Goal: Task Accomplishment & Management: Manage account settings

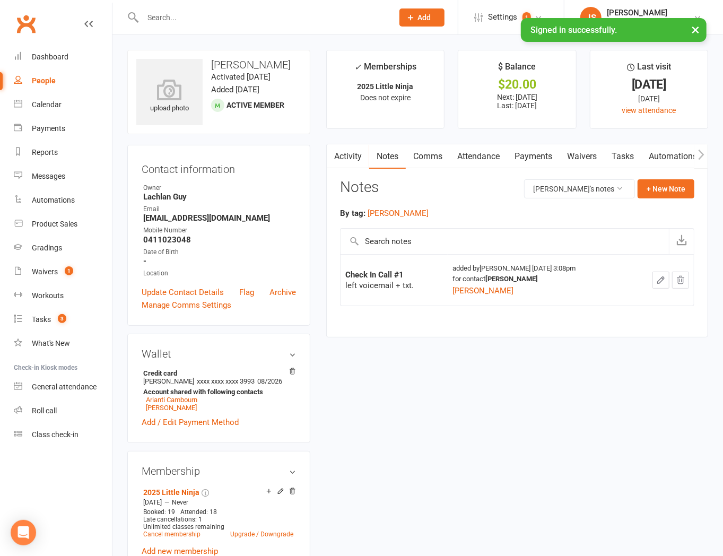
click at [192, 11] on input "text" at bounding box center [262, 17] width 246 height 15
type input "h"
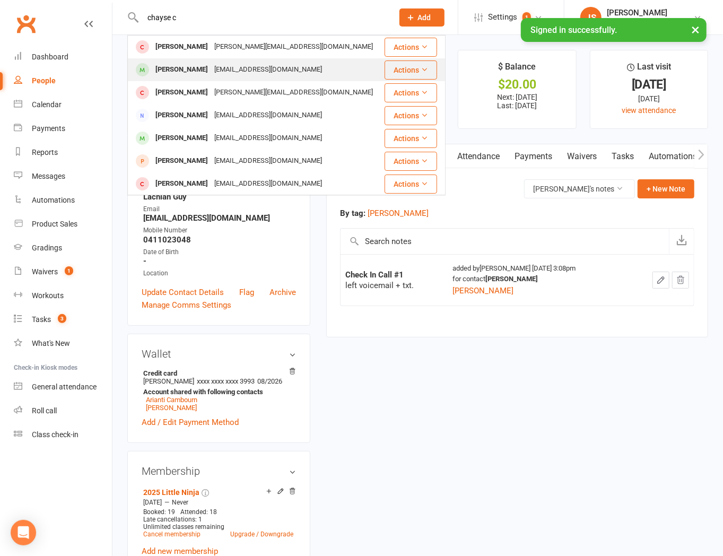
type input "chayse c"
click at [205, 64] on div "Chayse Connolly" at bounding box center [181, 69] width 59 height 15
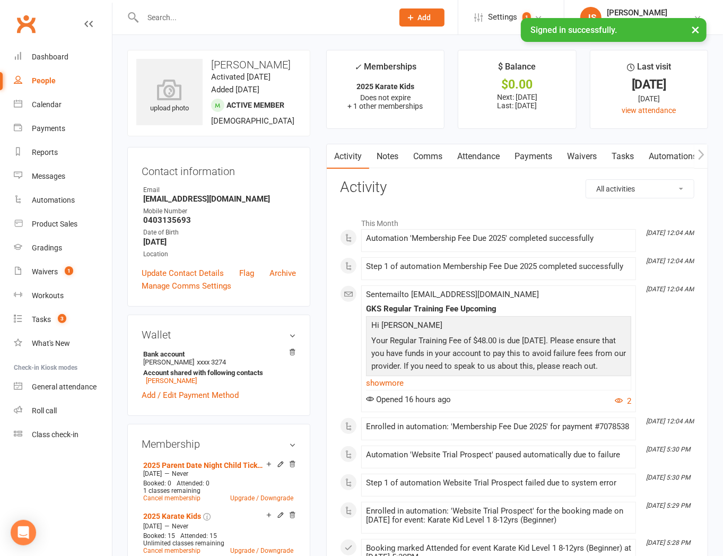
click at [379, 160] on link "Notes" at bounding box center [387, 156] width 37 height 24
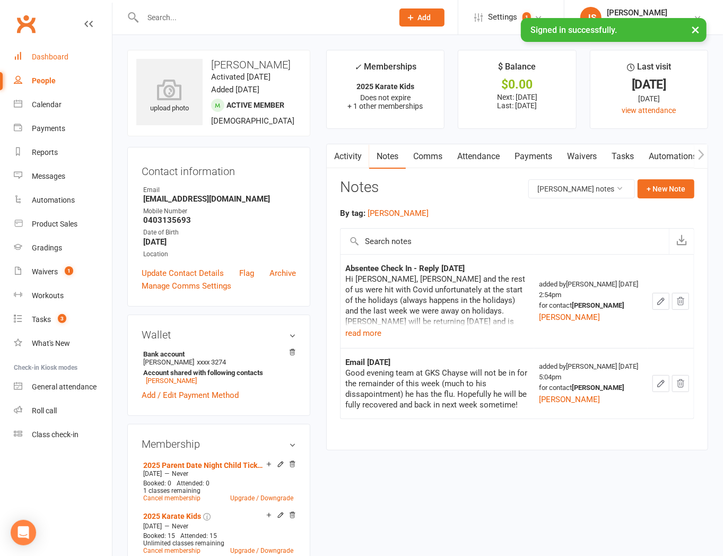
click at [41, 51] on link "Dashboard" at bounding box center [63, 57] width 98 height 24
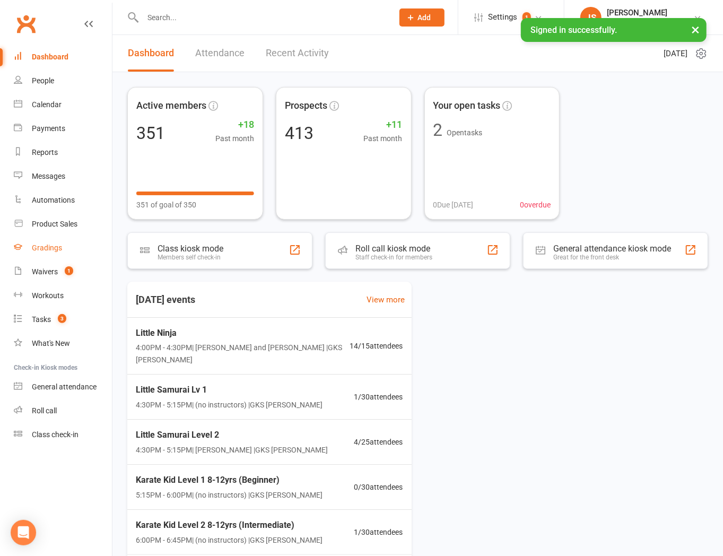
click at [59, 256] on link "Gradings" at bounding box center [63, 248] width 98 height 24
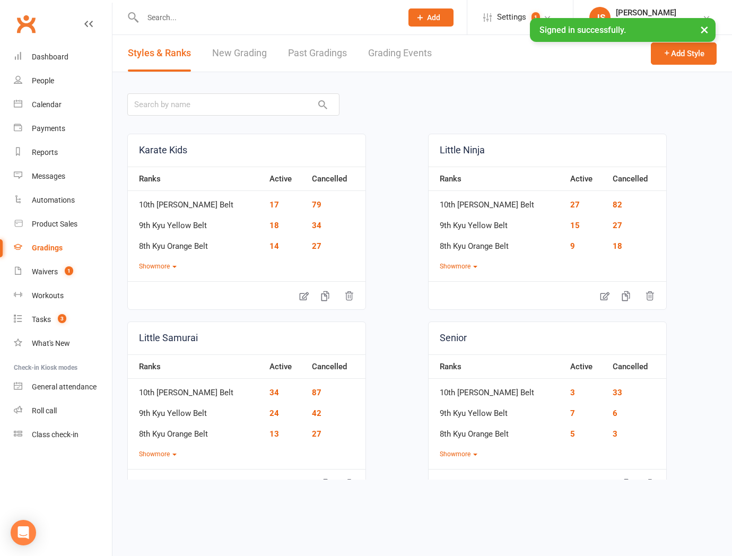
click at [387, 54] on link "Grading Events" at bounding box center [400, 53] width 64 height 37
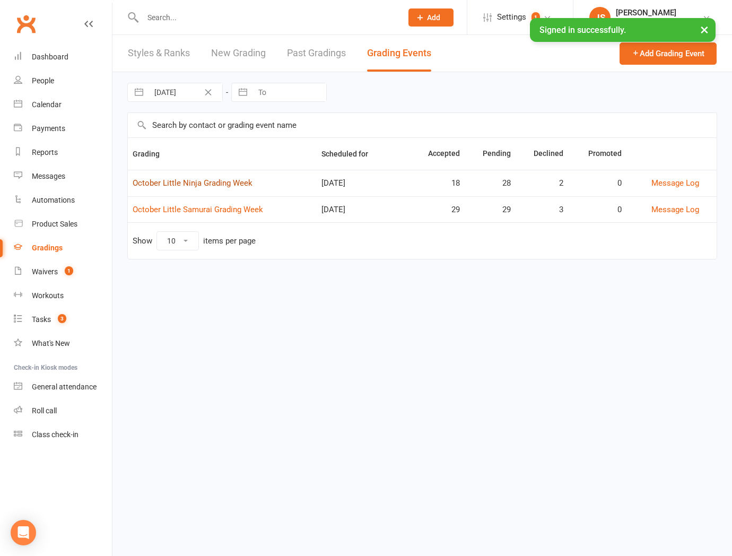
click at [222, 186] on link "October Little Ninja Grading Week" at bounding box center [193, 183] width 120 height 10
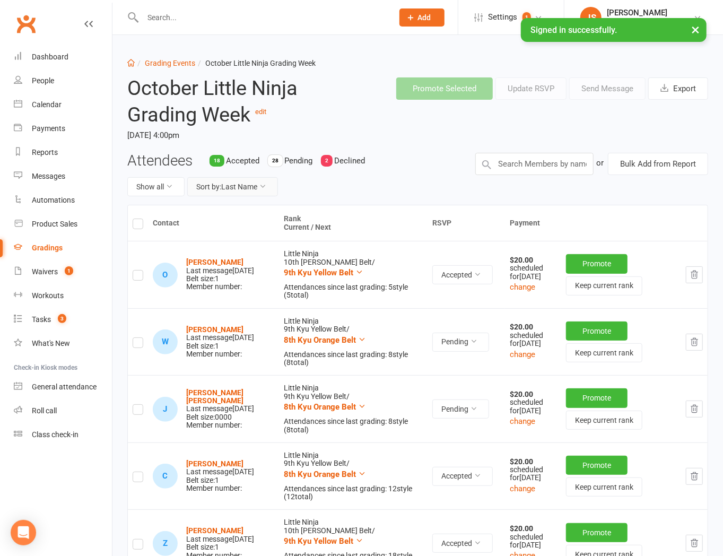
click at [234, 192] on button "Sort by: Last Name" at bounding box center [232, 186] width 91 height 19
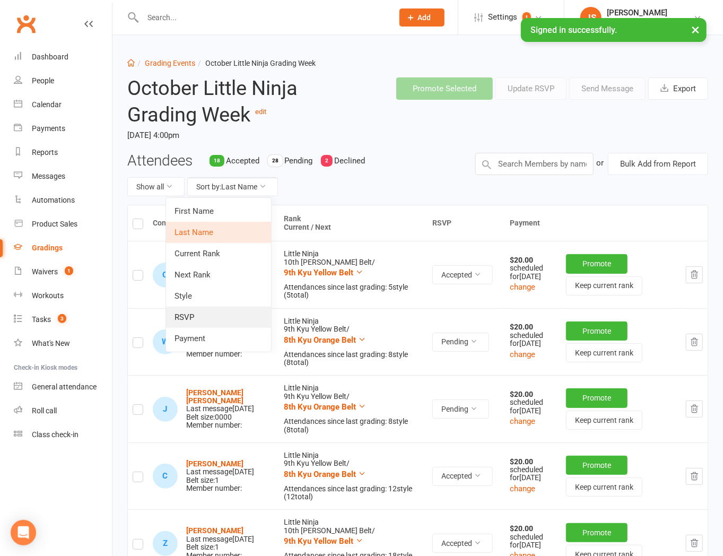
click at [214, 322] on link "RSVP" at bounding box center [218, 316] width 105 height 21
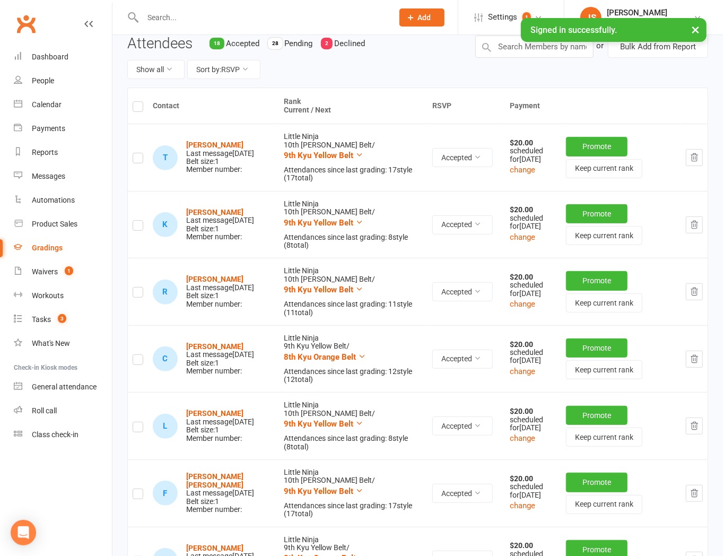
scroll to position [1, 0]
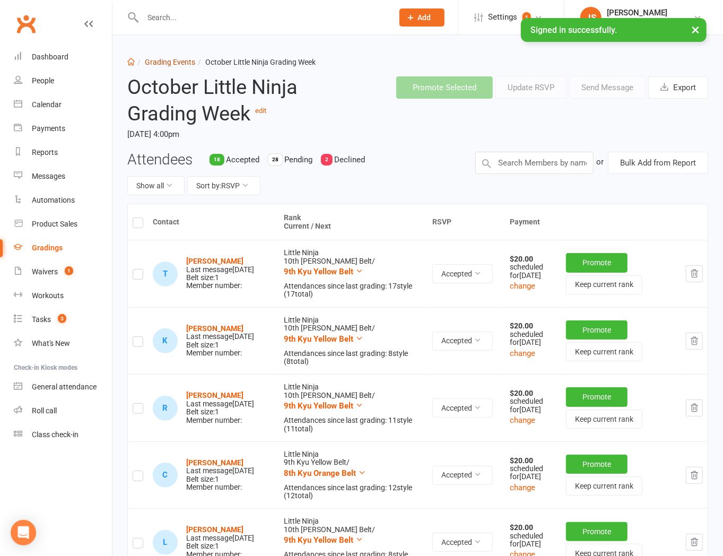
click at [161, 59] on link "Grading Events" at bounding box center [170, 62] width 50 height 8
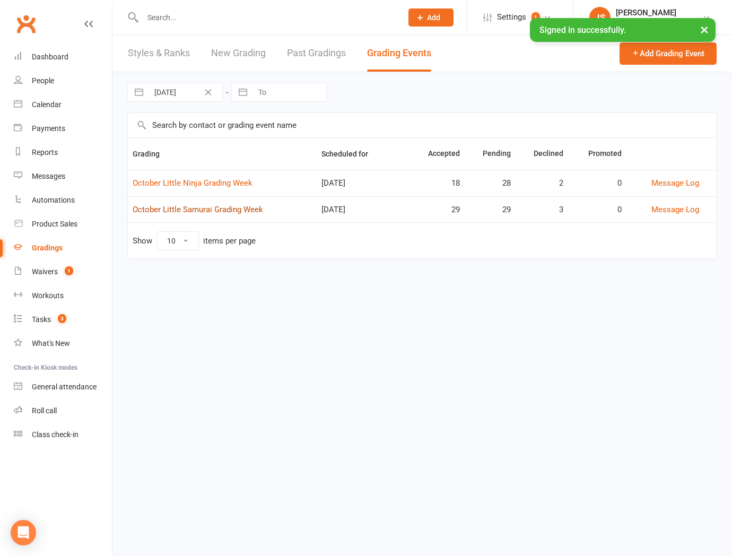
click at [182, 209] on link "October Little Samurai Grading Week" at bounding box center [198, 210] width 130 height 10
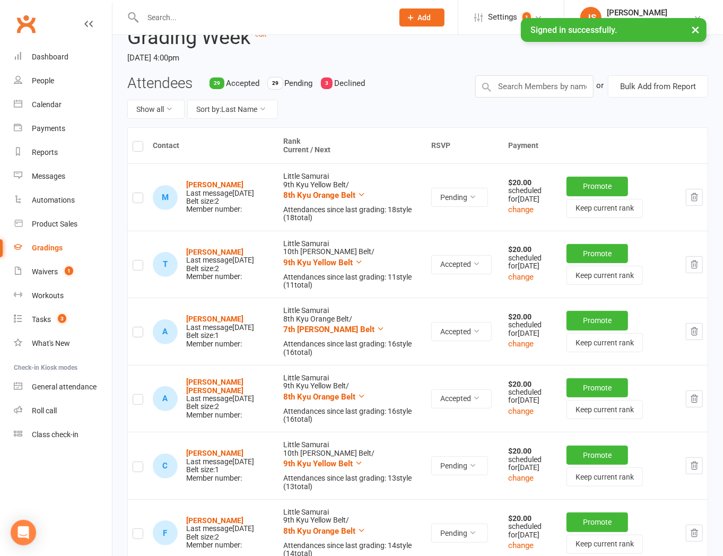
scroll to position [59, 0]
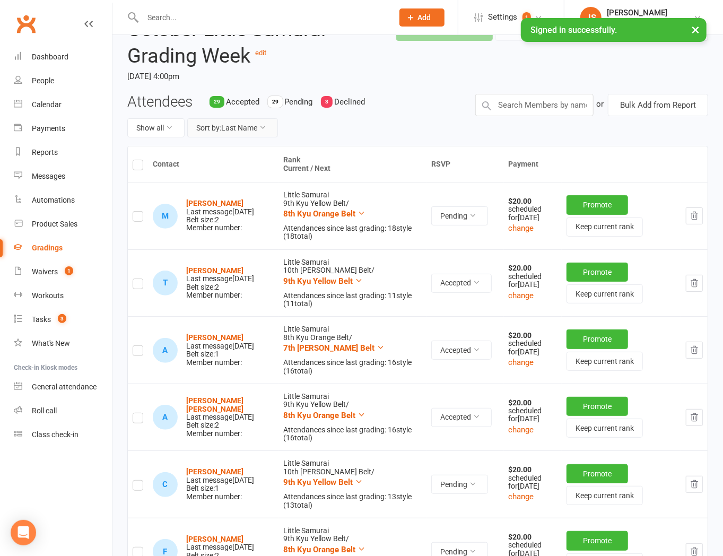
click at [236, 131] on button "Sort by: Last Name" at bounding box center [232, 127] width 91 height 19
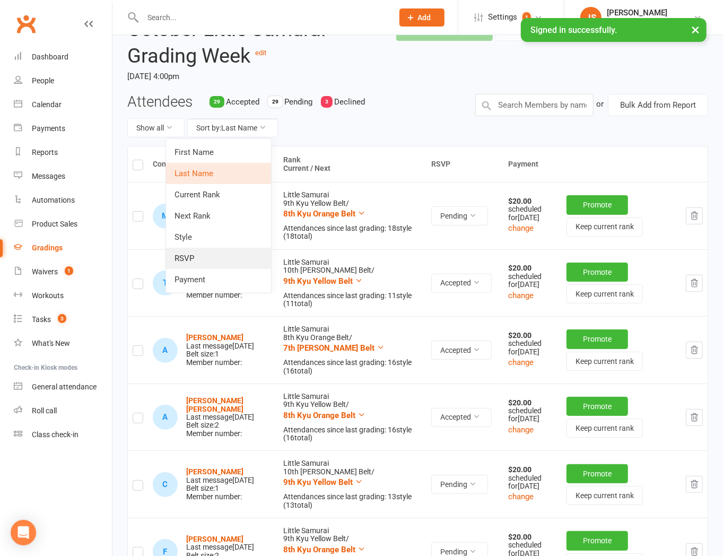
click at [192, 253] on link "RSVP" at bounding box center [218, 258] width 105 height 21
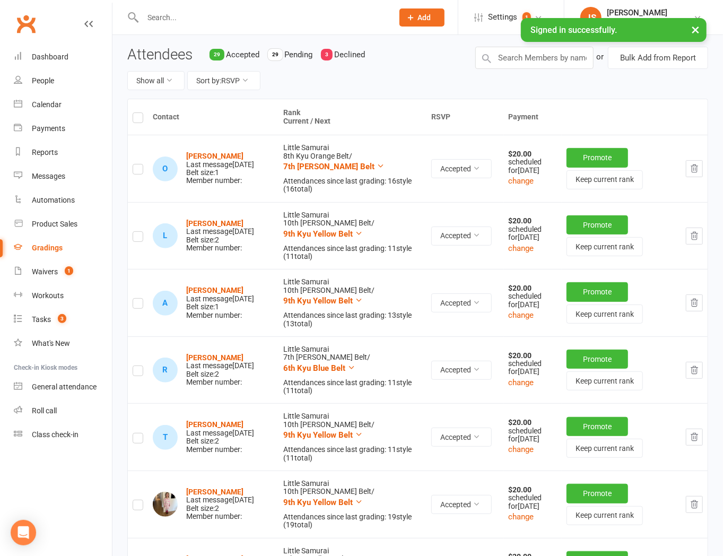
scroll to position [0, 0]
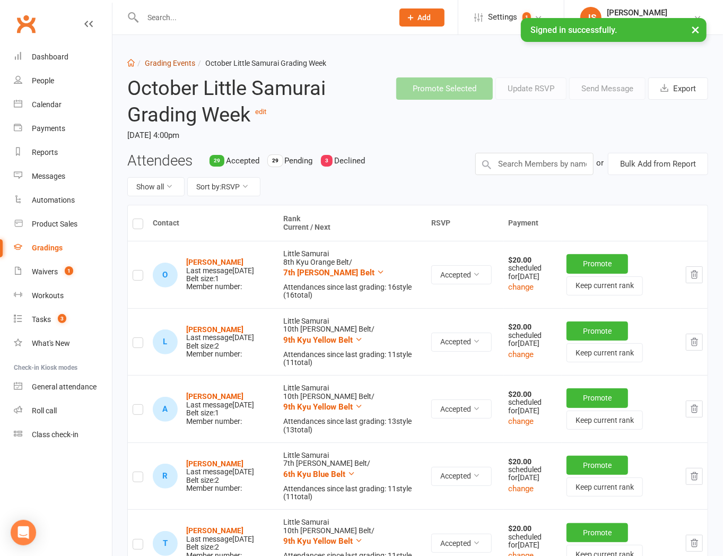
click at [172, 64] on link "Grading Events" at bounding box center [170, 63] width 50 height 8
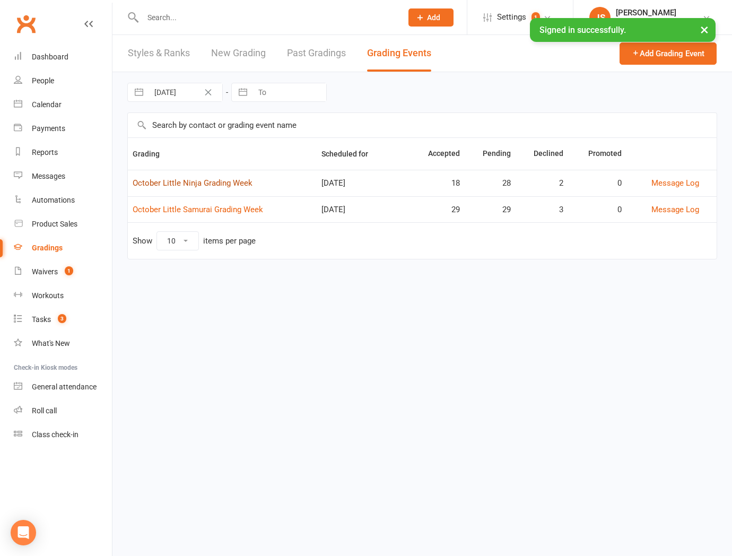
click at [199, 182] on link "October Little Ninja Grading Week" at bounding box center [193, 183] width 120 height 10
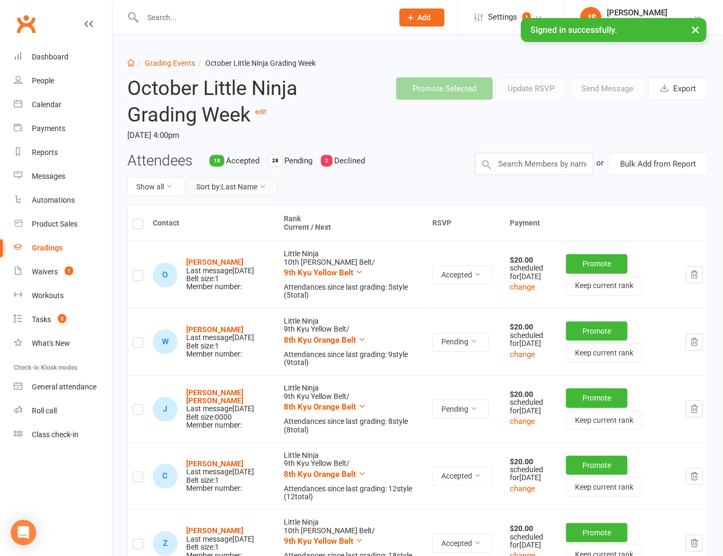
click at [232, 193] on button "Sort by: Last Name" at bounding box center [232, 186] width 91 height 19
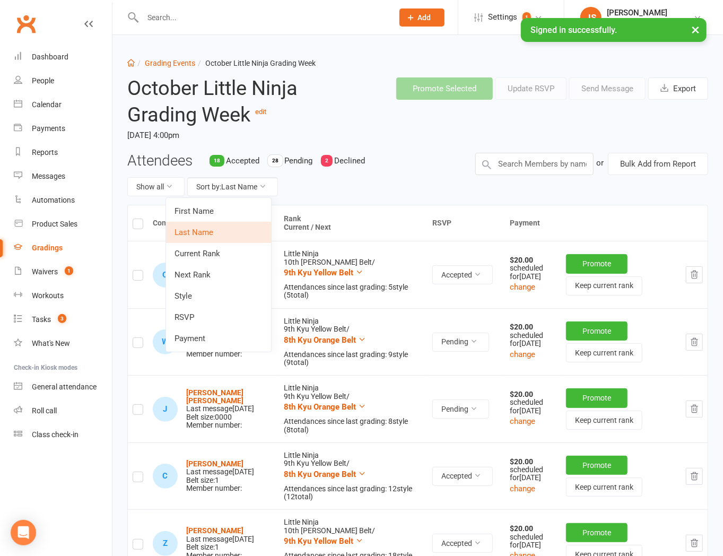
click at [209, 310] on link "RSVP" at bounding box center [218, 316] width 105 height 21
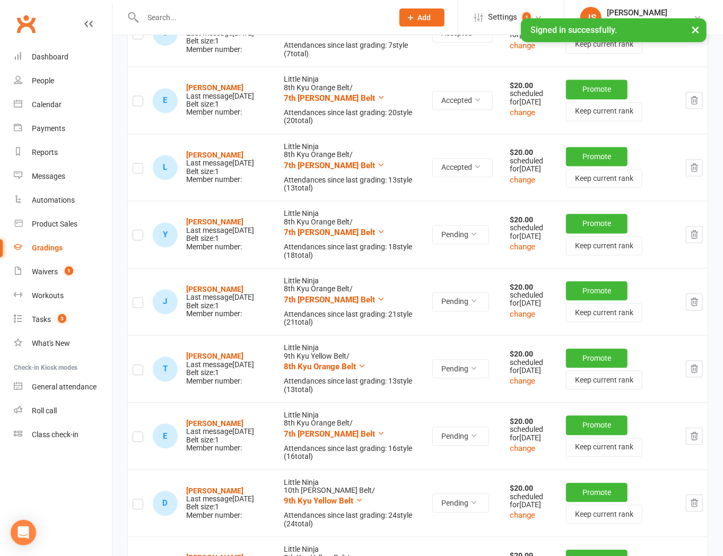
scroll to position [1178, 0]
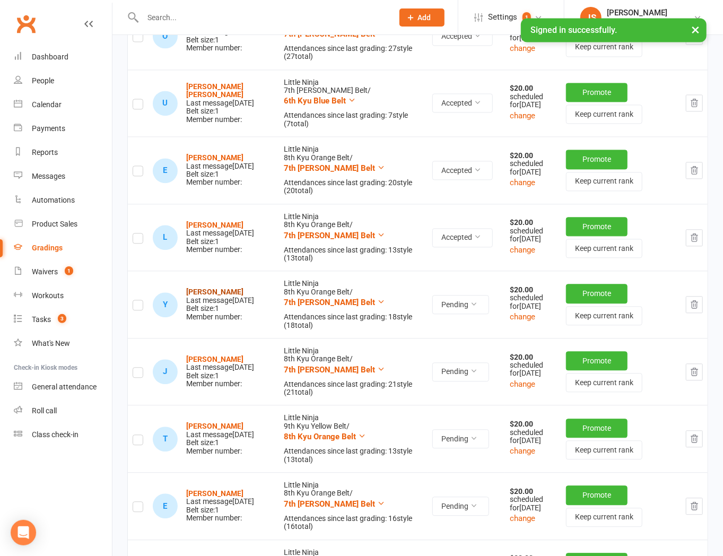
click at [217, 287] on strong "[PERSON_NAME]" at bounding box center [214, 291] width 57 height 8
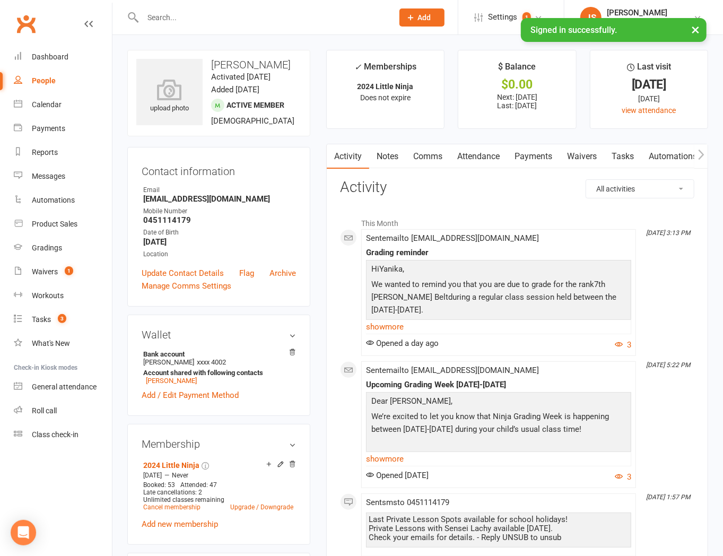
click at [397, 156] on link "Notes" at bounding box center [387, 156] width 37 height 24
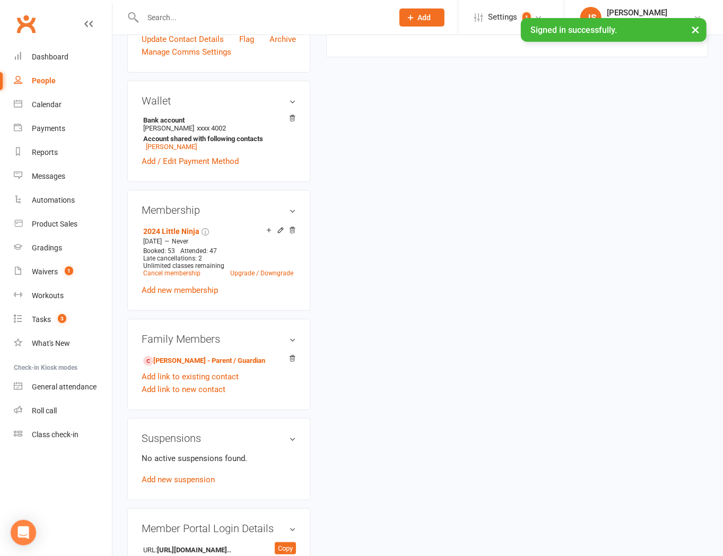
scroll to position [294, 0]
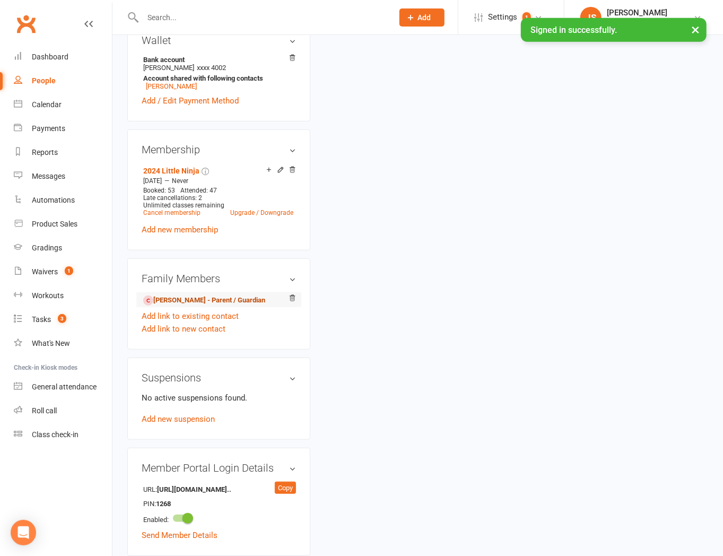
click at [190, 305] on link "Lydia Singh - Parent / Guardian" at bounding box center [204, 300] width 122 height 11
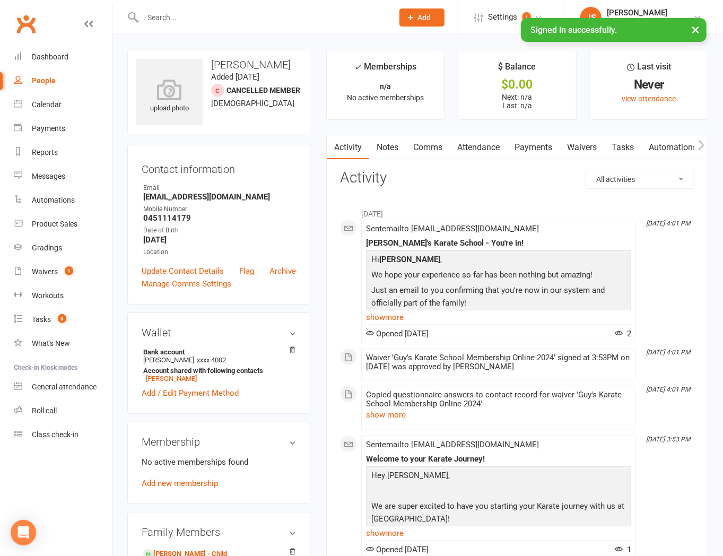
click at [389, 139] on link "Notes" at bounding box center [387, 147] width 37 height 24
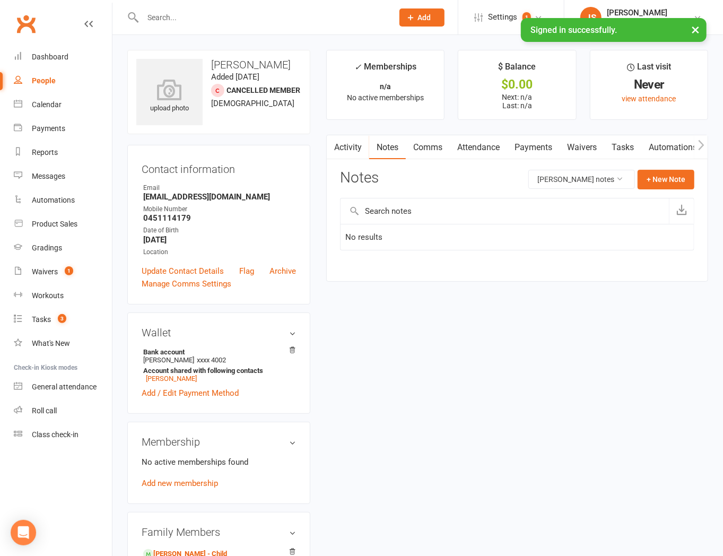
click at [347, 143] on link "Activity" at bounding box center [348, 147] width 42 height 24
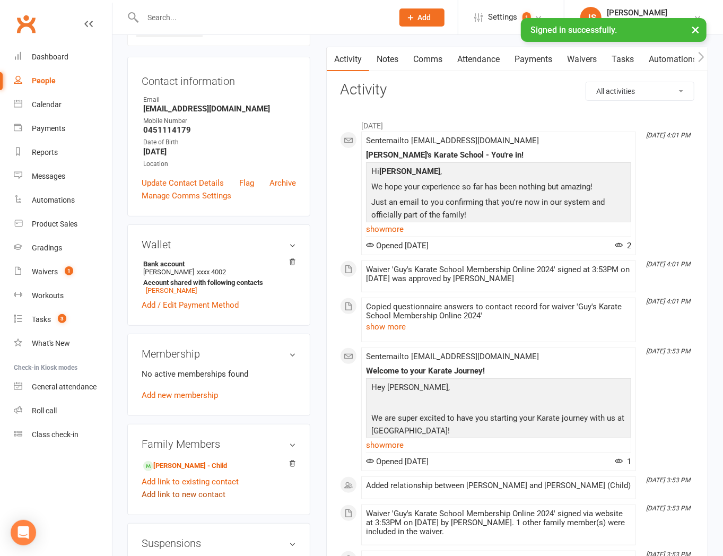
scroll to position [235, 0]
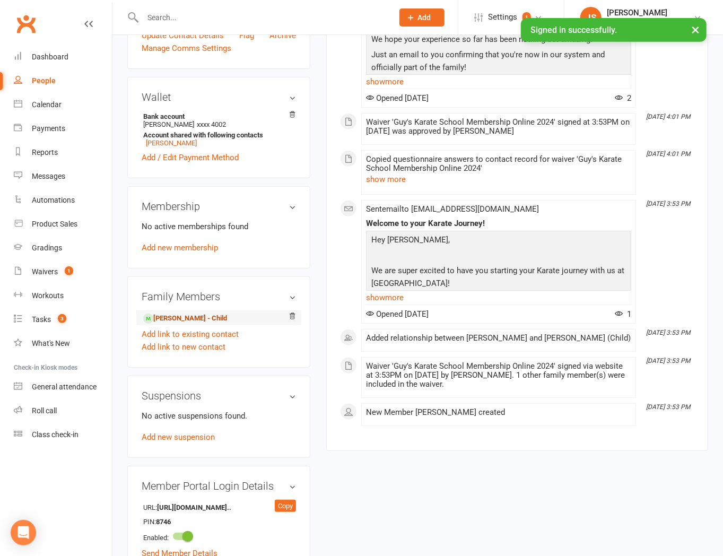
click at [178, 314] on link "Yanika Singh - Child" at bounding box center [185, 318] width 84 height 11
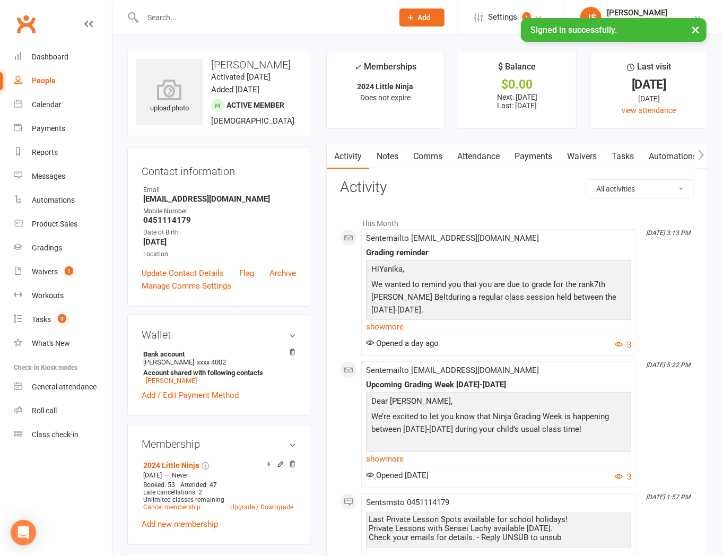
click at [394, 152] on link "Notes" at bounding box center [387, 156] width 37 height 24
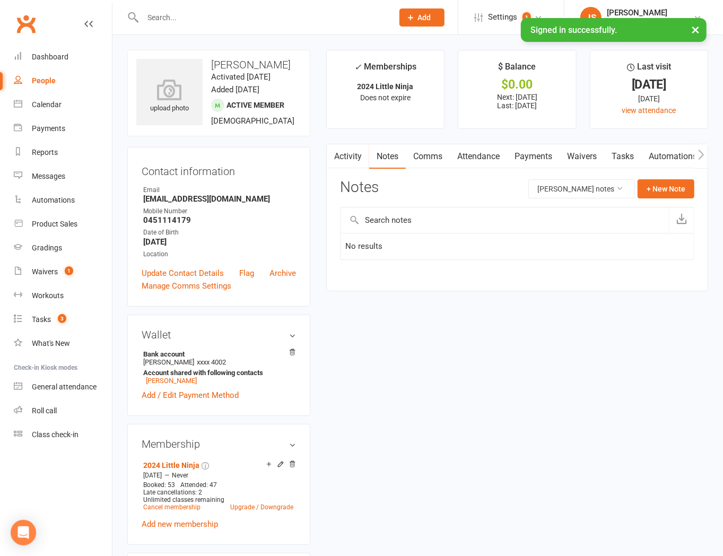
click at [280, 20] on input "text" at bounding box center [262, 17] width 246 height 15
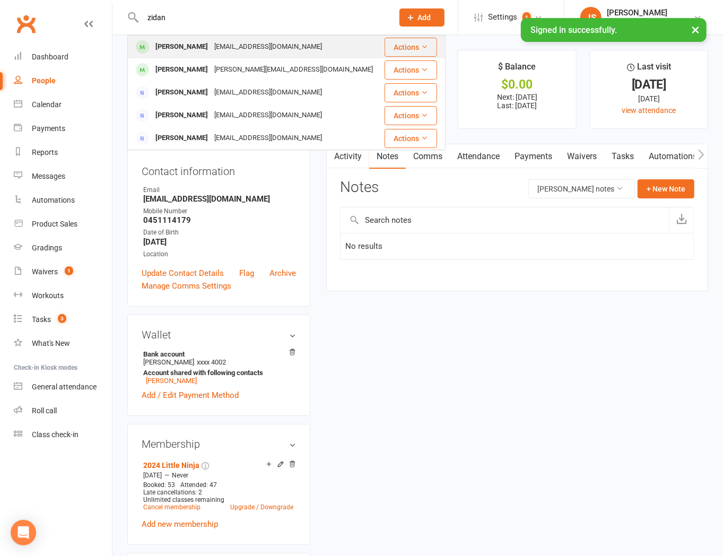
type input "zidan"
click at [275, 48] on div "[EMAIL_ADDRESS][DOMAIN_NAME]" at bounding box center [268, 46] width 114 height 15
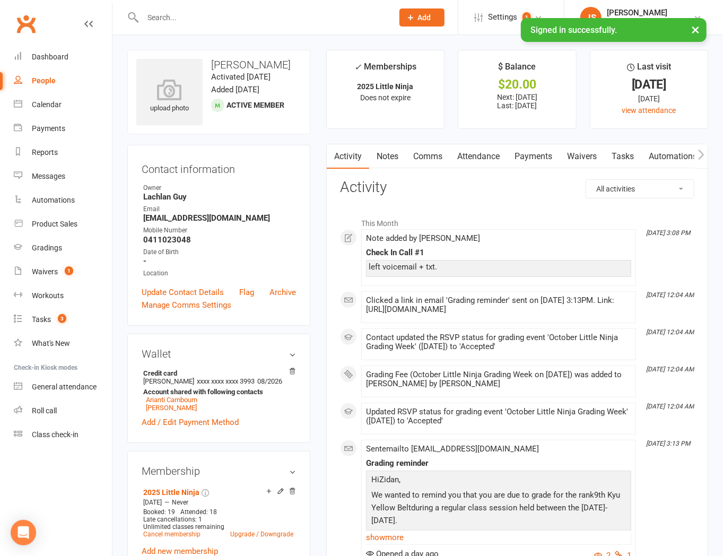
click at [199, 10] on input "text" at bounding box center [262, 17] width 246 height 15
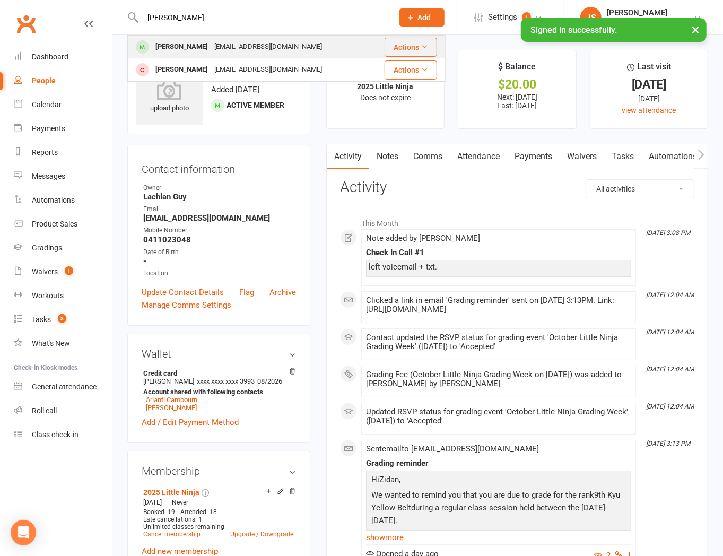
type input "yanika"
click at [172, 57] on div "Yanika Singh L.vargovcakova@gmail.com" at bounding box center [249, 47] width 242 height 22
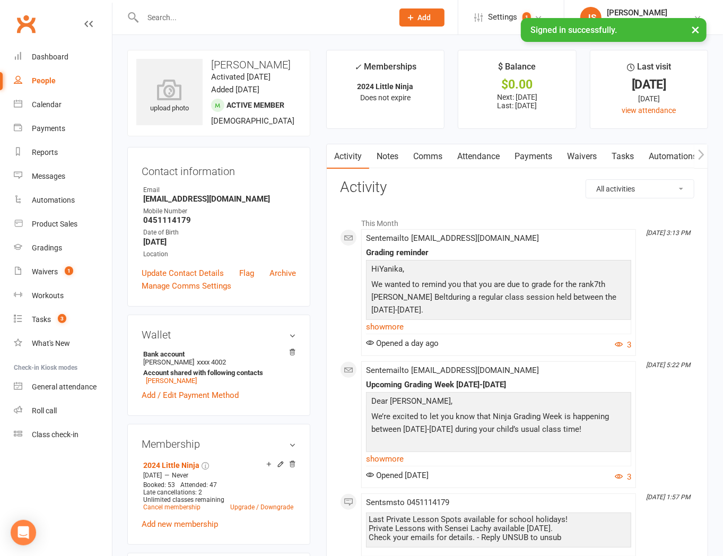
click at [381, 158] on link "Notes" at bounding box center [387, 156] width 37 height 24
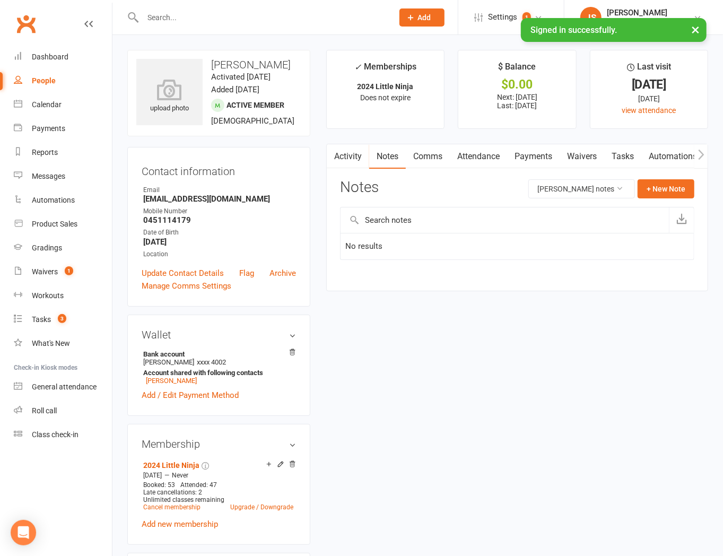
click at [358, 162] on link "Activity" at bounding box center [348, 156] width 42 height 24
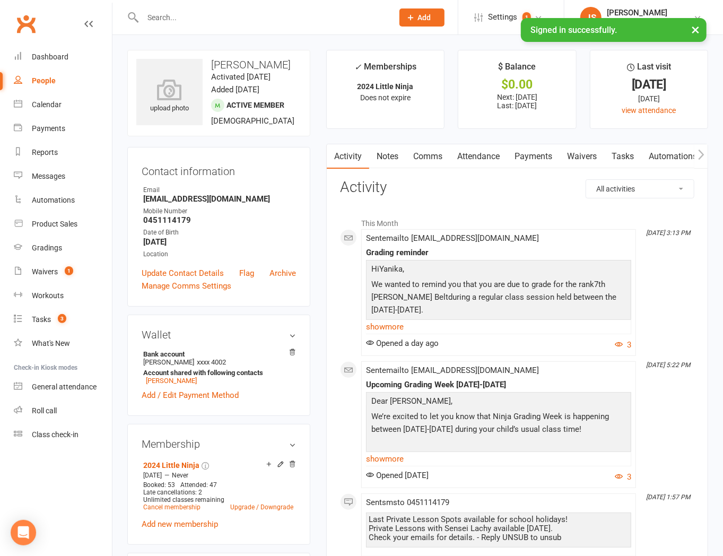
click at [541, 159] on link "Payments" at bounding box center [533, 156] width 52 height 24
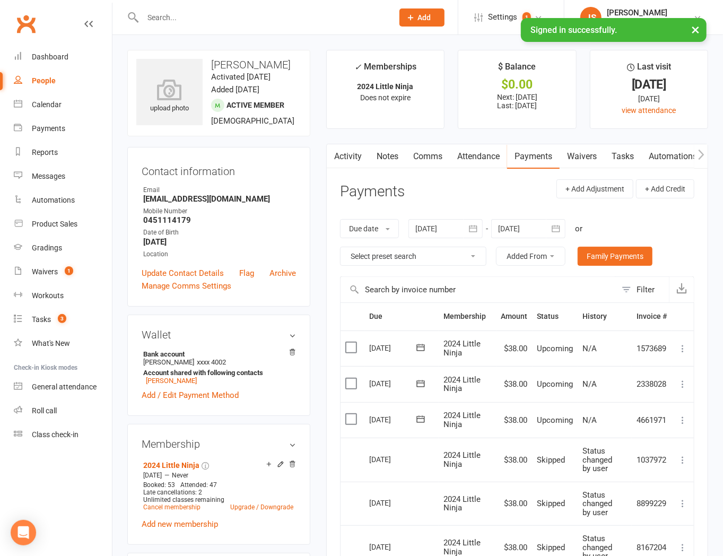
click at [376, 161] on link "Notes" at bounding box center [387, 156] width 37 height 24
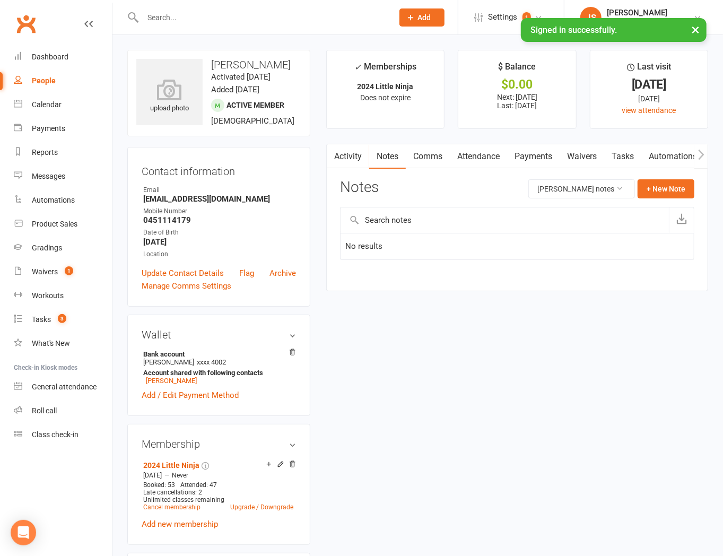
click at [530, 148] on link "Payments" at bounding box center [533, 156] width 52 height 24
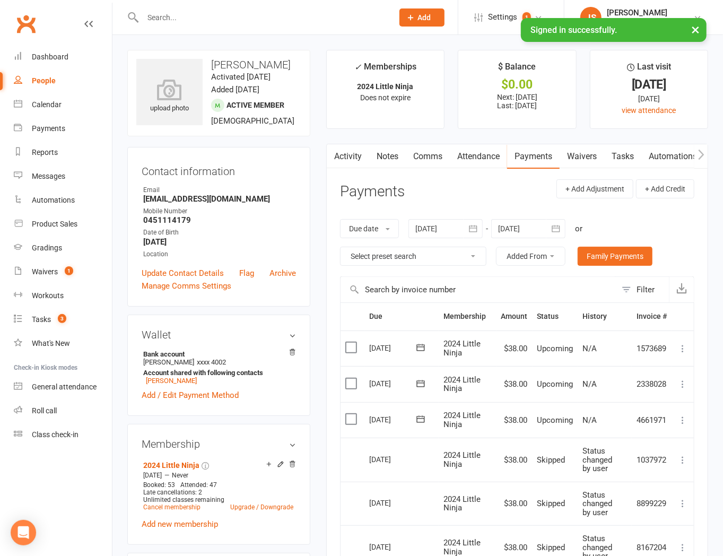
click at [390, 163] on link "Notes" at bounding box center [387, 156] width 37 height 24
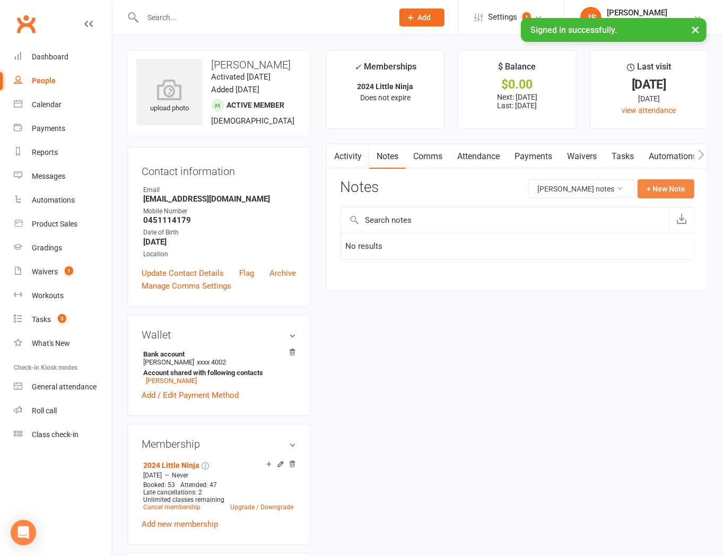
click at [658, 191] on button "+ New Note" at bounding box center [665, 188] width 57 height 19
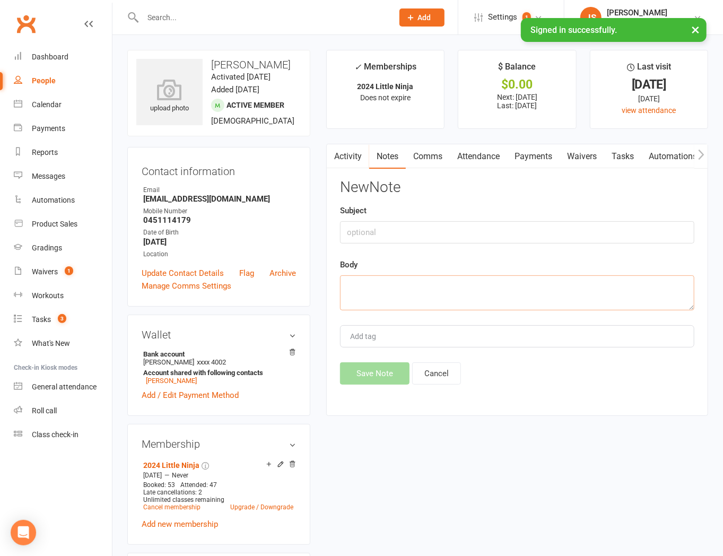
click at [383, 295] on textarea at bounding box center [517, 292] width 354 height 35
click at [378, 236] on input "text" at bounding box center [517, 232] width 354 height 22
click at [374, 280] on textarea at bounding box center [517, 292] width 354 height 35
click at [437, 371] on button "Cancel" at bounding box center [436, 373] width 49 height 22
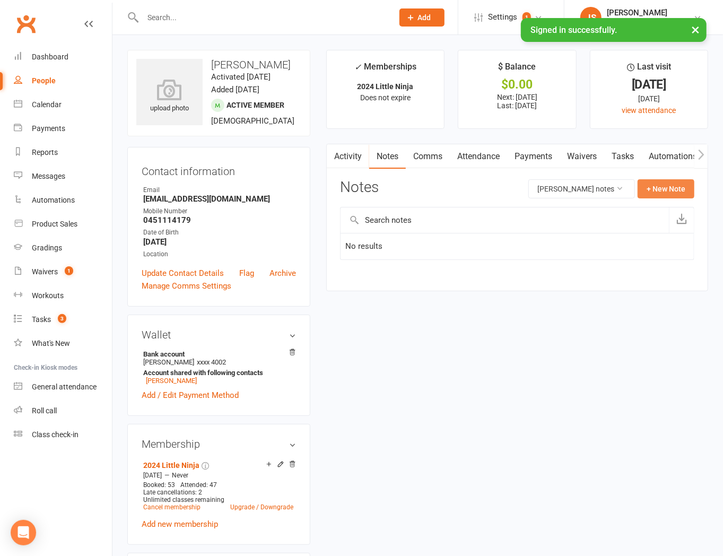
click at [683, 195] on button "+ New Note" at bounding box center [665, 188] width 57 height 19
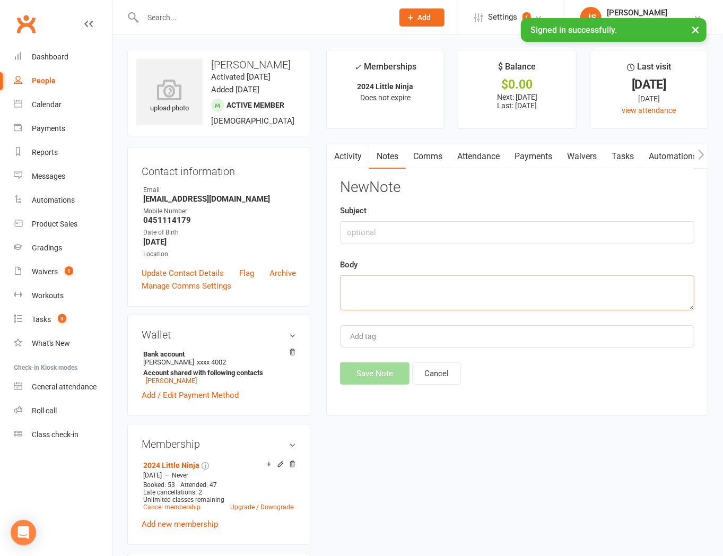
click at [467, 285] on textarea at bounding box center [517, 292] width 354 height 35
type textarea "Membership paused - going away overseas to visit family."
click at [458, 344] on div "Add tag" at bounding box center [517, 336] width 354 height 22
type input "[PERSON_NAME]"
click at [370, 366] on button "Save Note" at bounding box center [374, 373] width 69 height 22
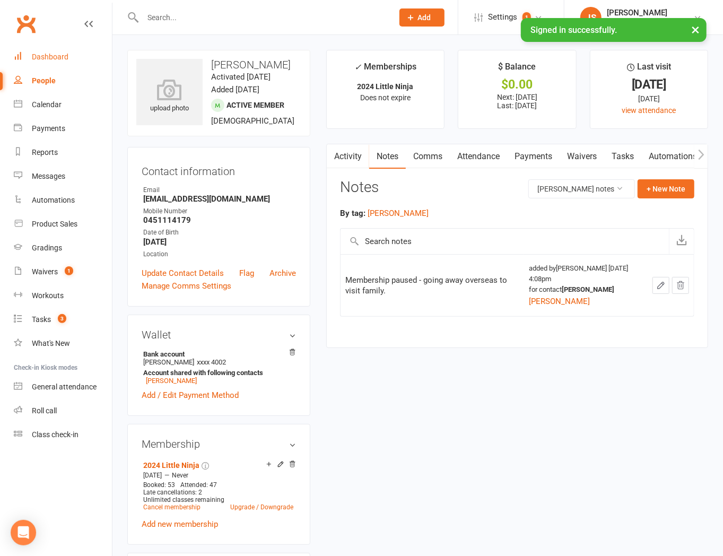
click at [46, 65] on link "Dashboard" at bounding box center [63, 57] width 98 height 24
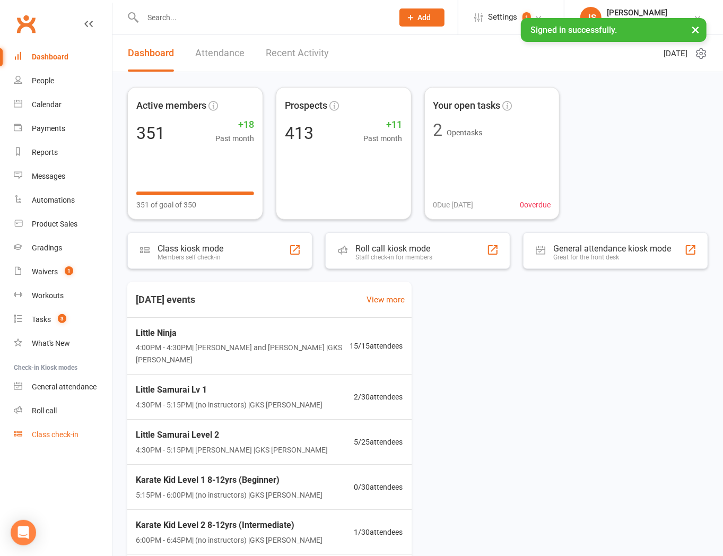
click at [56, 436] on div "Class check-in" at bounding box center [55, 434] width 47 height 8
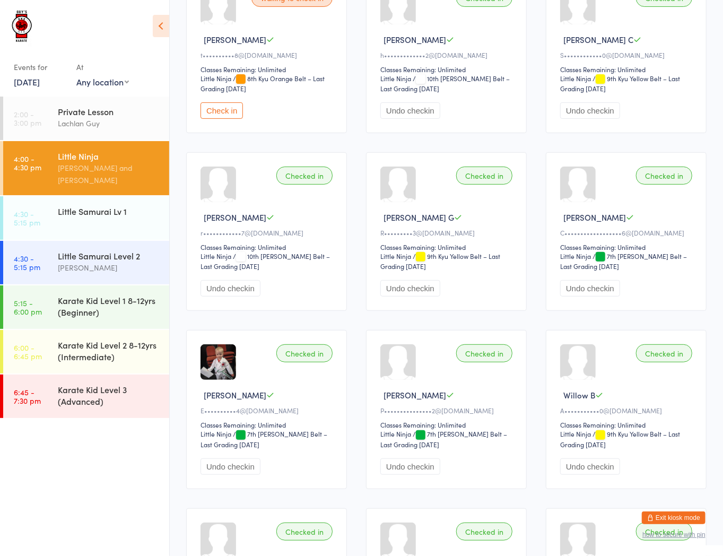
scroll to position [39, 0]
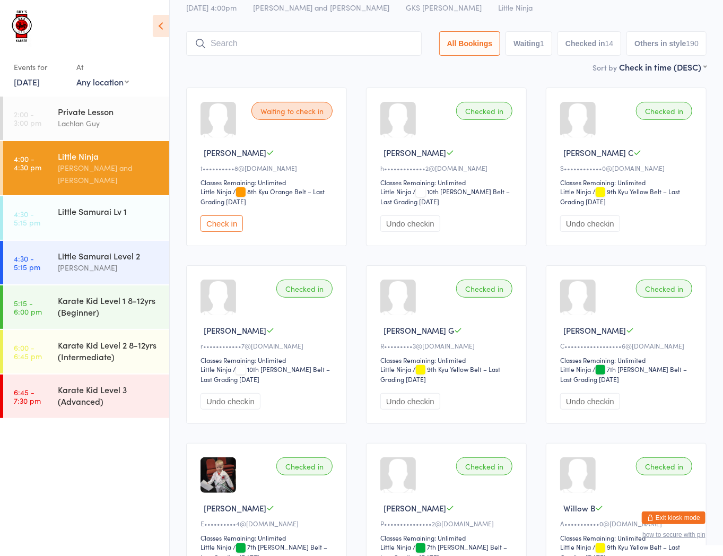
click at [318, 49] on input "search" at bounding box center [303, 43] width 235 height 24
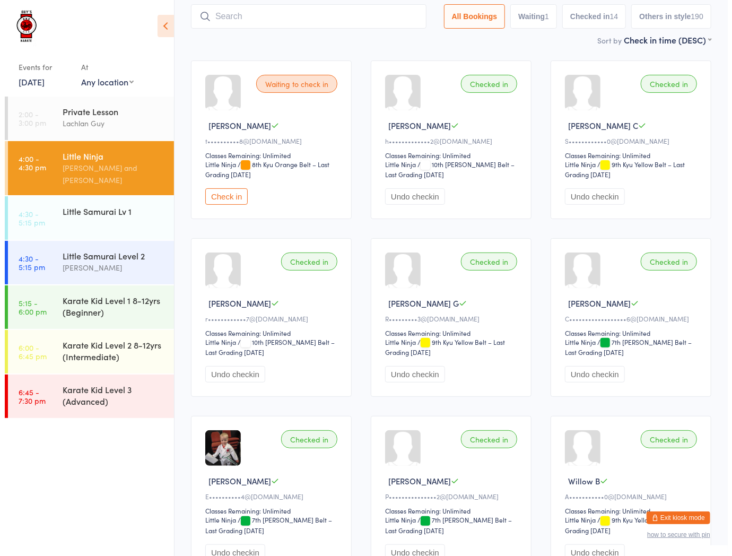
scroll to position [71, 0]
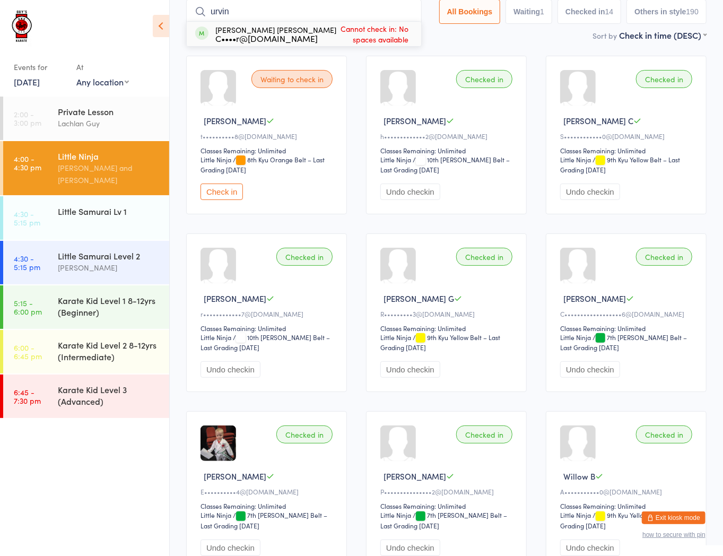
type input "urvin"
click at [671, 516] on button "Exit kiosk mode" at bounding box center [673, 517] width 64 height 13
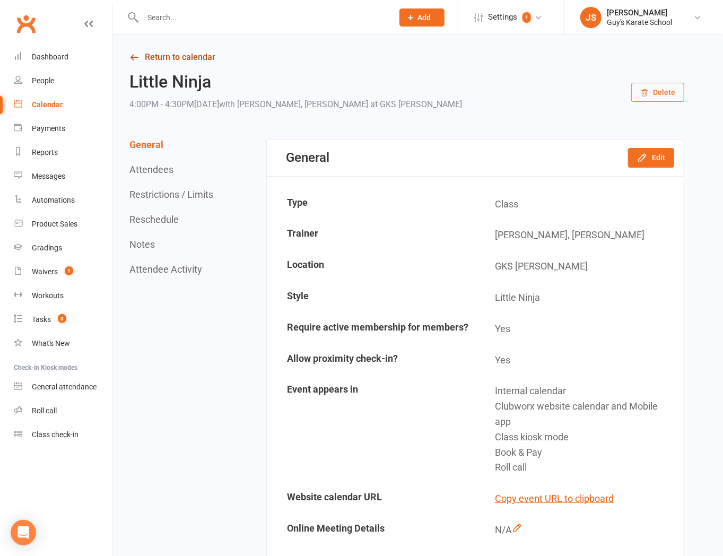
click at [198, 58] on link "Return to calendar" at bounding box center [406, 57] width 555 height 15
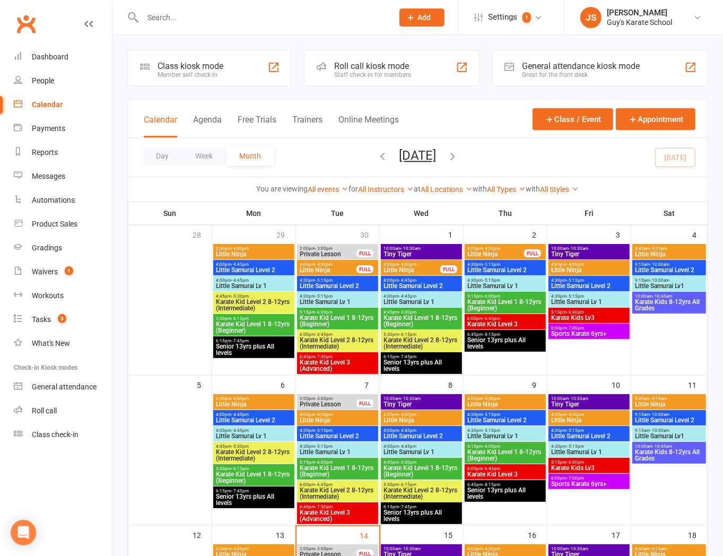
click at [374, 418] on span "Little Ninja" at bounding box center [337, 420] width 77 height 6
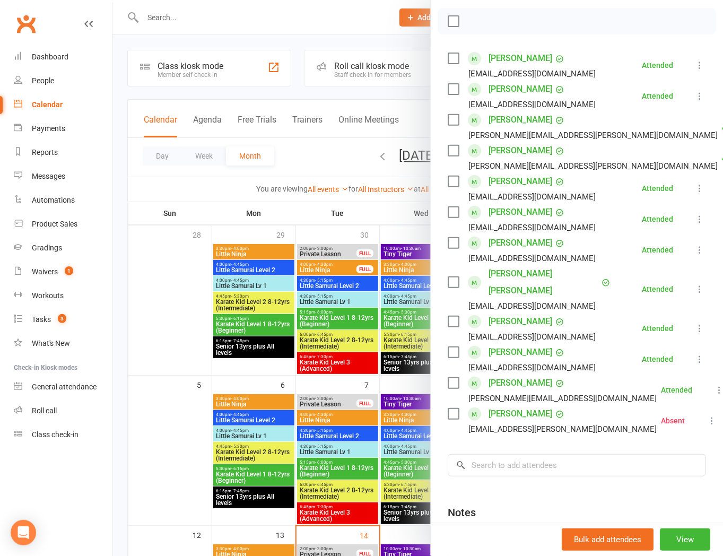
scroll to position [177, 0]
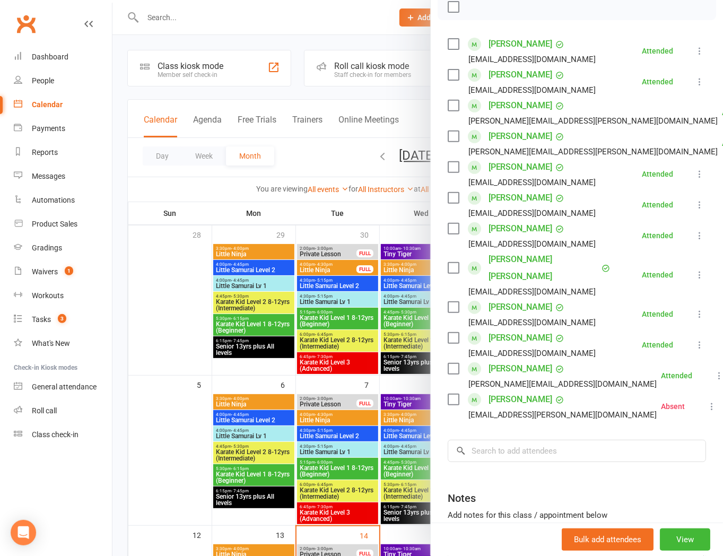
click at [317, 496] on div at bounding box center [417, 278] width 610 height 556
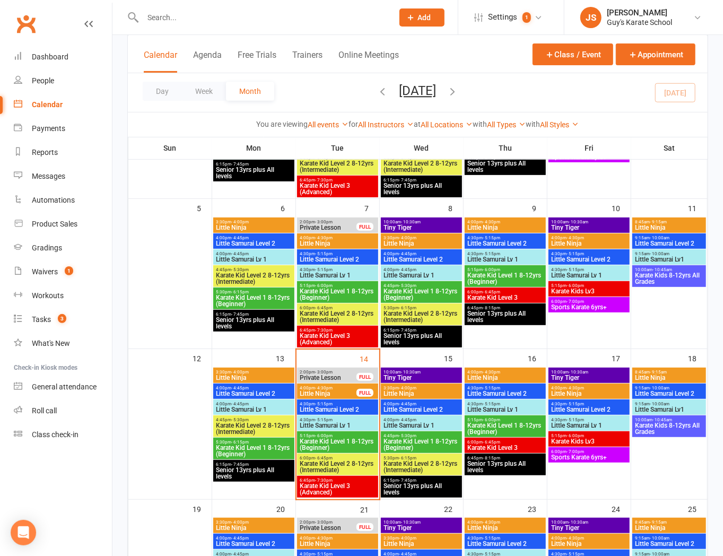
click at [327, 385] on span "- 4:30pm" at bounding box center [323, 387] width 17 height 5
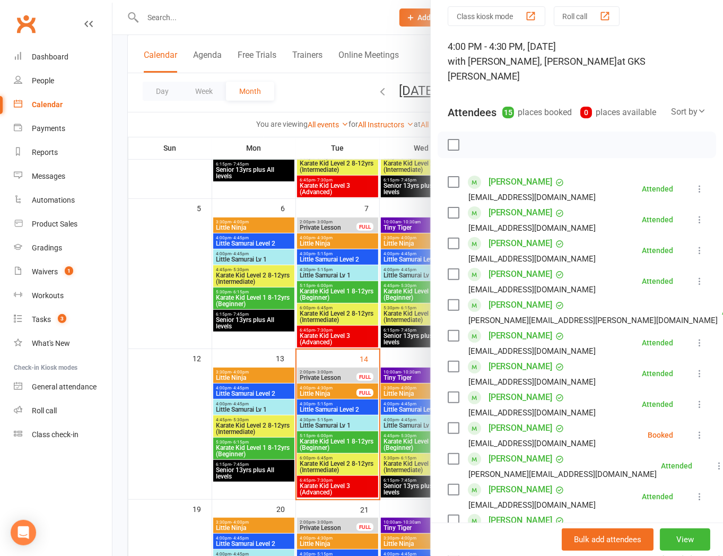
scroll to position [118, 0]
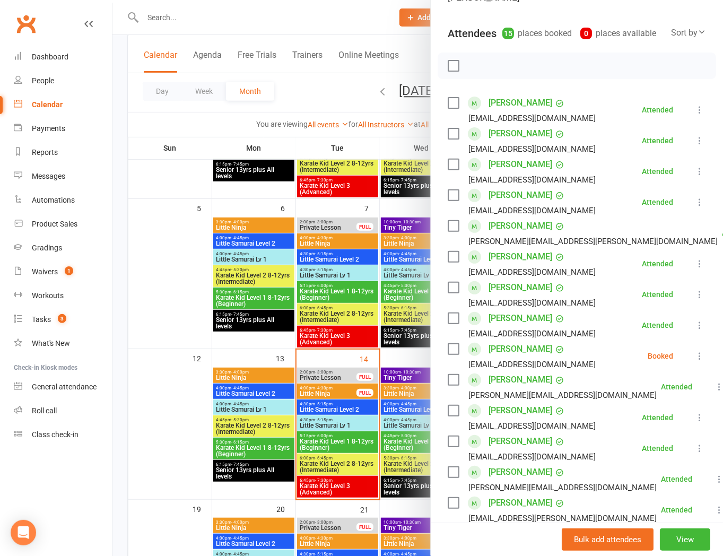
click at [693, 349] on button at bounding box center [699, 355] width 13 height 13
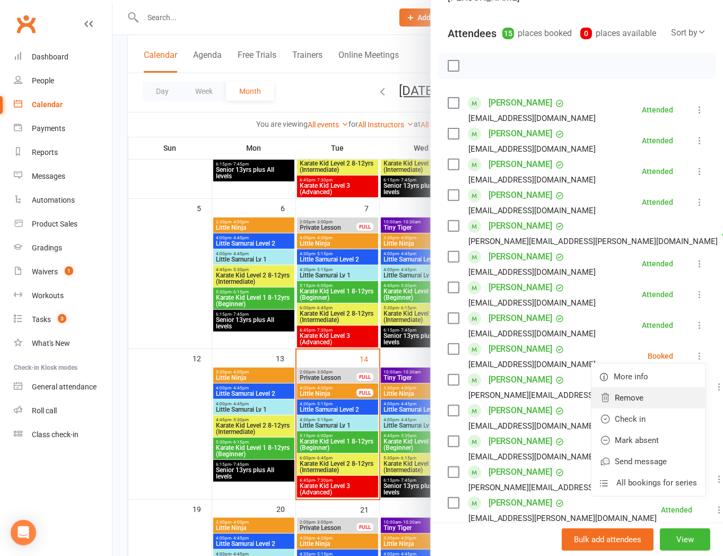
click at [657, 390] on link "Remove" at bounding box center [648, 397] width 114 height 21
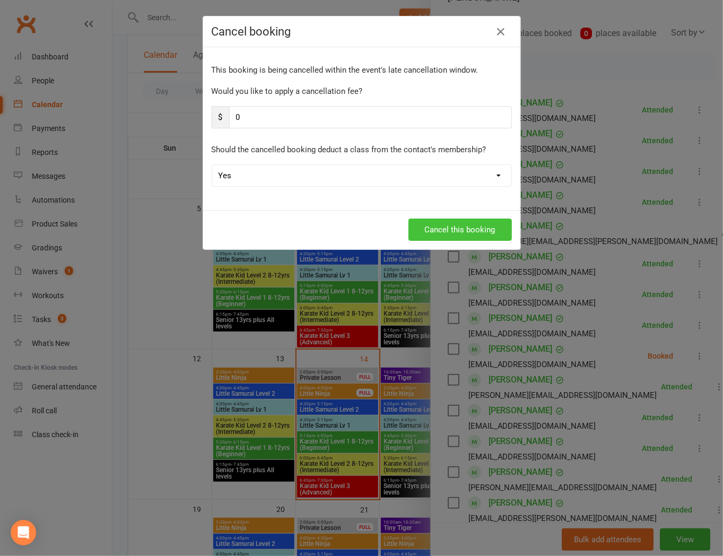
click at [450, 228] on button "Cancel this booking" at bounding box center [459, 229] width 103 height 22
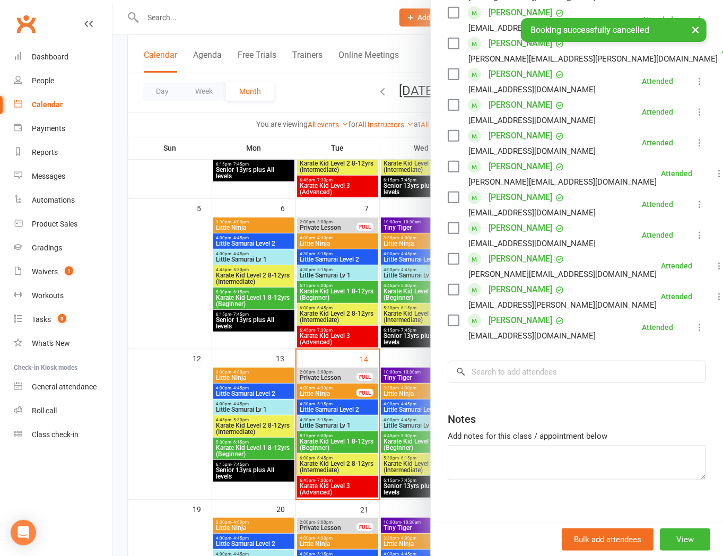
scroll to position [309, 0]
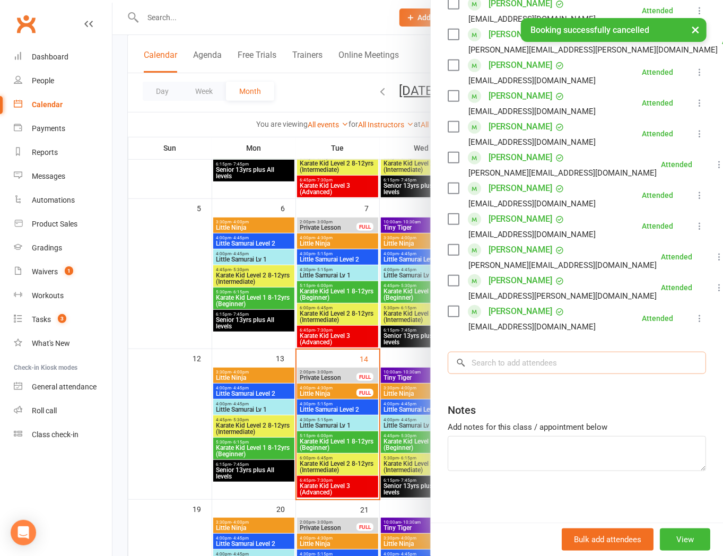
click at [568, 354] on input "search" at bounding box center [576, 362] width 258 height 22
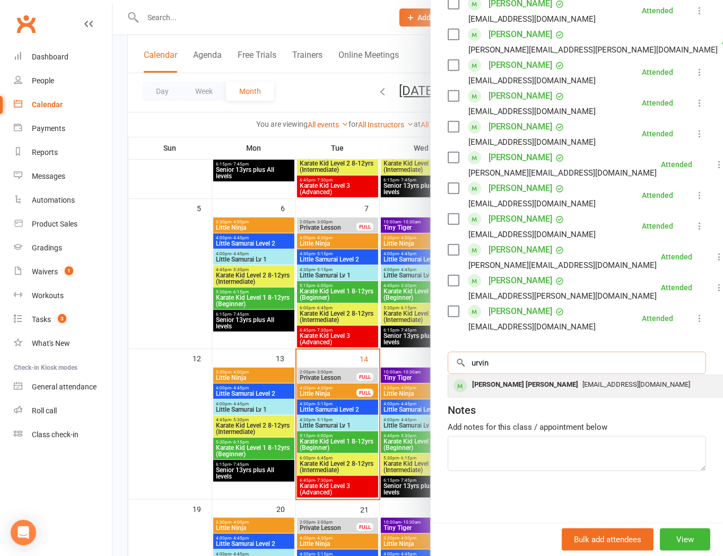
type input "urvin"
click at [582, 379] on div "Cbc_dr@yahoo.com" at bounding box center [606, 384] width 309 height 15
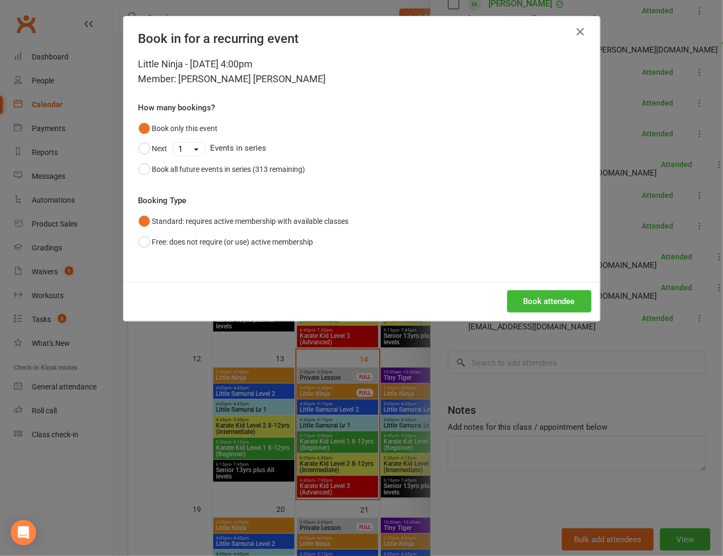
click at [582, 287] on div "Book attendee" at bounding box center [362, 301] width 476 height 39
click at [575, 296] on button "Book attendee" at bounding box center [549, 301] width 84 height 22
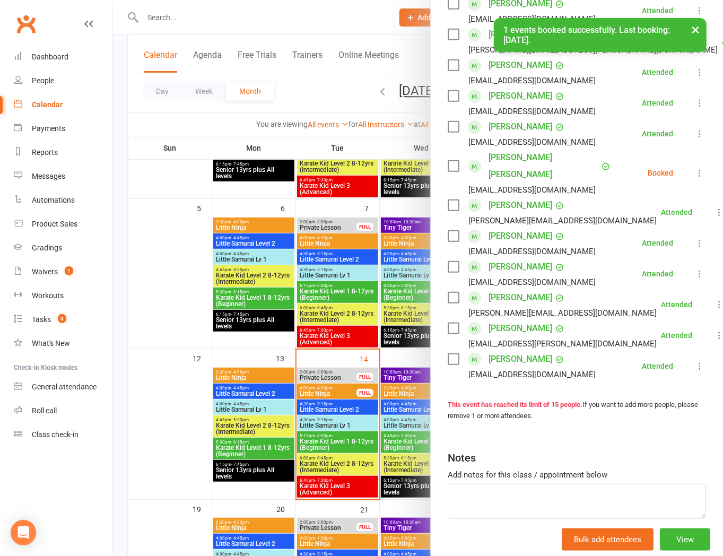
click at [694, 168] on icon at bounding box center [699, 173] width 11 height 11
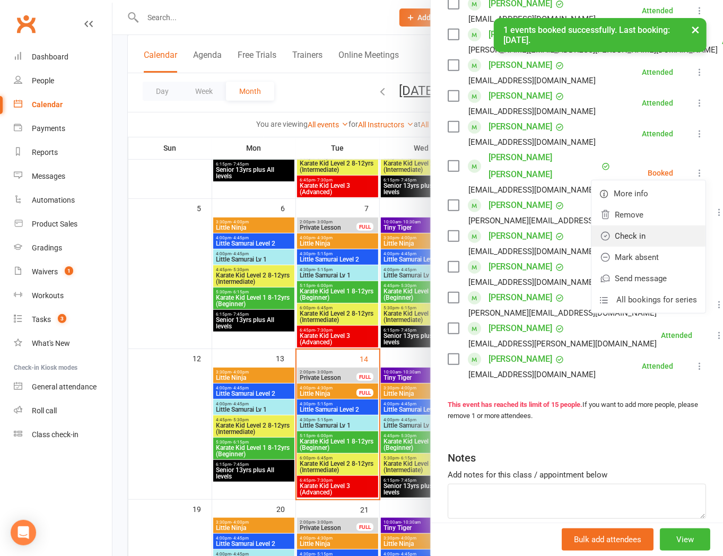
click at [660, 225] on link "Check in" at bounding box center [648, 235] width 114 height 21
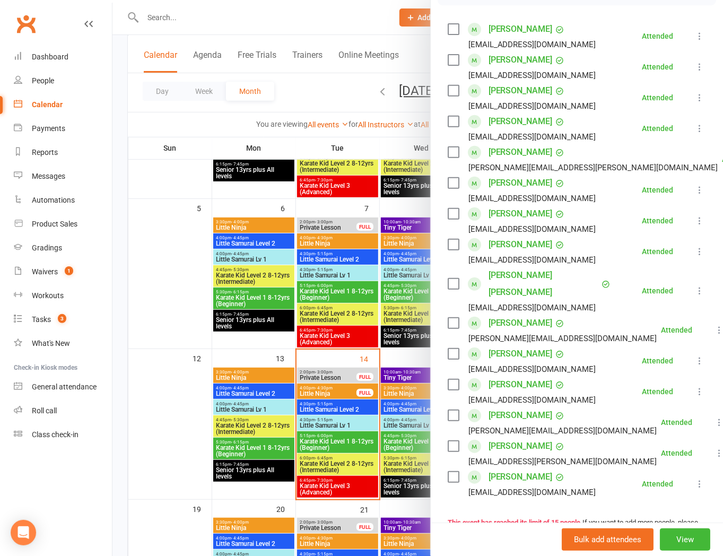
scroll to position [133, 0]
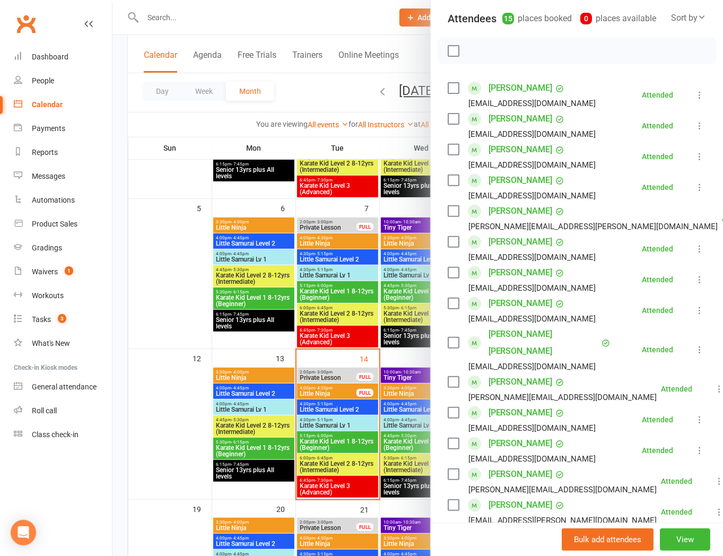
click at [491, 115] on link "[PERSON_NAME]" at bounding box center [520, 118] width 64 height 17
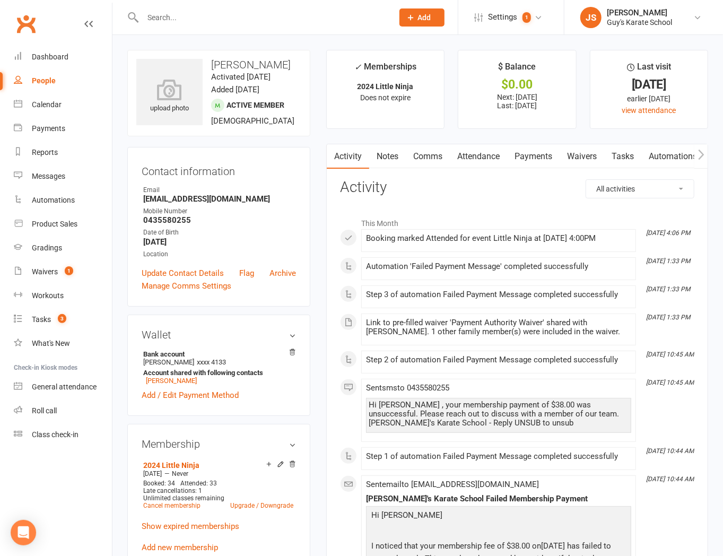
click at [542, 158] on link "Payments" at bounding box center [533, 156] width 52 height 24
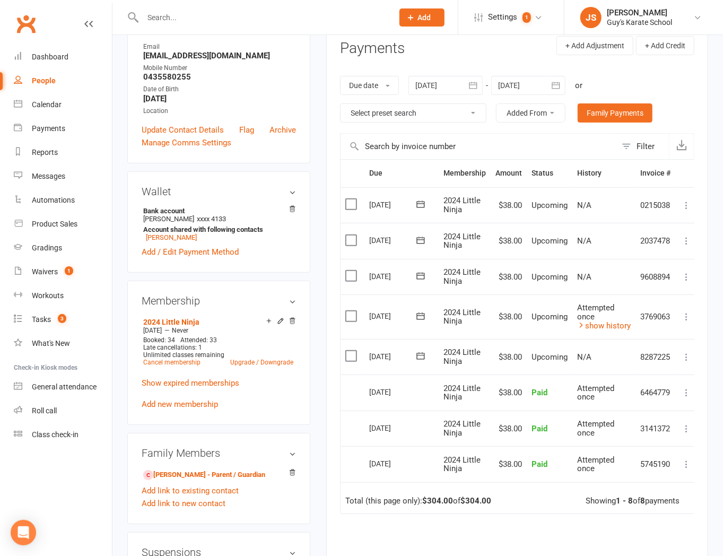
scroll to position [177, 0]
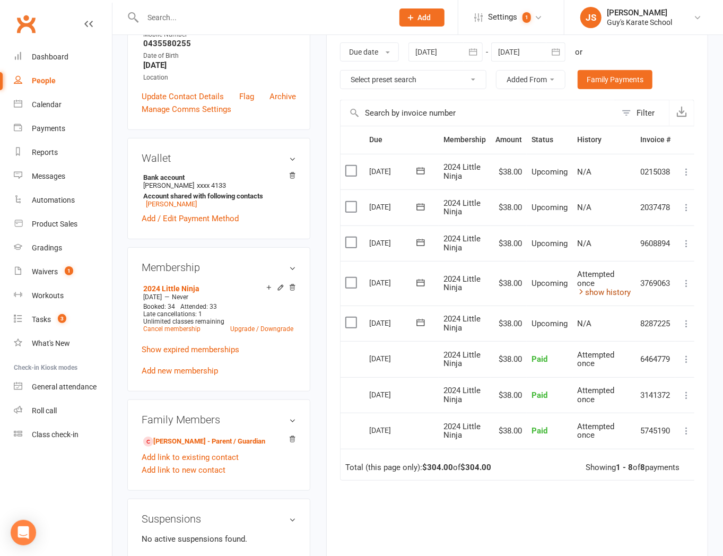
click at [602, 291] on link "show history" at bounding box center [604, 292] width 54 height 10
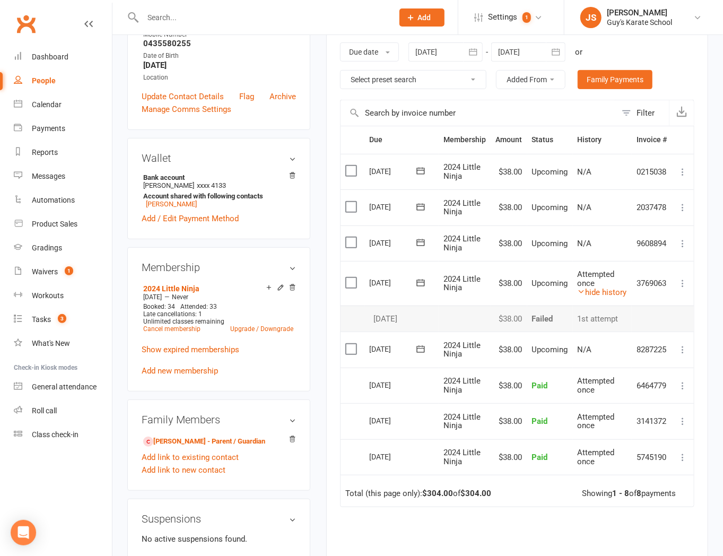
click at [681, 286] on icon at bounding box center [682, 283] width 11 height 11
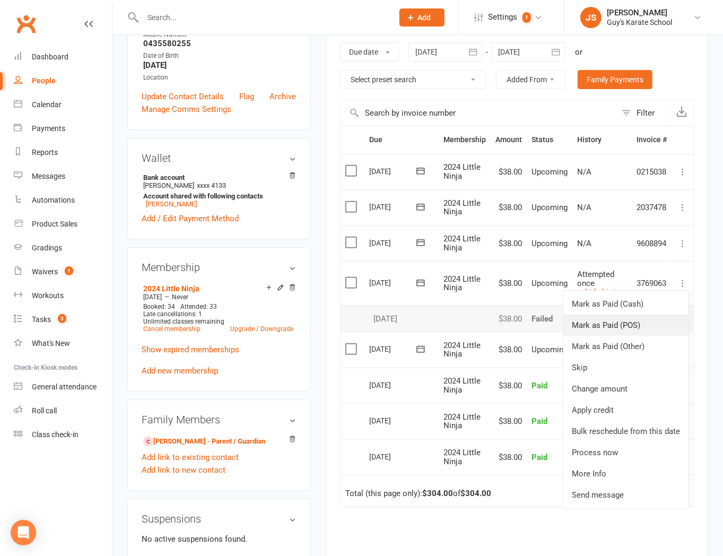
click at [653, 327] on link "Mark as Paid (POS)" at bounding box center [625, 324] width 125 height 21
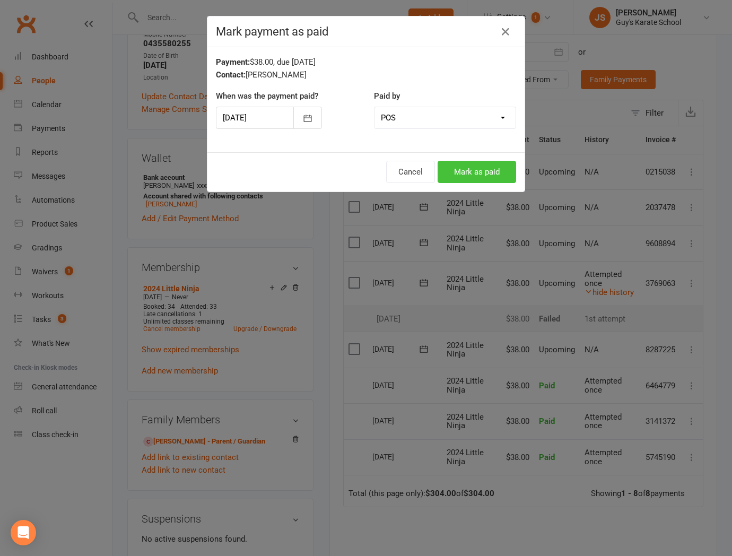
click at [488, 175] on button "Mark as paid" at bounding box center [476, 172] width 78 height 22
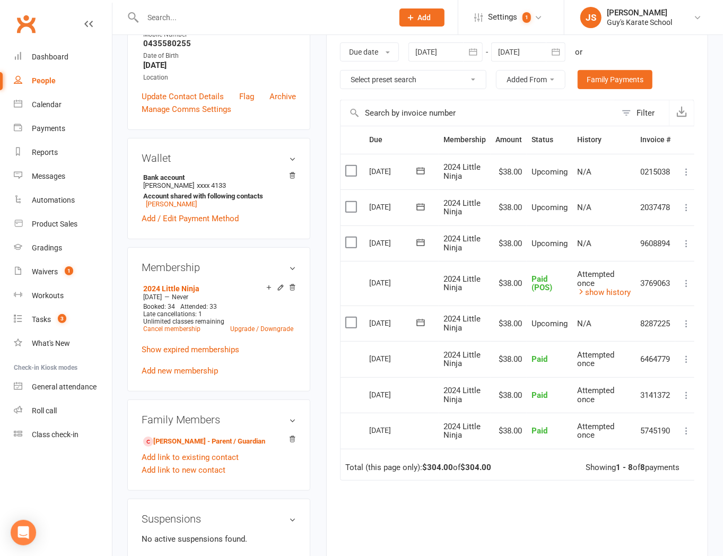
click at [228, 19] on input "text" at bounding box center [262, 17] width 246 height 15
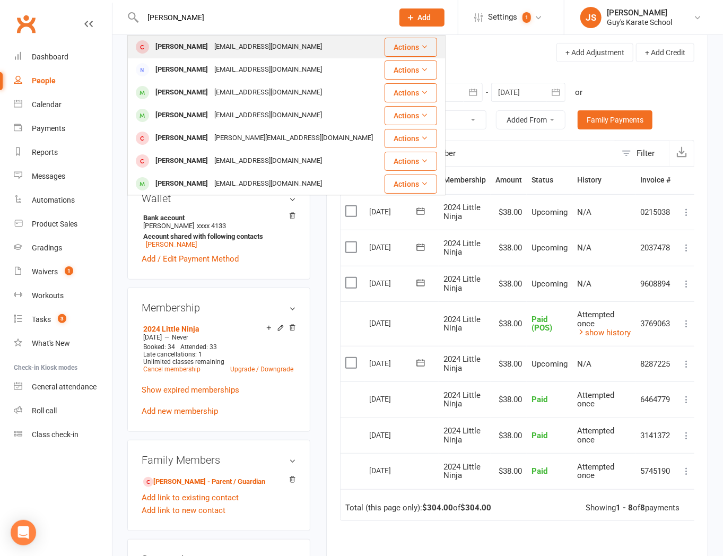
scroll to position [118, 0]
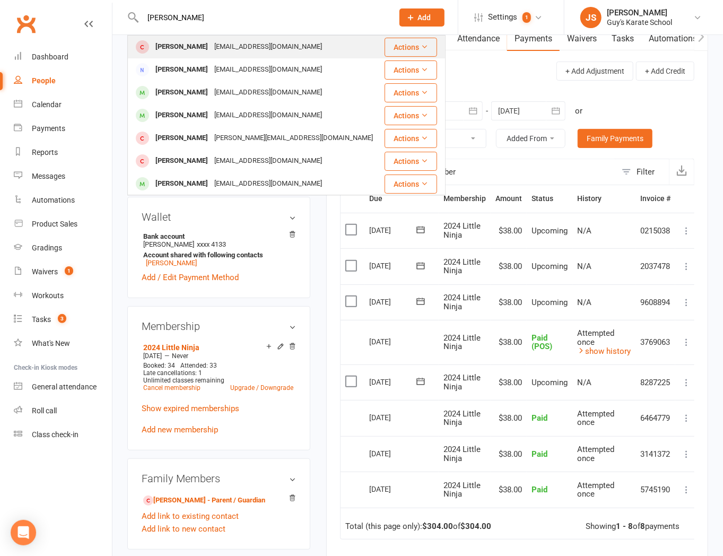
type input "stevie"
click at [211, 50] on div "Avalane@mail.com" at bounding box center [268, 46] width 114 height 15
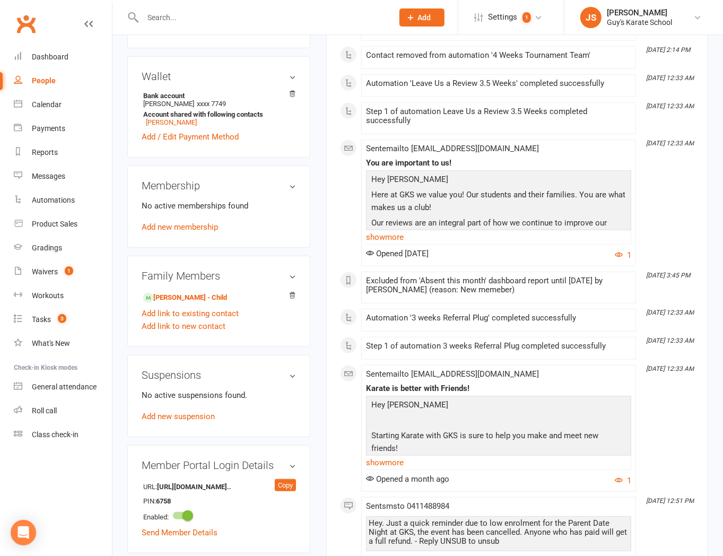
scroll to position [294, 0]
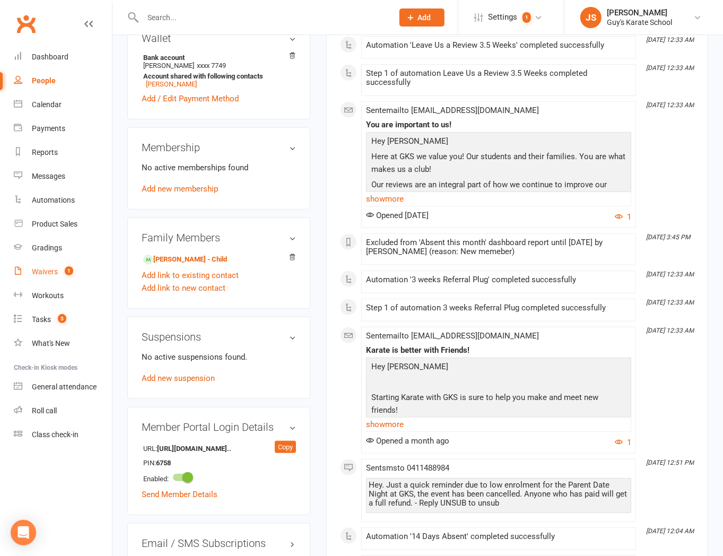
click at [38, 272] on div "Waivers" at bounding box center [45, 271] width 26 height 8
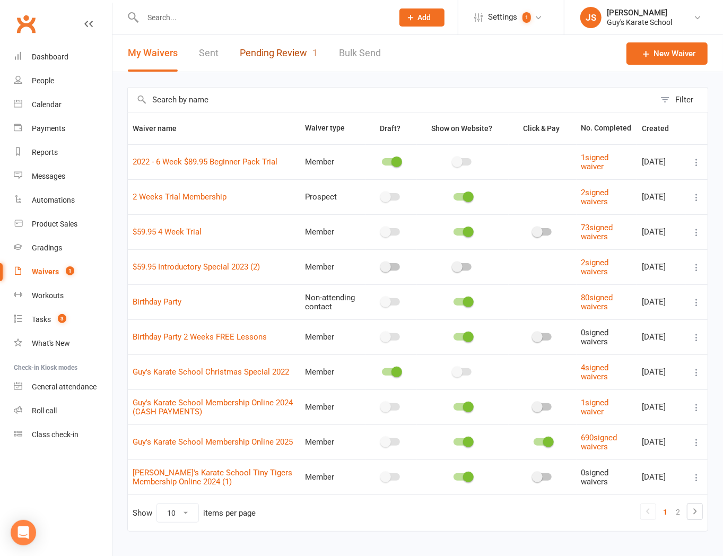
click at [307, 56] on link "Pending Review 1" at bounding box center [279, 53] width 78 height 37
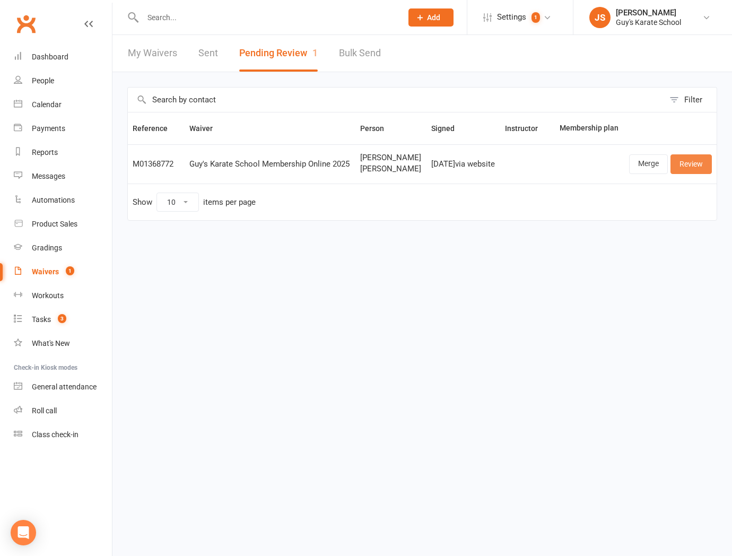
click at [696, 173] on link "Review" at bounding box center [690, 163] width 41 height 19
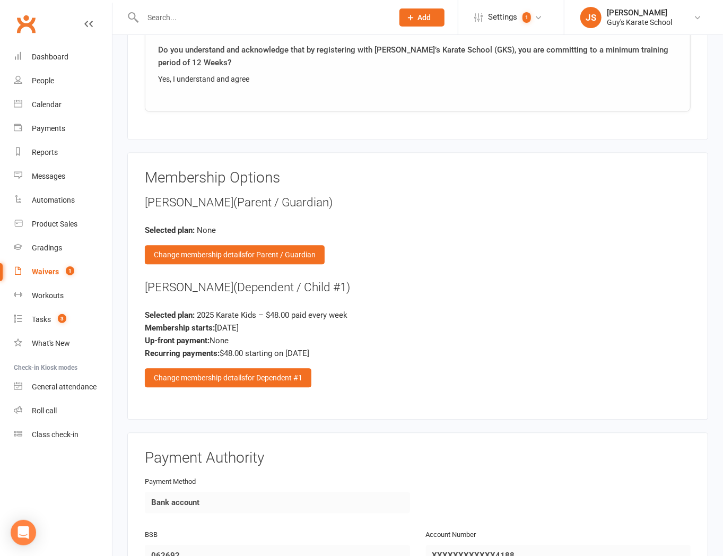
scroll to position [1296, 0]
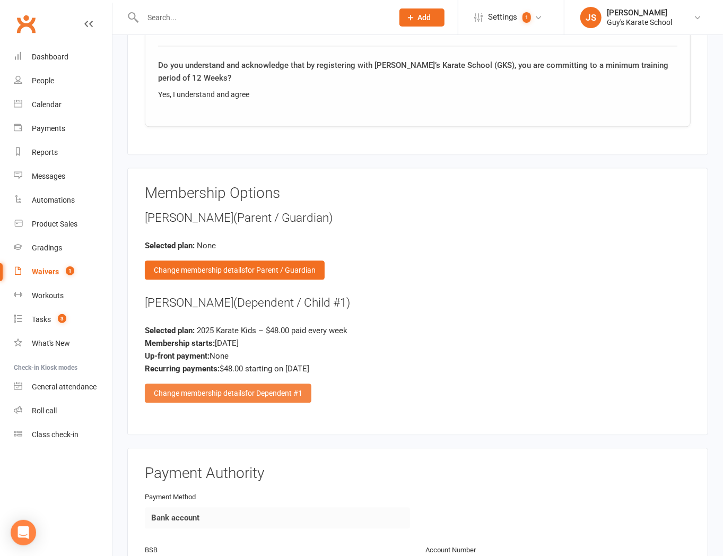
click at [268, 389] on span "for Dependent #1" at bounding box center [273, 393] width 57 height 8
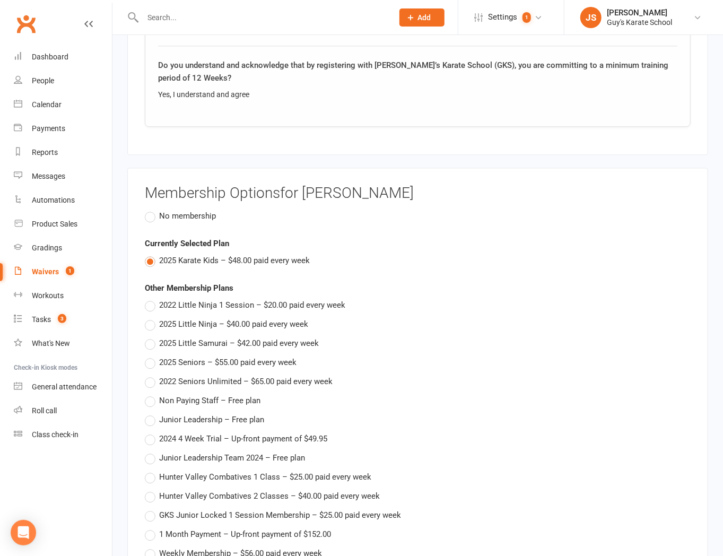
scroll to position [1767, 0]
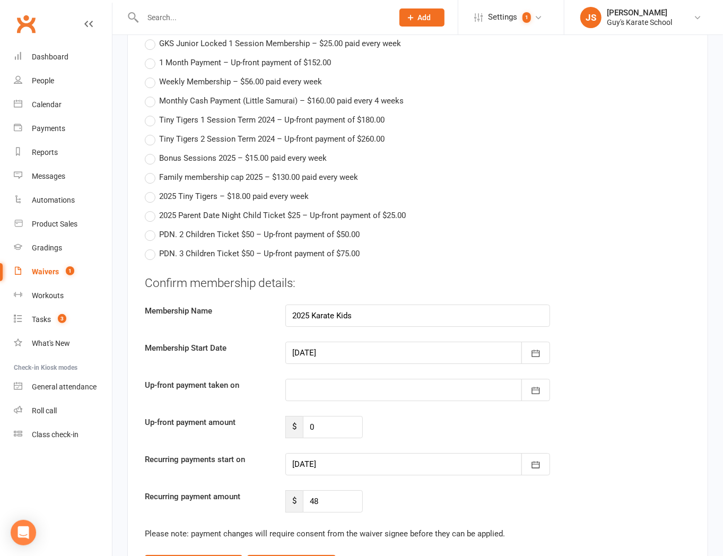
click at [320, 346] on div at bounding box center [417, 352] width 265 height 22
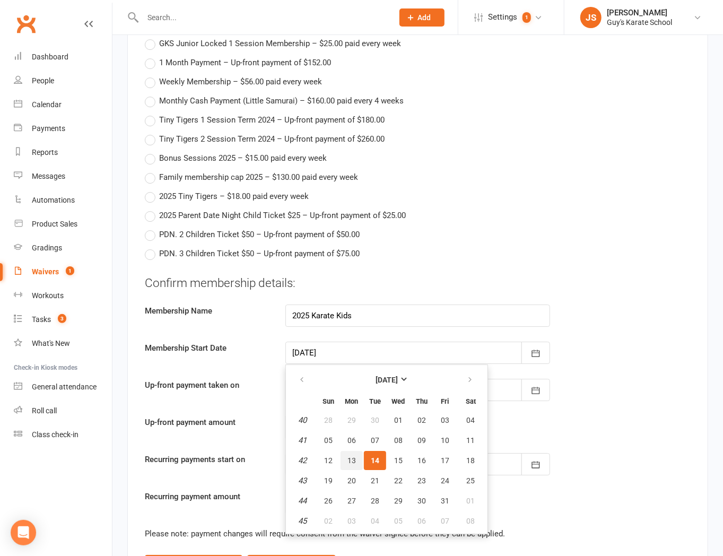
click at [348, 456] on span "13" at bounding box center [351, 460] width 8 height 8
type input "[DATE]"
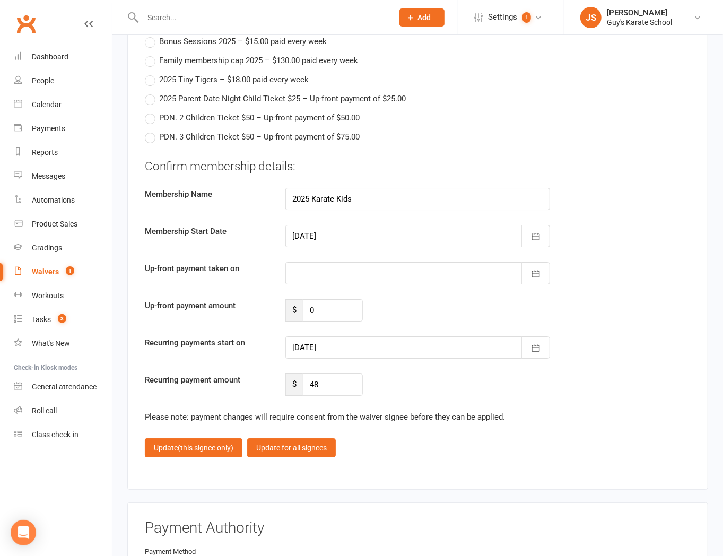
scroll to position [1885, 0]
click at [318, 346] on div at bounding box center [417, 346] width 265 height 22
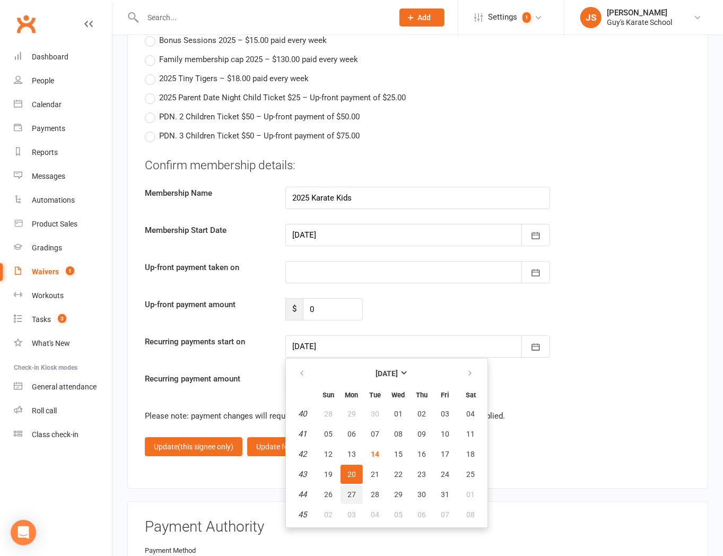
click at [348, 490] on span "27" at bounding box center [351, 494] width 8 height 8
type input "27 Oct 2025"
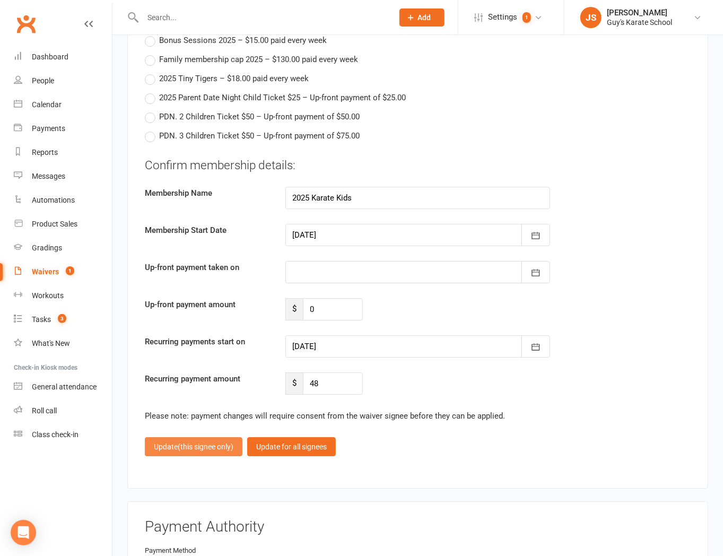
click at [209, 447] on button "Update (this signee only)" at bounding box center [194, 446] width 98 height 19
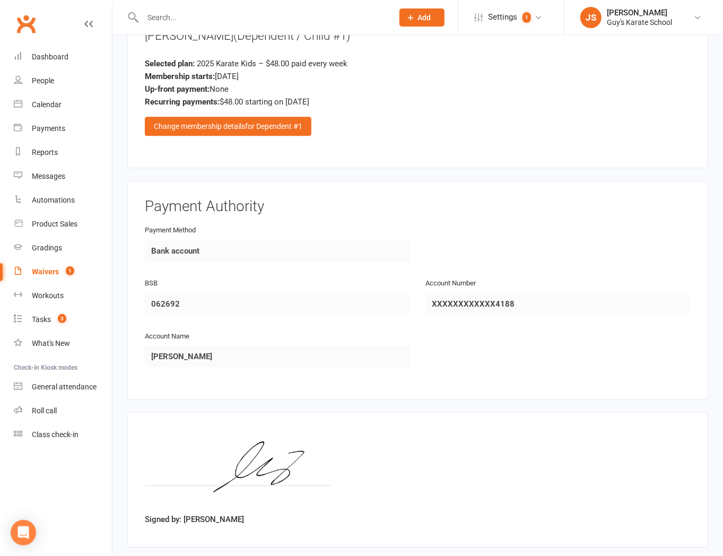
scroll to position [1613, 0]
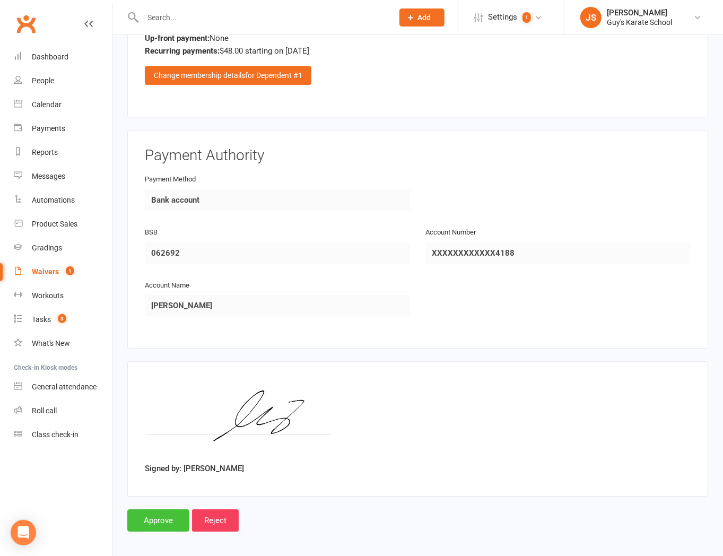
click at [149, 513] on input "Approve" at bounding box center [158, 520] width 62 height 22
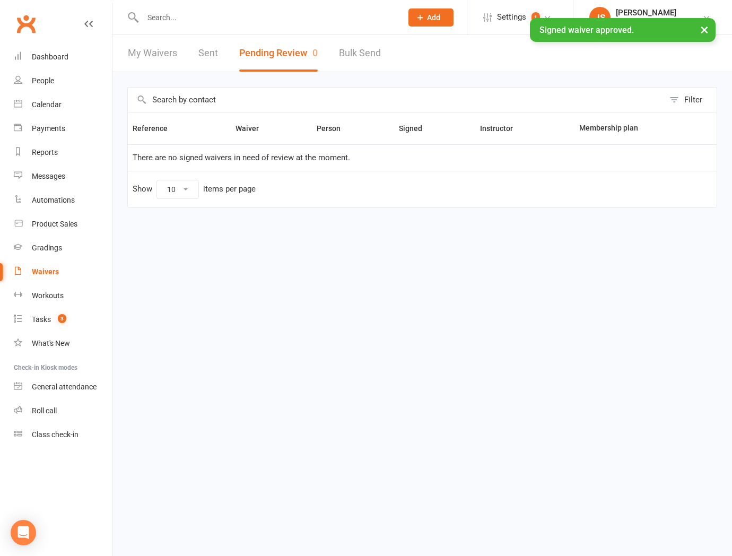
click at [162, 18] on div "× Signed waiver approved." at bounding box center [359, 18] width 718 height 0
click at [173, 12] on input "text" at bounding box center [266, 17] width 255 height 15
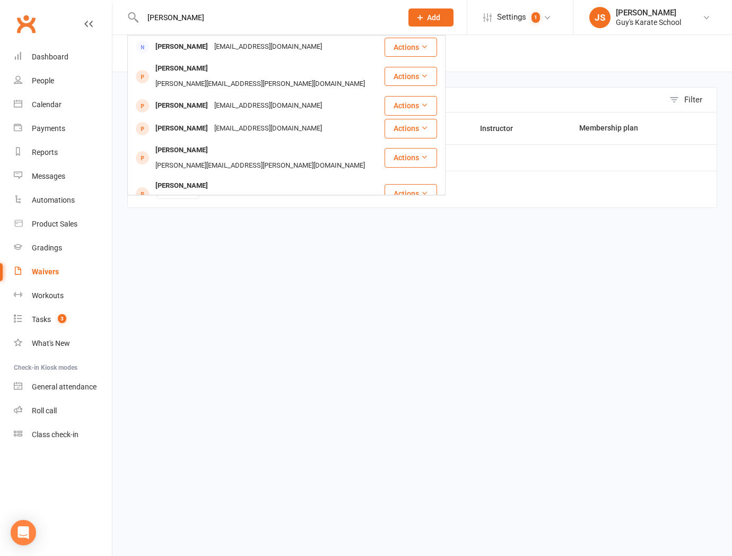
type input "adam"
click at [217, 215] on div "[EMAIL_ADDRESS][DOMAIN_NAME]" at bounding box center [268, 222] width 114 height 15
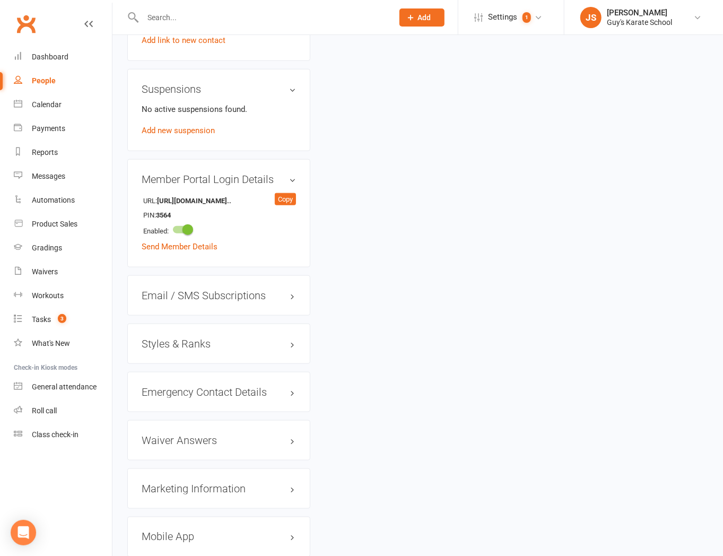
scroll to position [589, 0]
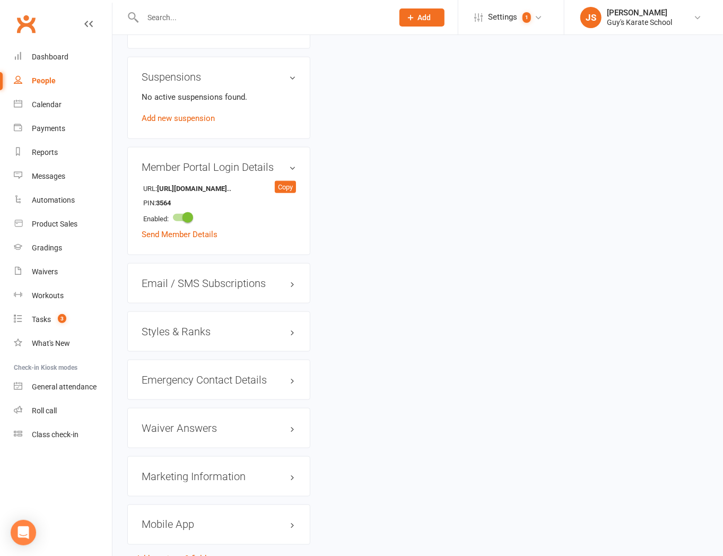
click at [186, 332] on h3 "Styles & Ranks" at bounding box center [219, 332] width 154 height 12
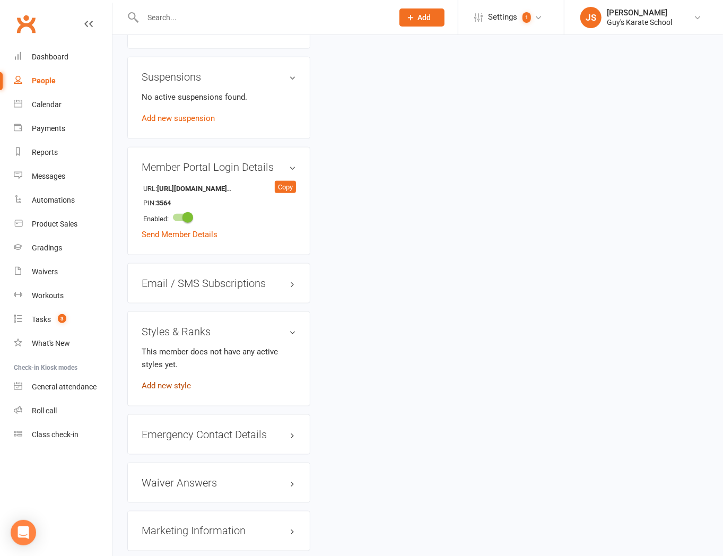
click at [164, 388] on link "Add new style" at bounding box center [166, 386] width 49 height 10
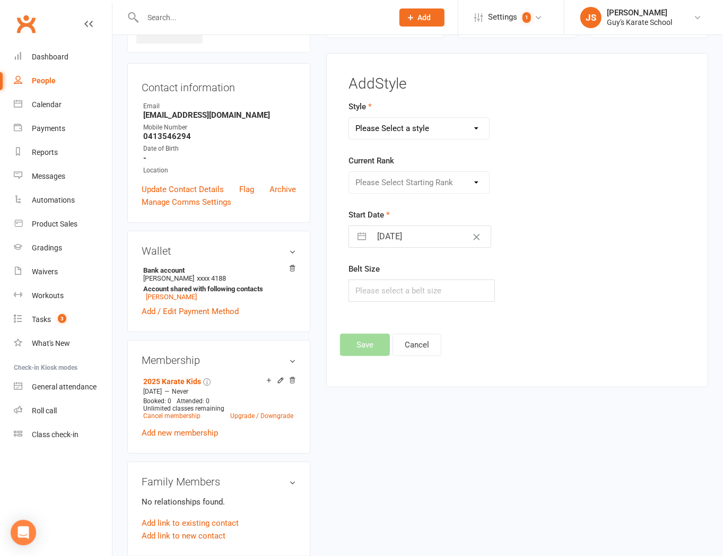
scroll to position [81, 0]
click at [412, 128] on select "Please Select a style Karate Kids Little Ninja Little Samurai Senior Tiny Tigers" at bounding box center [419, 128] width 140 height 21
select select "2284"
click at [349, 118] on select "Please Select a style Karate Kids Little Ninja Little Samurai Senior Tiny Tigers" at bounding box center [419, 128] width 140 height 21
click at [415, 182] on select "Please Select Starting Rank 10th Kyu White Belt 9th Kyu Yellow Belt 8th Kyu Ora…" at bounding box center [419, 182] width 140 height 21
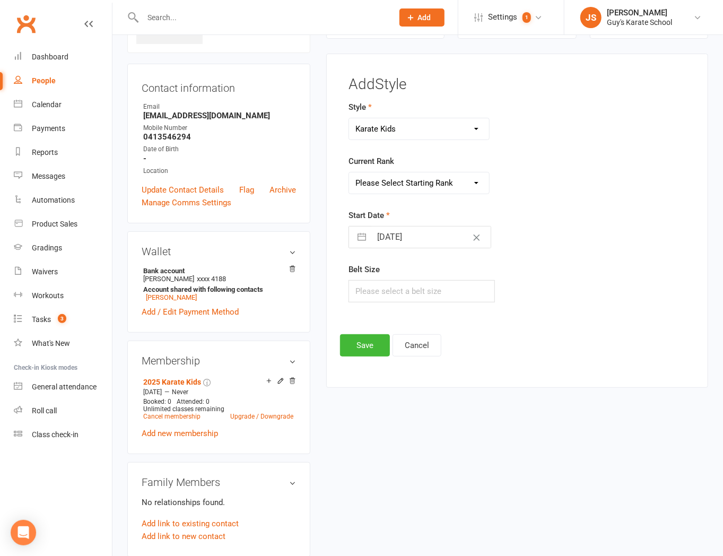
select select "22402"
click at [349, 172] on select "Please Select Starting Rank 10th Kyu White Belt 9th Kyu Yellow Belt 8th Kyu Ora…" at bounding box center [419, 182] width 140 height 21
click at [406, 288] on input "text" at bounding box center [421, 291] width 146 height 22
type input "2"
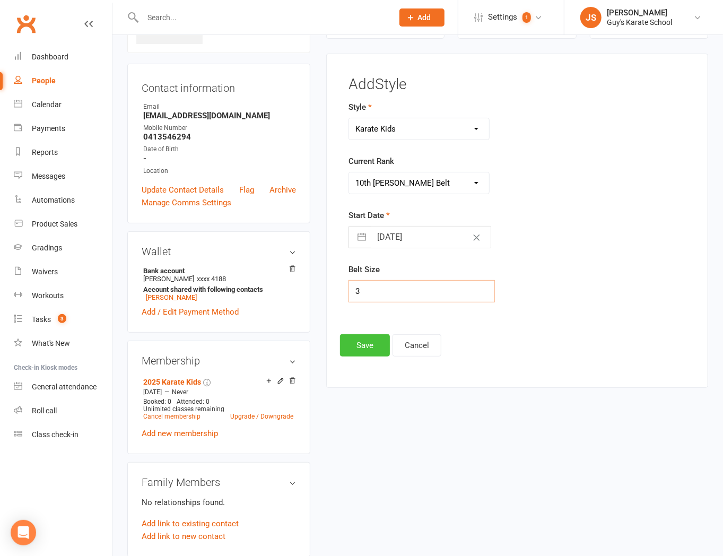
type input "3"
click at [360, 349] on button "Save" at bounding box center [365, 345] width 50 height 22
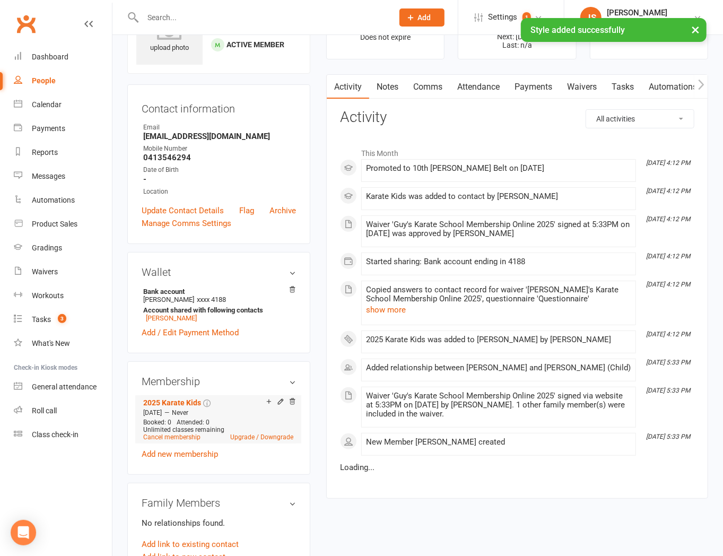
scroll to position [0, 0]
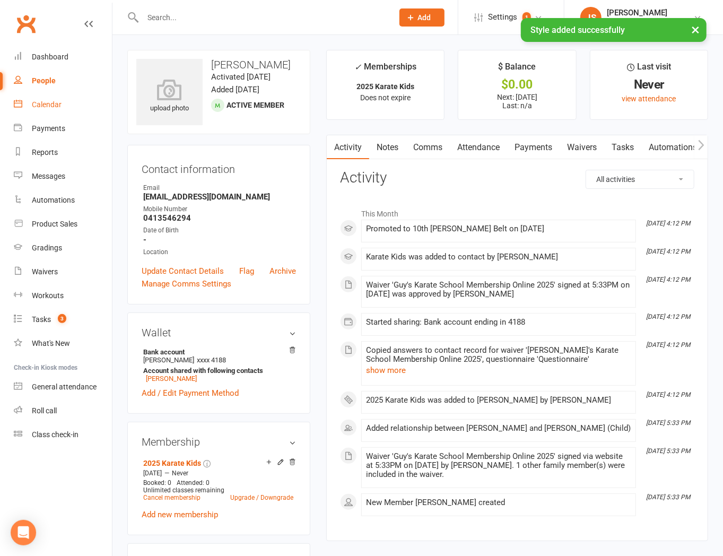
click at [60, 104] on div "Calendar" at bounding box center [47, 104] width 30 height 8
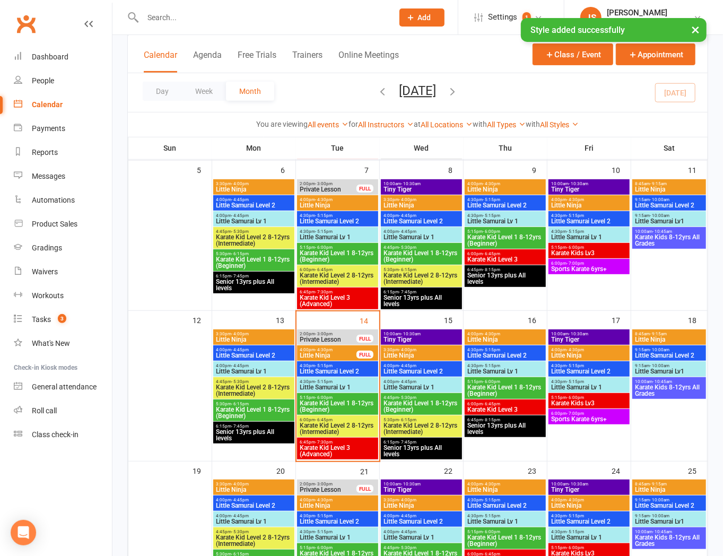
scroll to position [235, 0]
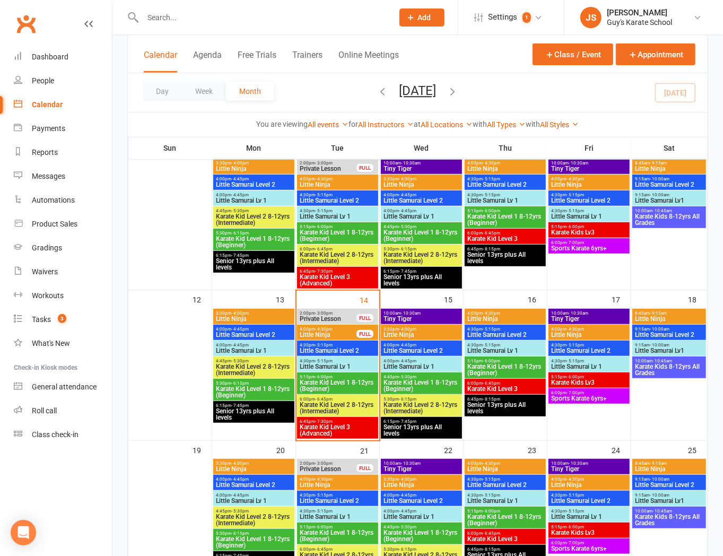
click at [247, 390] on span "Karate Kid Level 1 8-12yrs (Beginner)" at bounding box center [253, 391] width 77 height 13
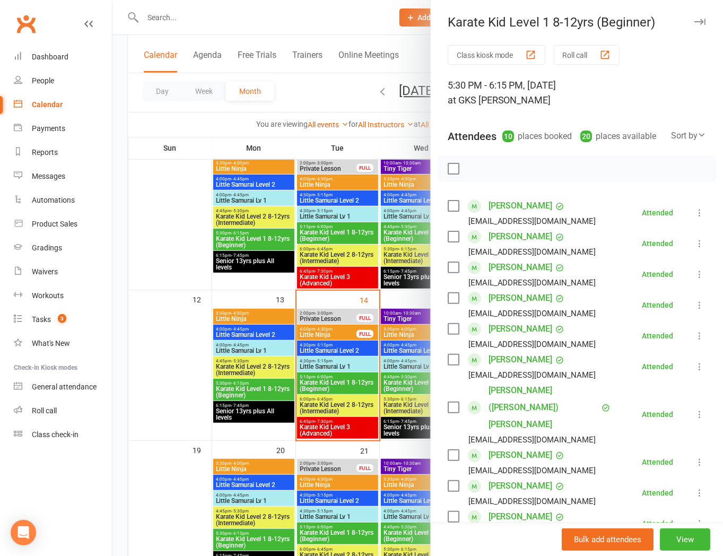
scroll to position [187, 0]
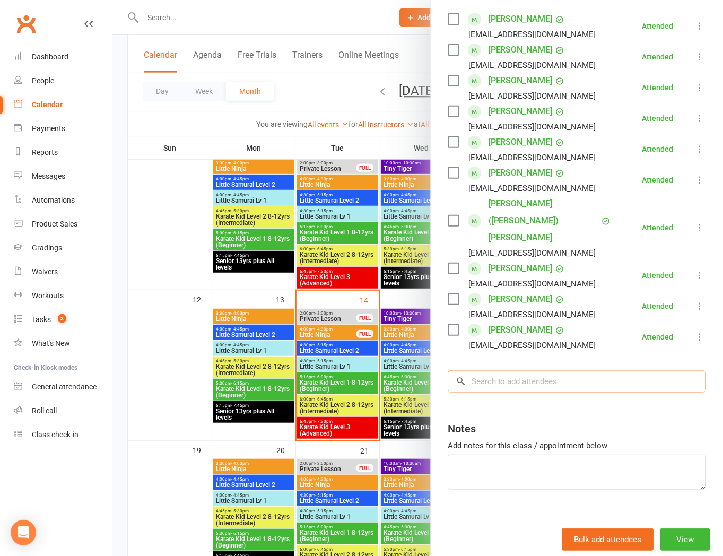
click at [518, 370] on input "search" at bounding box center [576, 381] width 258 height 22
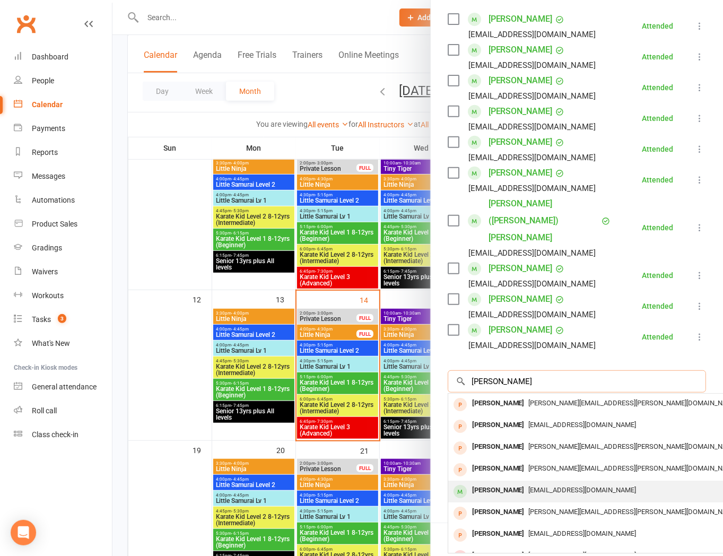
type input "adam"
click at [534, 486] on span "[EMAIL_ADDRESS][DOMAIN_NAME]" at bounding box center [583, 490] width 108 height 8
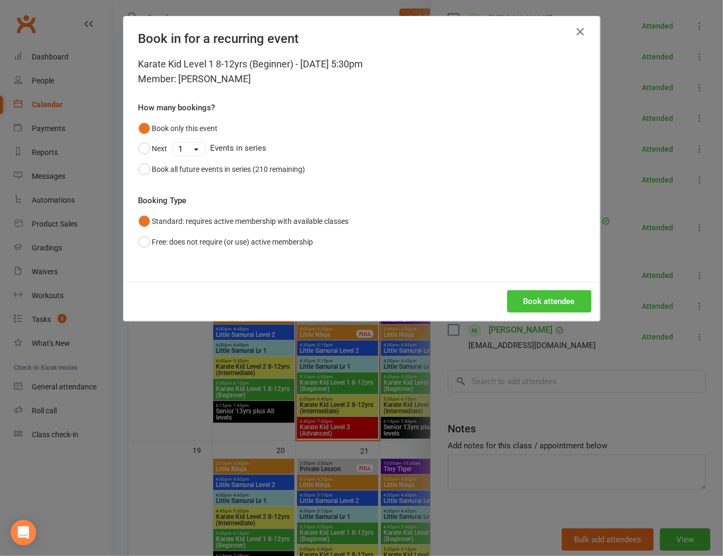
click at [542, 305] on button "Book attendee" at bounding box center [549, 301] width 84 height 22
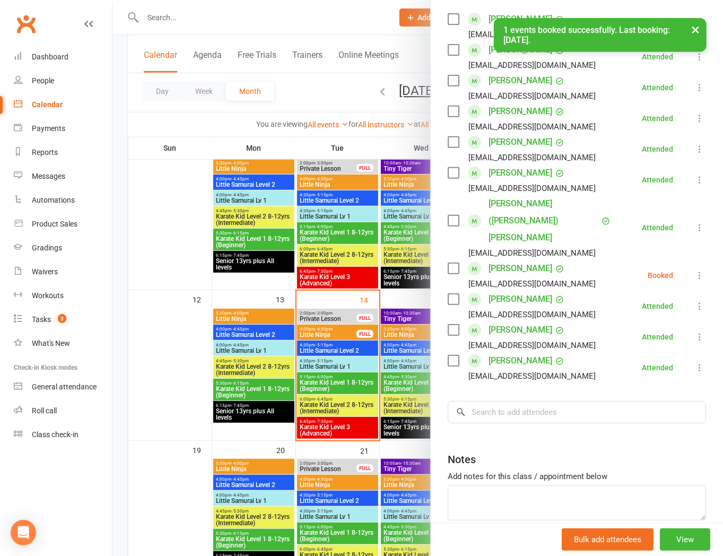
click at [694, 270] on icon at bounding box center [699, 275] width 11 height 11
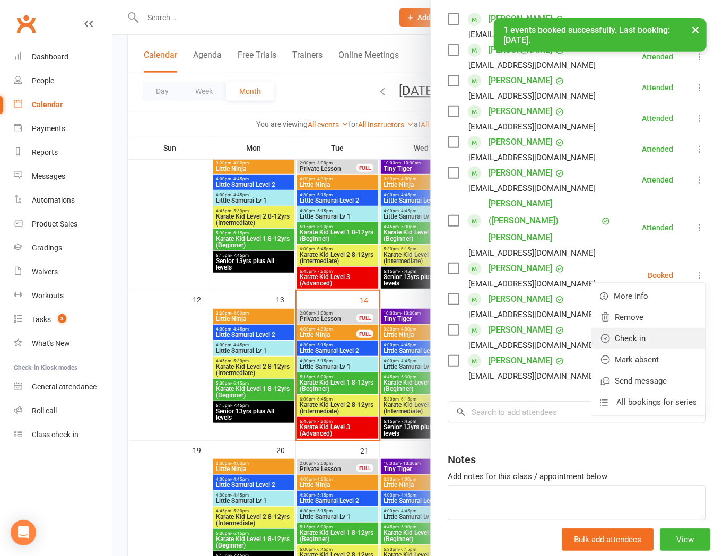
click at [667, 328] on link "Check in" at bounding box center [648, 338] width 114 height 21
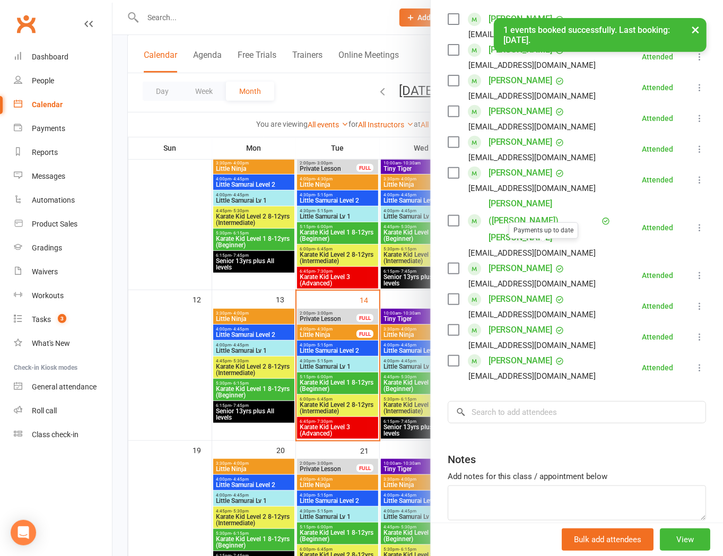
click at [515, 260] on link "[PERSON_NAME]" at bounding box center [520, 268] width 64 height 17
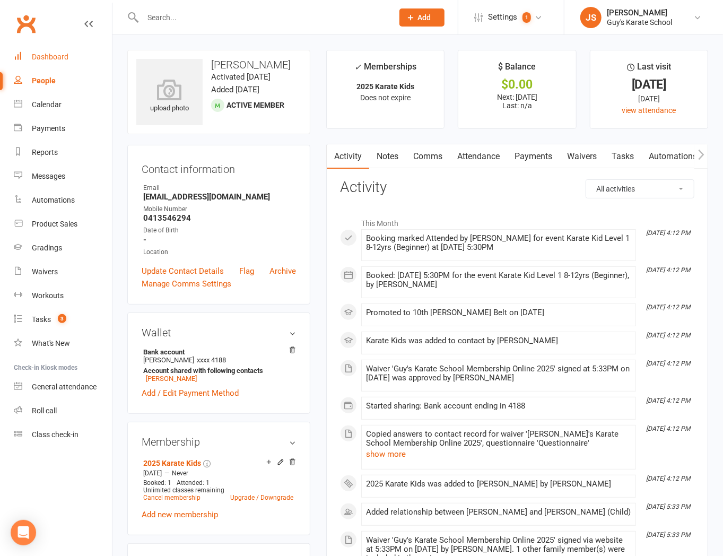
click at [59, 56] on div "Dashboard" at bounding box center [50, 56] width 37 height 8
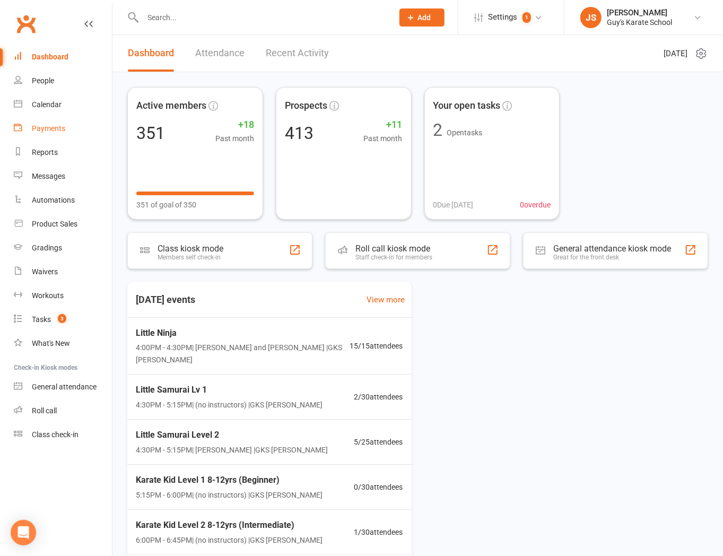
click at [32, 125] on div "Payments" at bounding box center [48, 128] width 33 height 8
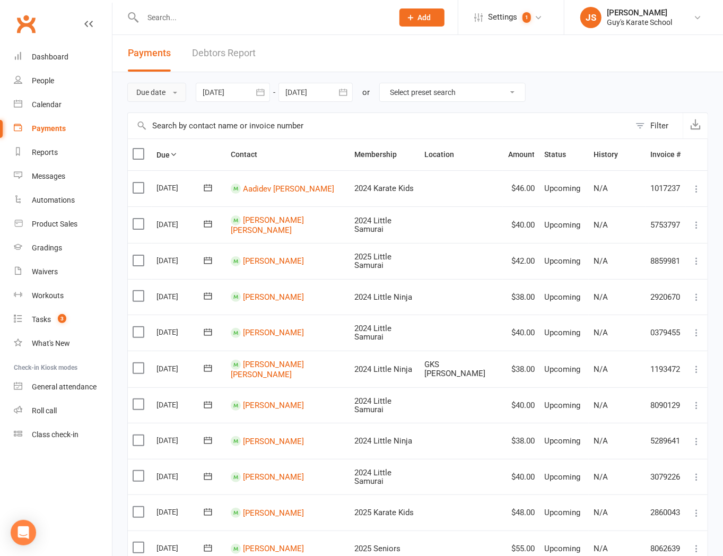
click at [174, 95] on button "Due date" at bounding box center [156, 92] width 59 height 19
click at [182, 157] on link "Date failed" at bounding box center [180, 158] width 105 height 21
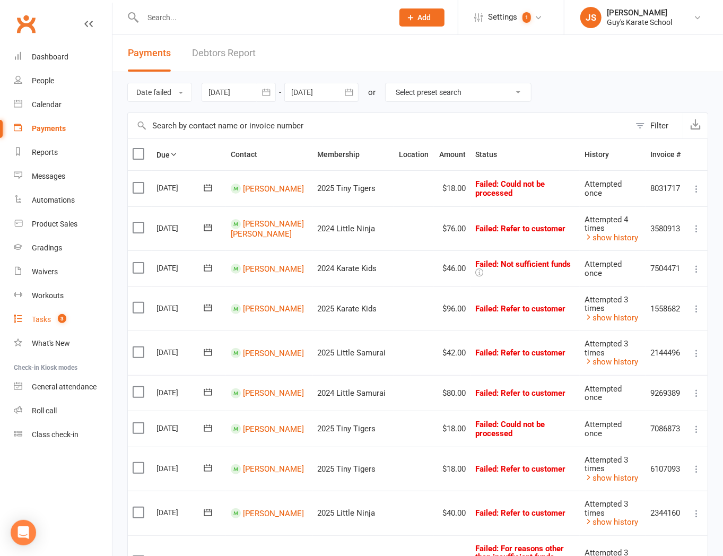
click at [71, 318] on link "Tasks 3" at bounding box center [63, 319] width 98 height 24
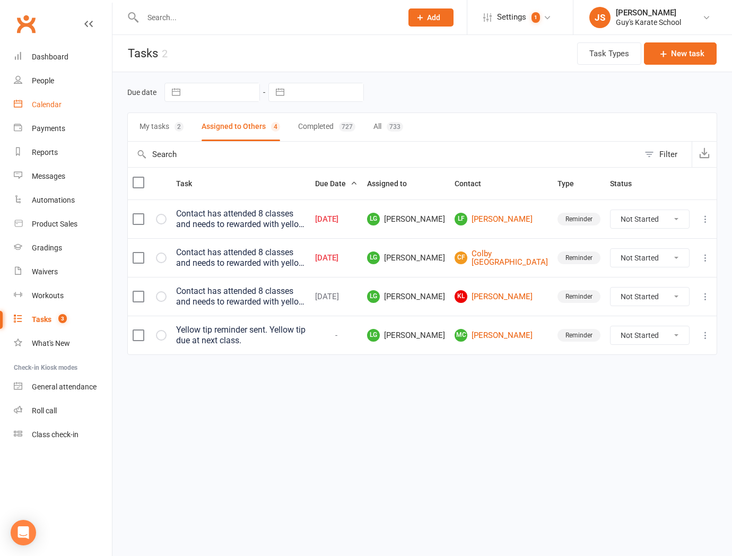
click at [23, 105] on link "Calendar" at bounding box center [63, 105] width 98 height 24
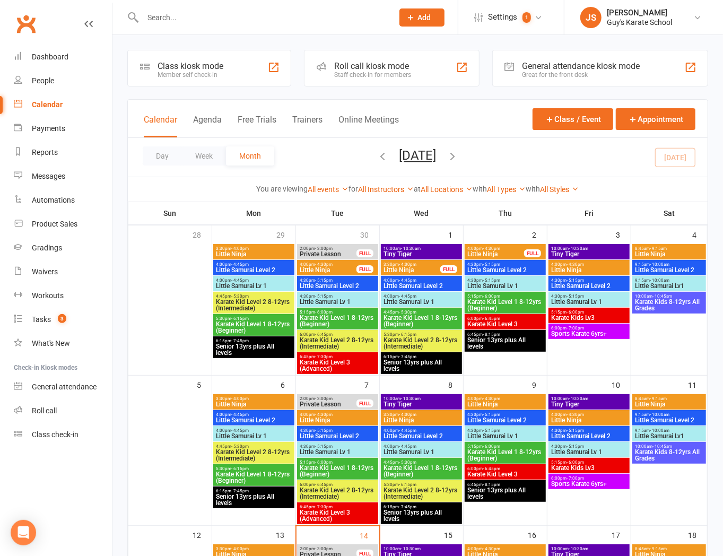
click at [358, 451] on span "Little Samurai Lv 1" at bounding box center [337, 451] width 77 height 6
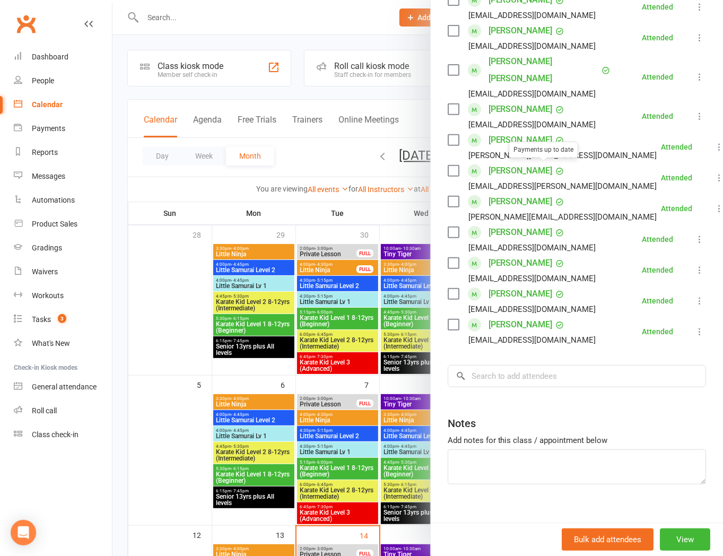
scroll to position [217, 0]
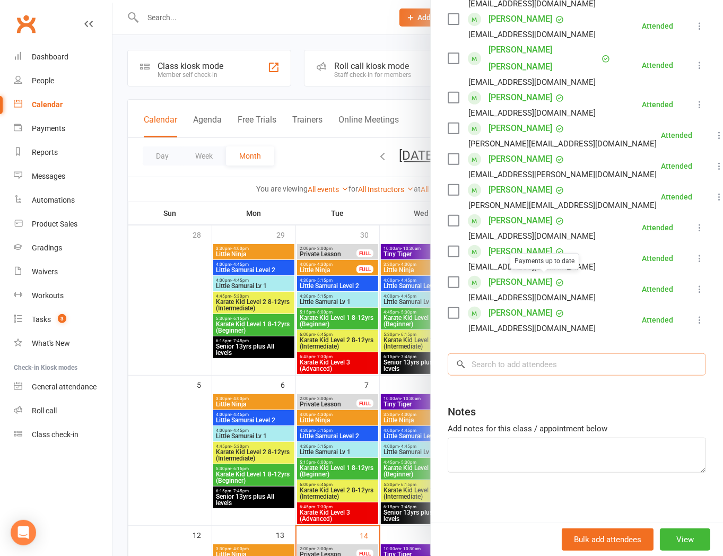
click at [543, 359] on input "search" at bounding box center [576, 364] width 258 height 22
click at [267, 381] on div at bounding box center [417, 278] width 610 height 556
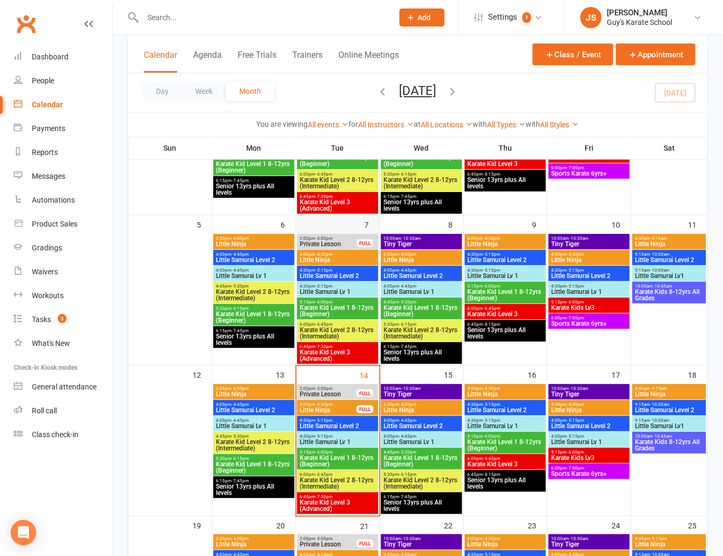
scroll to position [177, 0]
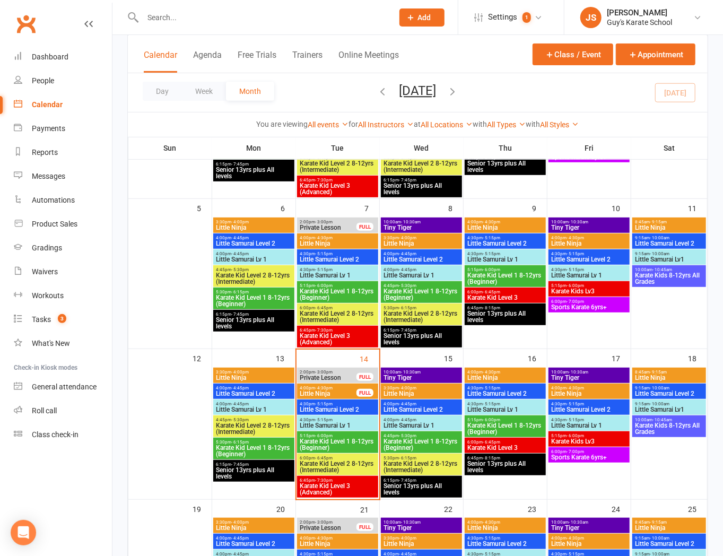
click at [337, 422] on span "Little Samurai Lv 1" at bounding box center [337, 425] width 77 height 6
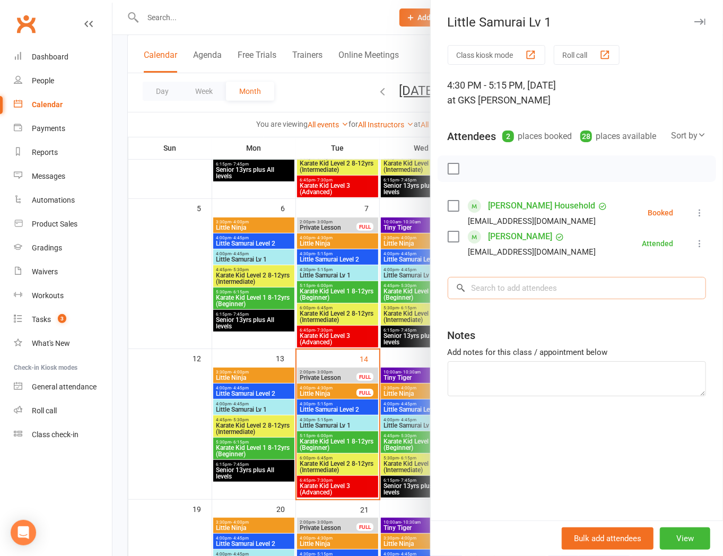
click at [548, 298] on input "search" at bounding box center [576, 288] width 258 height 22
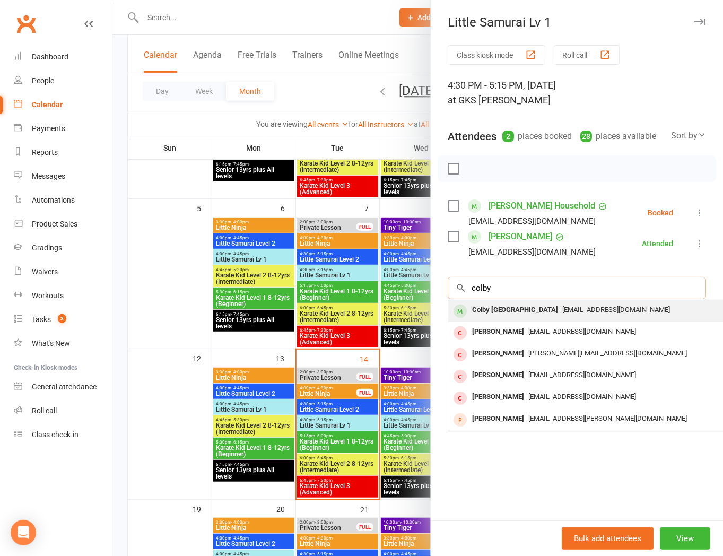
type input "colby"
click at [582, 306] on span "[EMAIL_ADDRESS][DOMAIN_NAME]" at bounding box center [616, 309] width 108 height 8
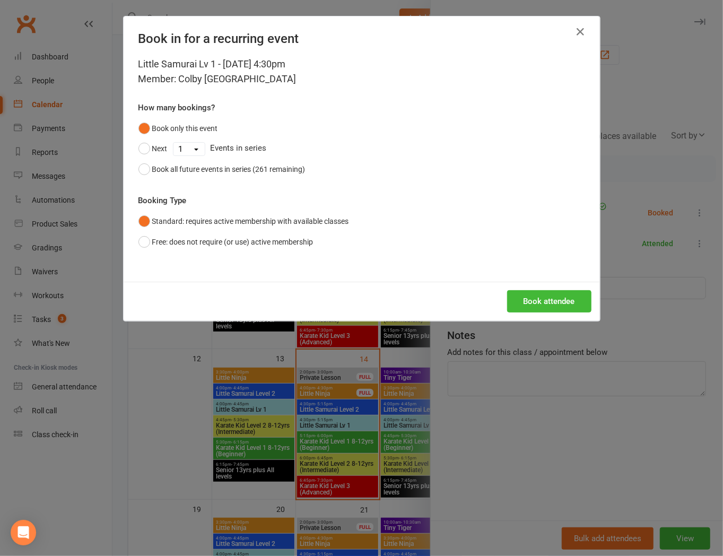
click at [543, 287] on div "Book attendee" at bounding box center [362, 301] width 476 height 39
click at [544, 291] on button "Book attendee" at bounding box center [549, 301] width 84 height 22
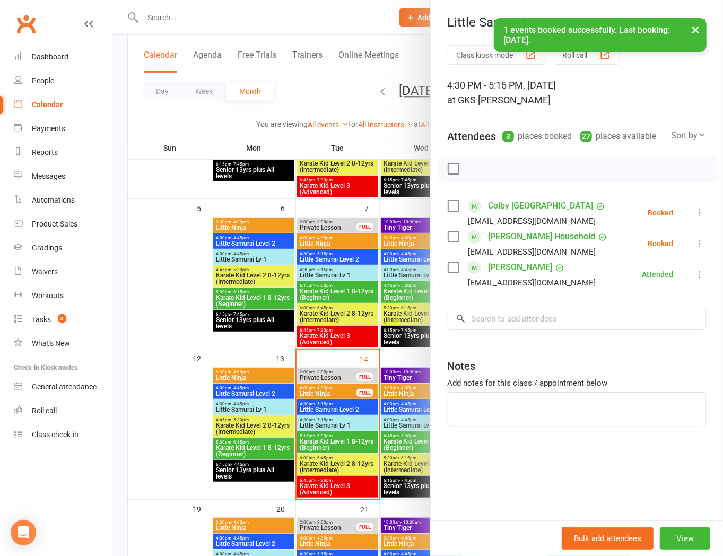
click at [694, 217] on icon at bounding box center [699, 212] width 11 height 11
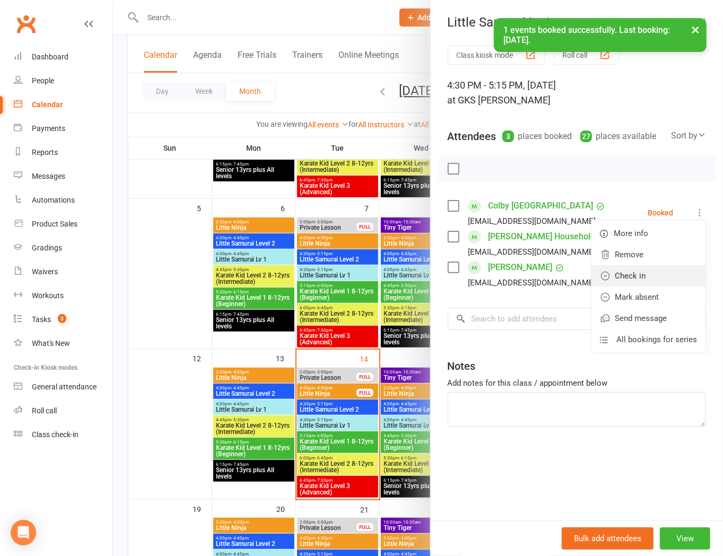
click at [649, 271] on link "Check in" at bounding box center [648, 275] width 114 height 21
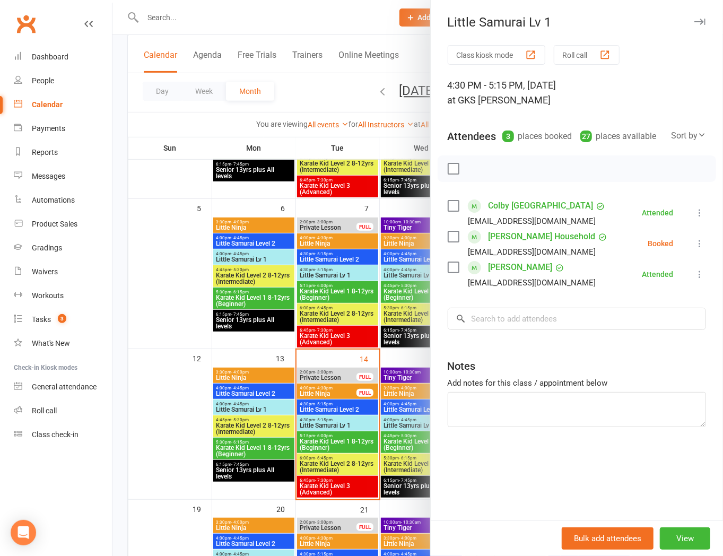
click at [696, 23] on icon "button" at bounding box center [699, 22] width 11 height 6
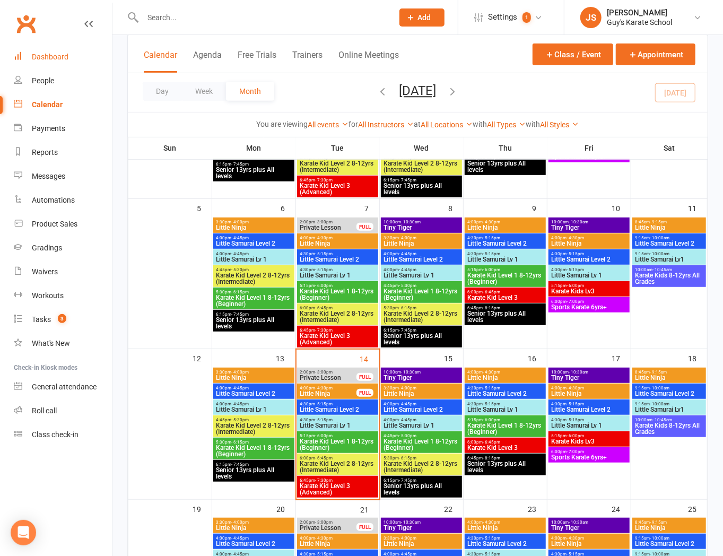
click at [86, 67] on link "Dashboard" at bounding box center [63, 57] width 98 height 24
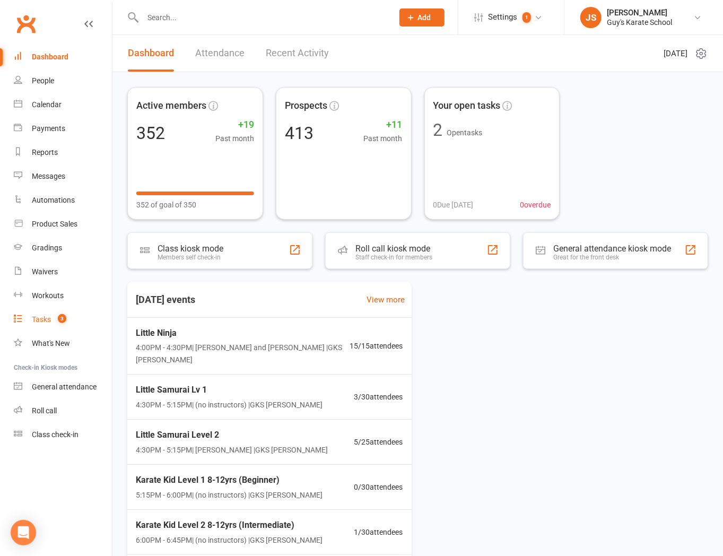
click at [60, 330] on link "Tasks 3" at bounding box center [63, 319] width 98 height 24
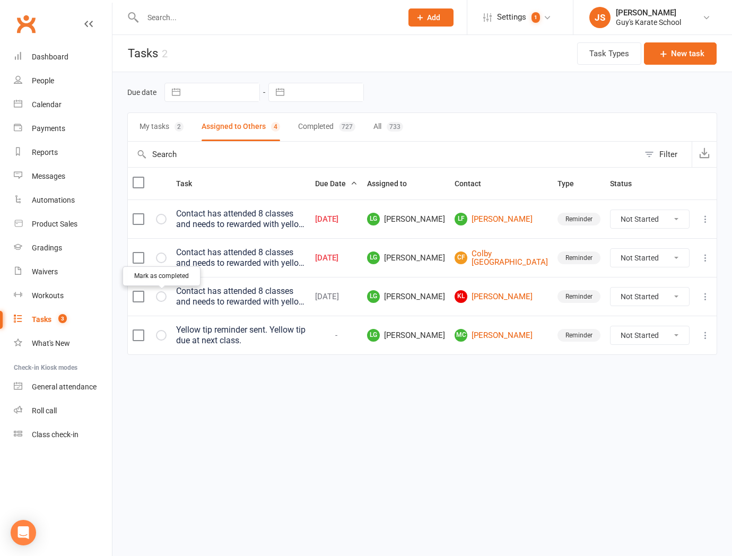
click at [0, 0] on icon "button" at bounding box center [0, 0] width 0 height 0
click at [161, 302] on button "button" at bounding box center [161, 296] width 11 height 11
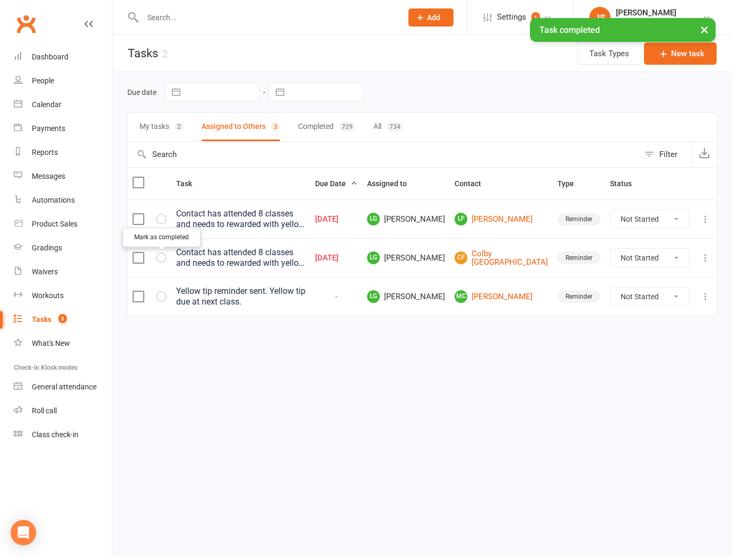
click at [0, 0] on icon "button" at bounding box center [0, 0] width 0 height 0
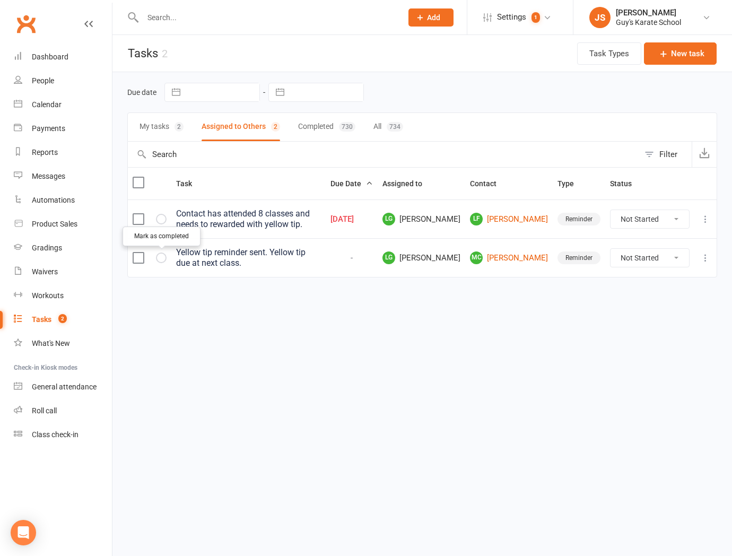
click at [160, 252] on button "button" at bounding box center [161, 257] width 11 height 11
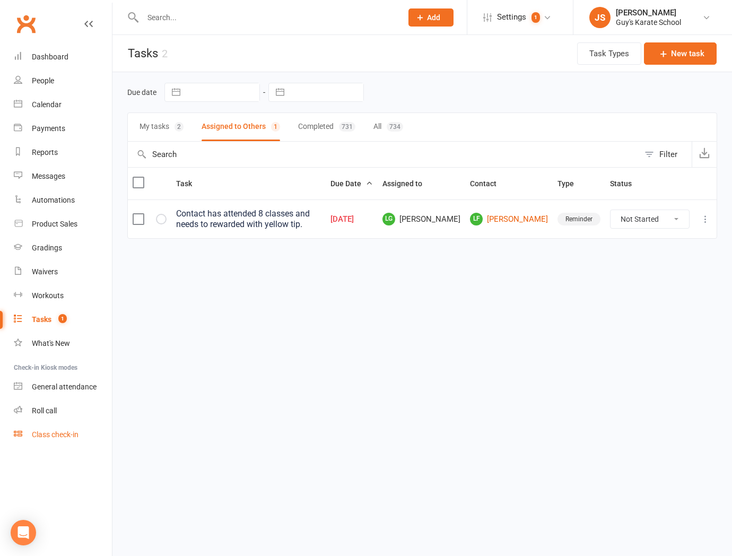
click at [81, 428] on link "Class check-in" at bounding box center [63, 435] width 98 height 24
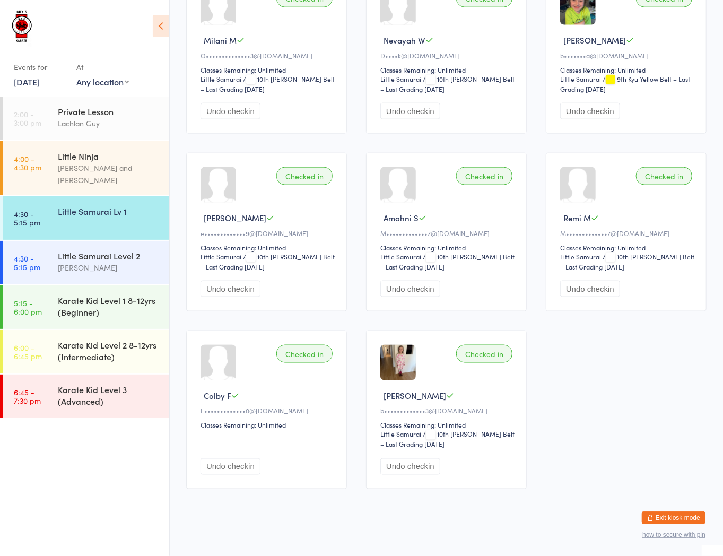
scroll to position [687, 0]
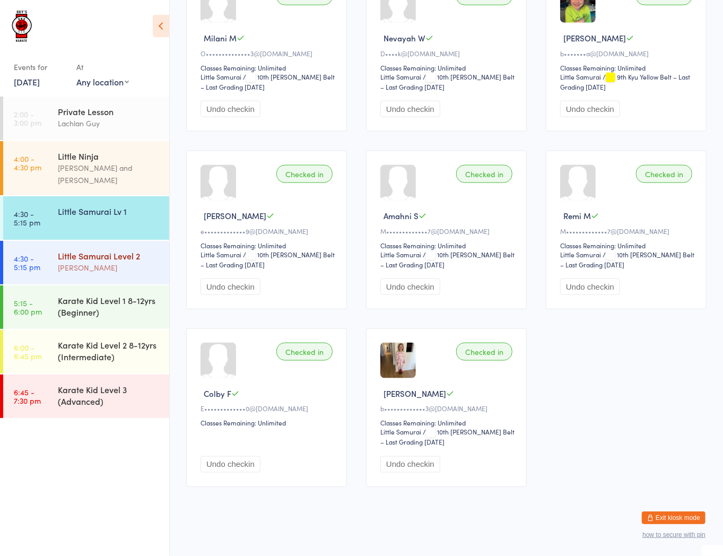
click at [99, 250] on div "Little Samurai Level 2" at bounding box center [109, 256] width 102 height 12
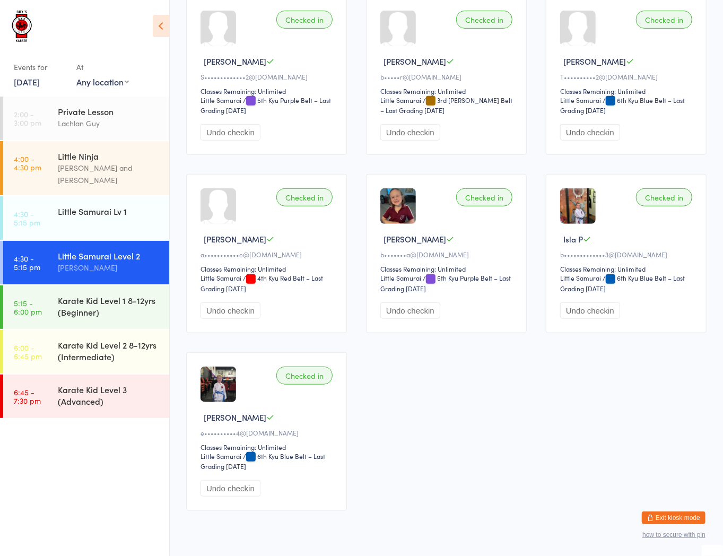
scroll to position [332, 0]
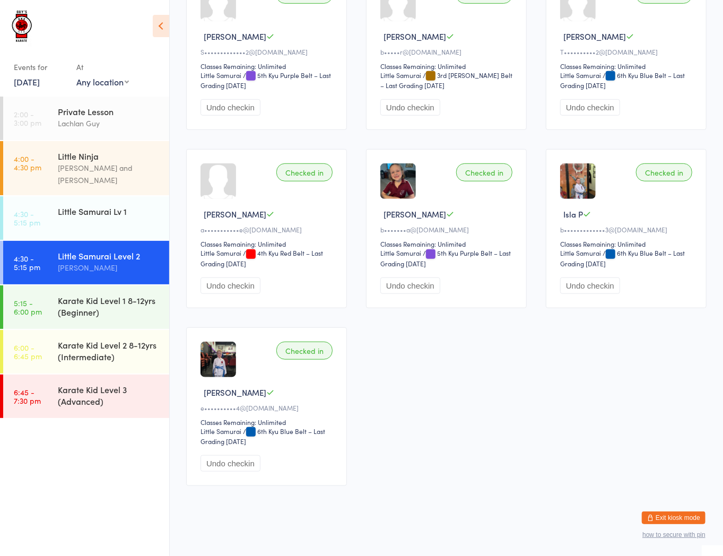
click at [671, 516] on button "Exit kiosk mode" at bounding box center [673, 517] width 64 height 13
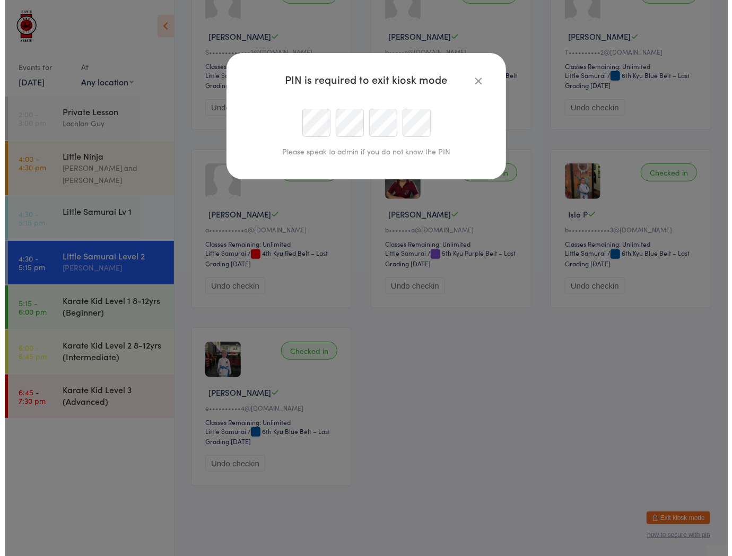
scroll to position [0, 0]
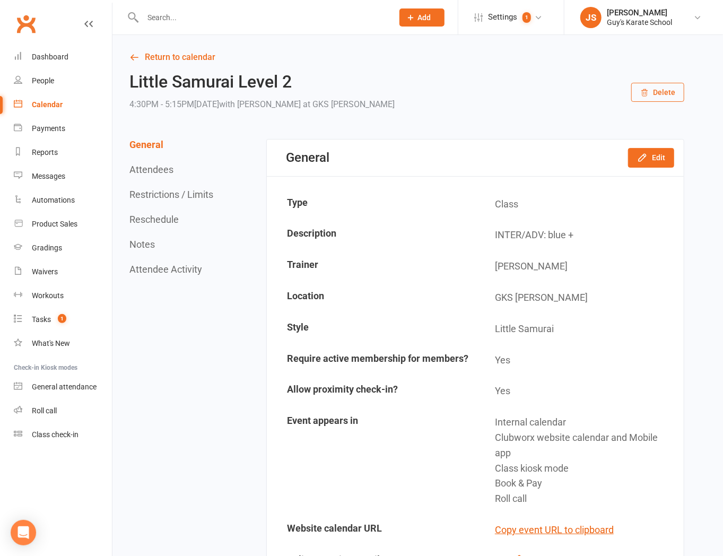
click at [282, 18] on input "text" at bounding box center [262, 17] width 246 height 15
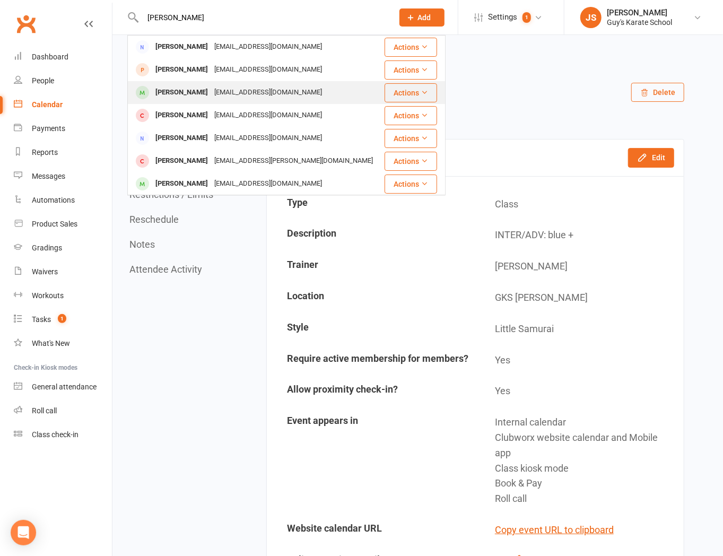
type input "[PERSON_NAME]"
click at [220, 89] on div "[EMAIL_ADDRESS][DOMAIN_NAME]" at bounding box center [268, 92] width 114 height 15
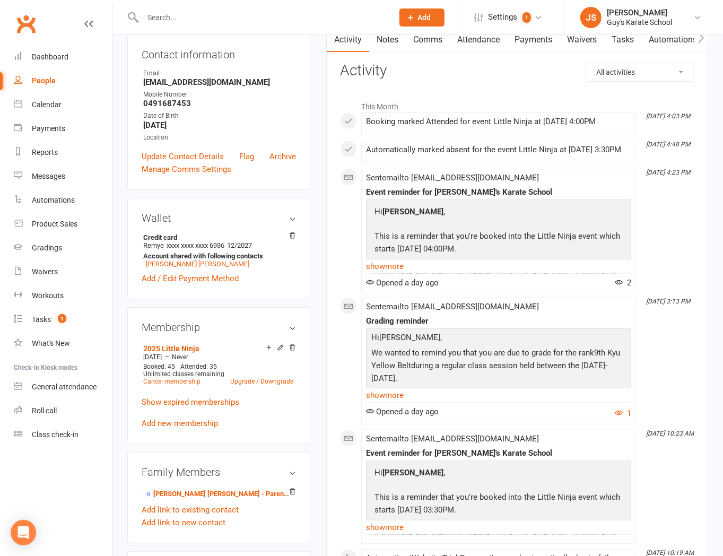
scroll to position [177, 0]
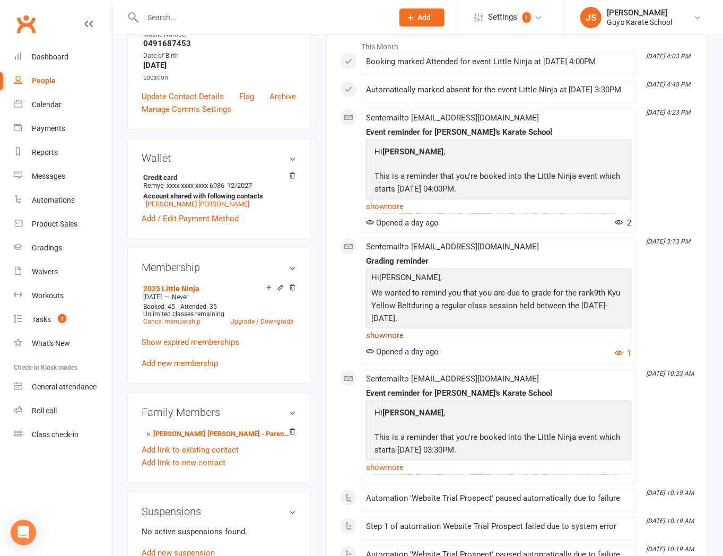
click at [386, 342] on link "show more" at bounding box center [498, 335] width 265 height 15
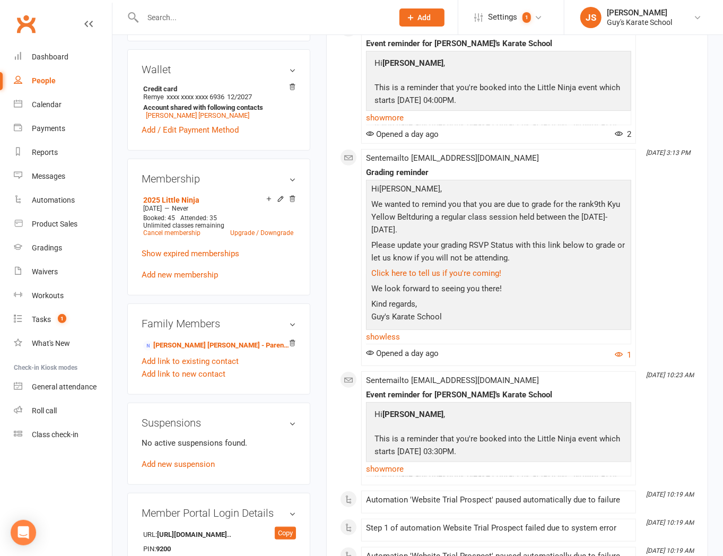
scroll to position [294, 0]
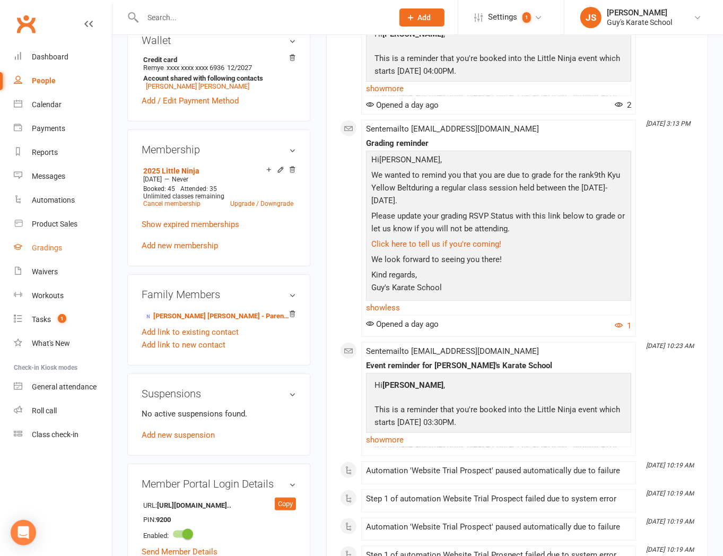
click at [62, 249] on link "Gradings" at bounding box center [63, 248] width 98 height 24
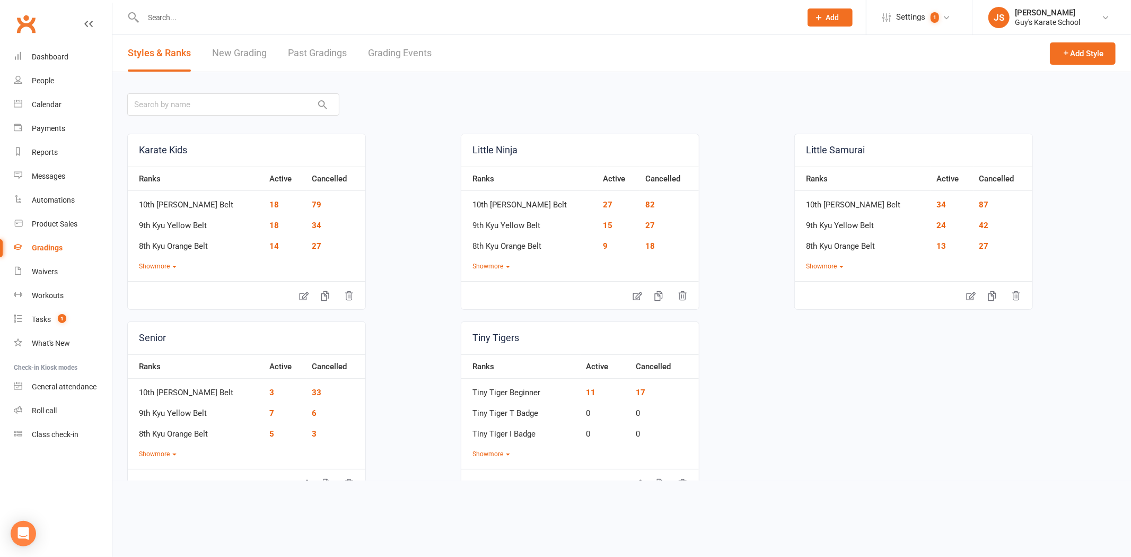
click at [409, 59] on link "Grading Events" at bounding box center [400, 53] width 64 height 37
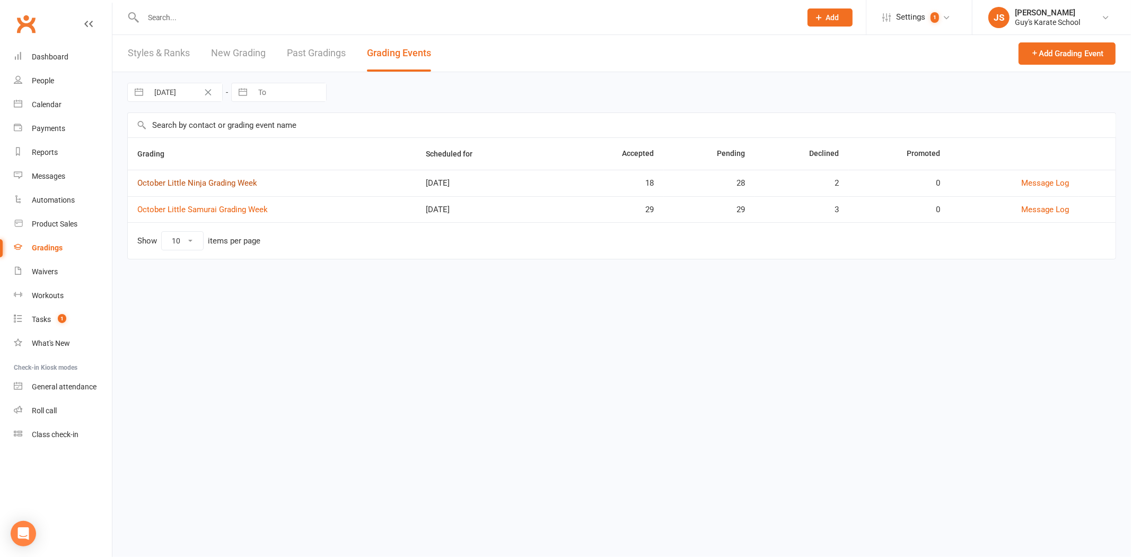
click at [170, 186] on link "October Little Ninja Grading Week" at bounding box center [197, 183] width 120 height 10
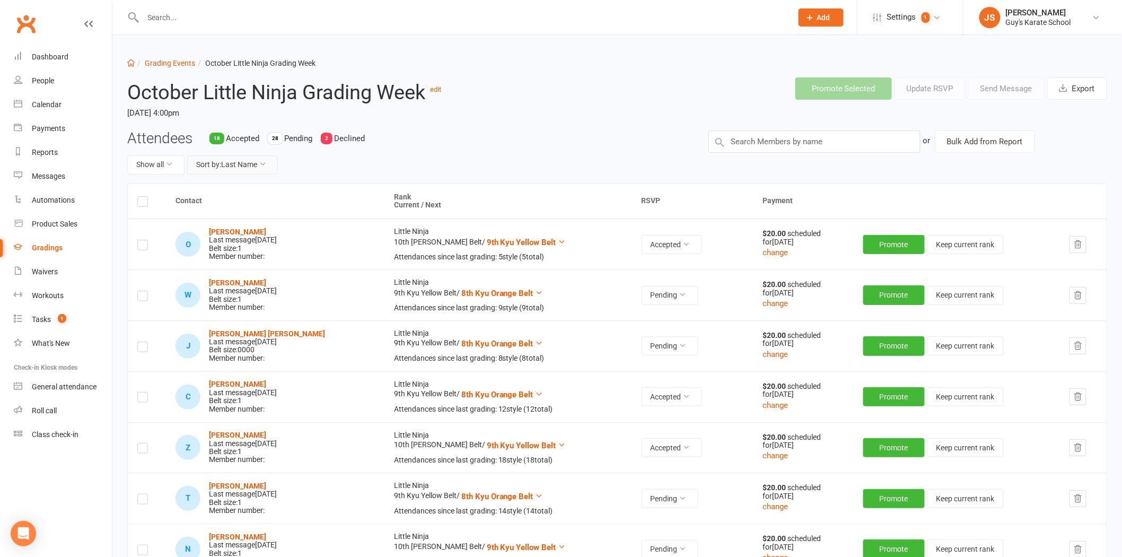
click at [235, 172] on button "Sort by: Last Name" at bounding box center [232, 164] width 91 height 19
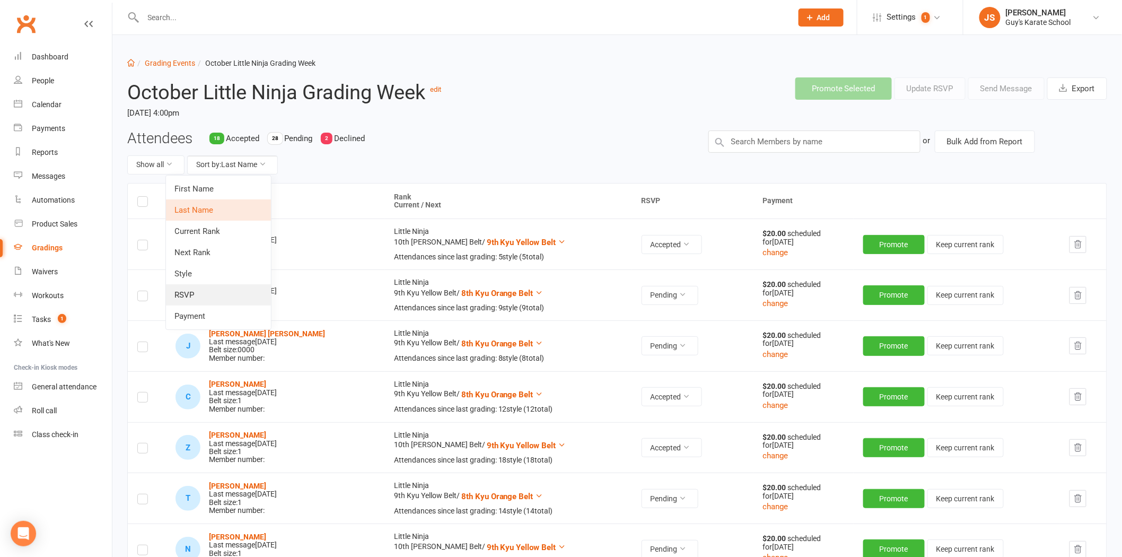
click at [234, 288] on link "RSVP" at bounding box center [218, 294] width 105 height 21
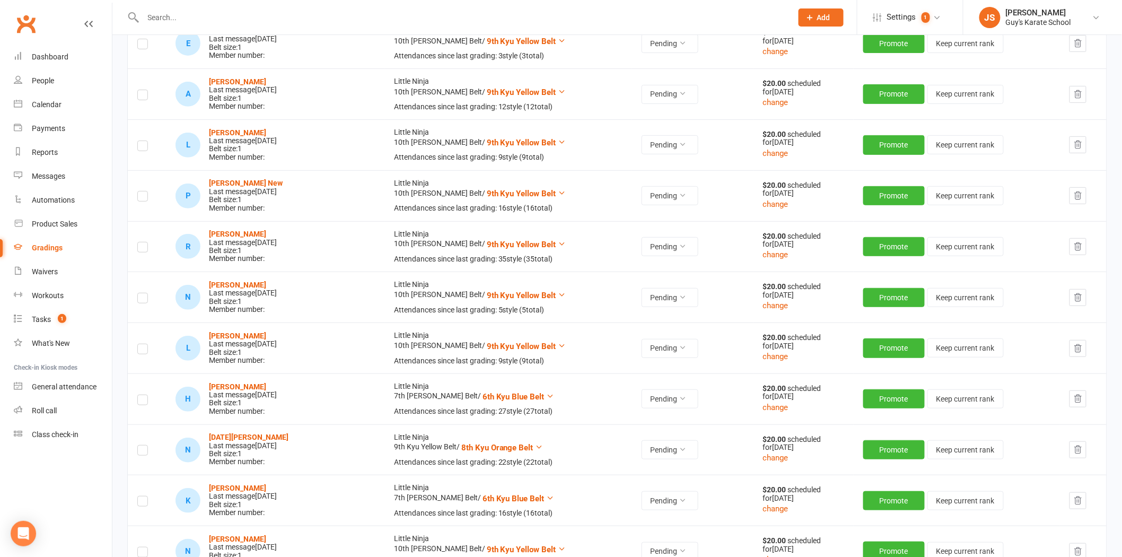
scroll to position [1885, 0]
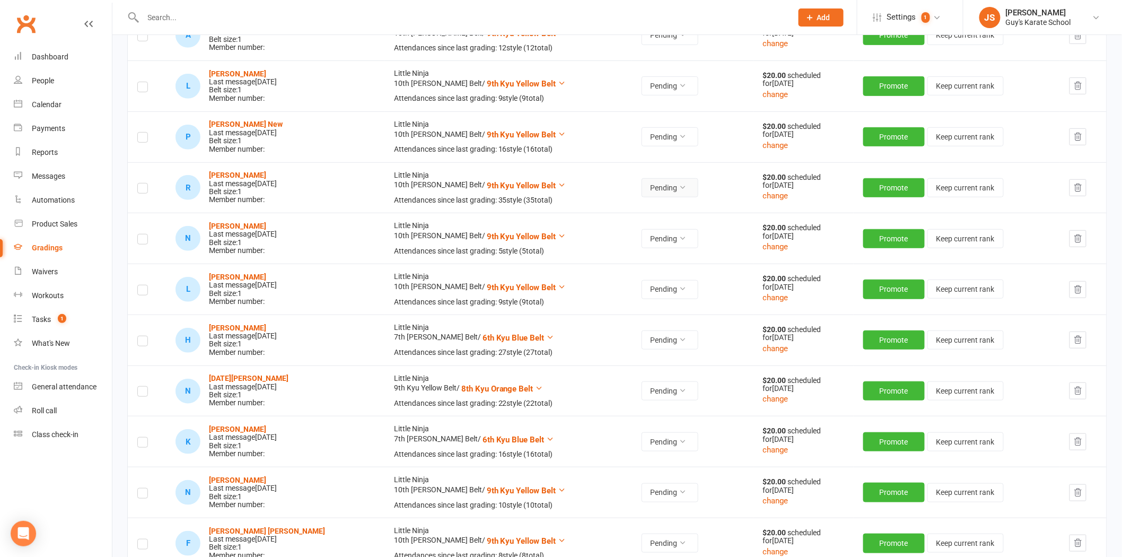
click at [665, 186] on button "Pending" at bounding box center [669, 187] width 57 height 19
click at [626, 218] on link "Accepted" at bounding box center [611, 212] width 105 height 21
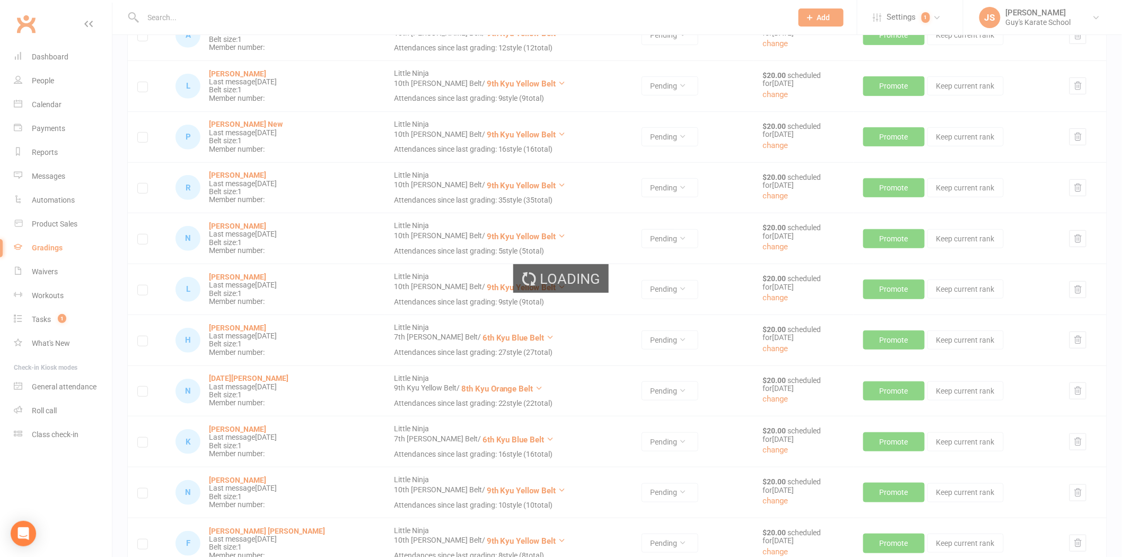
scroll to position [564, 0]
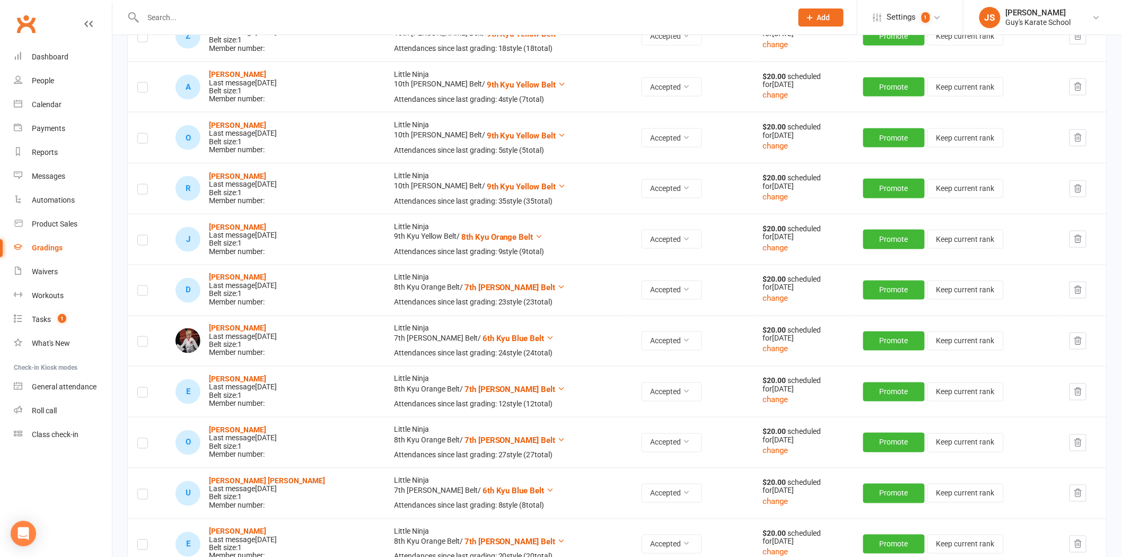
click at [283, 13] on input "text" at bounding box center [462, 17] width 645 height 15
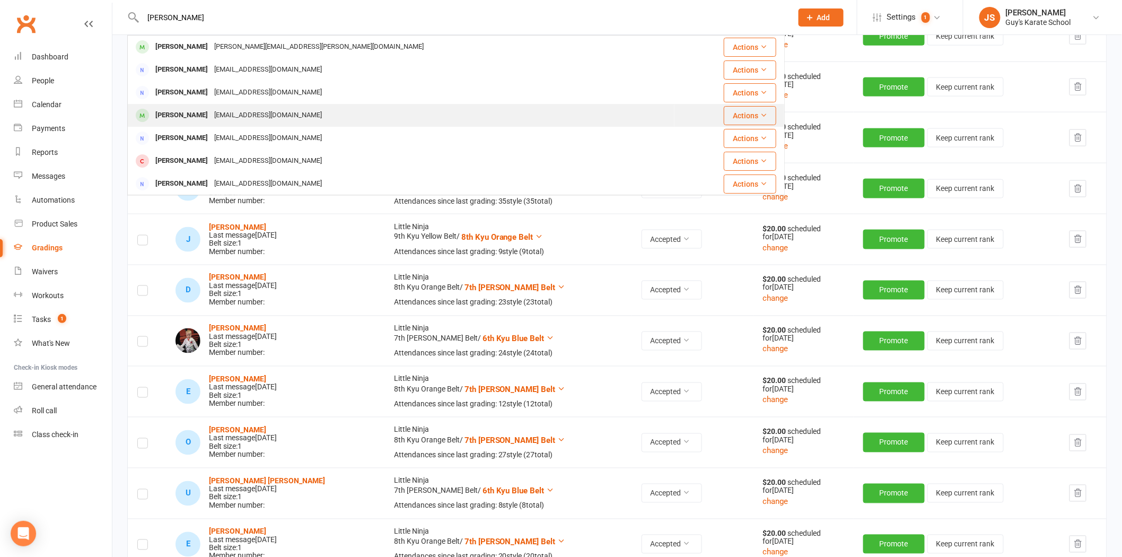
type input "[PERSON_NAME]"
click at [262, 109] on div "[EMAIL_ADDRESS][DOMAIN_NAME]" at bounding box center [268, 115] width 114 height 15
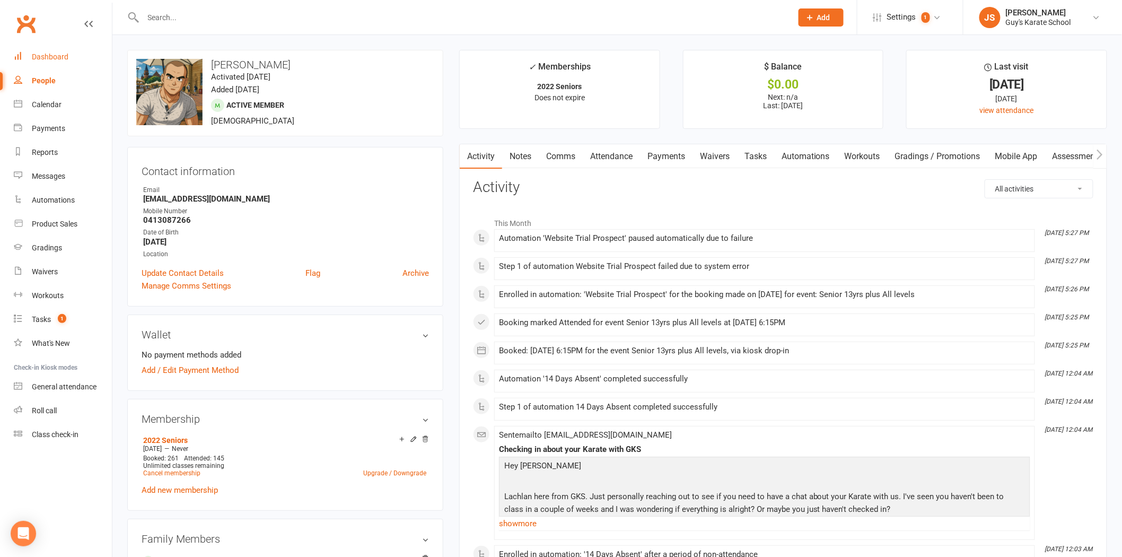
click at [41, 59] on div "Dashboard" at bounding box center [50, 56] width 37 height 8
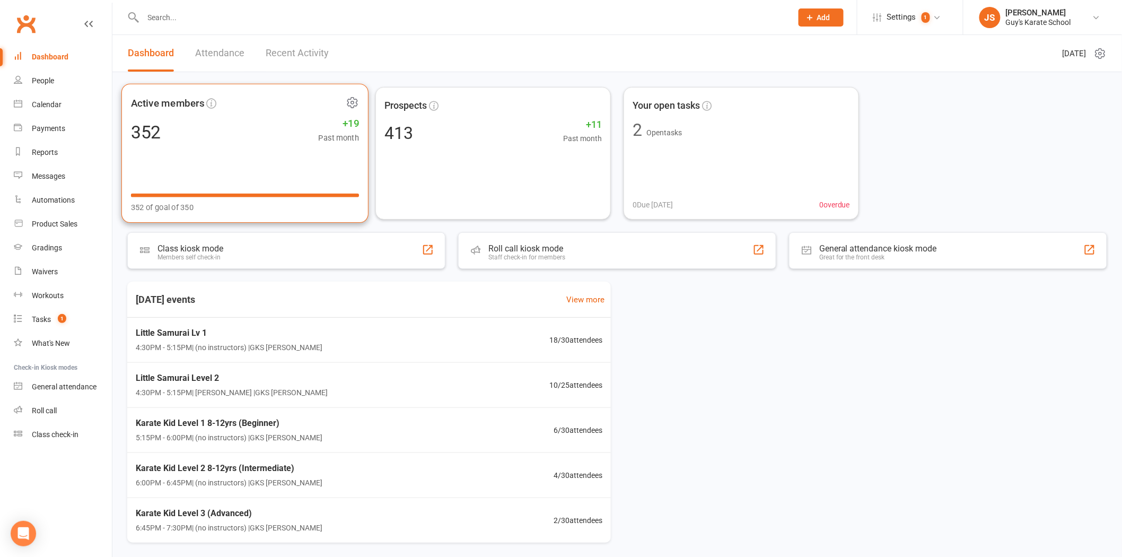
click at [236, 167] on div "Active members 352 +19 Past month 352 of goal of 350" at bounding box center [244, 153] width 247 height 139
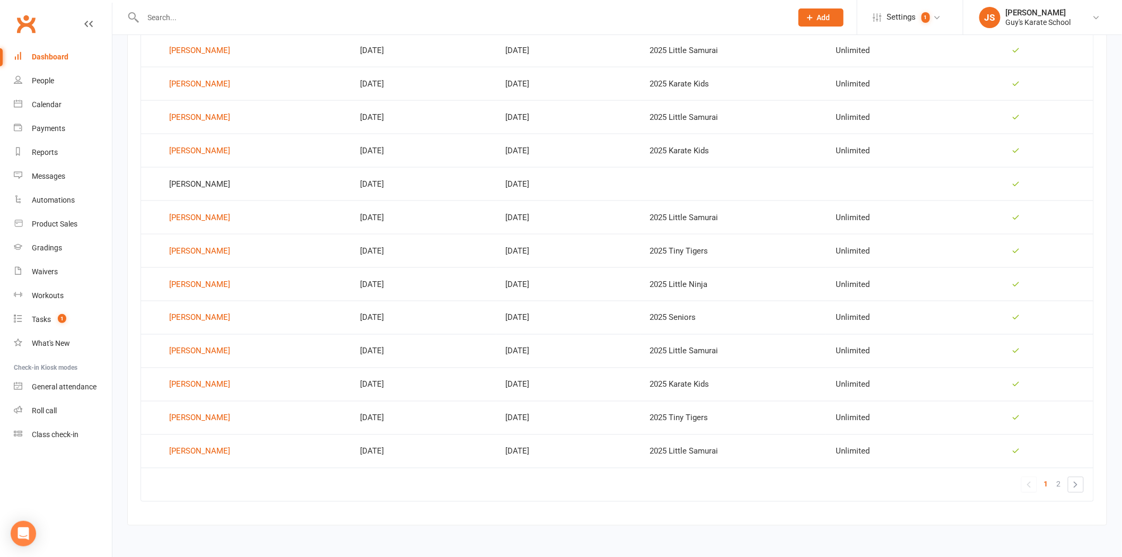
scroll to position [550, 0]
click at [731, 483] on span "2" at bounding box center [1059, 483] width 4 height 15
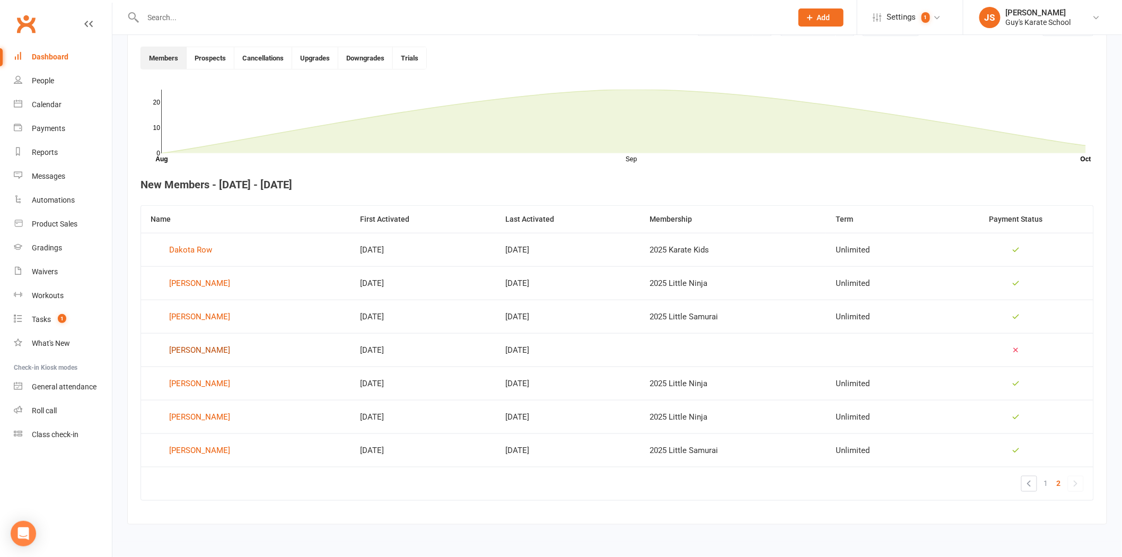
click at [191, 350] on div "[PERSON_NAME]" at bounding box center [199, 350] width 61 height 16
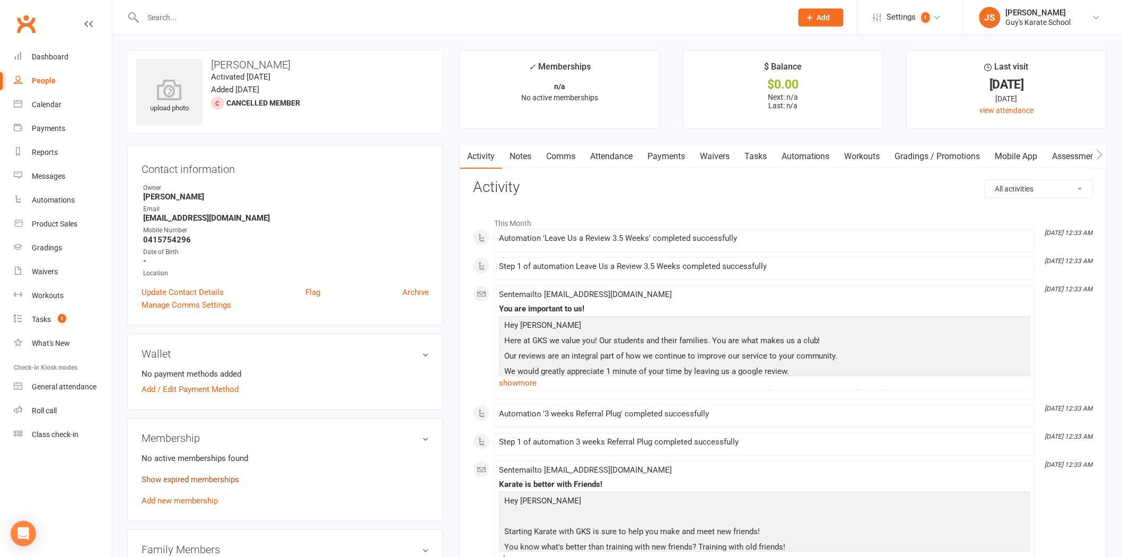
click at [200, 474] on link "Show expired memberships" at bounding box center [191, 479] width 98 height 10
click at [580, 168] on link "Comms" at bounding box center [561, 156] width 44 height 24
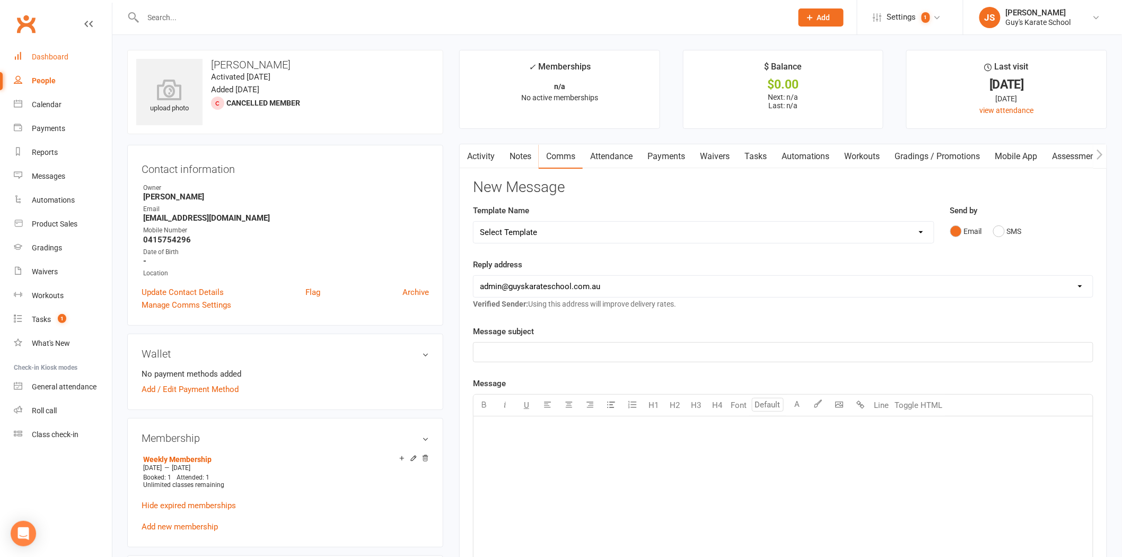
click at [60, 59] on div "Dashboard" at bounding box center [50, 56] width 37 height 8
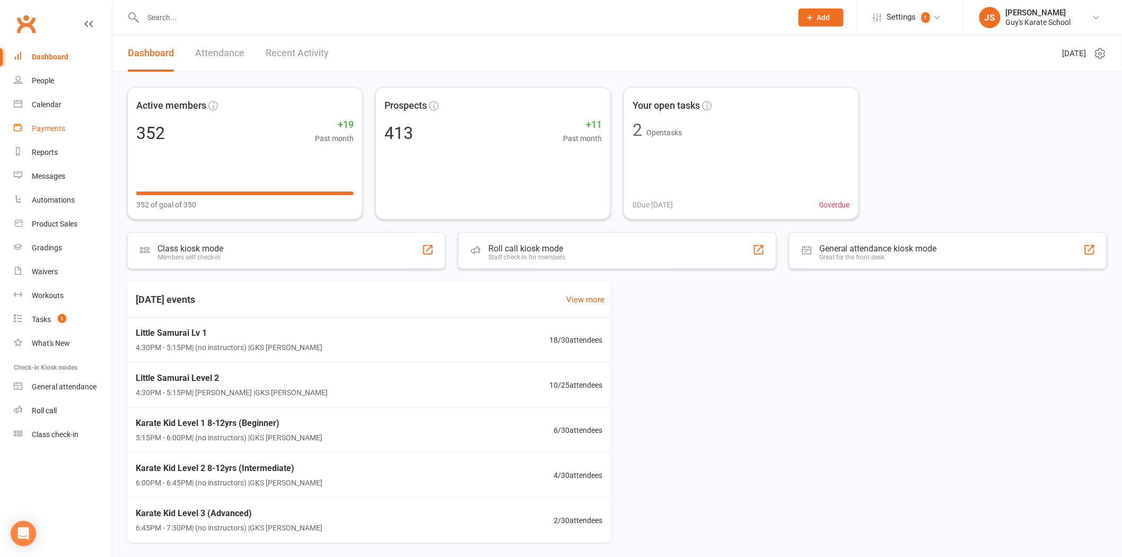
click at [66, 128] on link "Payments" at bounding box center [63, 129] width 98 height 24
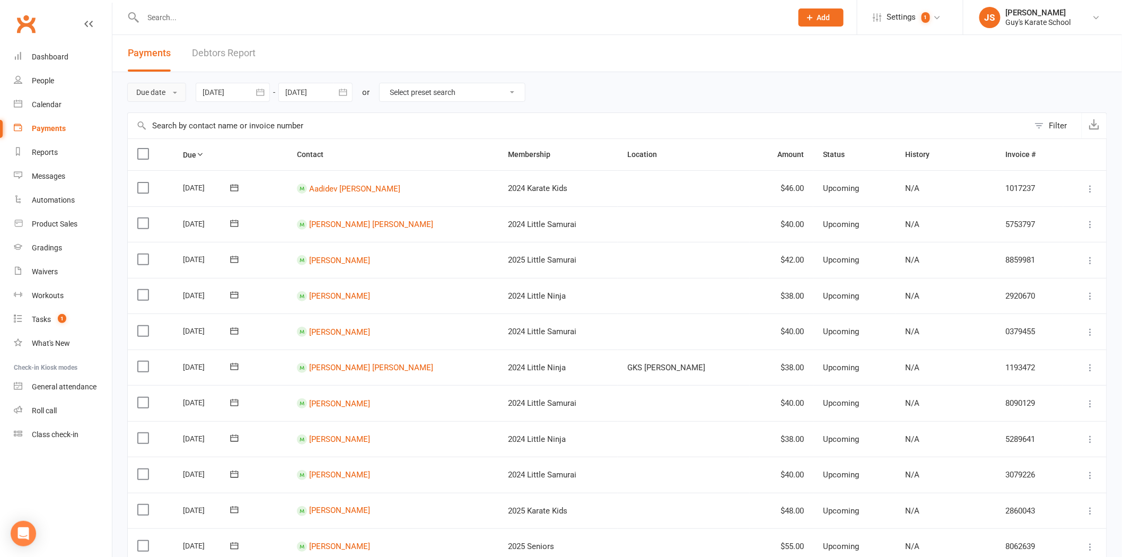
click at [181, 99] on button "Due date" at bounding box center [156, 92] width 59 height 19
click at [181, 157] on link "Date failed" at bounding box center [180, 158] width 105 height 21
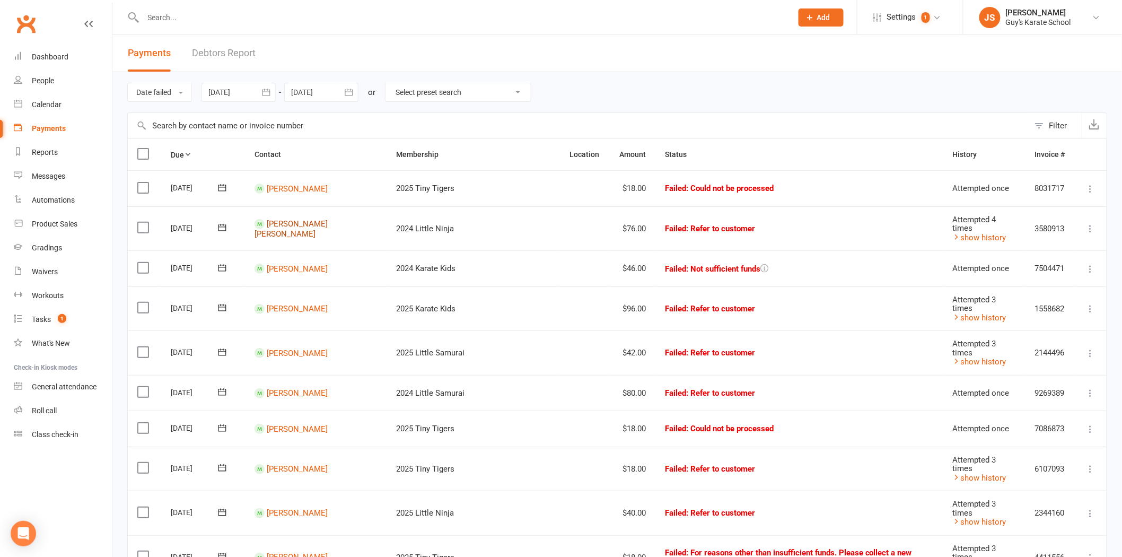
click at [308, 227] on link "[PERSON_NAME] [PERSON_NAME]" at bounding box center [290, 229] width 73 height 20
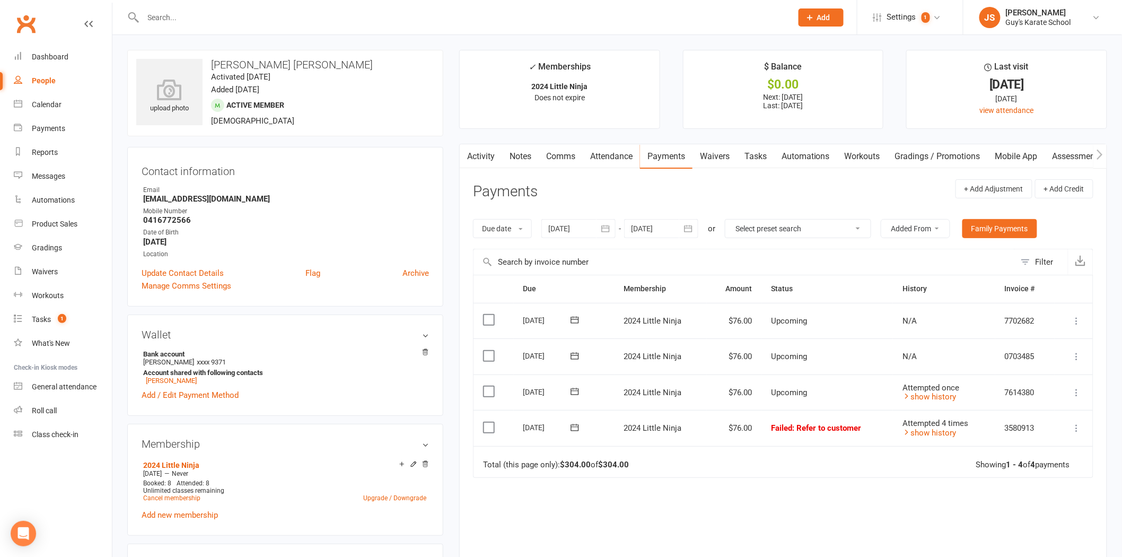
click at [561, 232] on div at bounding box center [578, 228] width 74 height 19
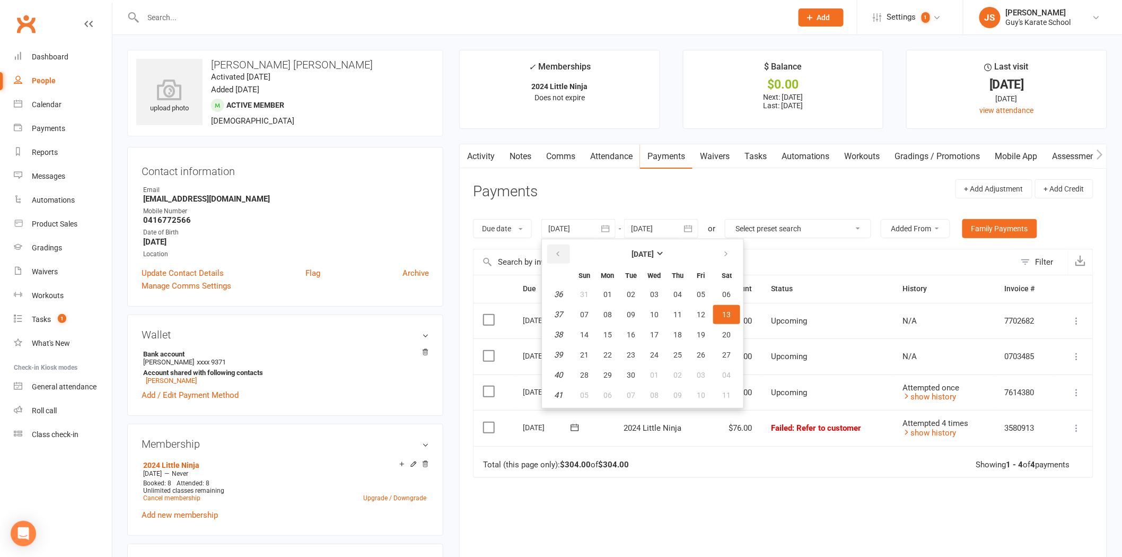
click at [558, 259] on button "button" at bounding box center [558, 253] width 23 height 19
click at [630, 290] on span "01" at bounding box center [631, 294] width 8 height 8
type input "[DATE]"
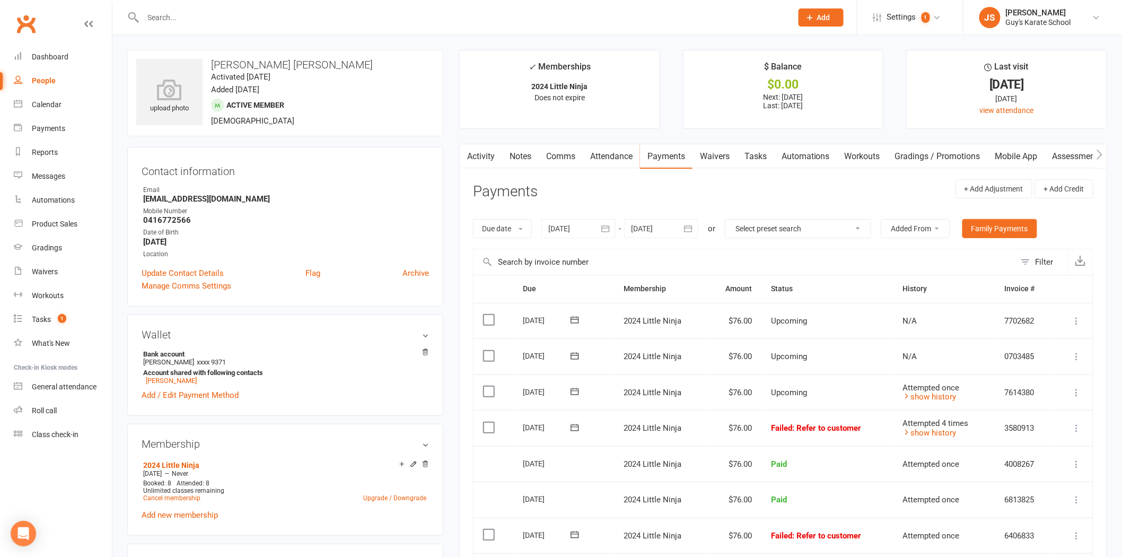
click at [516, 156] on link "Notes" at bounding box center [520, 156] width 37 height 24
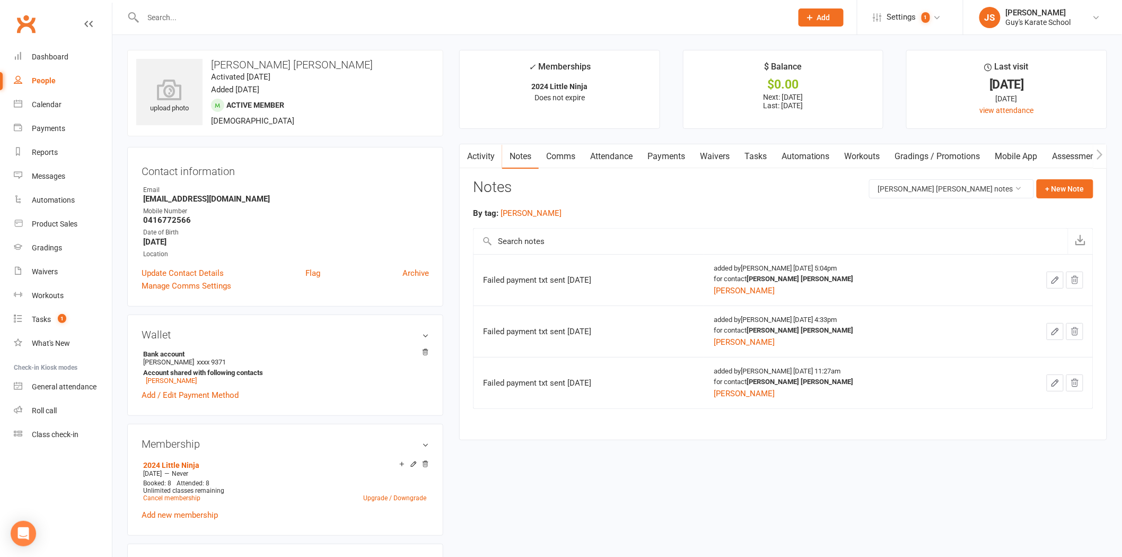
click at [484, 152] on link "Activity" at bounding box center [481, 156] width 42 height 24
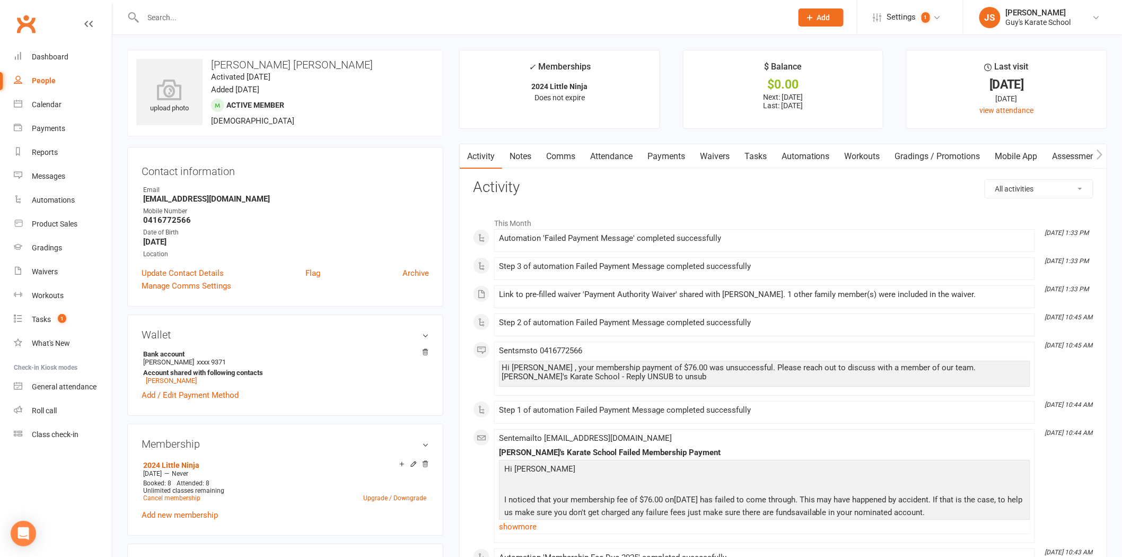
click at [677, 155] on link "Payments" at bounding box center [666, 156] width 52 height 24
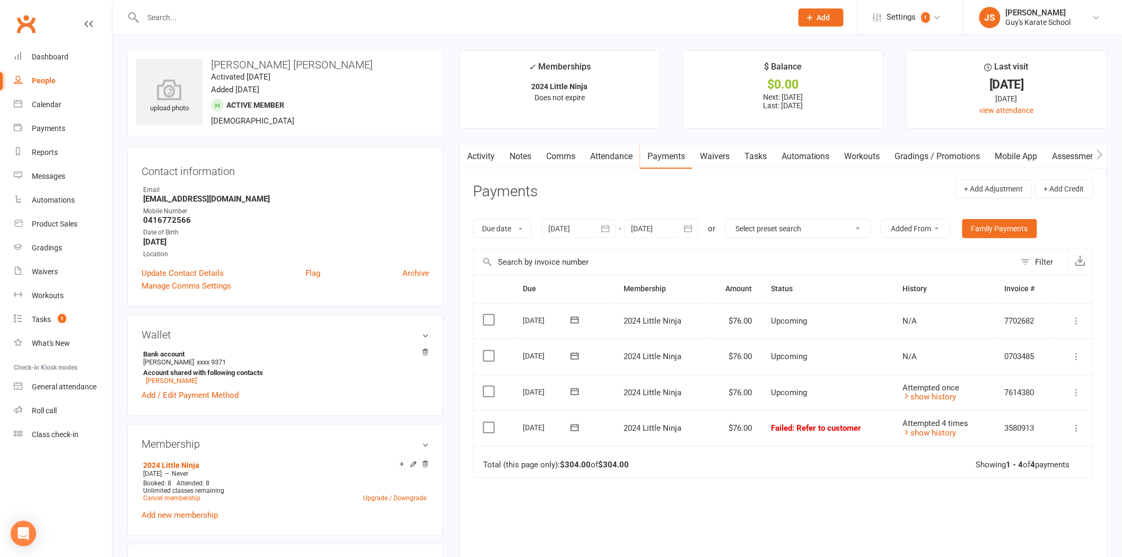
click at [559, 219] on div at bounding box center [578, 228] width 74 height 19
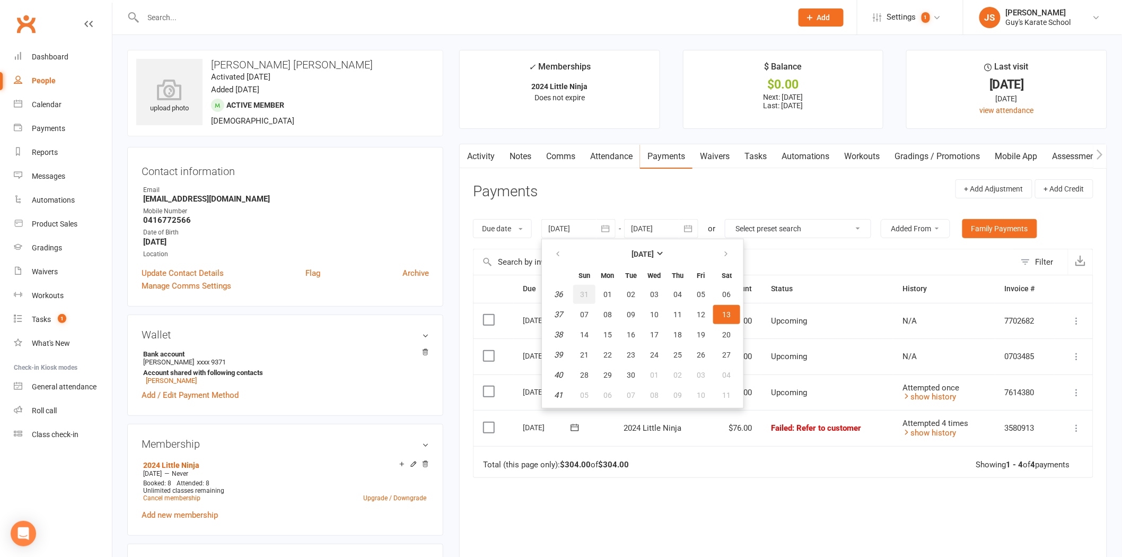
click at [588, 290] on span "31" at bounding box center [584, 294] width 8 height 8
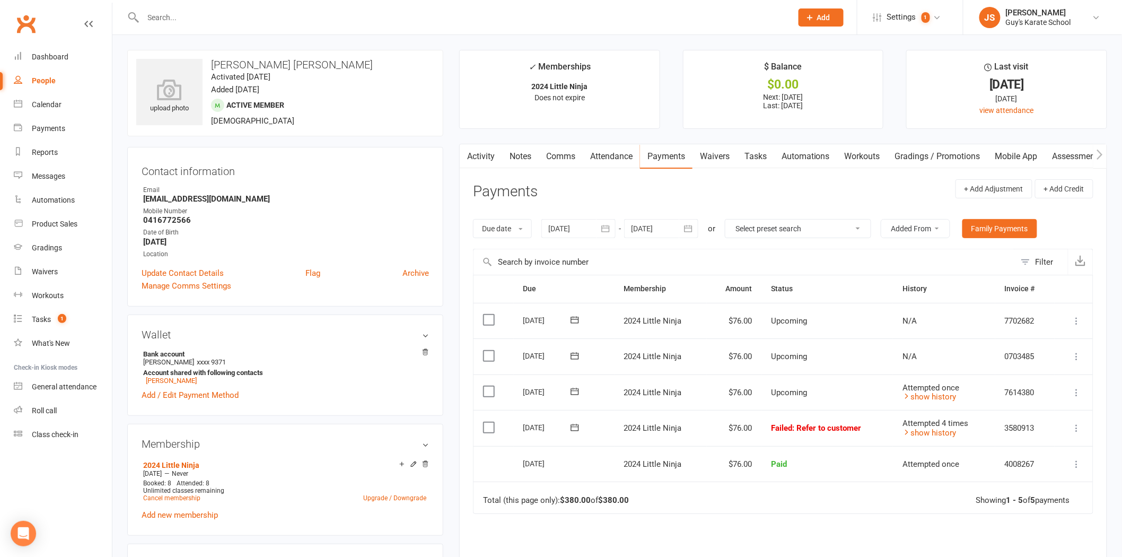
click at [577, 230] on div at bounding box center [578, 228] width 74 height 19
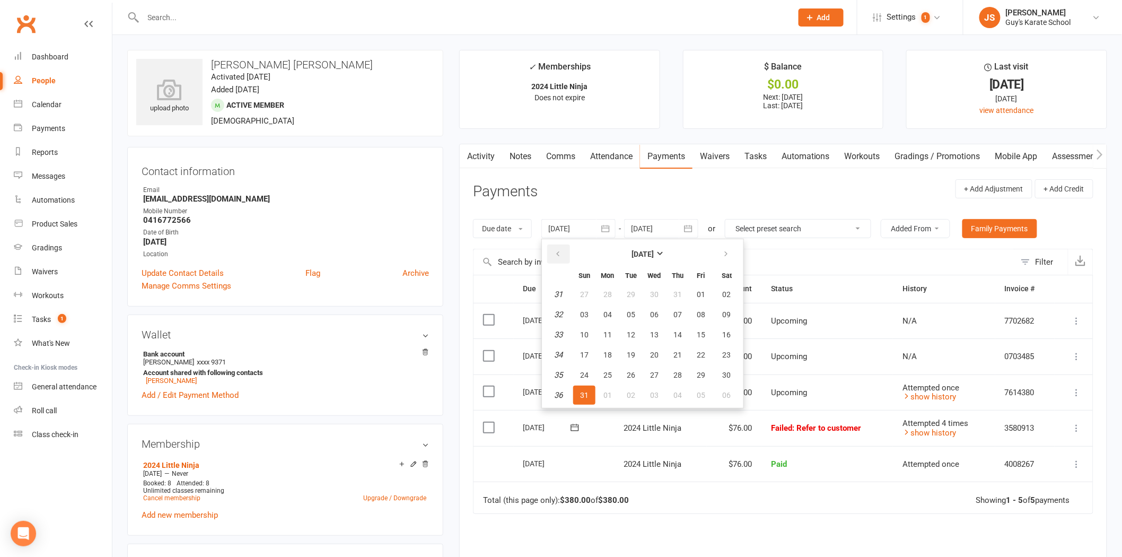
click at [559, 251] on icon "button" at bounding box center [557, 254] width 7 height 8
click at [621, 292] on button "01" at bounding box center [631, 294] width 22 height 19
type input "[DATE]"
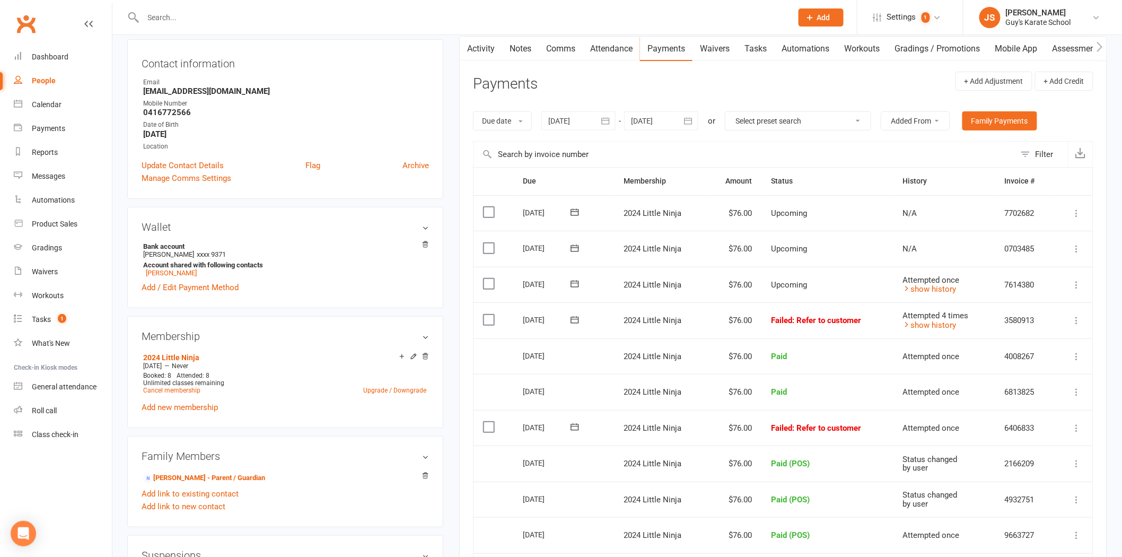
scroll to position [118, 0]
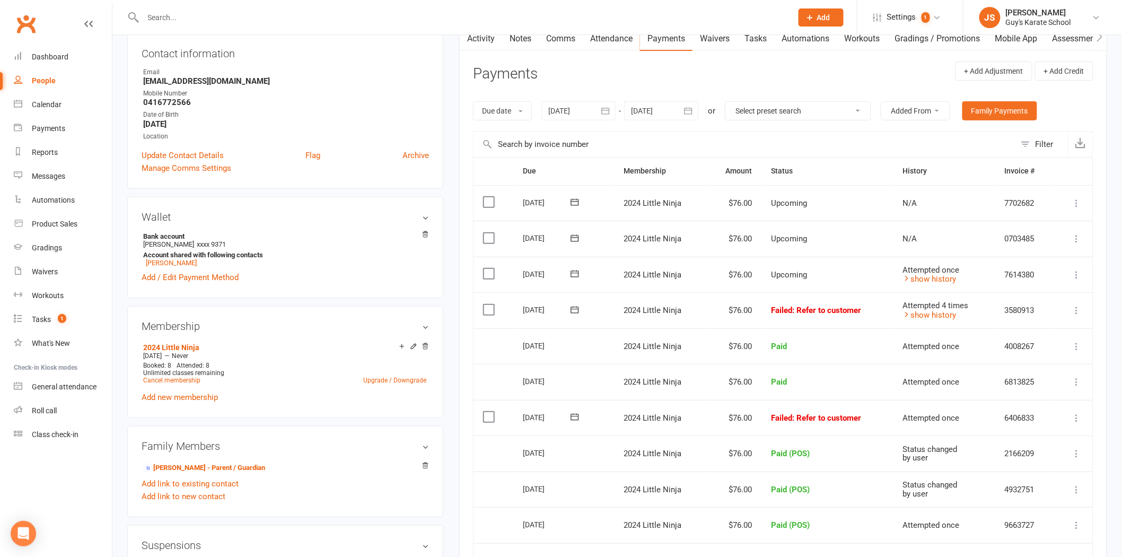
click at [492, 310] on label at bounding box center [490, 309] width 14 height 11
click at [490, 304] on input "checkbox" at bounding box center [486, 304] width 7 height 0
click at [487, 417] on label at bounding box center [490, 416] width 14 height 11
click at [487, 411] on input "checkbox" at bounding box center [486, 411] width 7 height 0
click at [731, 527] on button "Change status" at bounding box center [1065, 532] width 84 height 22
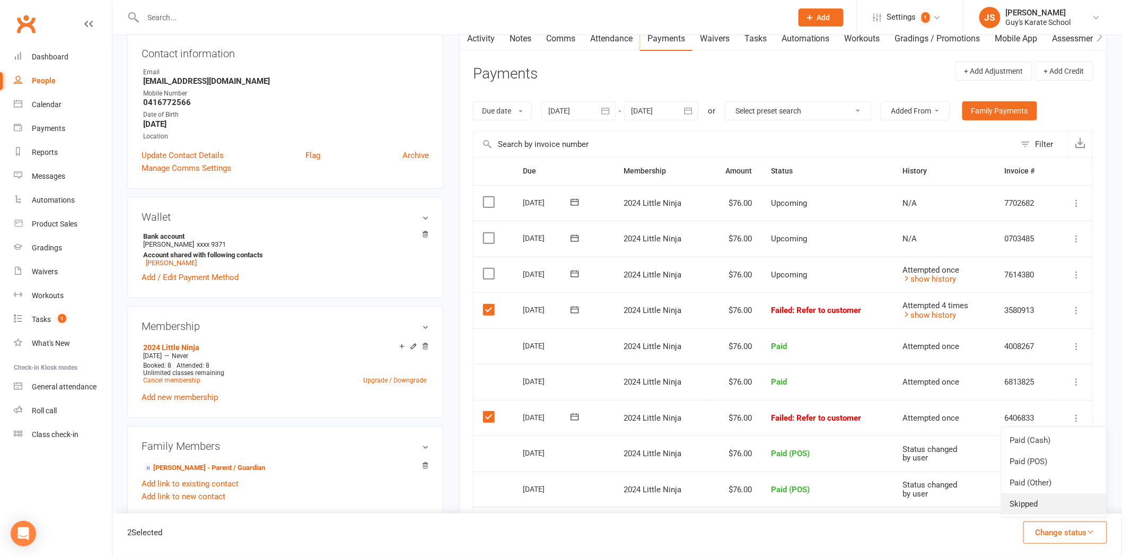
click at [731, 507] on link "Skipped" at bounding box center [1053, 503] width 105 height 21
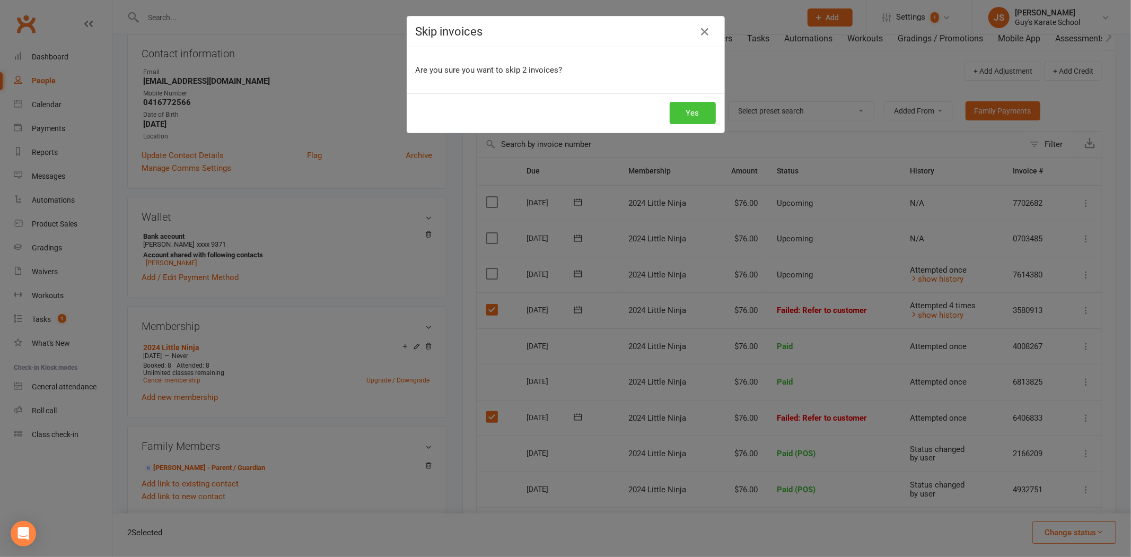
click at [685, 110] on button "Yes" at bounding box center [693, 113] width 46 height 22
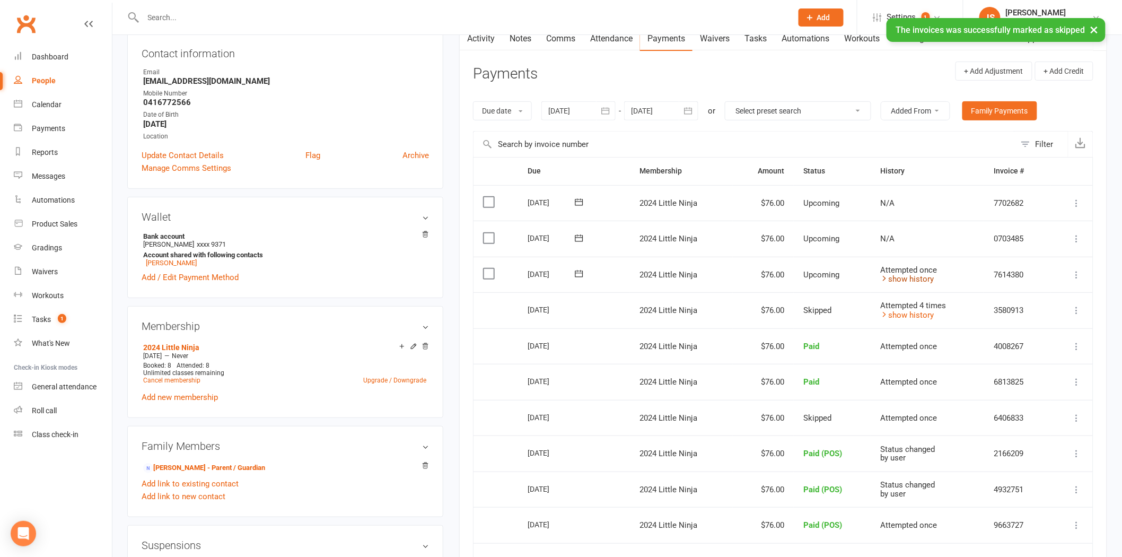
click at [731, 277] on link "show history" at bounding box center [908, 279] width 54 height 10
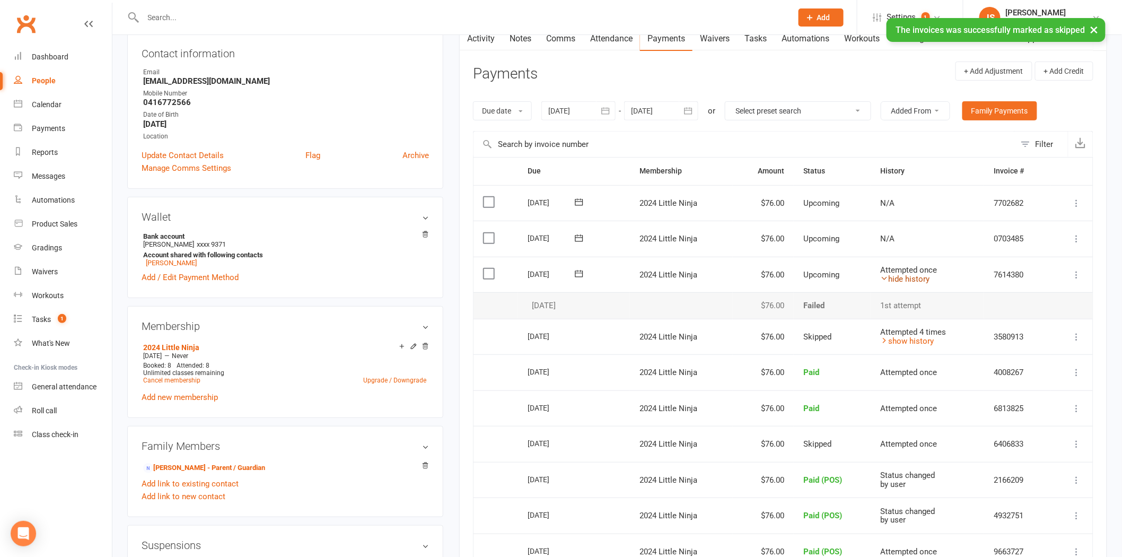
click at [731, 277] on link "hide history" at bounding box center [905, 279] width 49 height 10
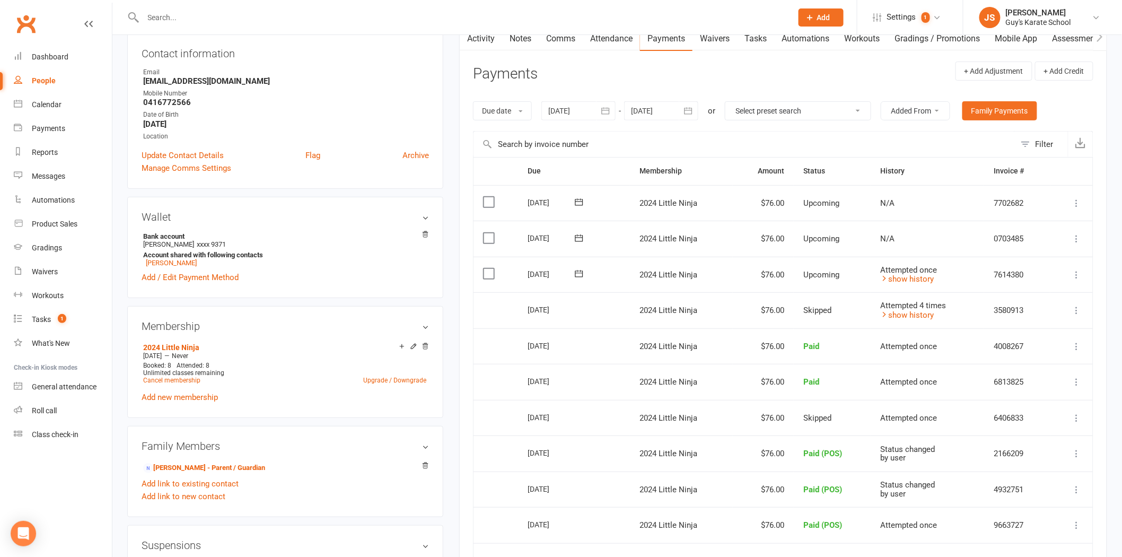
click at [490, 276] on label at bounding box center [490, 273] width 14 height 11
click at [490, 268] on input "checkbox" at bounding box center [486, 268] width 7 height 0
click at [731, 527] on button "Change status" at bounding box center [1065, 532] width 84 height 22
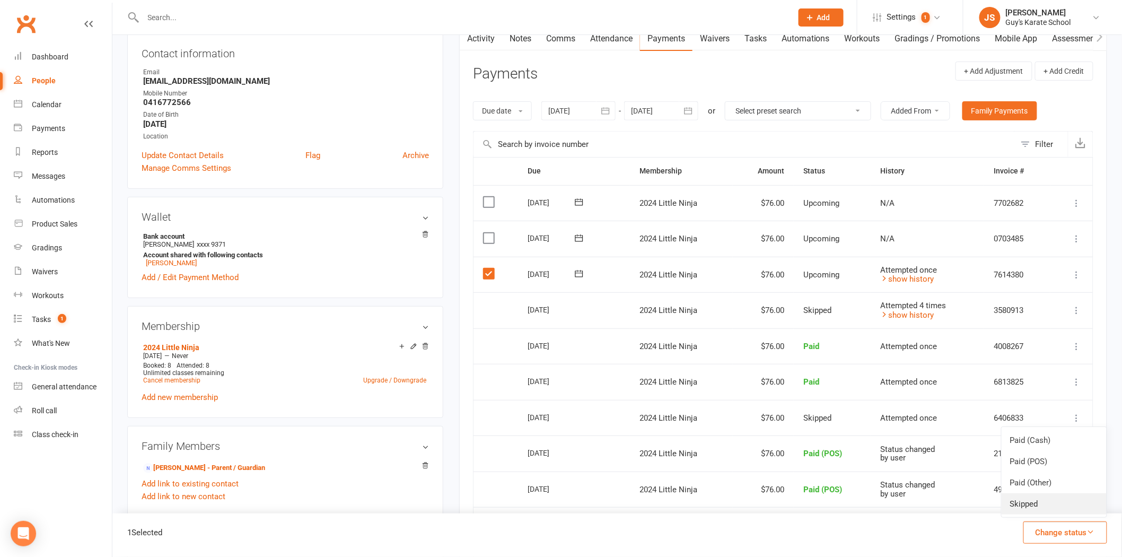
click at [731, 504] on link "Skipped" at bounding box center [1053, 503] width 105 height 21
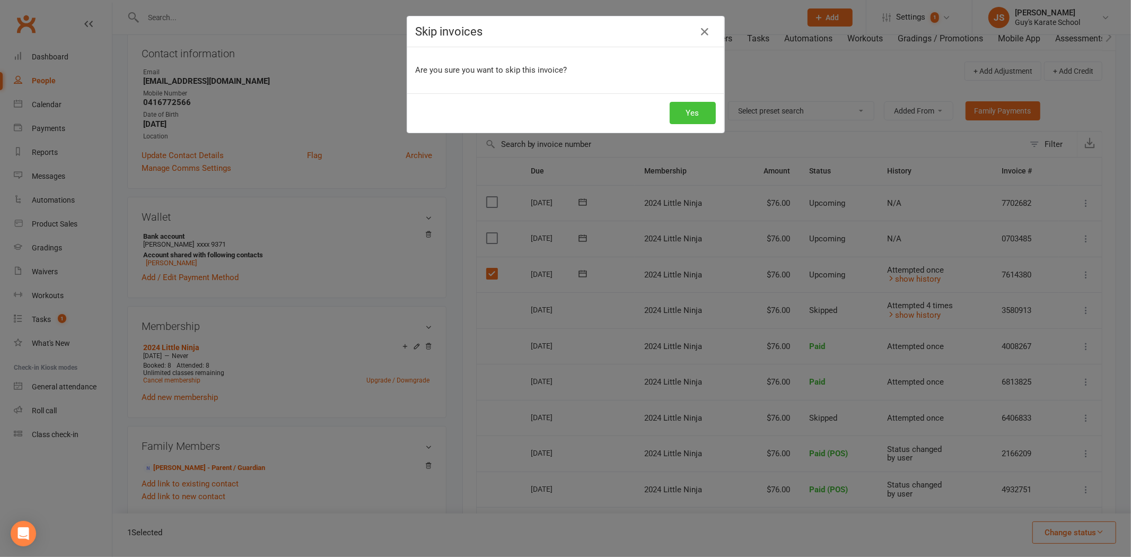
click at [687, 120] on button "Yes" at bounding box center [693, 113] width 46 height 22
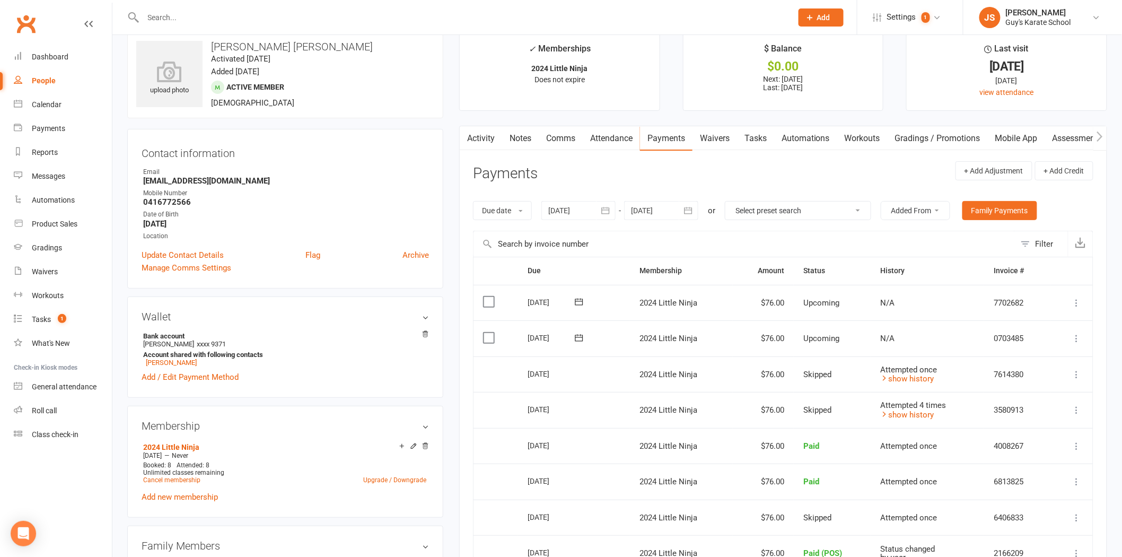
scroll to position [0, 0]
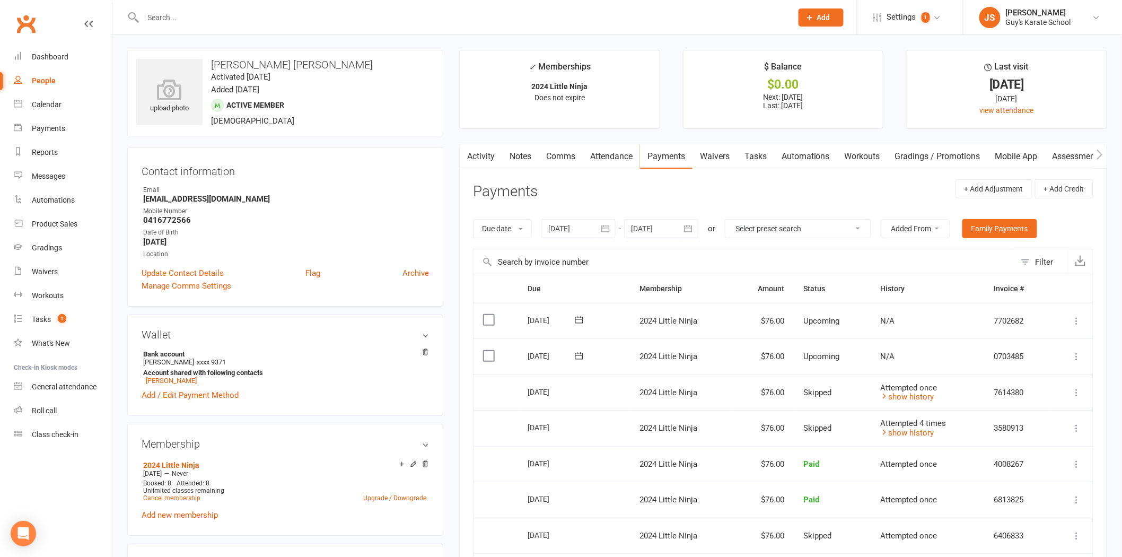
click at [702, 265] on input "text" at bounding box center [744, 261] width 542 height 25
click at [731, 187] on header "Payments + Add Adjustment + Add Credit" at bounding box center [783, 193] width 620 height 29
click at [515, 152] on link "Notes" at bounding box center [520, 156] width 37 height 24
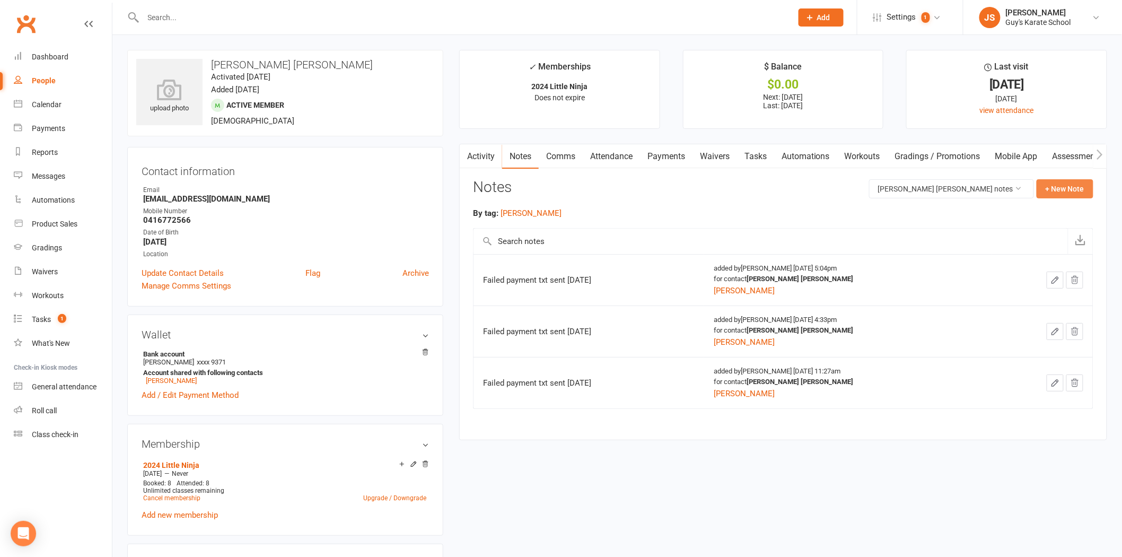
click at [731, 186] on button "+ New Note" at bounding box center [1064, 188] width 57 height 19
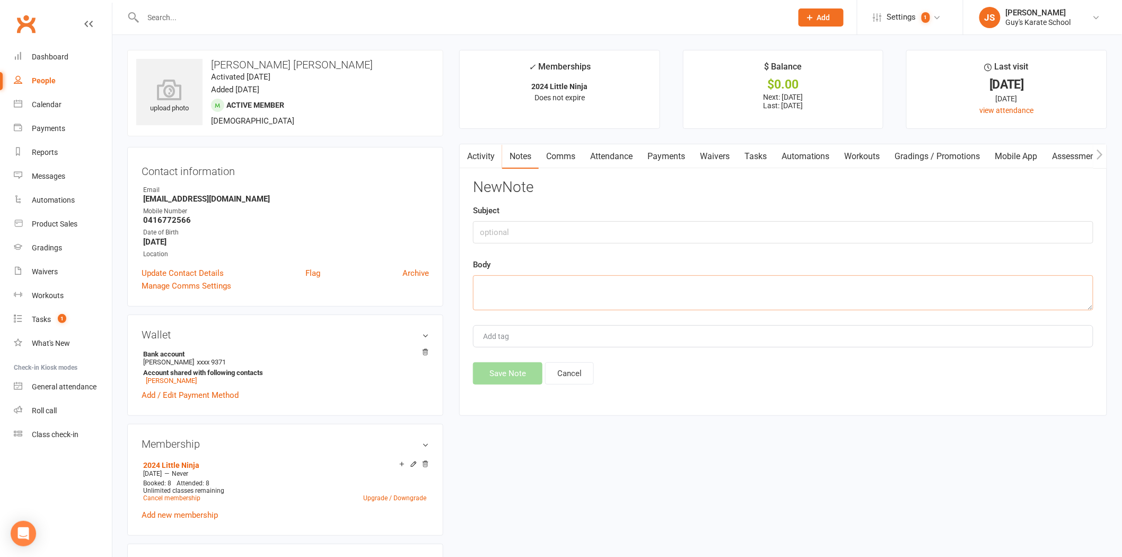
click at [497, 297] on textarea at bounding box center [783, 292] width 620 height 35
click at [505, 230] on input "text" at bounding box center [783, 232] width 620 height 22
type input "Absentee Check In"
click at [537, 278] on textarea at bounding box center [783, 292] width 620 height 35
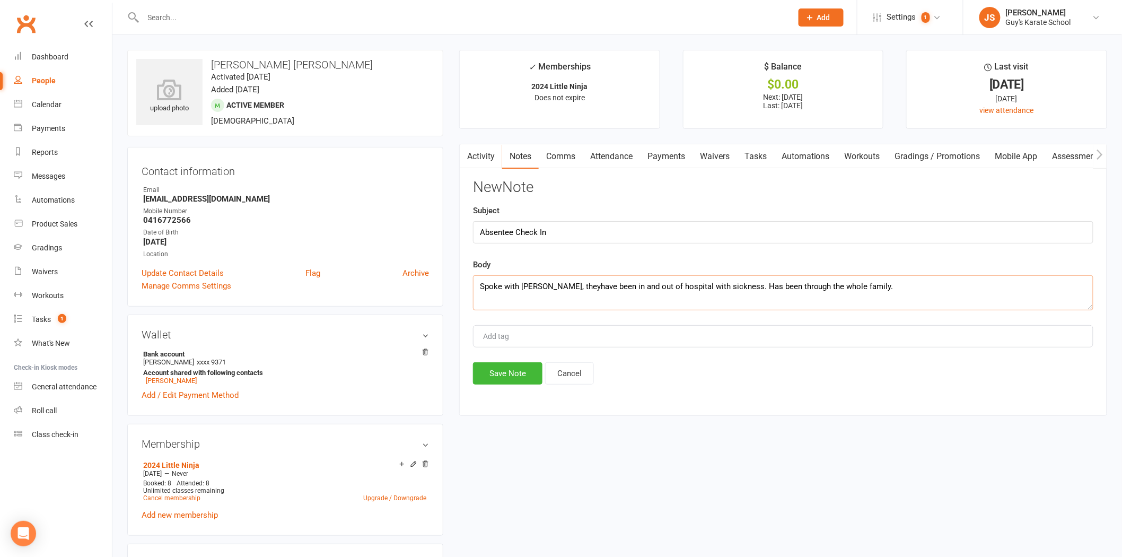
click at [569, 285] on textarea "Spoke with [PERSON_NAME], theyhave been in and out of hospital with sickness. H…" at bounding box center [783, 292] width 620 height 35
click at [731, 299] on textarea "Spoke with [PERSON_NAME], they have been in and out of hospital with sickness. …" at bounding box center [783, 292] width 620 height 35
click at [551, 285] on textarea "Spoke with [PERSON_NAME], they have been in and out of hospital with sickness. …" at bounding box center [783, 292] width 620 height 35
click at [549, 285] on textarea "Spoke with [PERSON_NAME], they have been in and out of hospital with sickness. …" at bounding box center [783, 292] width 620 height 35
type textarea "Spoke with [PERSON_NAME], they have been in and out of hospital with sickness. …"
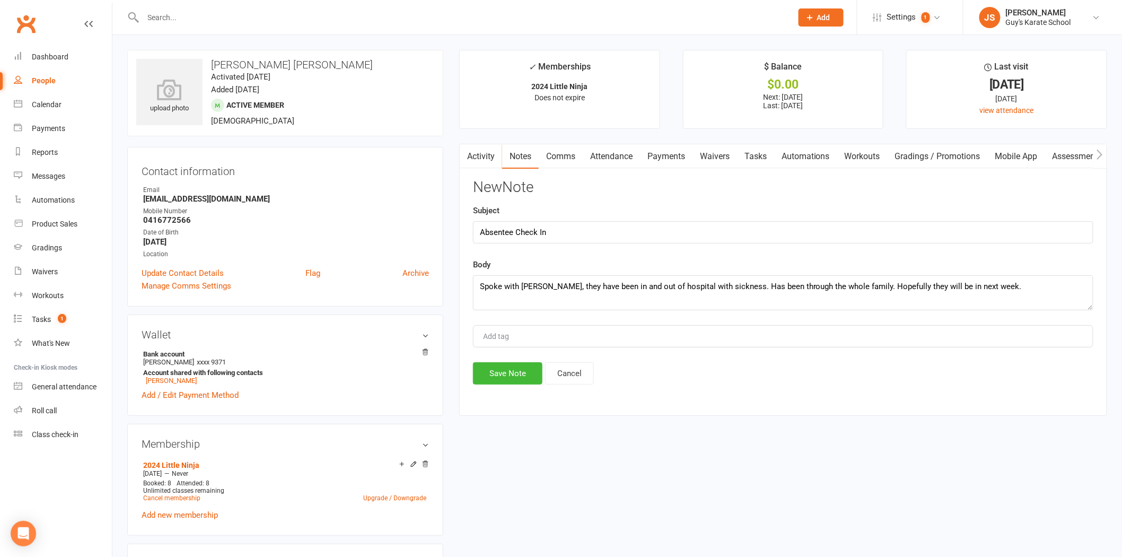
click at [585, 324] on div "New Note Subject Absentee Check In Body Spoke with [PERSON_NAME], they have bee…" at bounding box center [783, 281] width 620 height 205
click at [587, 353] on div "New Note Subject Absentee Check In Body Spoke with [PERSON_NAME], they have bee…" at bounding box center [783, 281] width 620 height 205
click at [590, 341] on div "Add tag" at bounding box center [783, 336] width 620 height 22
type input "[PERSON_NAME]"
click at [731, 284] on textarea "Spoke with [PERSON_NAME], they have been in and out of hospital with sickness. …" at bounding box center [783, 292] width 620 height 35
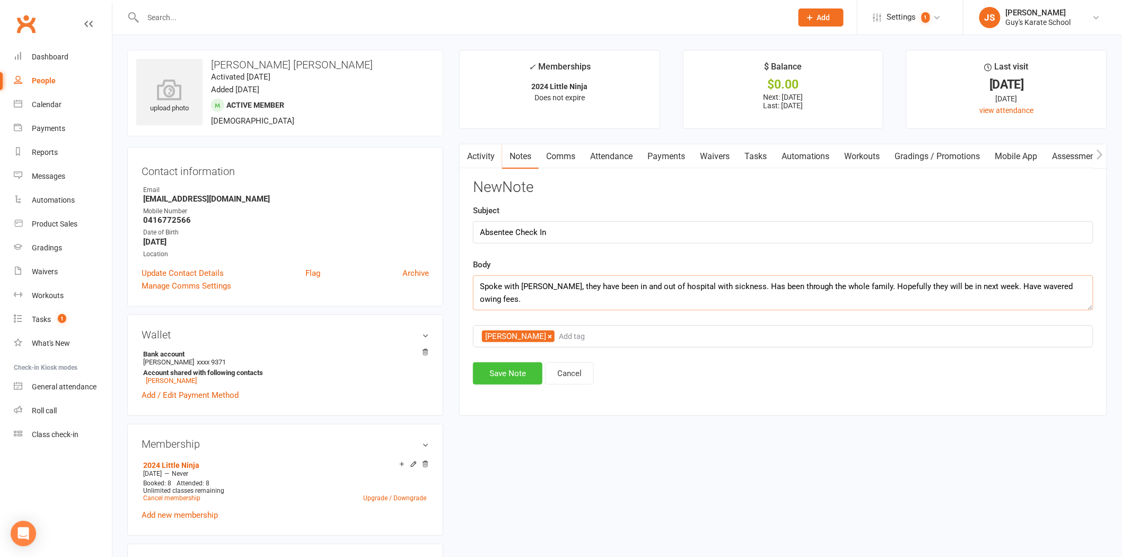
type textarea "Spoke with [PERSON_NAME], they have been in and out of hospital with sickness. …"
click at [517, 378] on button "Save Note" at bounding box center [507, 373] width 69 height 22
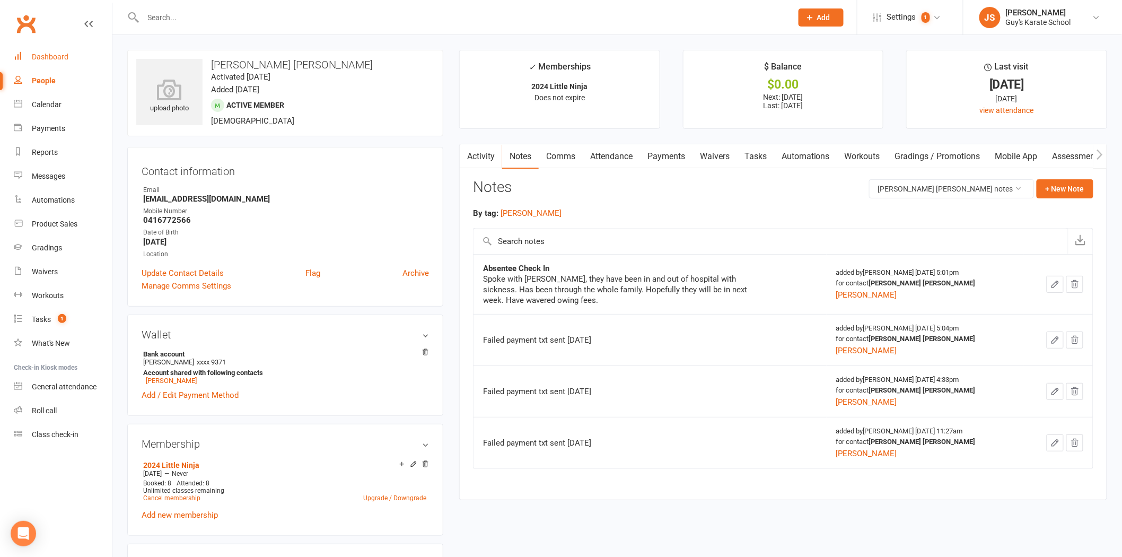
click at [59, 61] on link "Dashboard" at bounding box center [63, 57] width 98 height 24
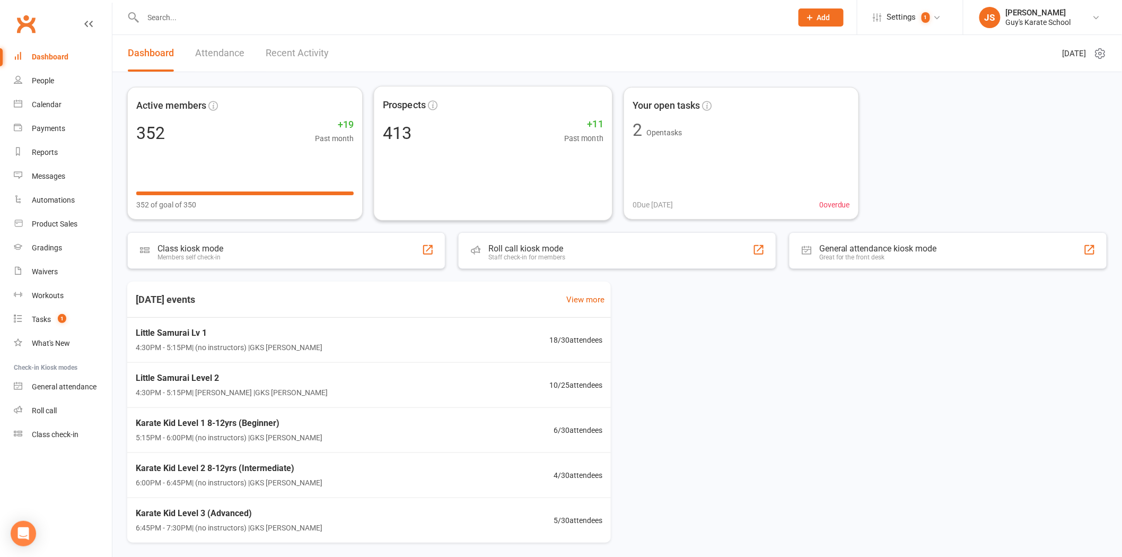
click at [309, 54] on link "Recent Activity" at bounding box center [297, 53] width 63 height 37
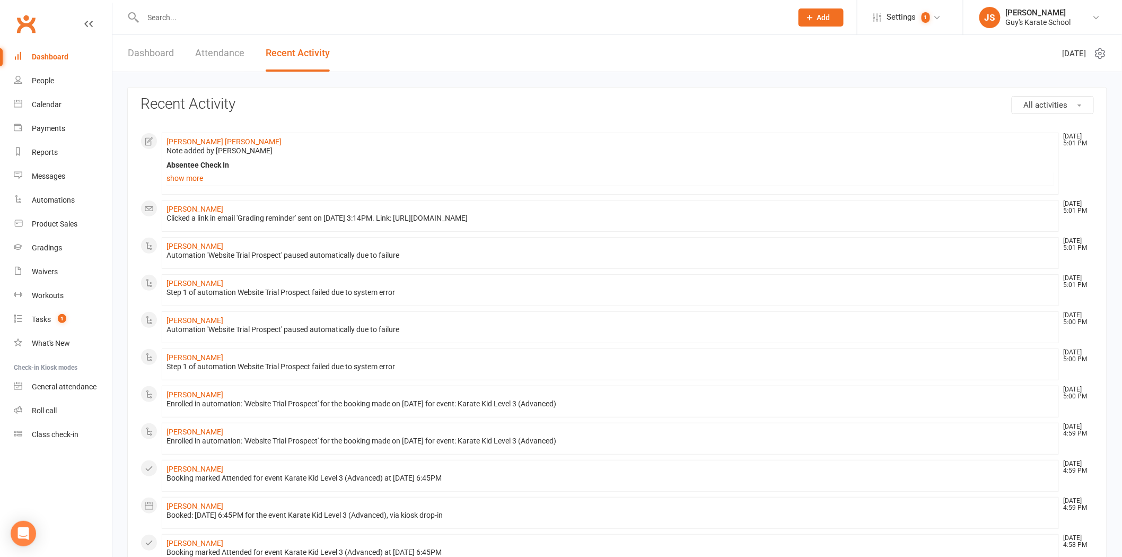
click at [234, 54] on link "Attendance" at bounding box center [219, 53] width 49 height 37
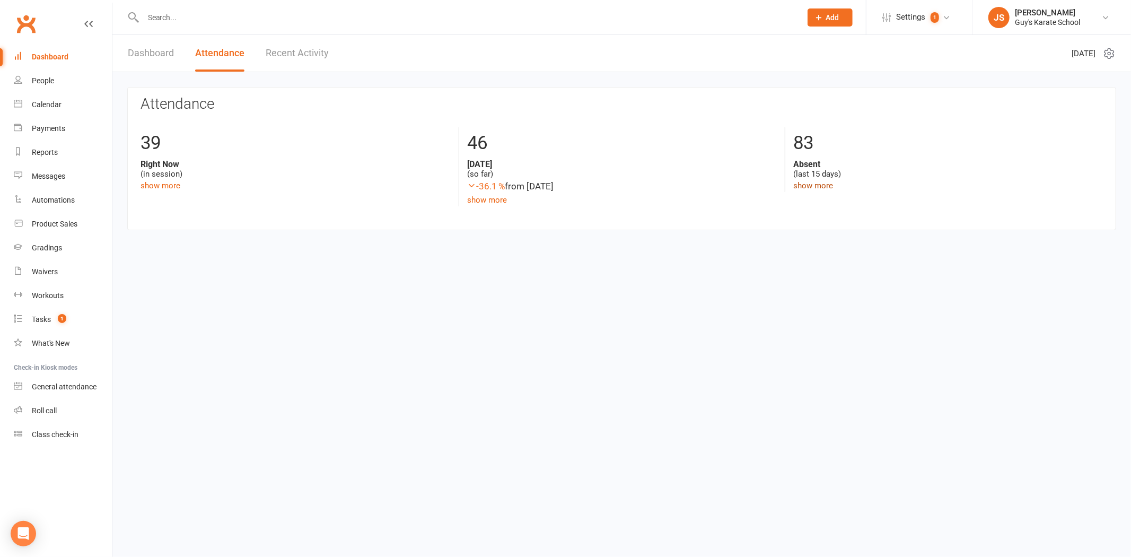
click at [731, 181] on link "show more" at bounding box center [813, 186] width 40 height 10
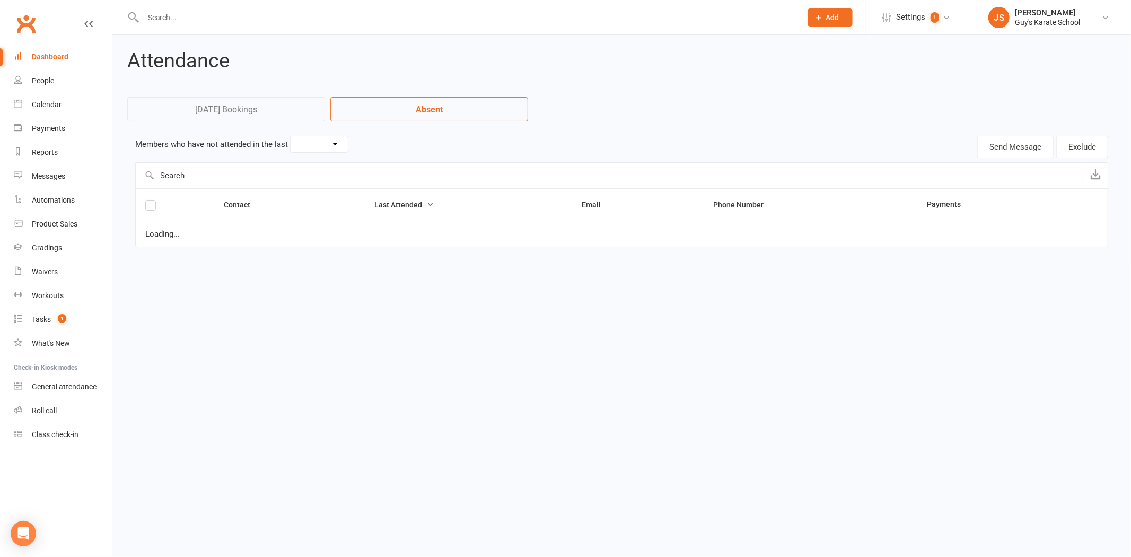
select select "15"
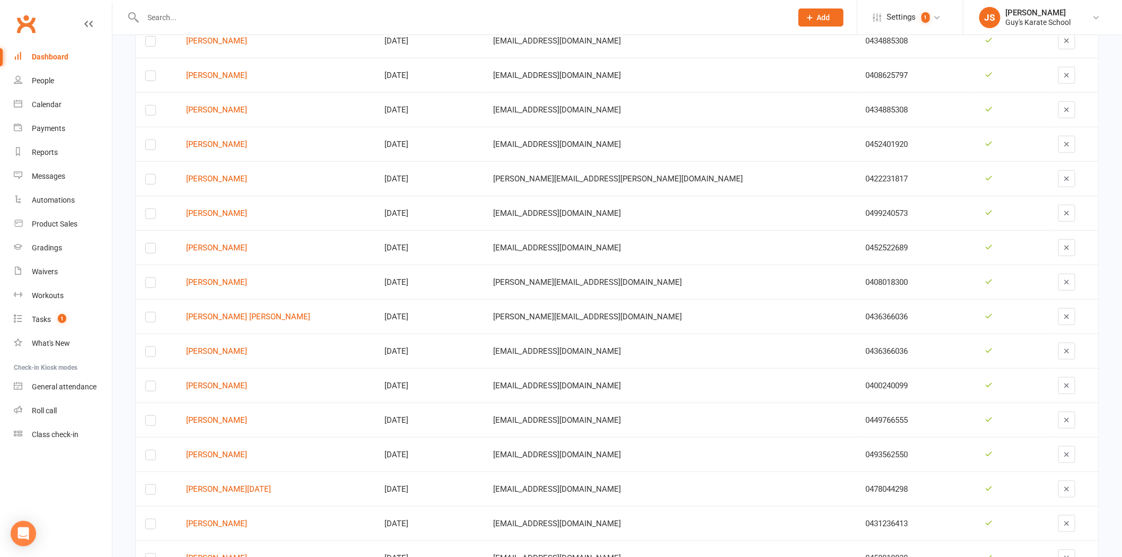
scroll to position [294, 0]
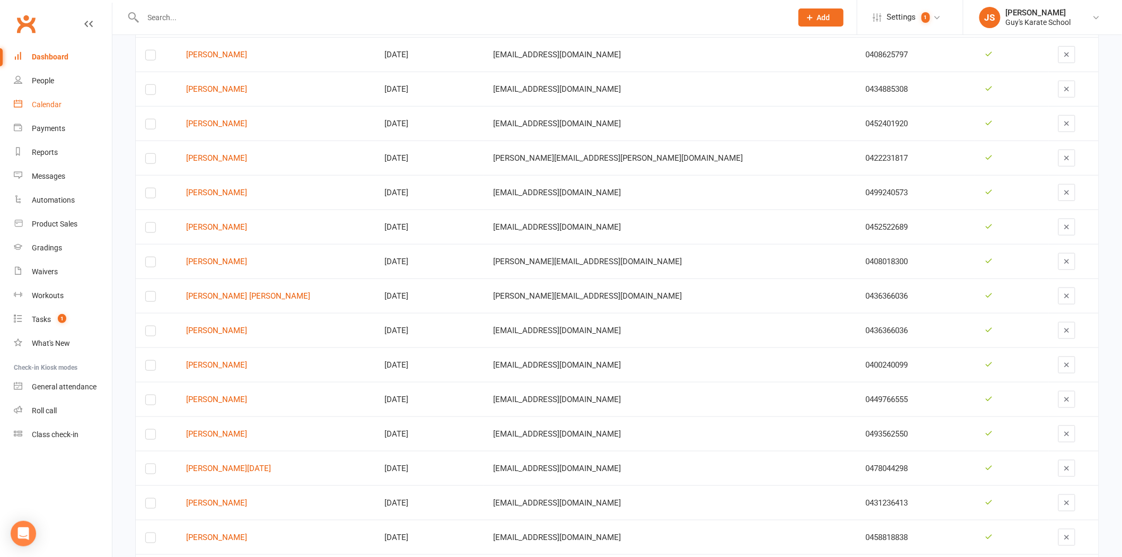
click at [34, 108] on div "Calendar" at bounding box center [47, 104] width 30 height 8
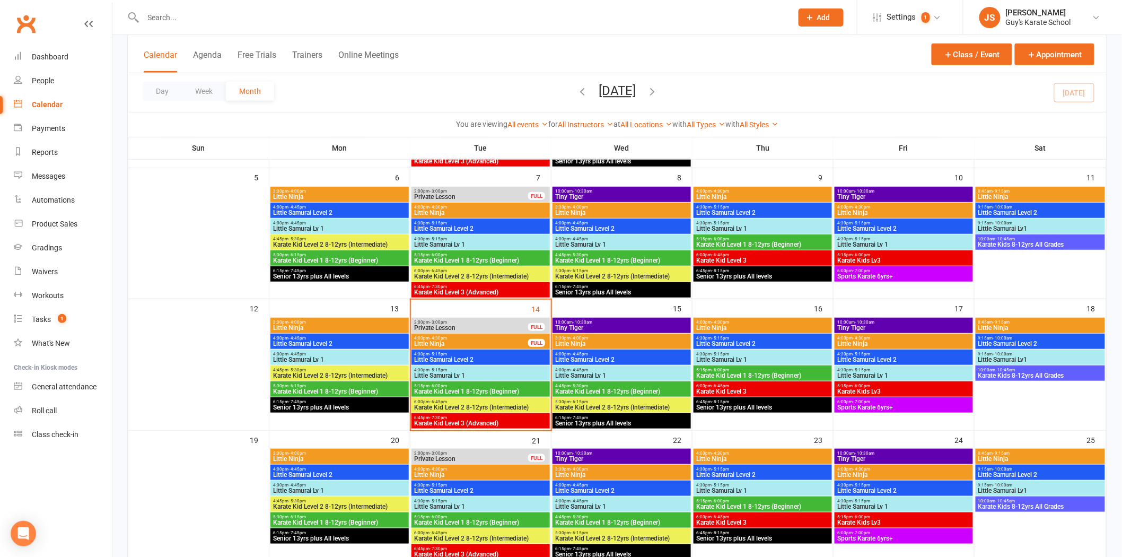
scroll to position [235, 0]
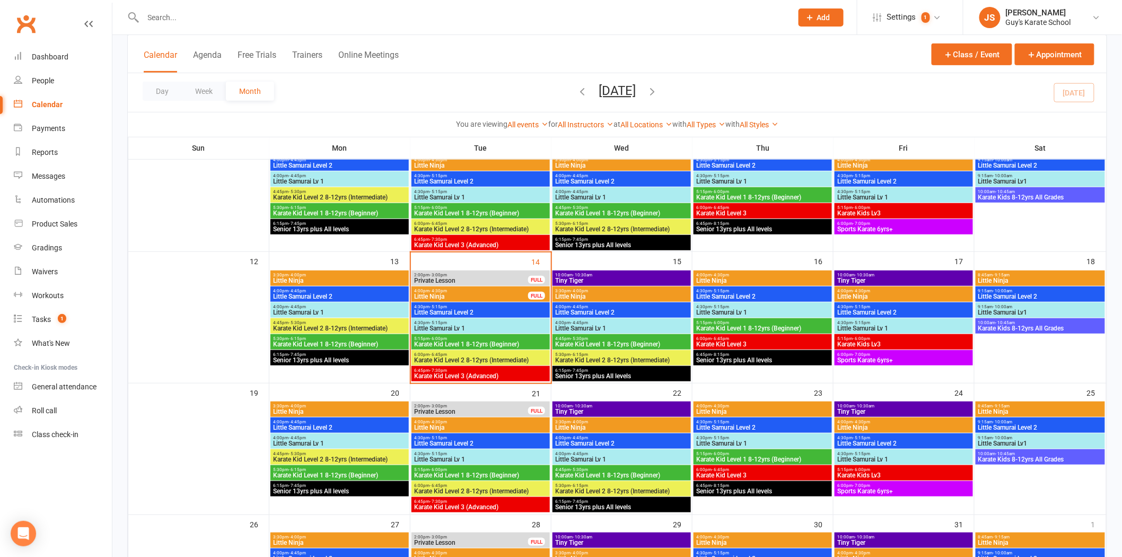
click at [325, 343] on span "Karate Kid Level 1 8-12yrs (Beginner)" at bounding box center [339, 344] width 134 height 6
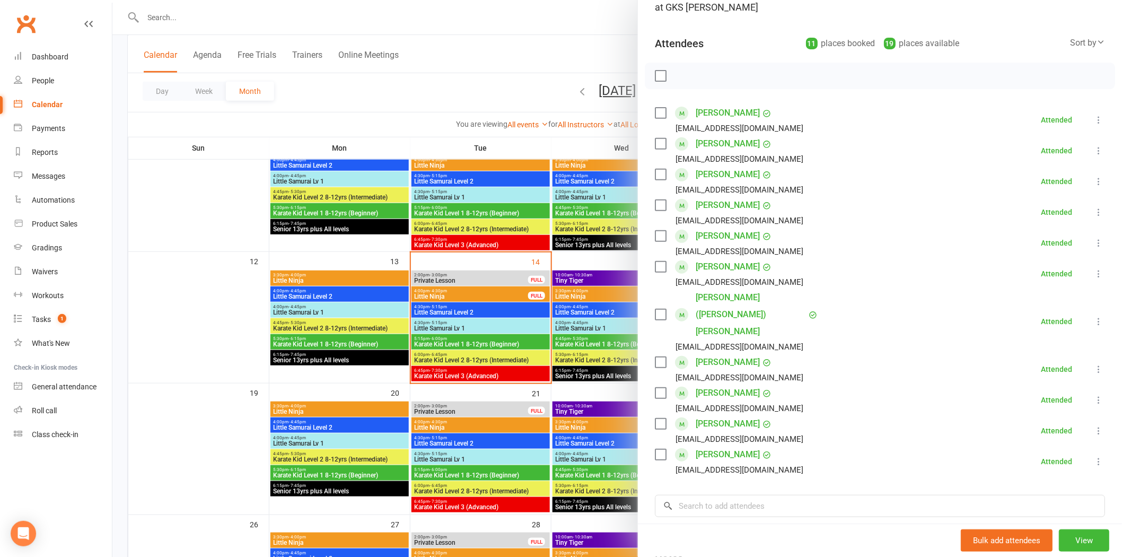
scroll to position [203, 0]
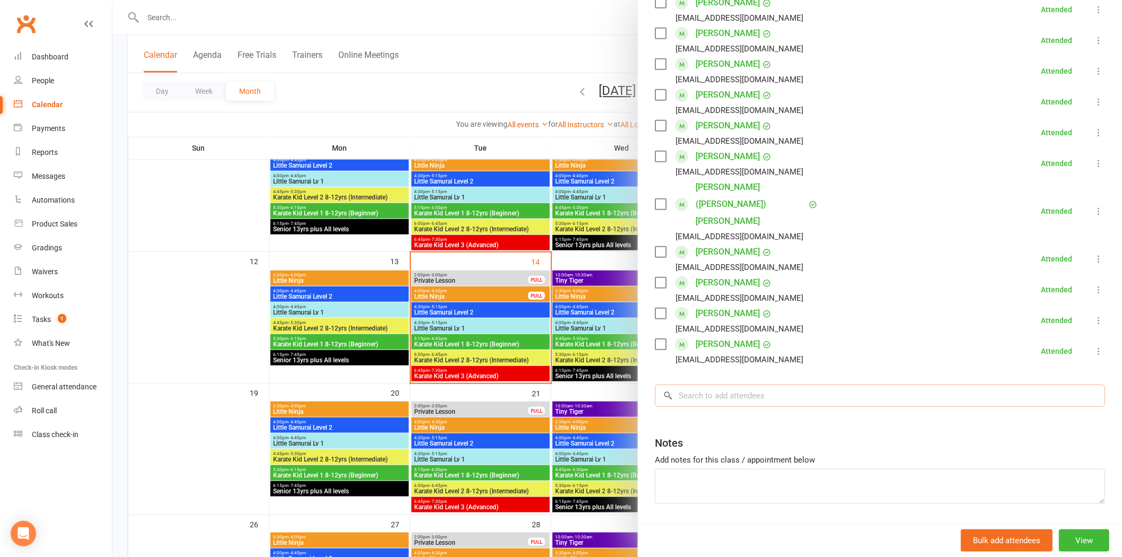
click at [731, 384] on input "search" at bounding box center [880, 395] width 450 height 22
click at [310, 293] on div at bounding box center [616, 278] width 1009 height 557
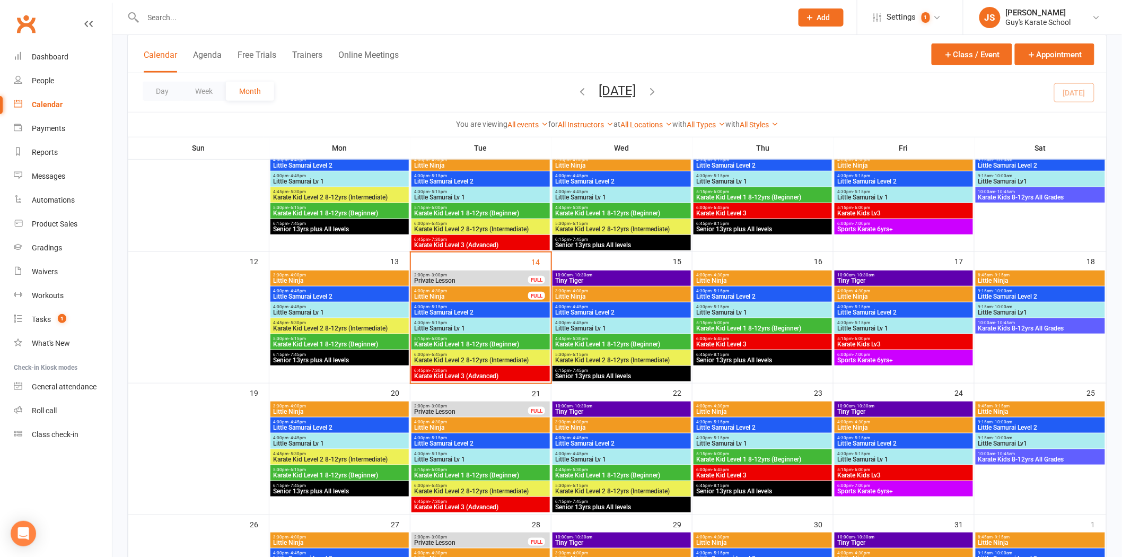
click at [306, 305] on span "4:00pm - 4:45pm" at bounding box center [339, 306] width 134 height 5
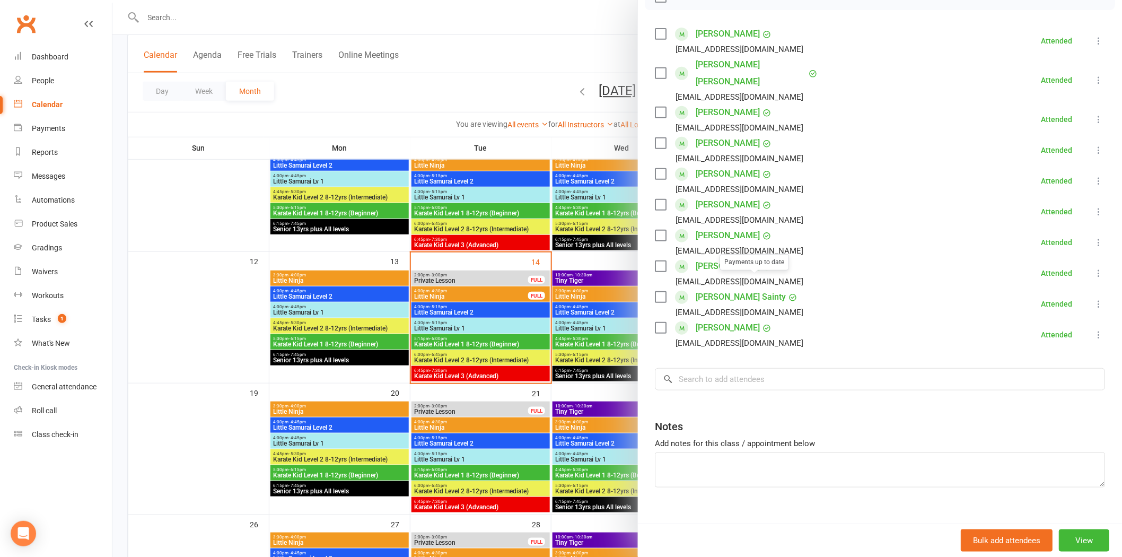
scroll to position [172, 0]
click at [731, 369] on input "search" at bounding box center [880, 378] width 450 height 22
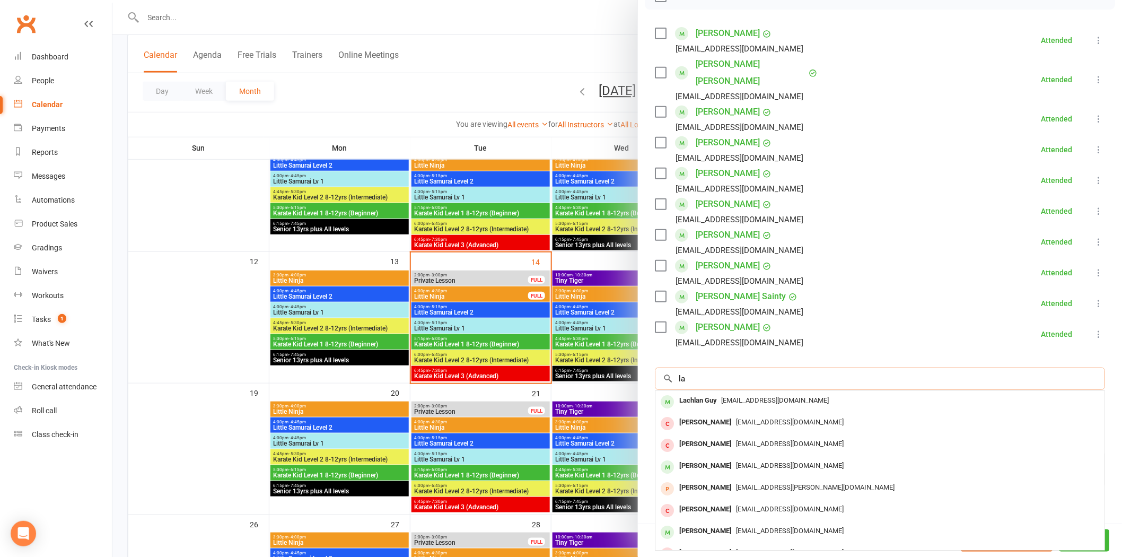
type input "l"
type input "[PERSON_NAME]"
click at [731, 396] on span "[EMAIL_ADDRESS][DOMAIN_NAME]" at bounding box center [790, 400] width 108 height 8
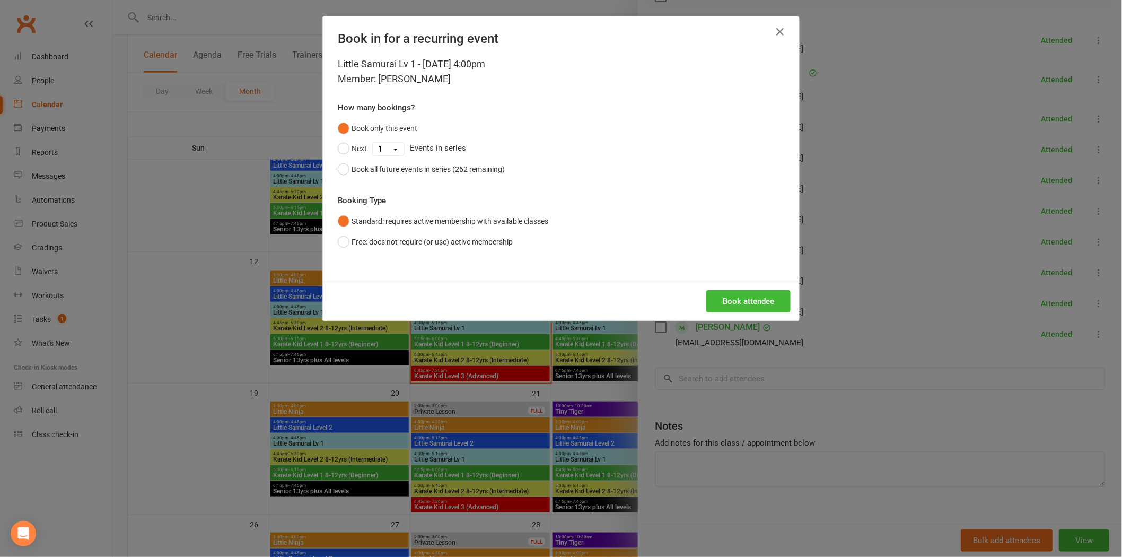
click at [731, 314] on div "Book attendee" at bounding box center [561, 301] width 476 height 39
click at [731, 305] on button "Book attendee" at bounding box center [748, 301] width 84 height 22
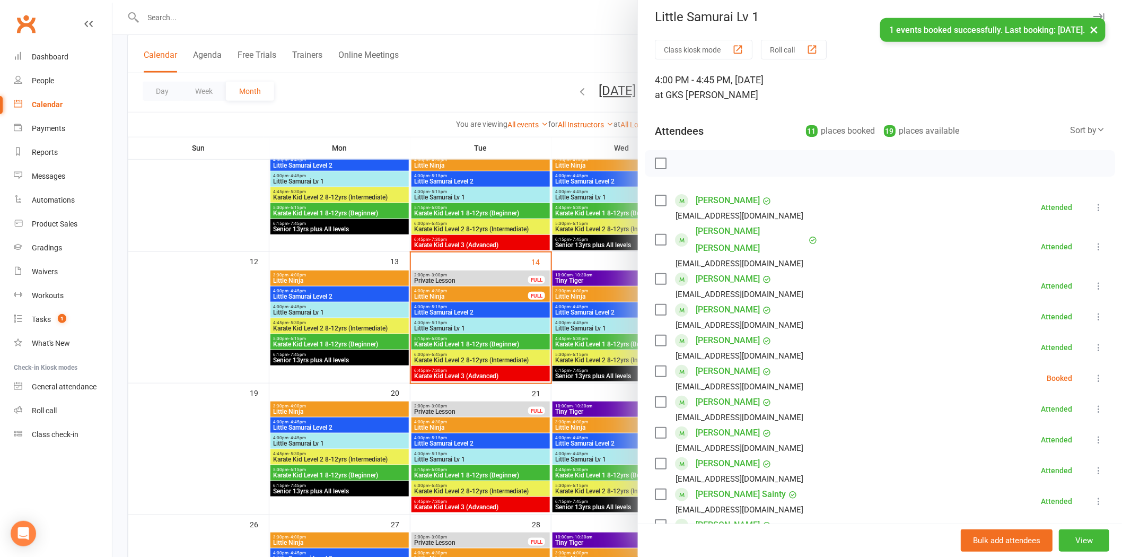
scroll to position [0, 0]
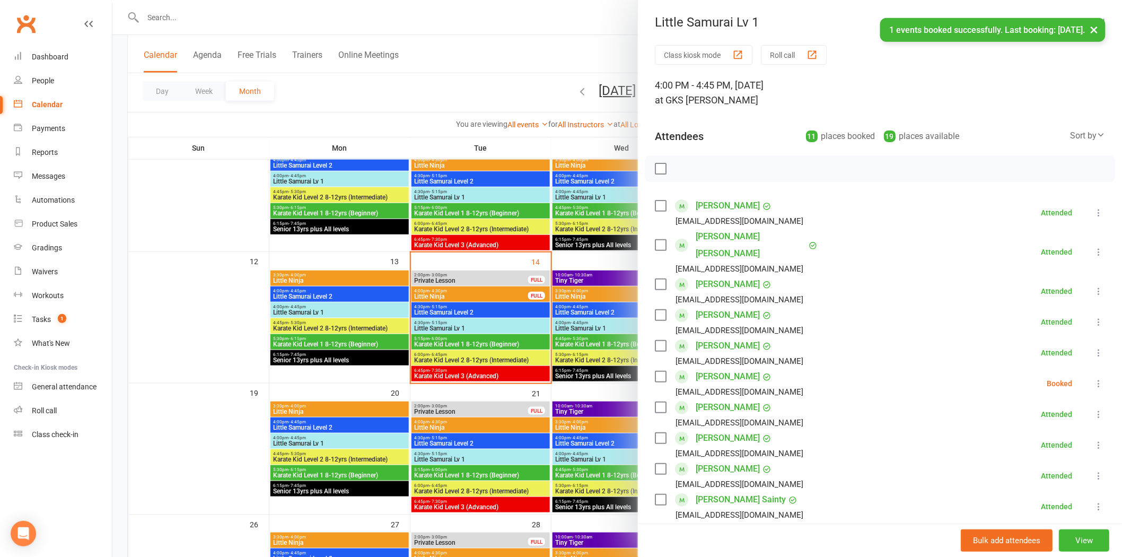
click at [731, 378] on icon at bounding box center [1098, 383] width 11 height 11
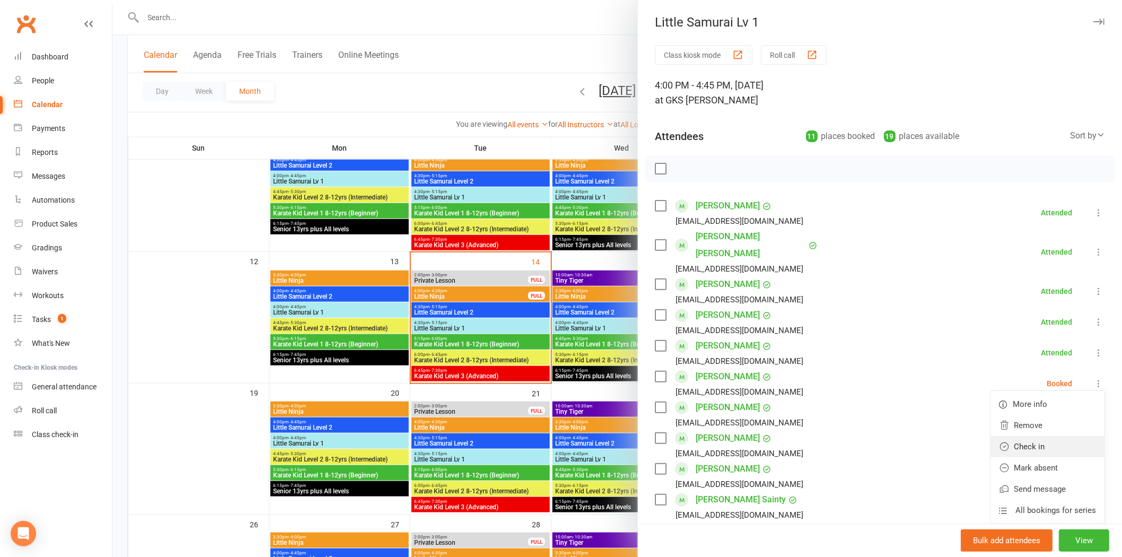
click at [731, 436] on link "Check in" at bounding box center [1047, 446] width 114 height 21
click at [337, 82] on div at bounding box center [616, 278] width 1009 height 557
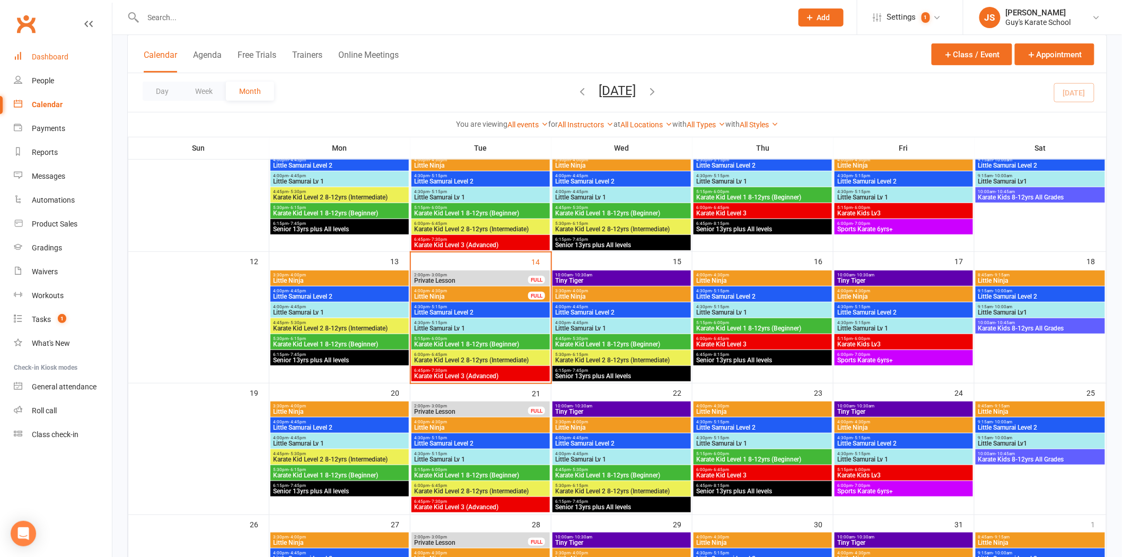
click at [49, 55] on div "Dashboard" at bounding box center [50, 56] width 37 height 8
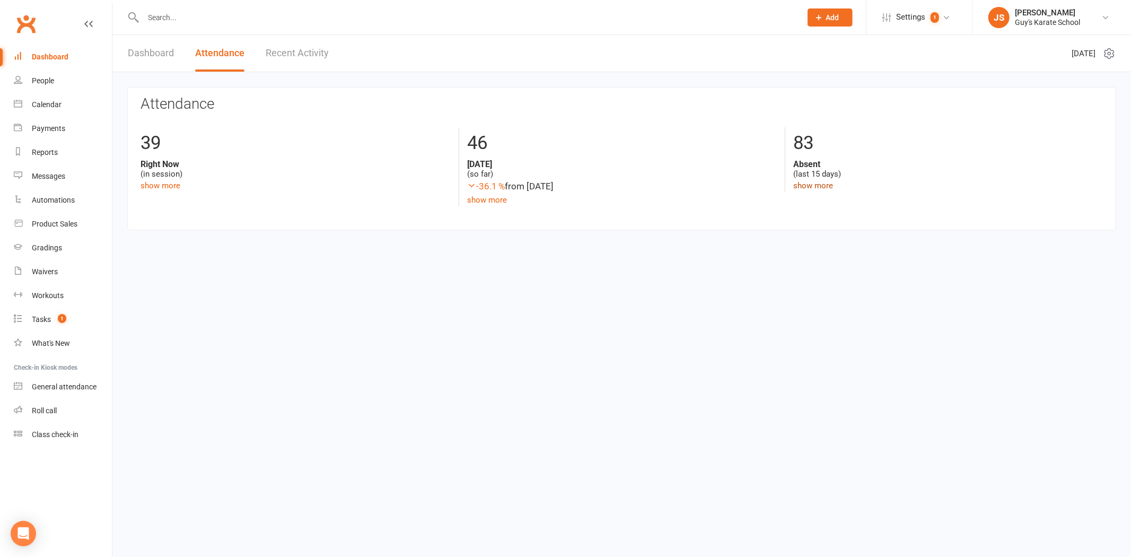
click at [731, 187] on link "show more" at bounding box center [813, 186] width 40 height 10
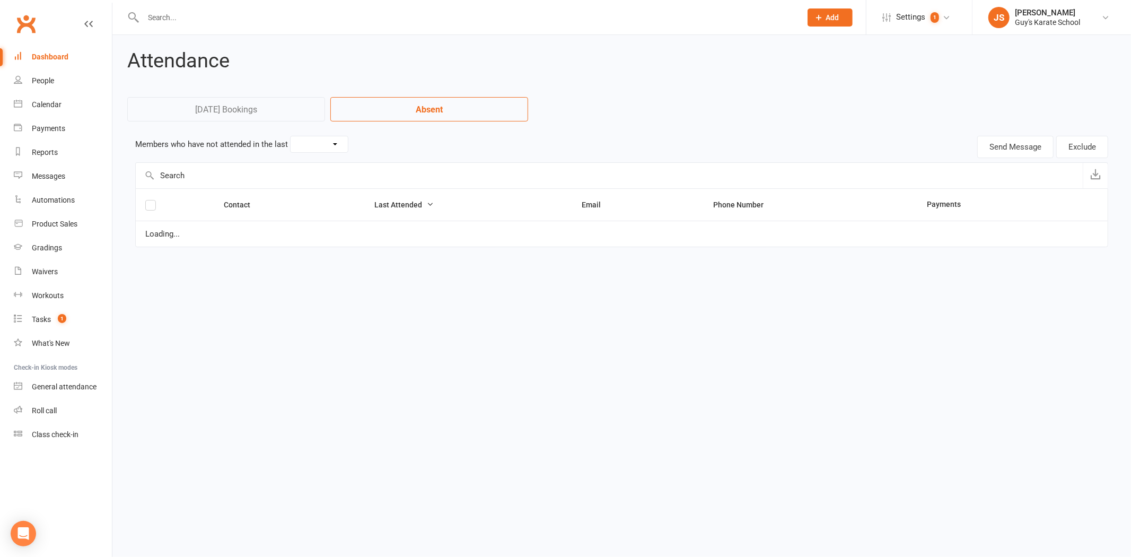
select select "15"
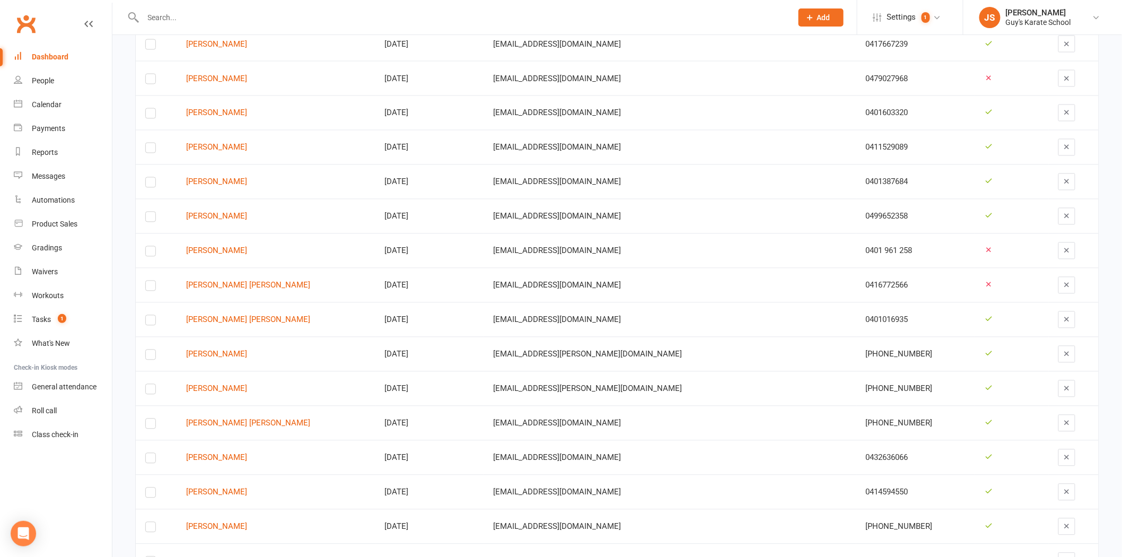
scroll to position [2531, 0]
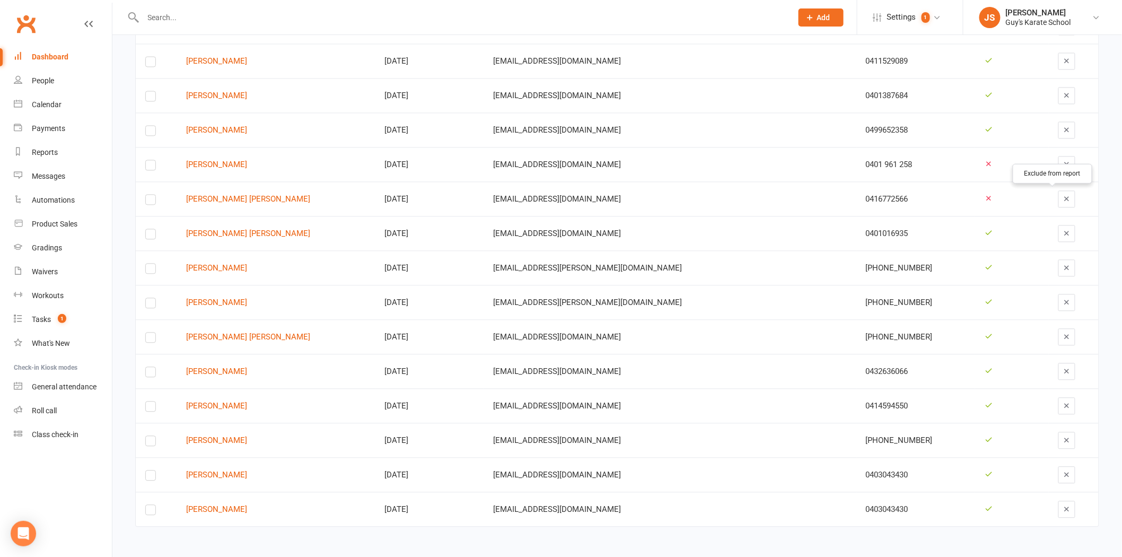
click at [731, 203] on button "button" at bounding box center [1066, 198] width 17 height 17
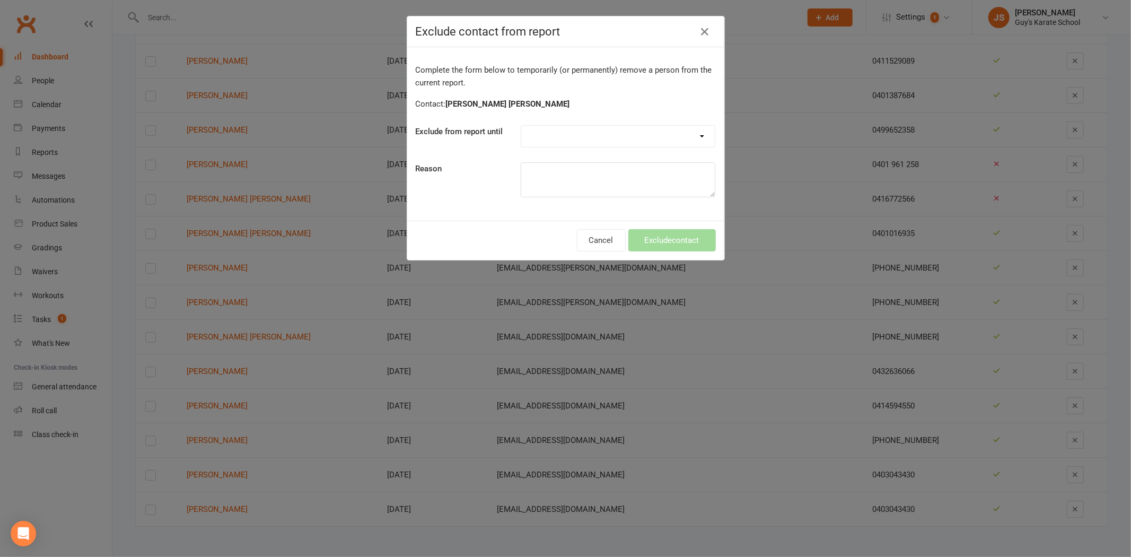
click at [565, 143] on select "Forever One day One week 30 days 90 days Custom" at bounding box center [617, 136] width 193 height 21
select select "one_week"
click at [521, 126] on select "Forever One day One week 30 days 90 days Custom" at bounding box center [617, 136] width 193 height 21
click at [570, 177] on textarea at bounding box center [618, 179] width 195 height 35
type textarea "Spoken with parent, be back next week."
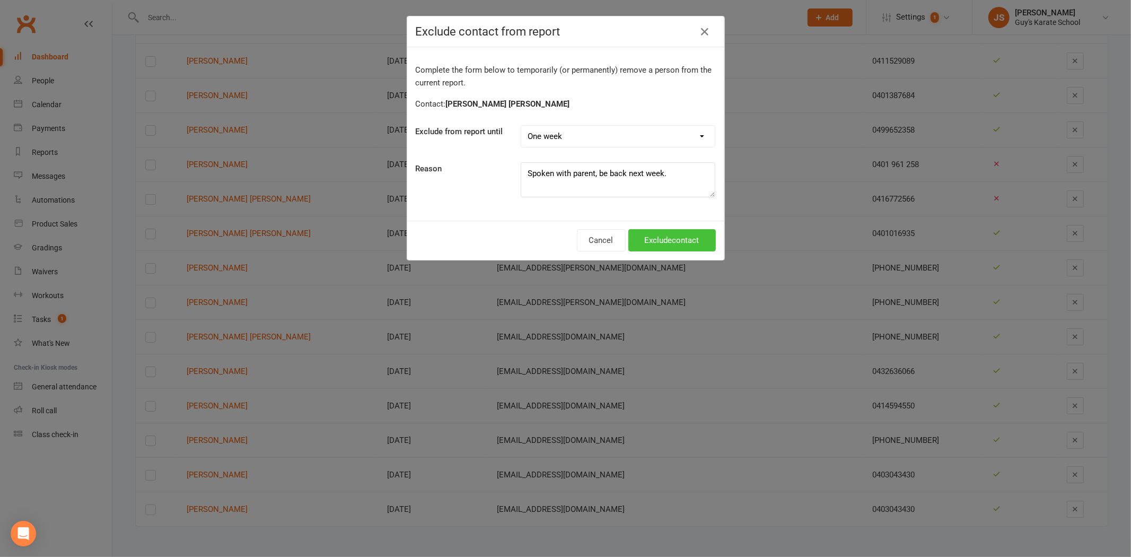
click at [663, 239] on button "Exclude contact" at bounding box center [671, 240] width 87 height 22
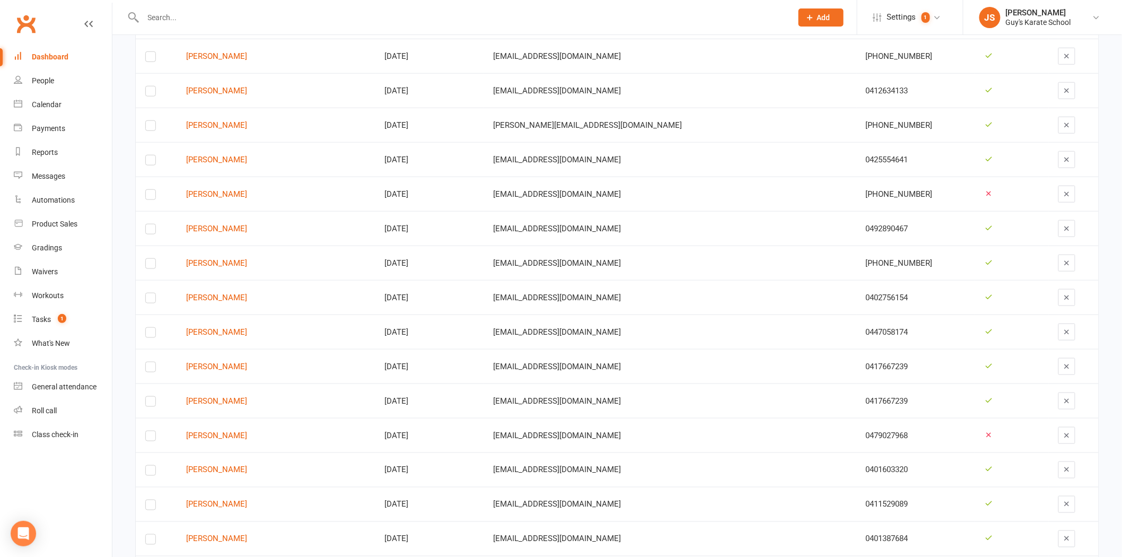
scroll to position [1967, 0]
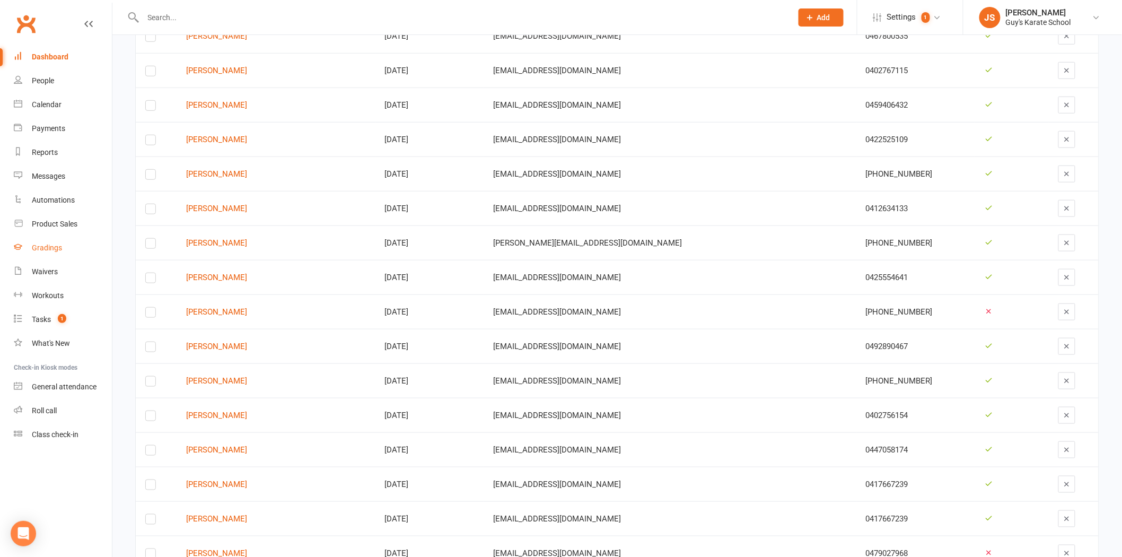
click at [67, 251] on link "Gradings" at bounding box center [63, 248] width 98 height 24
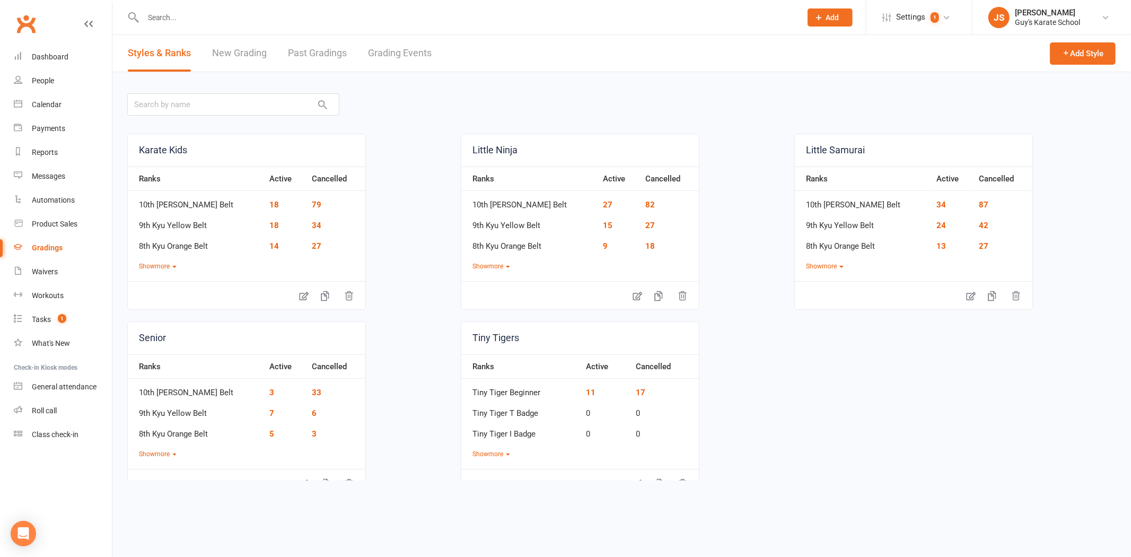
click at [414, 54] on link "Grading Events" at bounding box center [400, 53] width 64 height 37
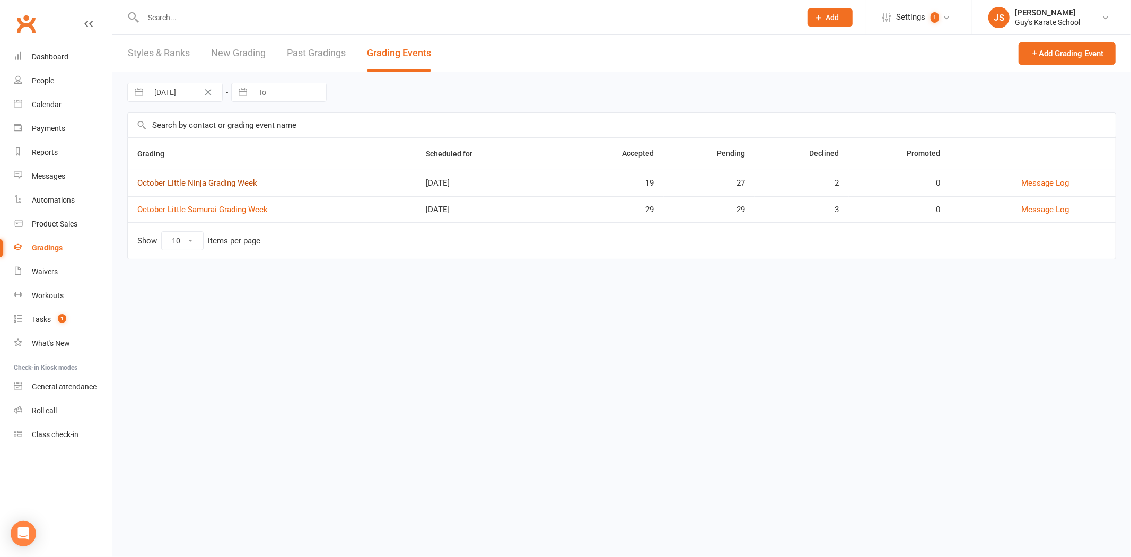
click at [216, 184] on link "October Little Ninja Grading Week" at bounding box center [197, 183] width 120 height 10
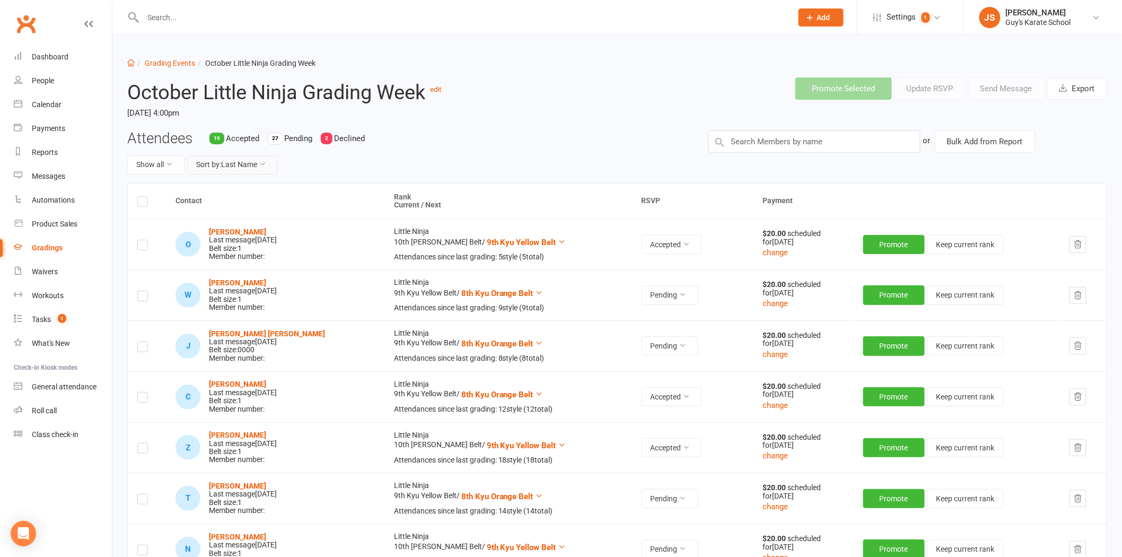
click at [251, 168] on button "Sort by: Last Name" at bounding box center [232, 164] width 91 height 19
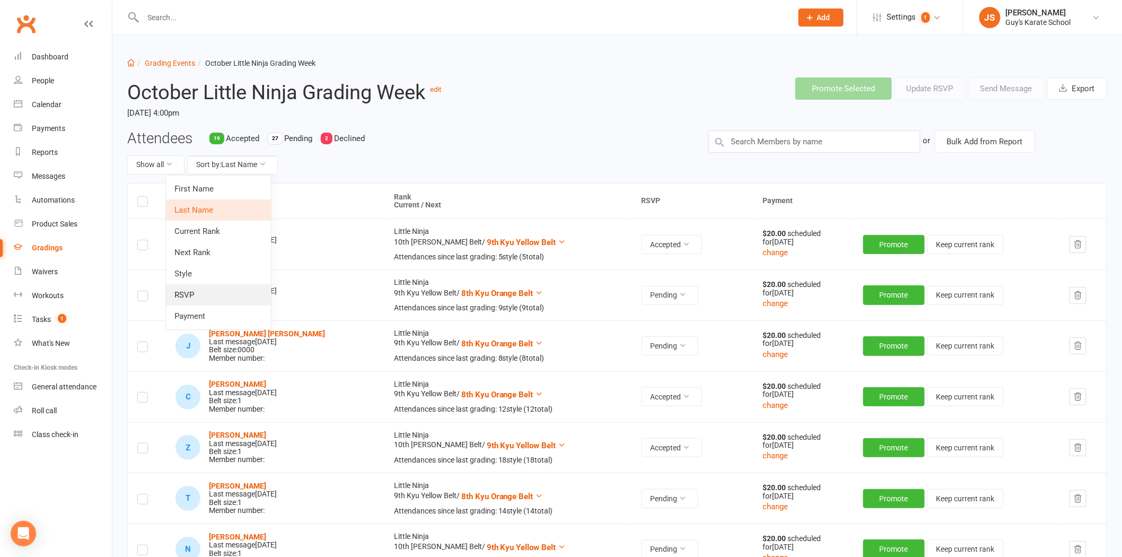
click at [190, 297] on link "RSVP" at bounding box center [218, 294] width 105 height 21
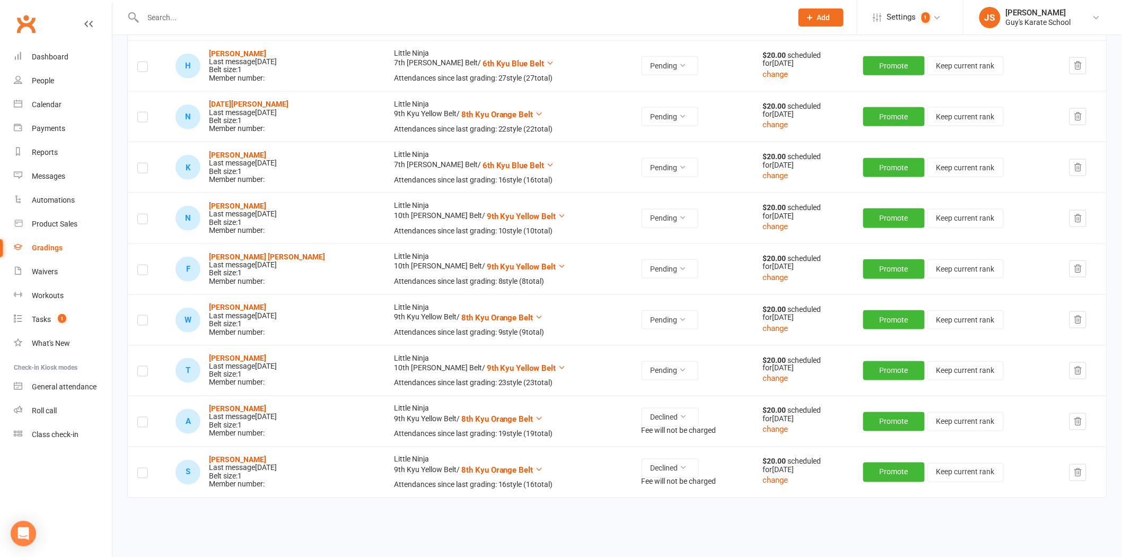
scroll to position [2140, 0]
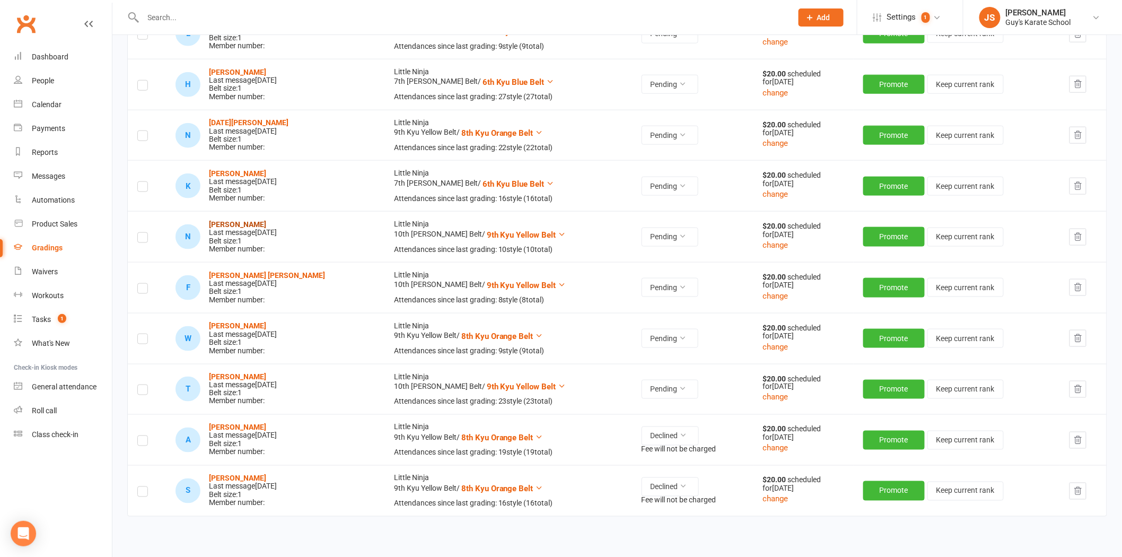
click at [234, 221] on strong "[PERSON_NAME]" at bounding box center [237, 224] width 57 height 8
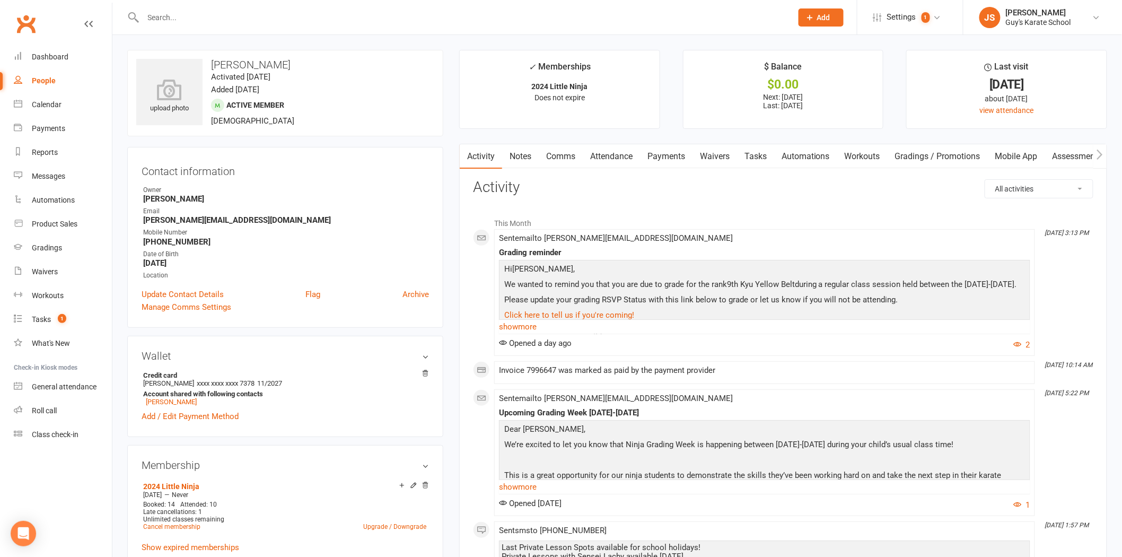
click at [682, 157] on link "Payments" at bounding box center [666, 156] width 52 height 24
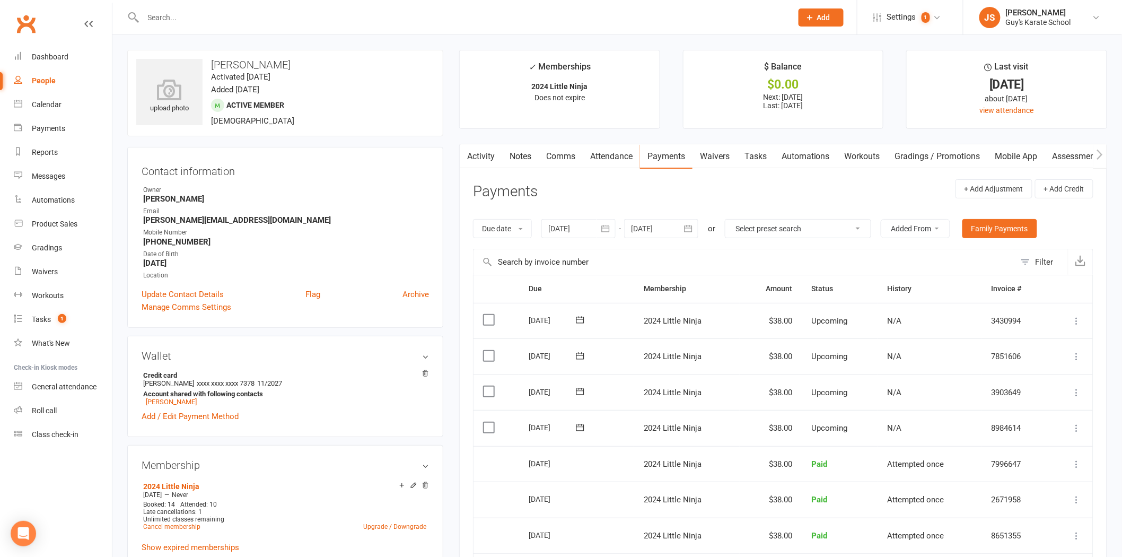
click at [590, 234] on div at bounding box center [578, 228] width 74 height 19
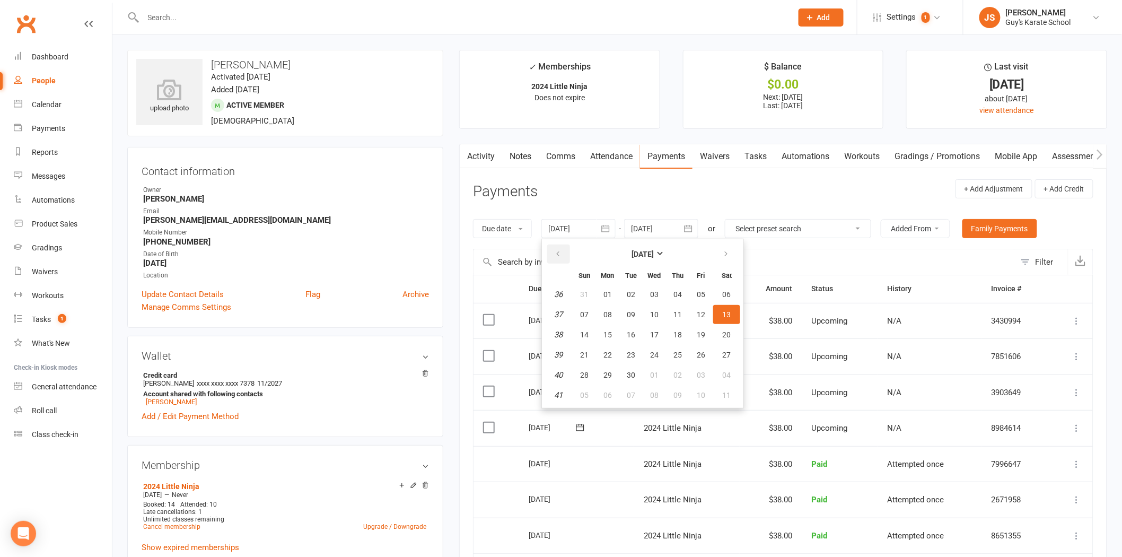
click at [565, 251] on button "button" at bounding box center [558, 253] width 23 height 19
click at [632, 290] on span "01" at bounding box center [631, 294] width 8 height 8
type input "[DATE]"
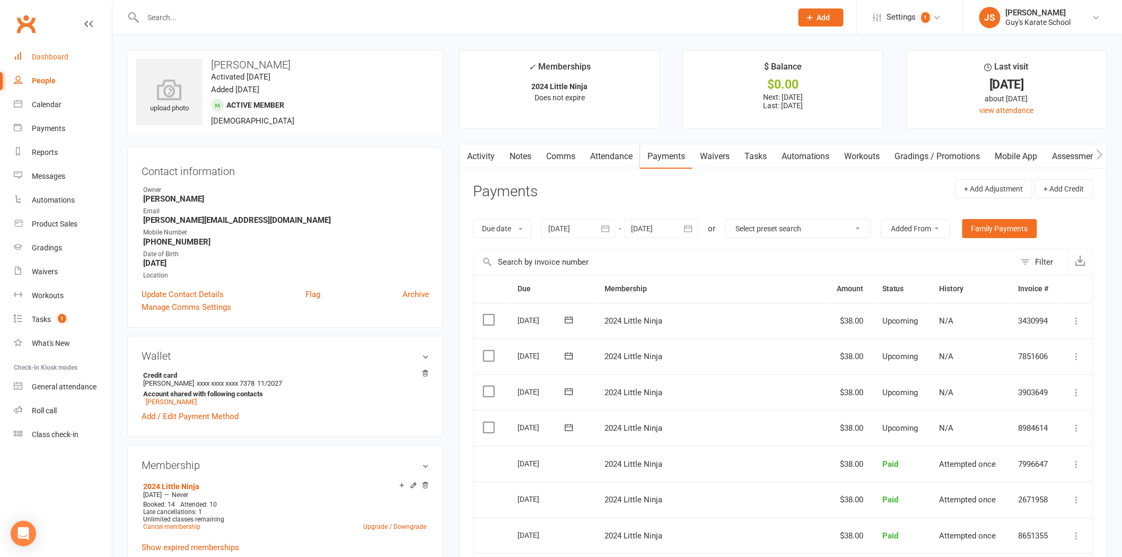
click at [50, 51] on link "Dashboard" at bounding box center [63, 57] width 98 height 24
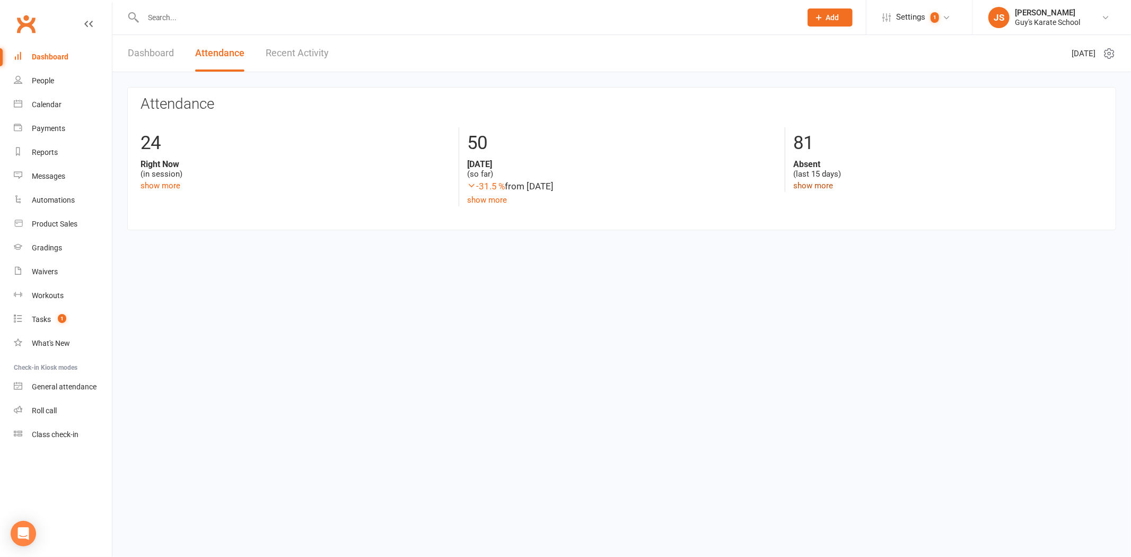
click at [731, 181] on link "show more" at bounding box center [813, 186] width 40 height 10
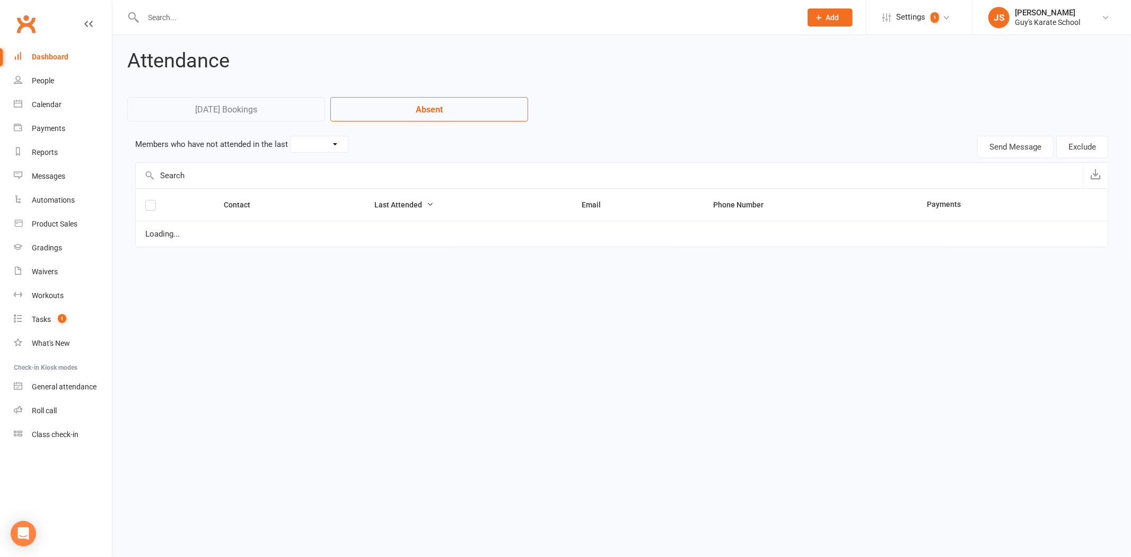
select select "15"
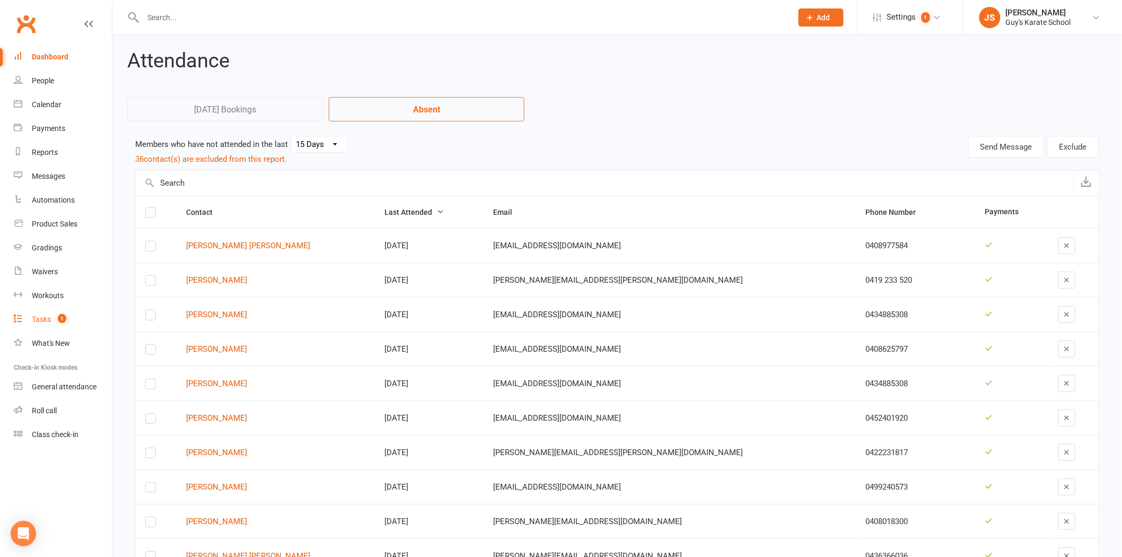
click at [43, 316] on div "Tasks" at bounding box center [41, 319] width 19 height 8
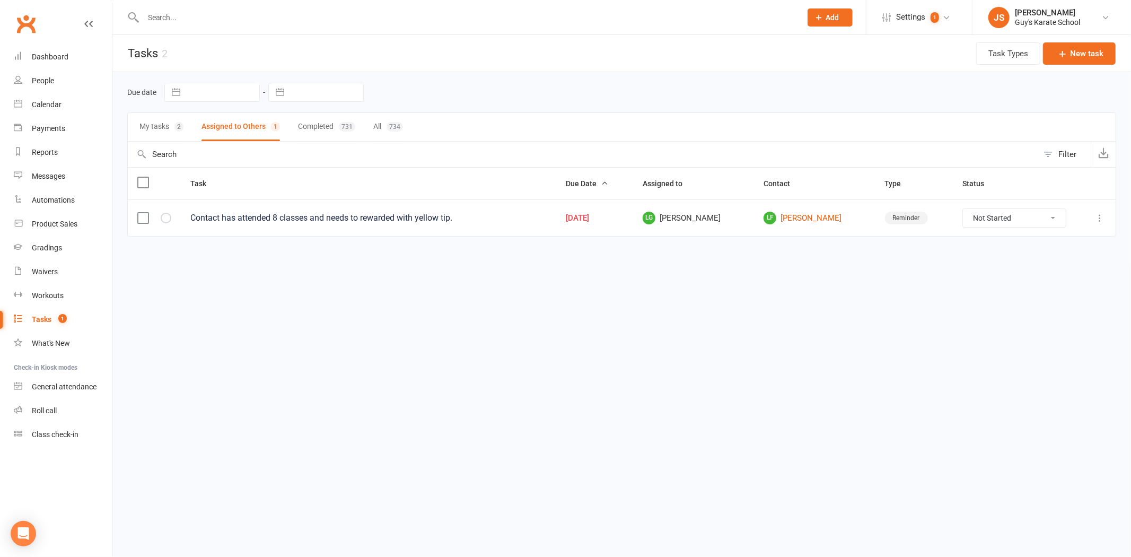
click at [154, 140] on button "My tasks 2" at bounding box center [161, 127] width 44 height 28
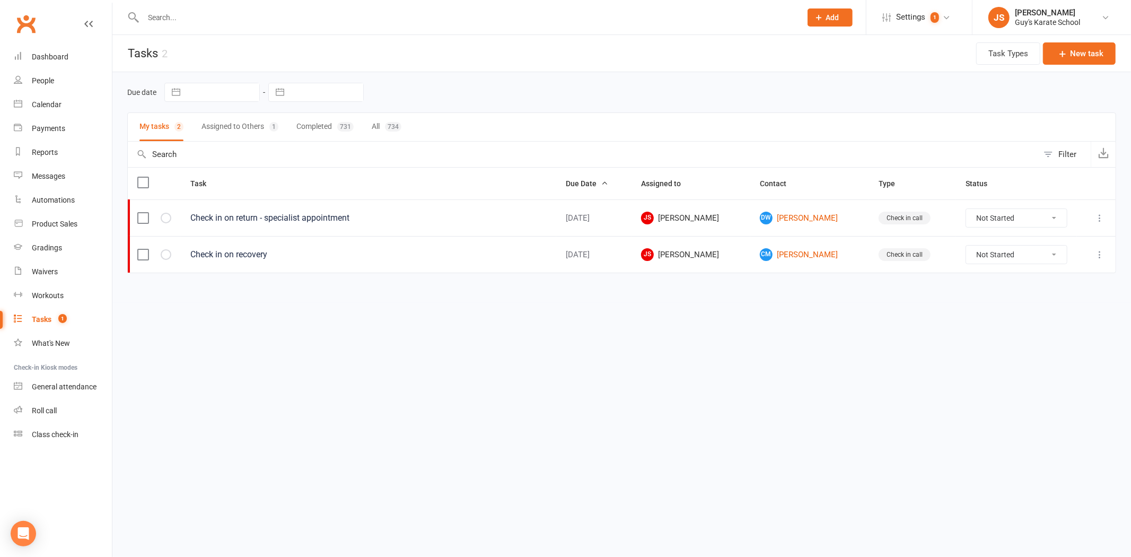
click at [250, 121] on button "Assigned to Others 1" at bounding box center [239, 127] width 77 height 28
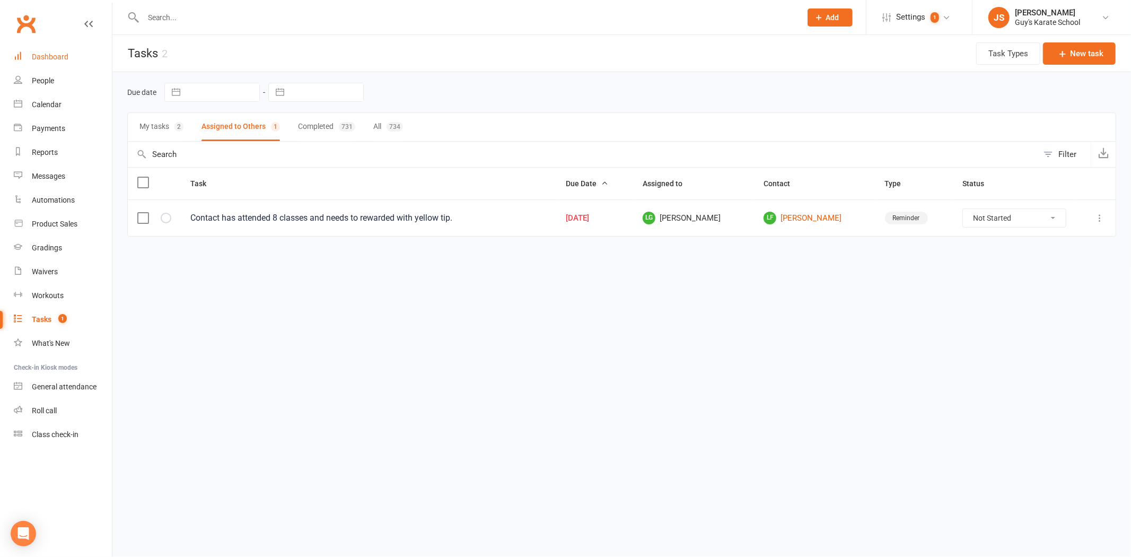
click at [51, 63] on link "Dashboard" at bounding box center [63, 57] width 98 height 24
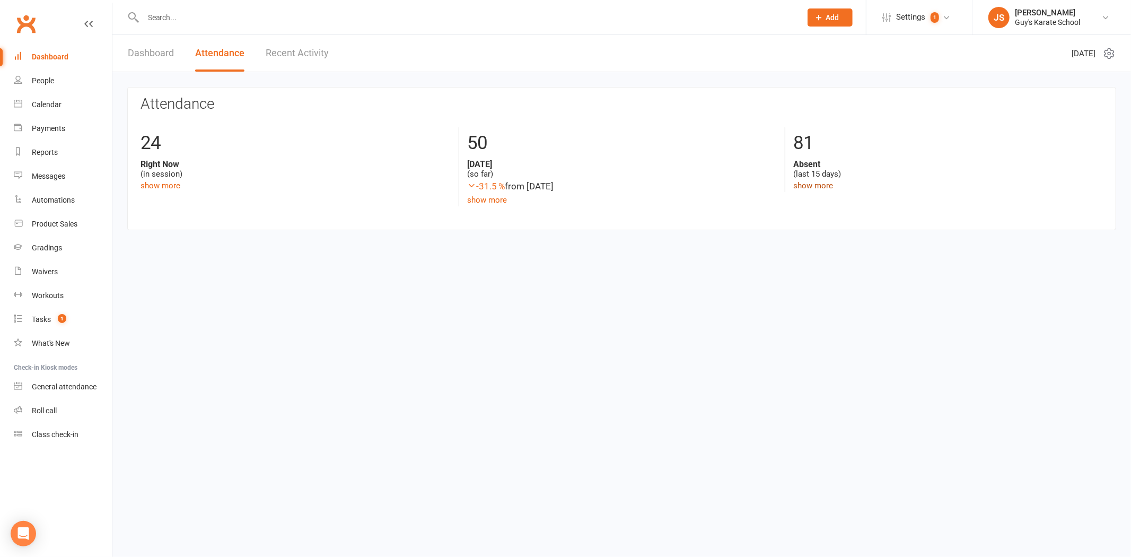
click at [731, 183] on link "show more" at bounding box center [813, 186] width 40 height 10
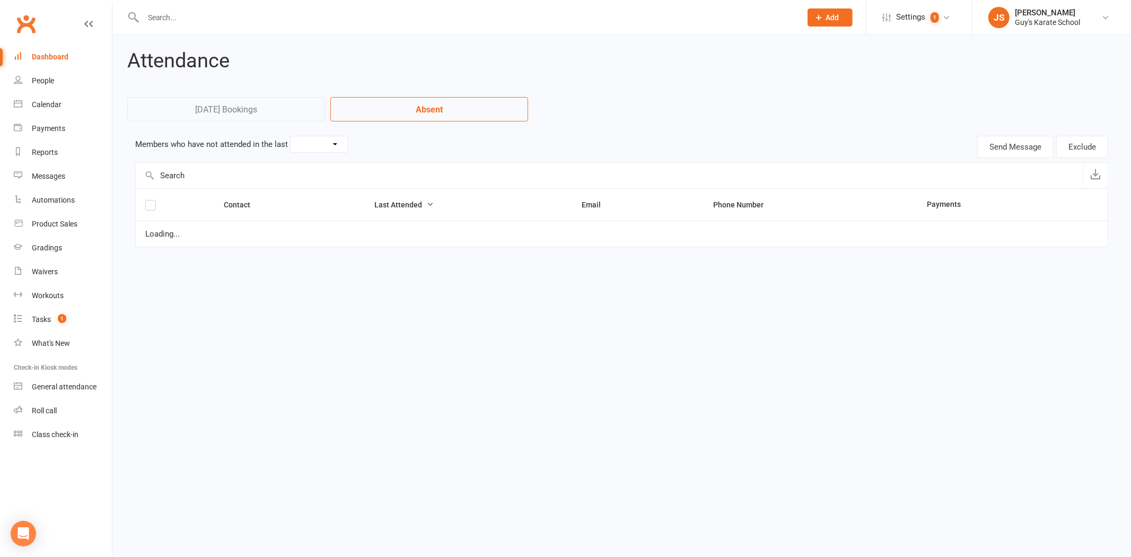
select select "15"
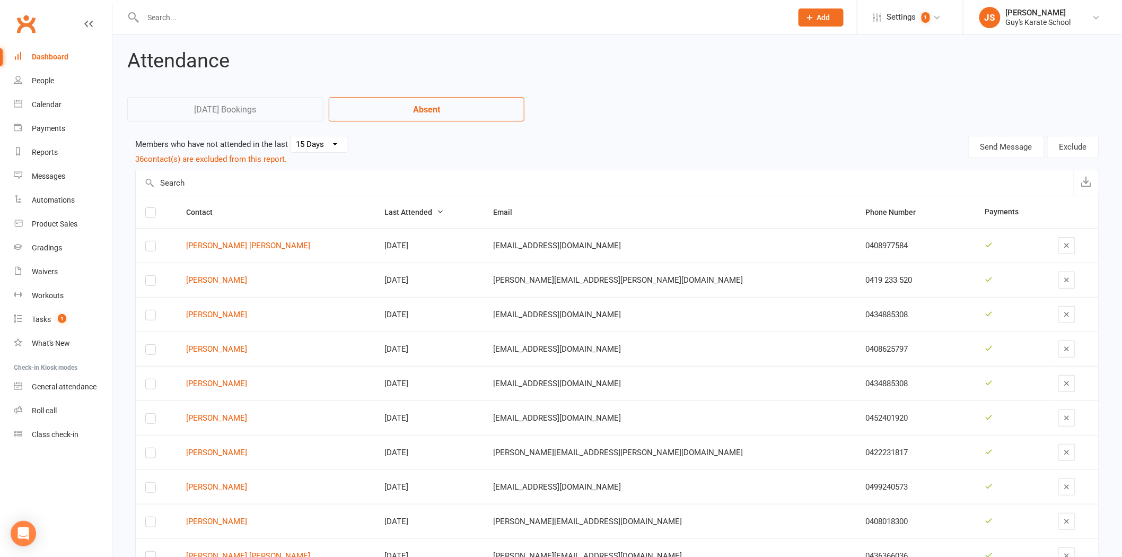
click at [189, 23] on input "text" at bounding box center [462, 17] width 645 height 15
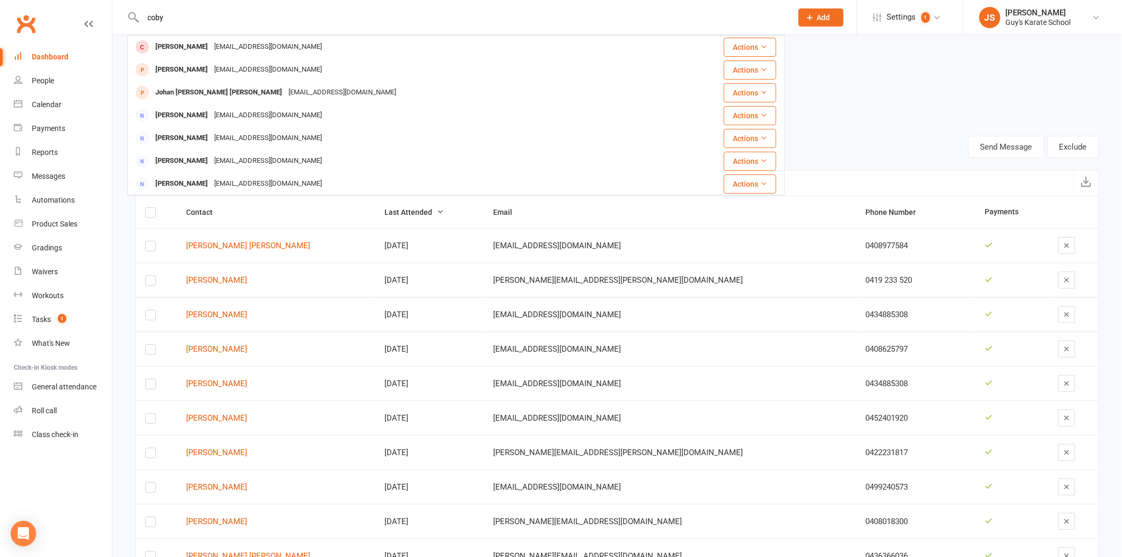
click at [153, 16] on input "coby" at bounding box center [462, 17] width 645 height 15
click at [157, 20] on input "coby" at bounding box center [462, 17] width 645 height 15
click at [155, 18] on input "coby" at bounding box center [462, 17] width 645 height 15
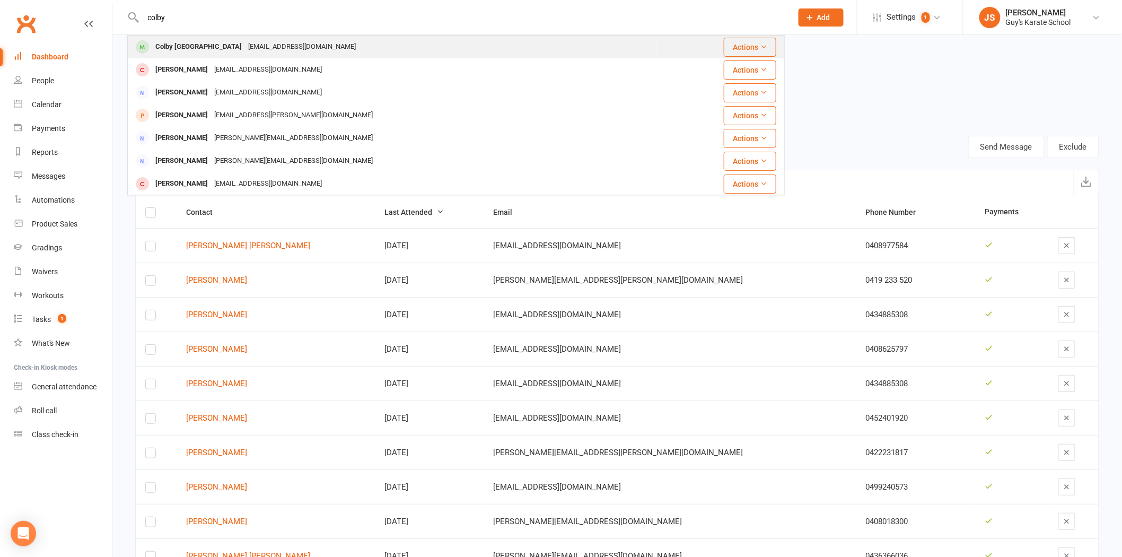
type input "colby"
click at [261, 49] on div "[EMAIL_ADDRESS][DOMAIN_NAME]" at bounding box center [302, 46] width 114 height 15
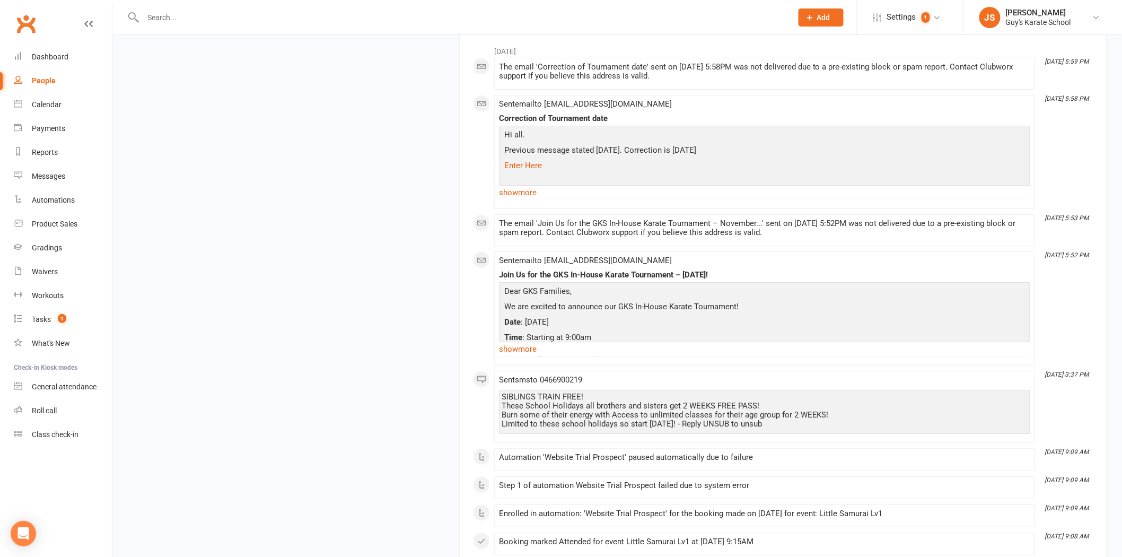
scroll to position [3357, 0]
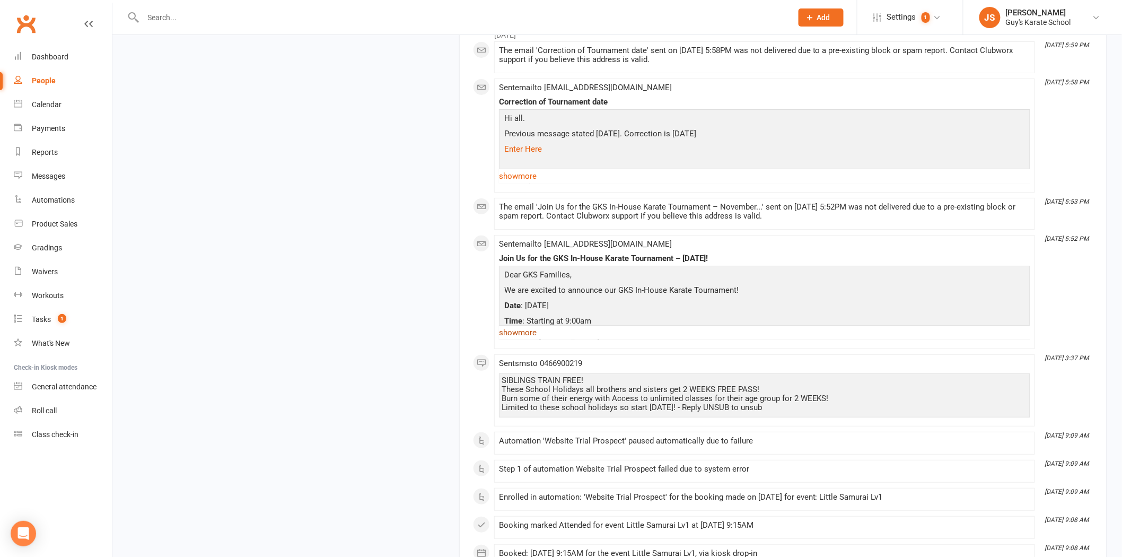
click at [522, 340] on link "show more" at bounding box center [764, 332] width 531 height 15
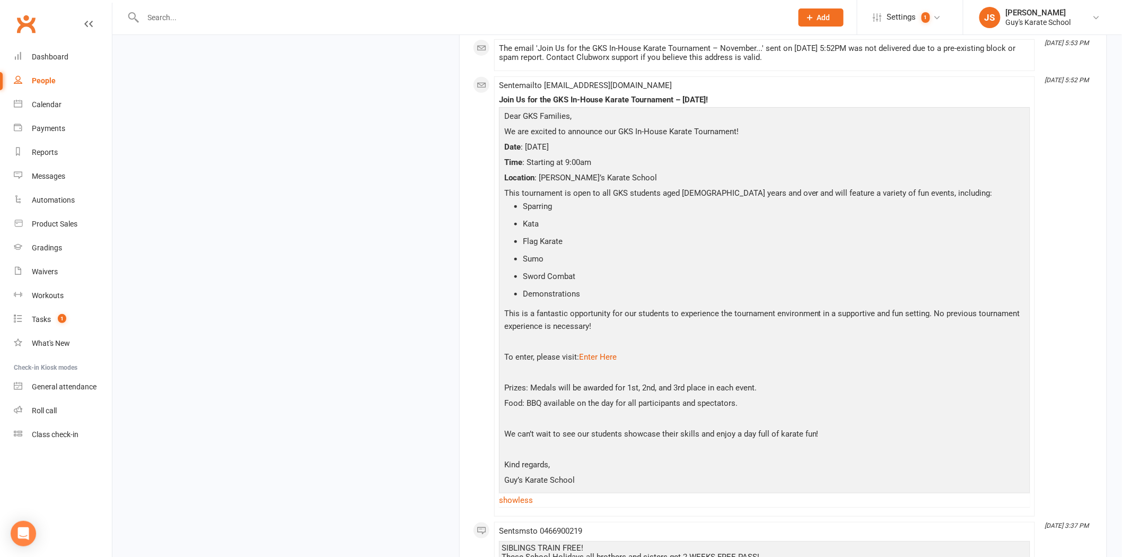
scroll to position [3534, 0]
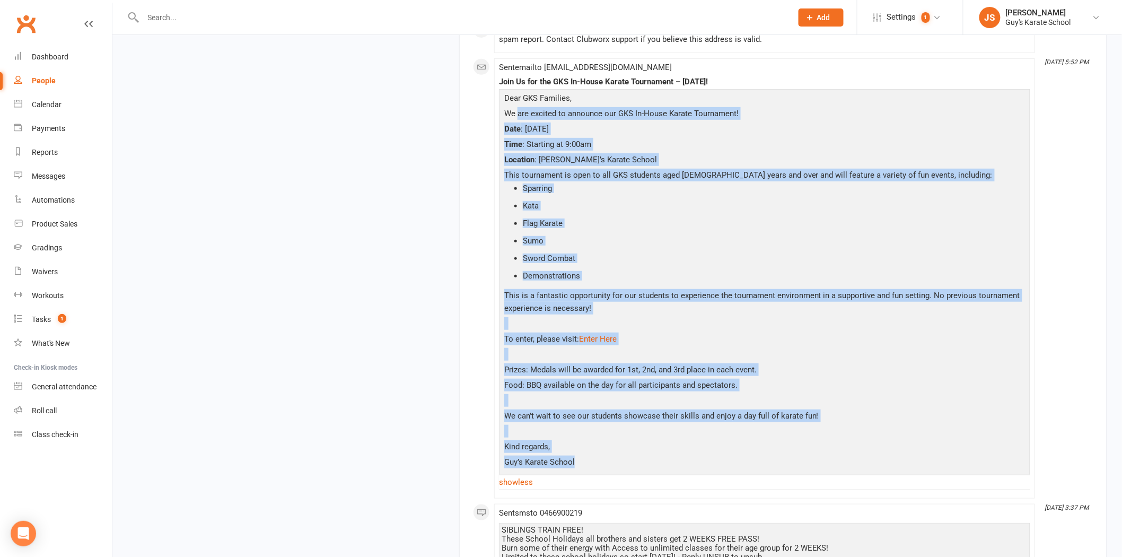
drag, startPoint x: 579, startPoint y: 470, endPoint x: 518, endPoint y: 128, distance: 347.9
click at [518, 128] on div "Dear GKS Families, We are excited to announce our GKS In-House Karate Tournamen…" at bounding box center [765, 281] width 526 height 379
click at [675, 345] on p "To enter, please visit: Enter Here" at bounding box center [765, 339] width 526 height 15
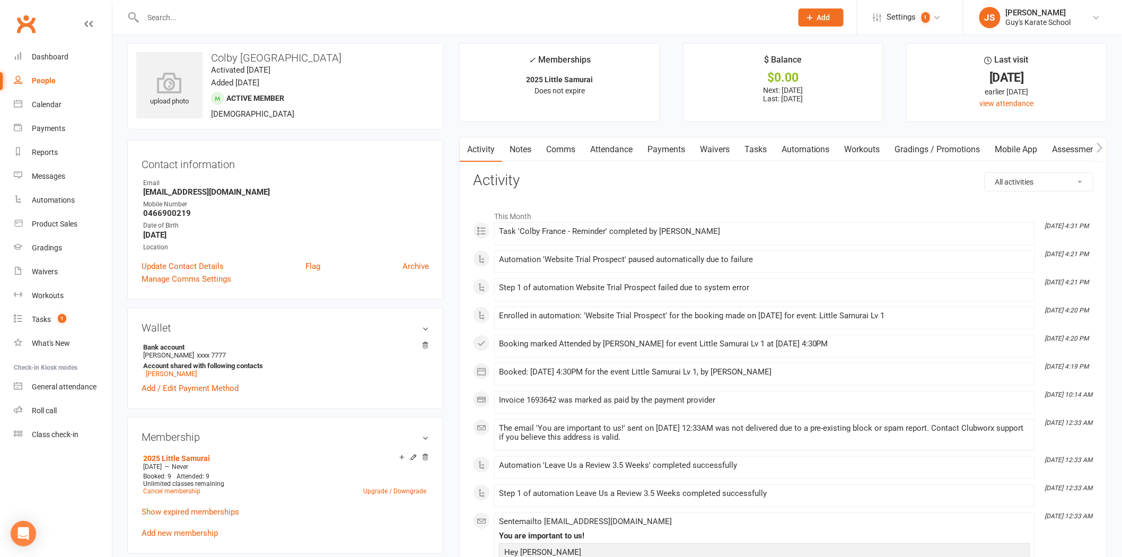
scroll to position [0, 0]
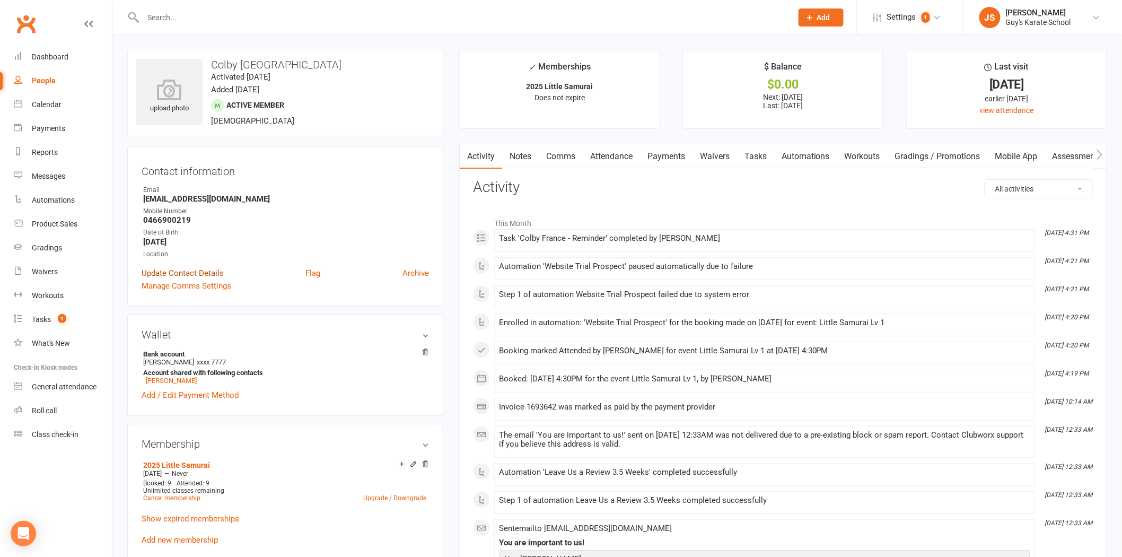
click at [172, 268] on link "Update Contact Details" at bounding box center [183, 273] width 82 height 13
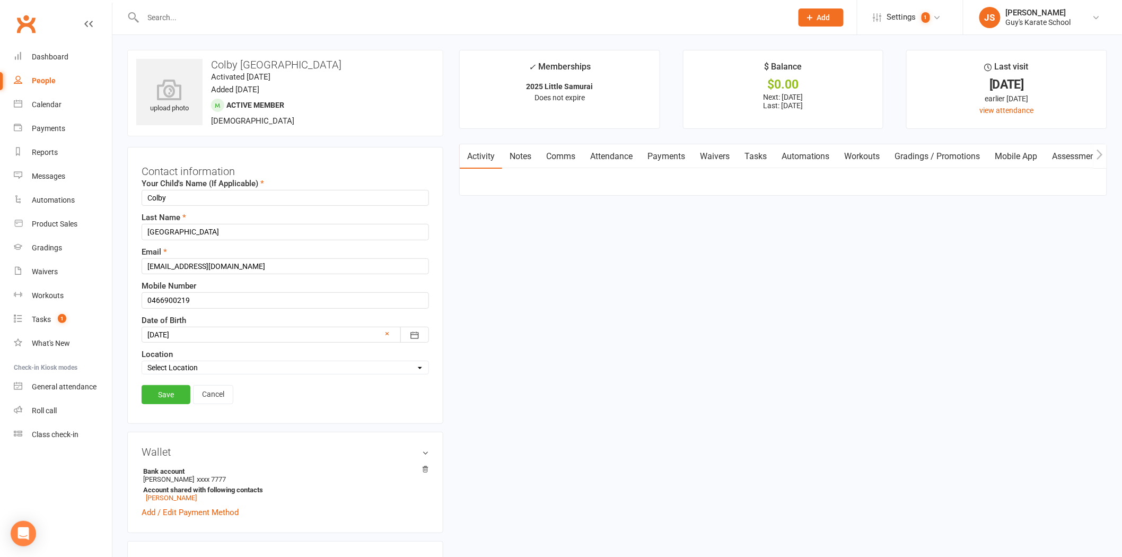
scroll to position [50, 0]
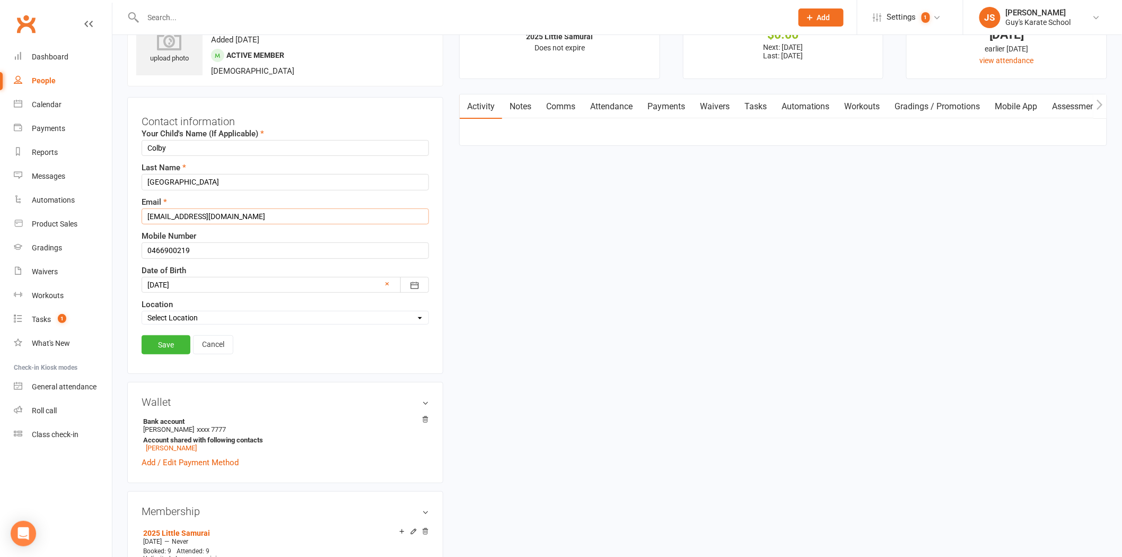
click at [239, 215] on input "[EMAIL_ADDRESS][DOMAIN_NAME]" at bounding box center [285, 216] width 287 height 16
type input "[EMAIL_ADDRESS][DOMAIN_NAME]"
click at [172, 353] on link "Save" at bounding box center [166, 344] width 49 height 19
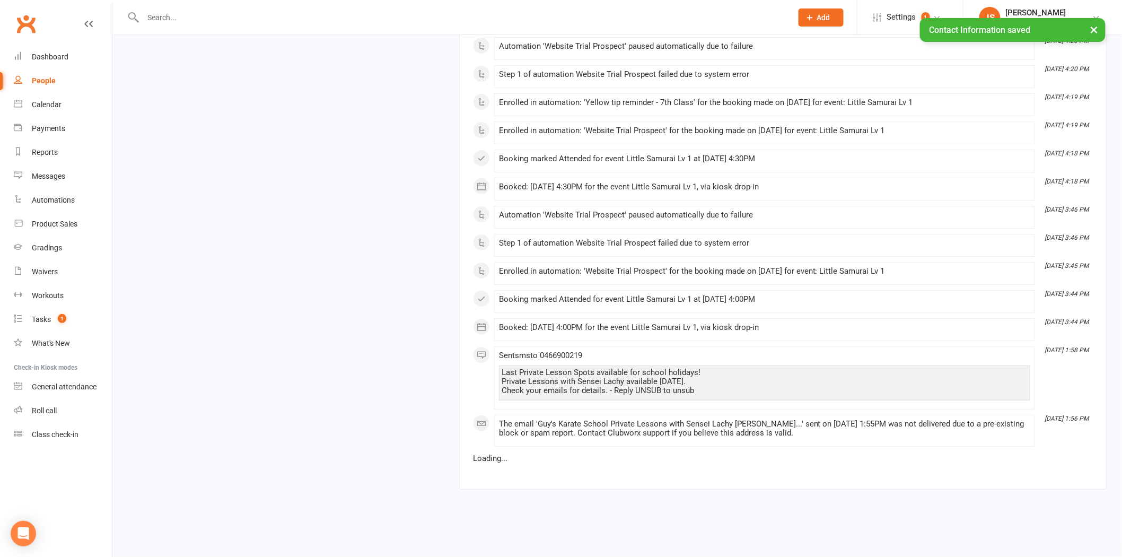
drag, startPoint x: 615, startPoint y: 282, endPoint x: 615, endPoint y: 311, distance: 28.6
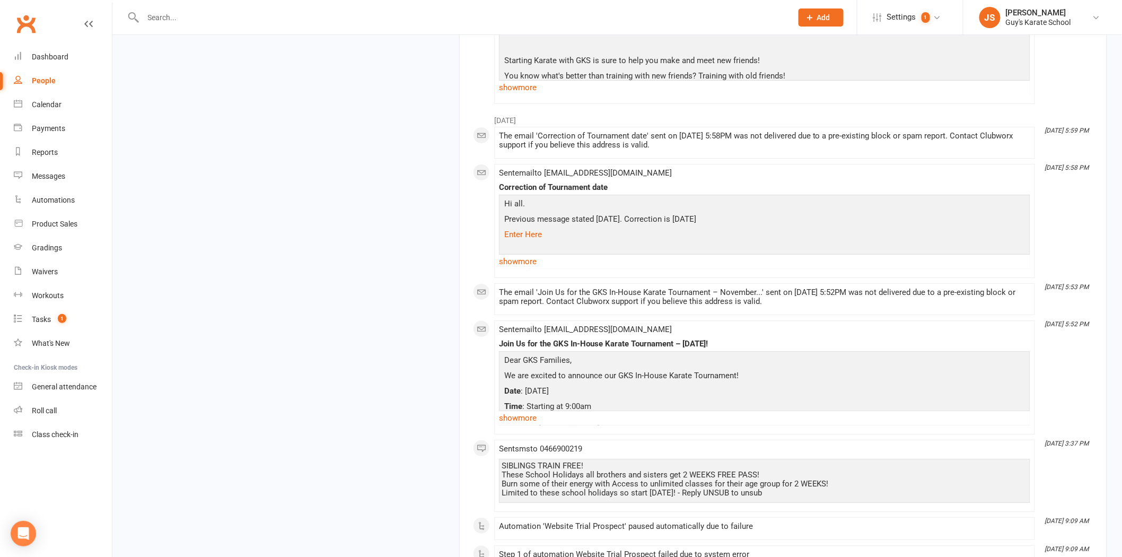
scroll to position [3349, 0]
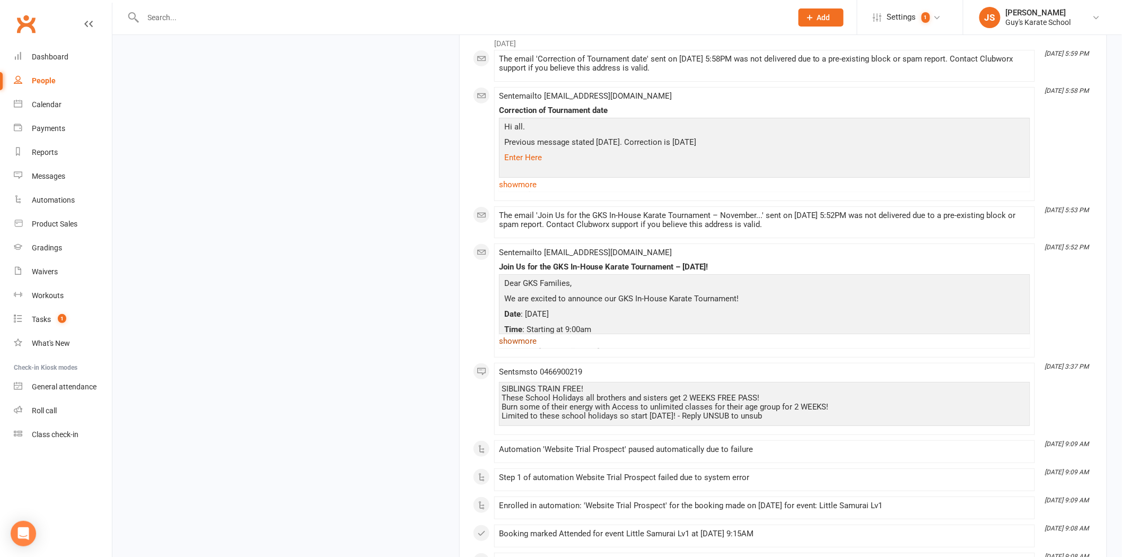
click at [525, 348] on link "show more" at bounding box center [764, 340] width 531 height 15
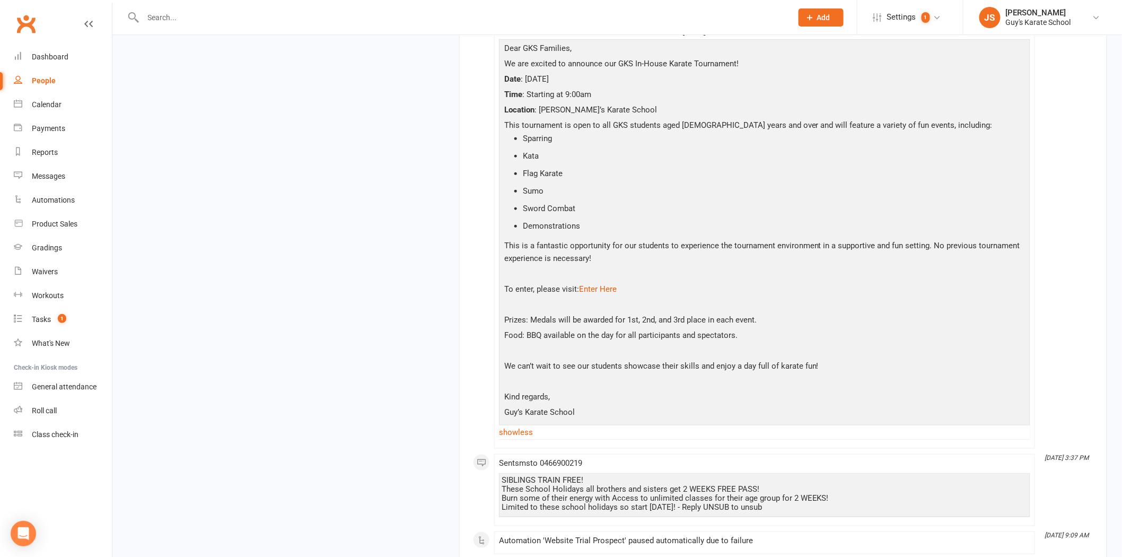
scroll to position [3585, 0]
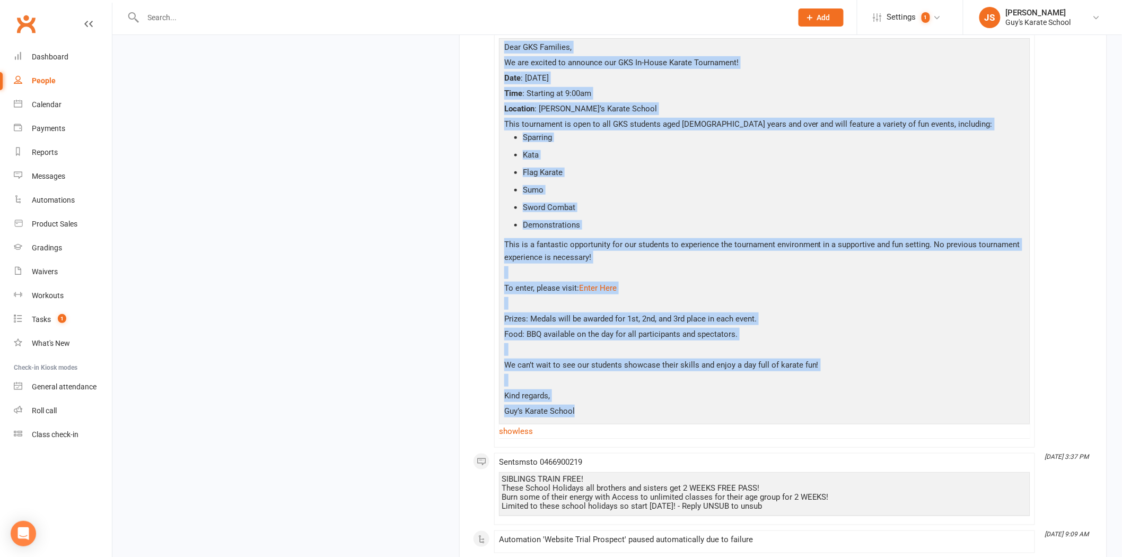
drag, startPoint x: 580, startPoint y: 423, endPoint x: 495, endPoint y: 57, distance: 375.1
click at [495, 57] on li "[DATE] 5:52 PM Sent email to [EMAIL_ADDRESS][DOMAIN_NAME] Join Us for the GKS I…" at bounding box center [764, 227] width 541 height 440
copy div "Dear GKS Families, We are excited to announce our GKS In-House Karate Tournamen…"
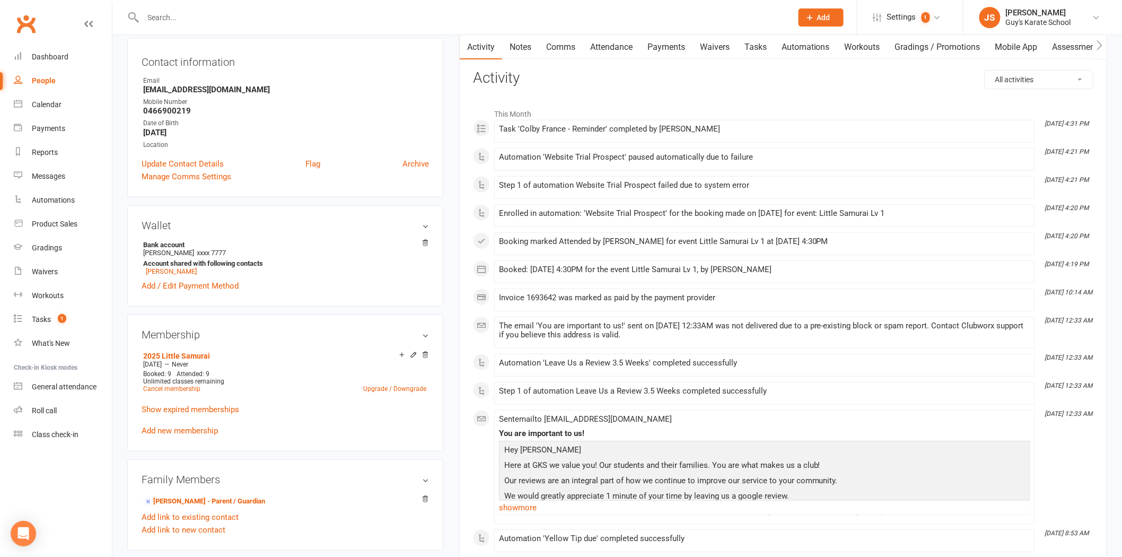
scroll to position [0, 0]
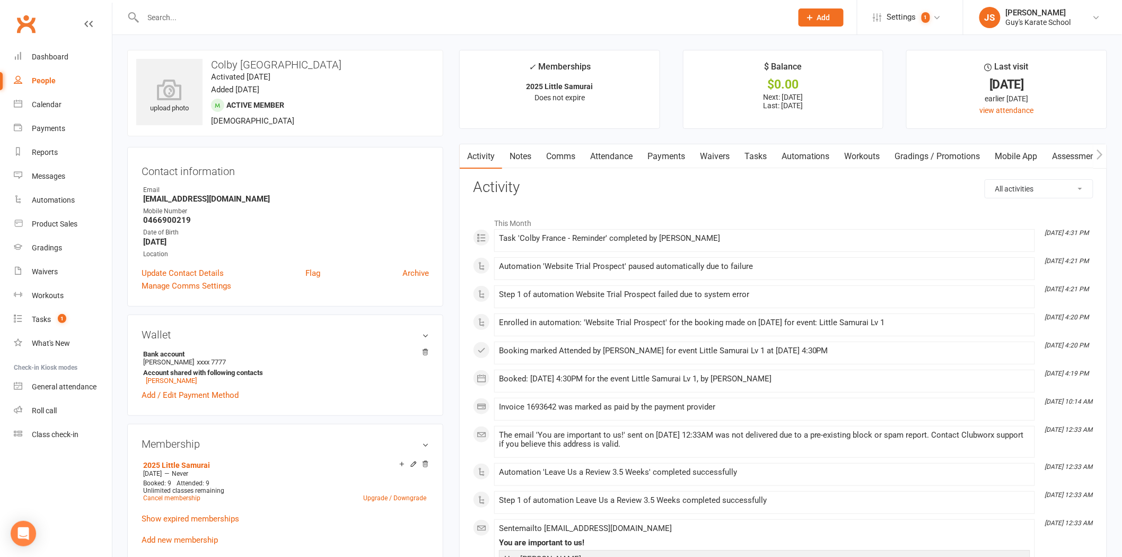
click at [563, 156] on link "Comms" at bounding box center [561, 156] width 44 height 24
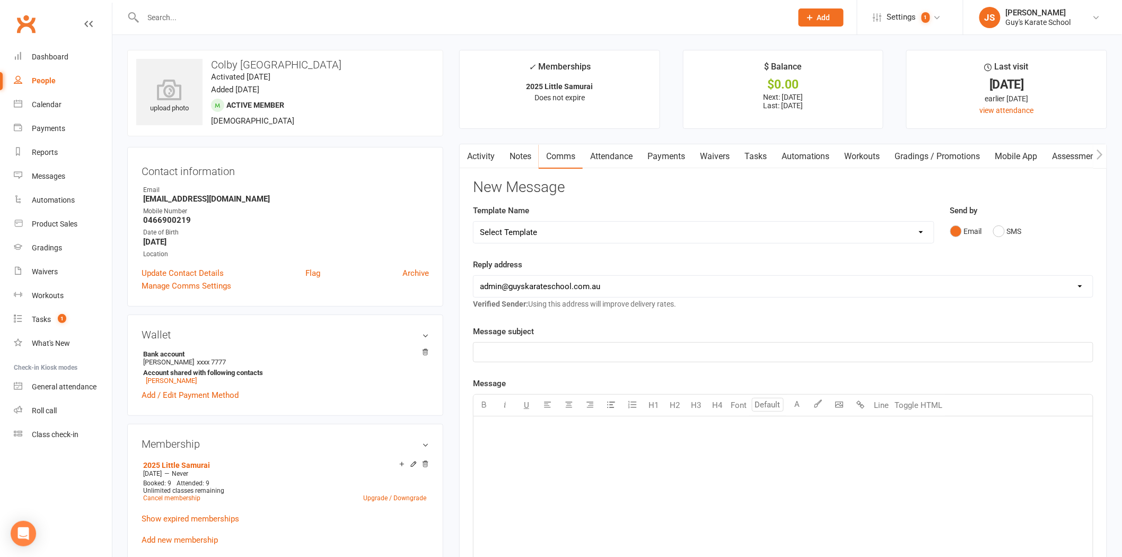
click at [528, 470] on div "﻿" at bounding box center [782, 495] width 619 height 159
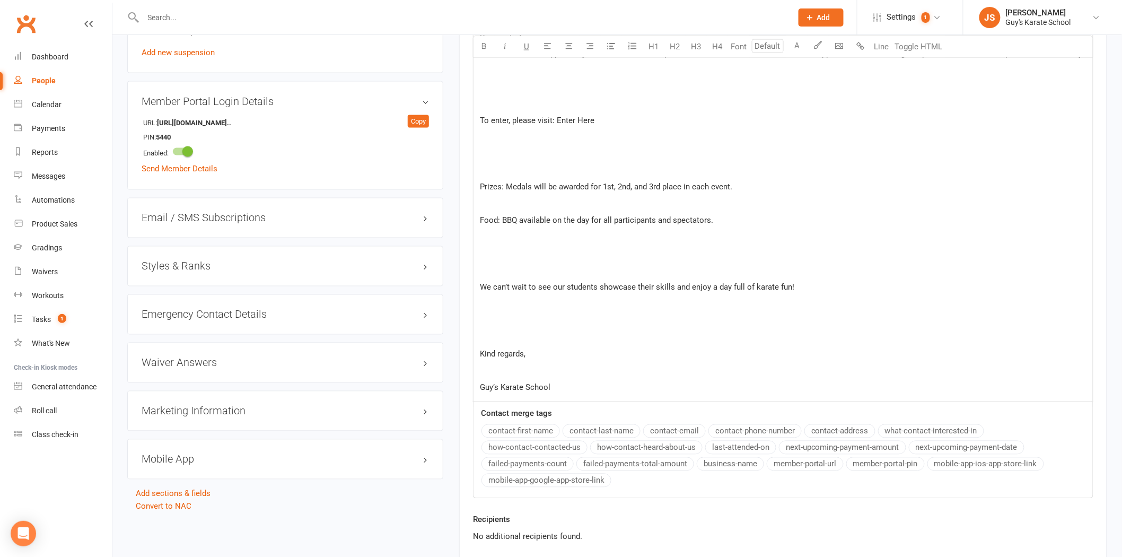
scroll to position [666, 0]
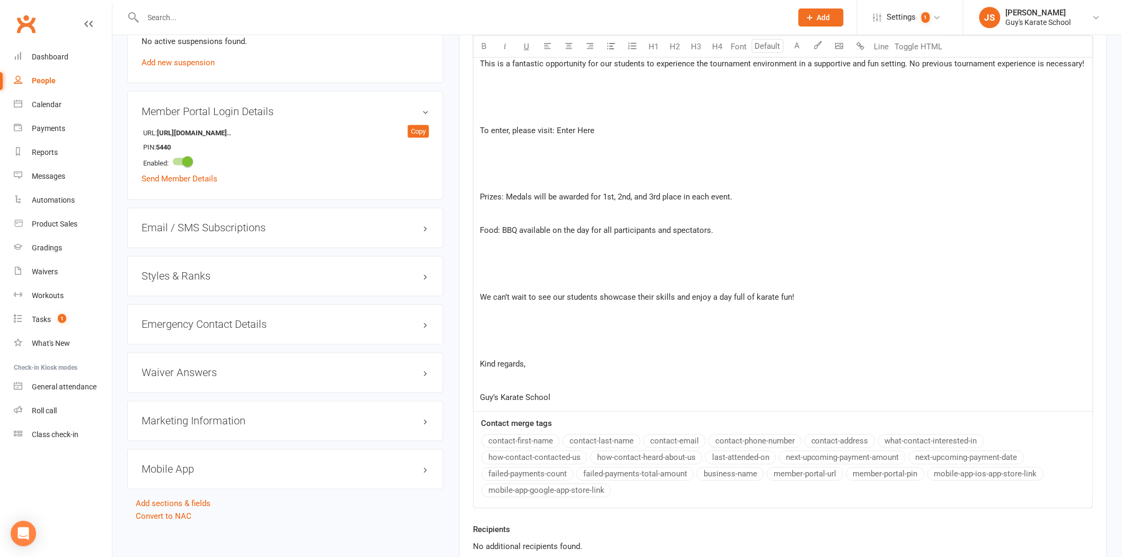
click at [520, 385] on p "﻿" at bounding box center [783, 381] width 606 height 13
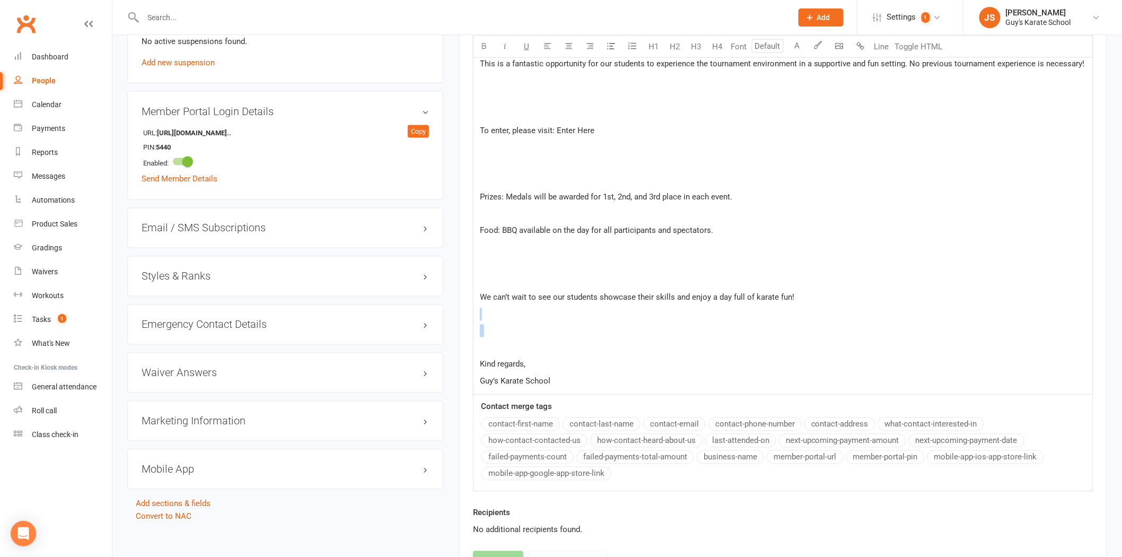
drag, startPoint x: 506, startPoint y: 349, endPoint x: 485, endPoint y: 317, distance: 38.2
click at [485, 317] on div "Dear GKS Families, ﻿ We are excited to announce our GKS In-House Karate Tournam…" at bounding box center [782, 72] width 619 height 645
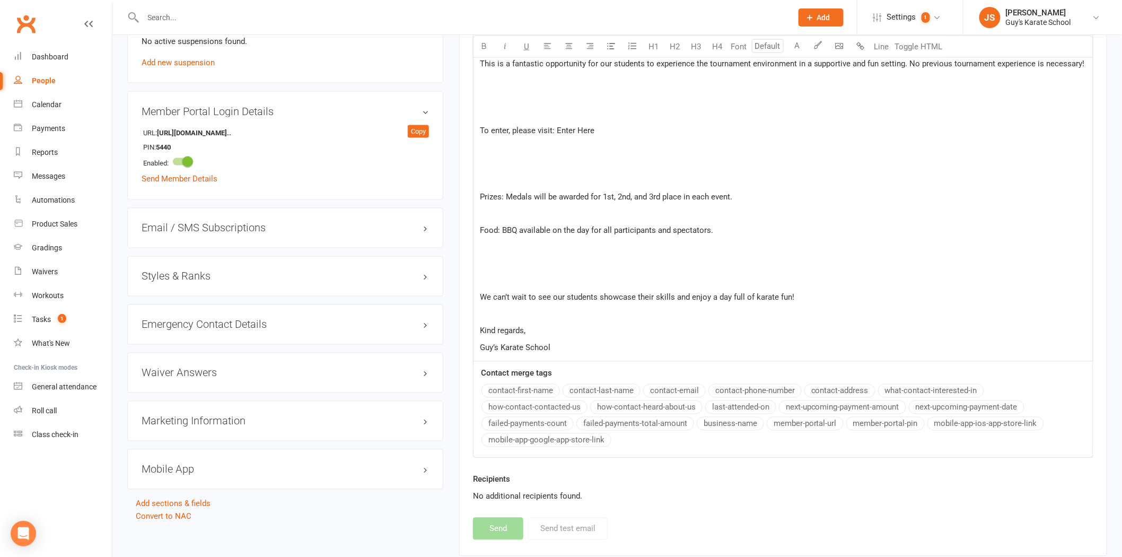
click at [488, 268] on p at bounding box center [783, 264] width 606 height 13
drag, startPoint x: 489, startPoint y: 281, endPoint x: 485, endPoint y: 247, distance: 34.7
click at [485, 247] on div "Dear GKS Families, ﻿ We are excited to announce our GKS In-House Karate Tournam…" at bounding box center [782, 56] width 619 height 612
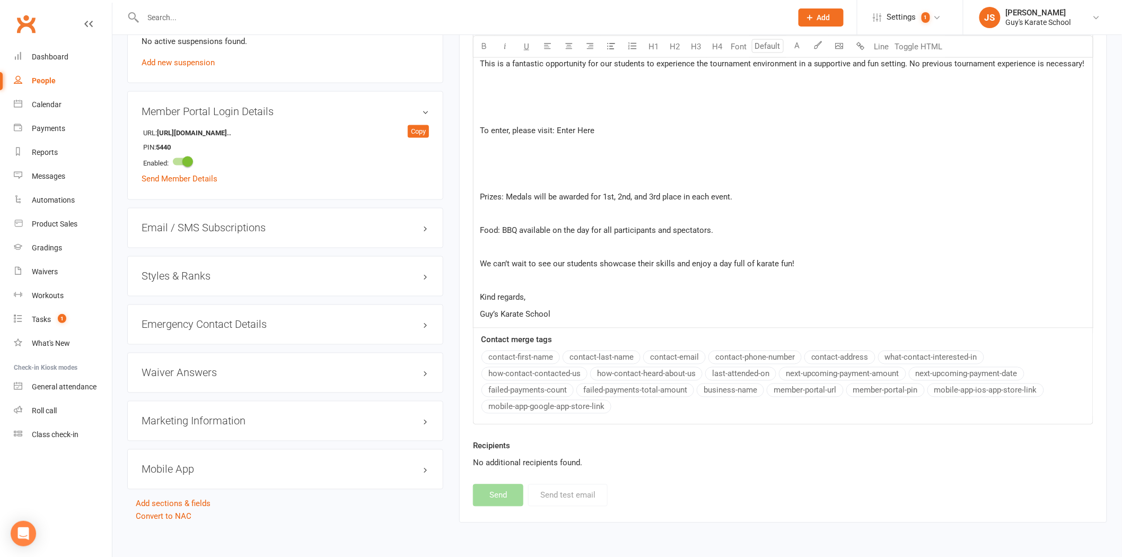
click at [485, 218] on p "﻿" at bounding box center [783, 214] width 606 height 13
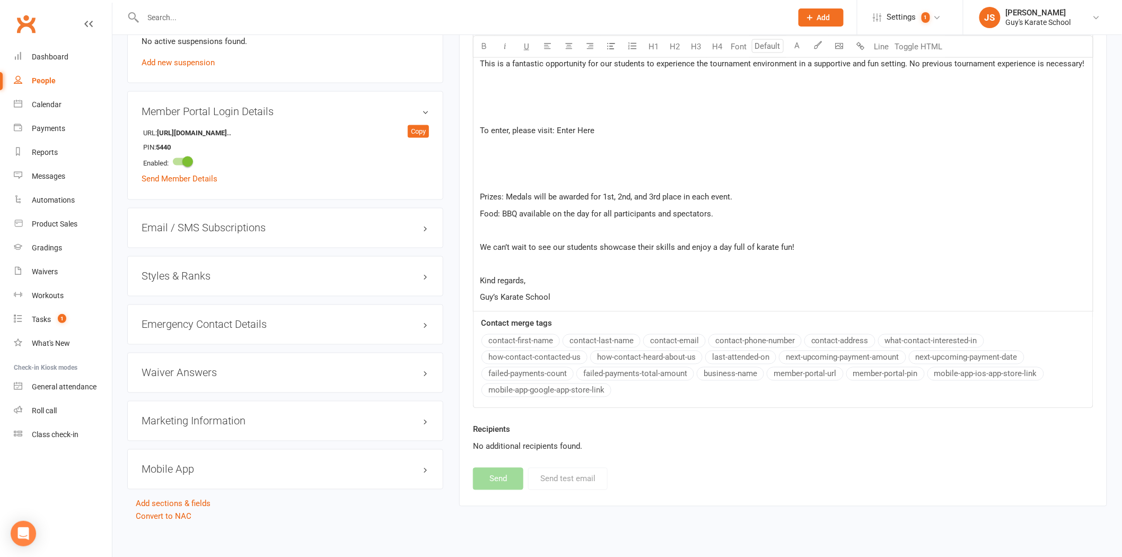
click at [511, 184] on p "﻿" at bounding box center [783, 180] width 606 height 13
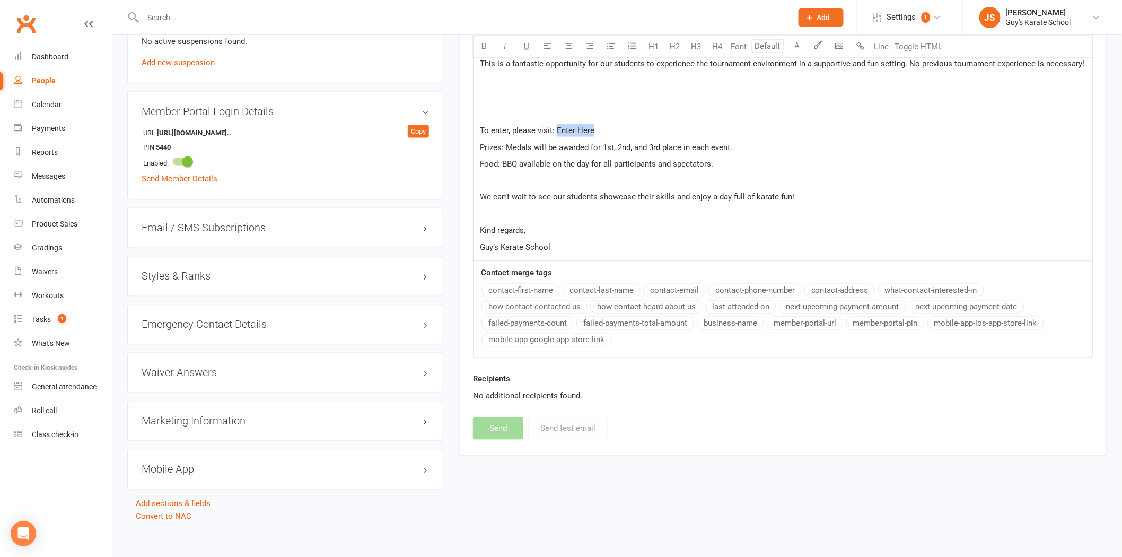
drag, startPoint x: 591, startPoint y: 126, endPoint x: 555, endPoint y: 131, distance: 35.8
click at [555, 131] on span "To enter, please visit: Enter Here" at bounding box center [537, 131] width 115 height 10
paste div
drag, startPoint x: 743, startPoint y: 131, endPoint x: 553, endPoint y: 133, distance: 189.3
click at [553, 133] on p "To enter, please visit: [URL][DOMAIN_NAME]" at bounding box center [783, 130] width 606 height 13
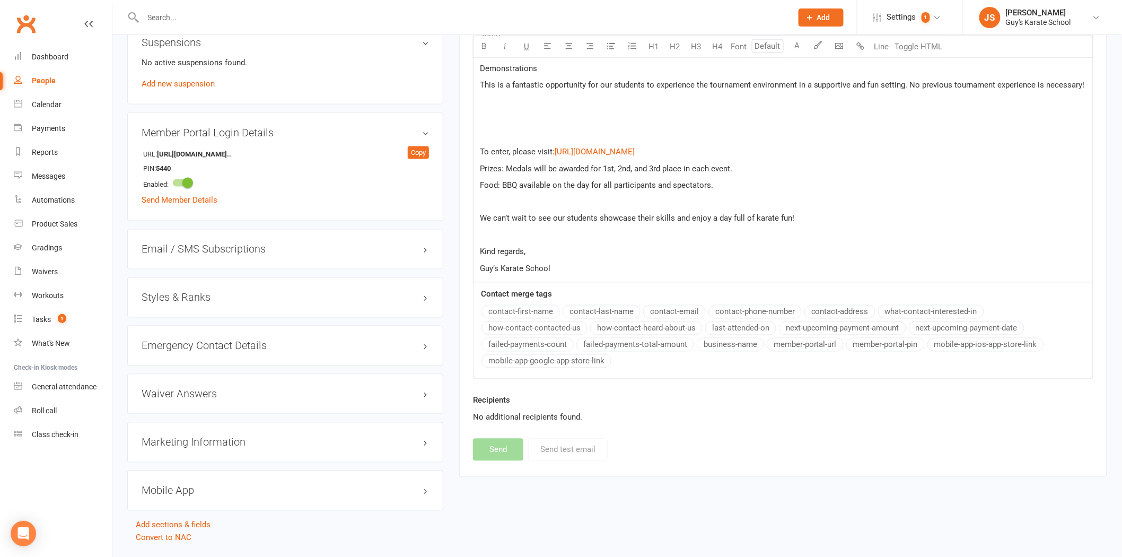
scroll to position [608, 0]
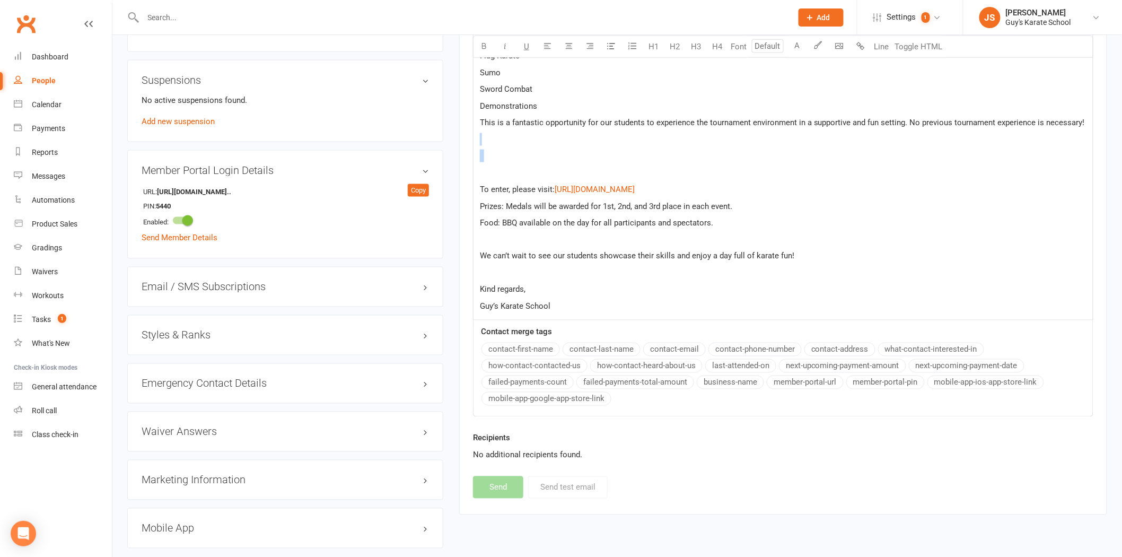
drag, startPoint x: 532, startPoint y: 171, endPoint x: 509, endPoint y: 139, distance: 39.6
click at [509, 139] on div "Dear GKS Families, ﻿ We are excited to announce our GKS In-House Karate Tournam…" at bounding box center [782, 65] width 619 height 512
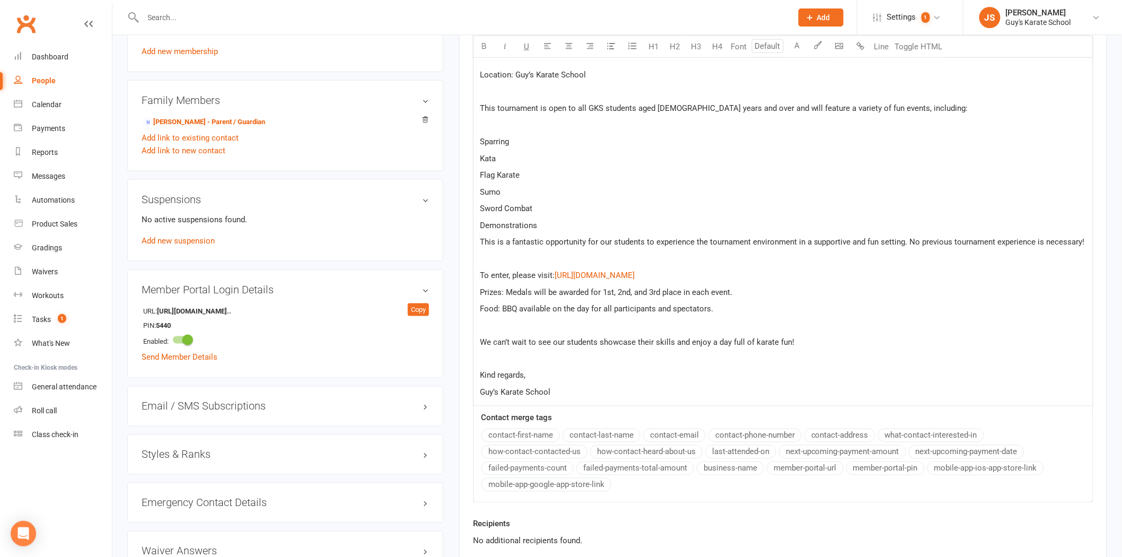
scroll to position [431, 0]
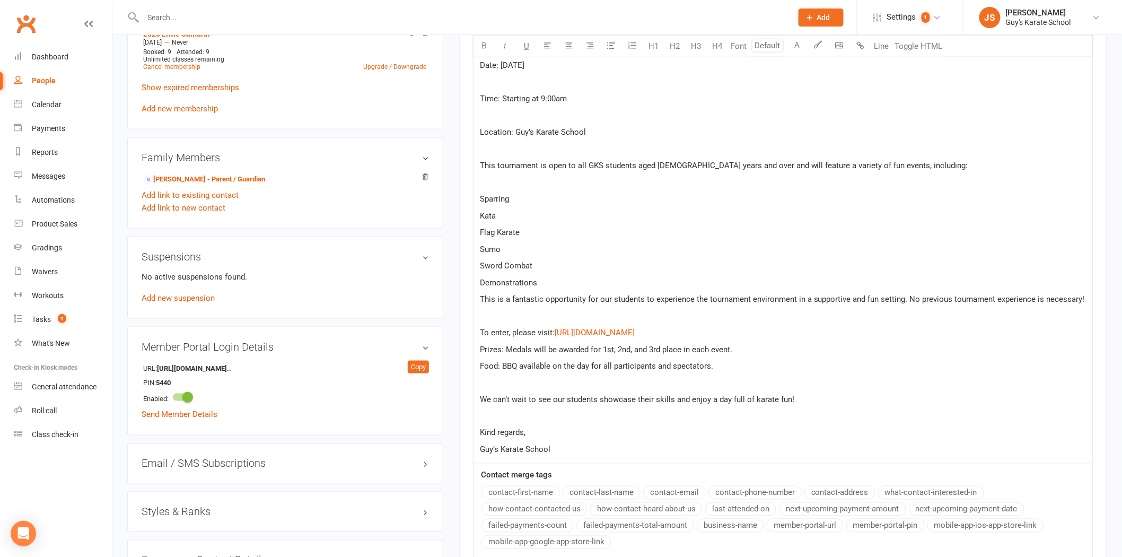
click at [506, 144] on p "﻿" at bounding box center [783, 149] width 606 height 13
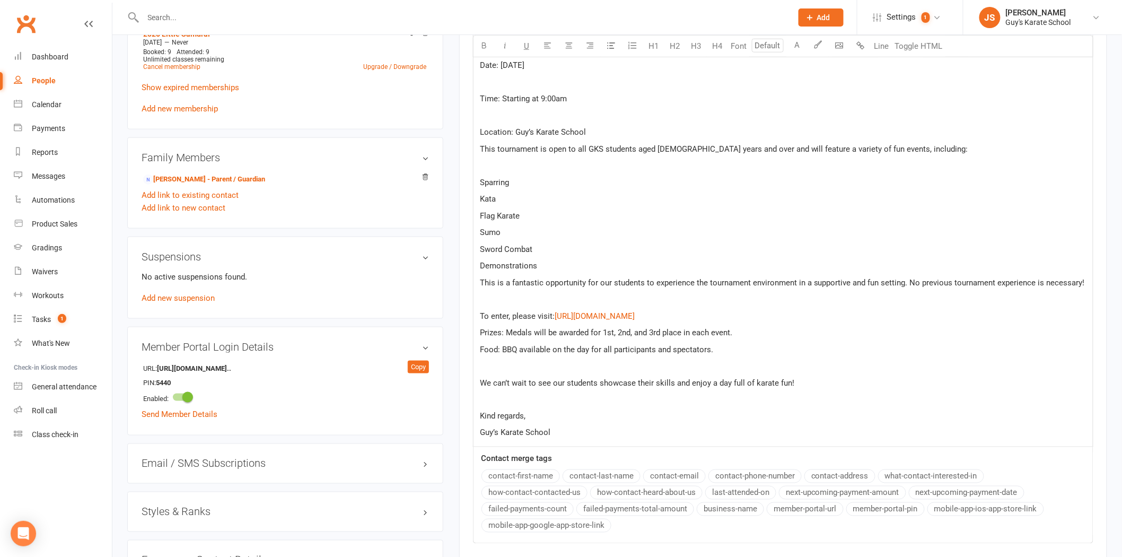
click at [508, 115] on p "﻿" at bounding box center [783, 115] width 606 height 13
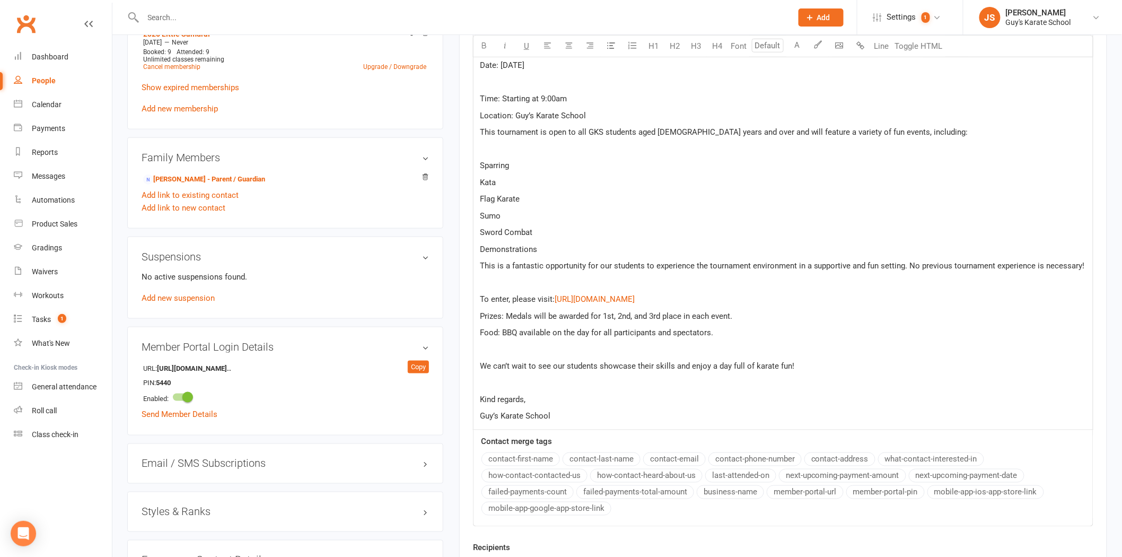
click at [514, 87] on p "﻿" at bounding box center [783, 82] width 606 height 13
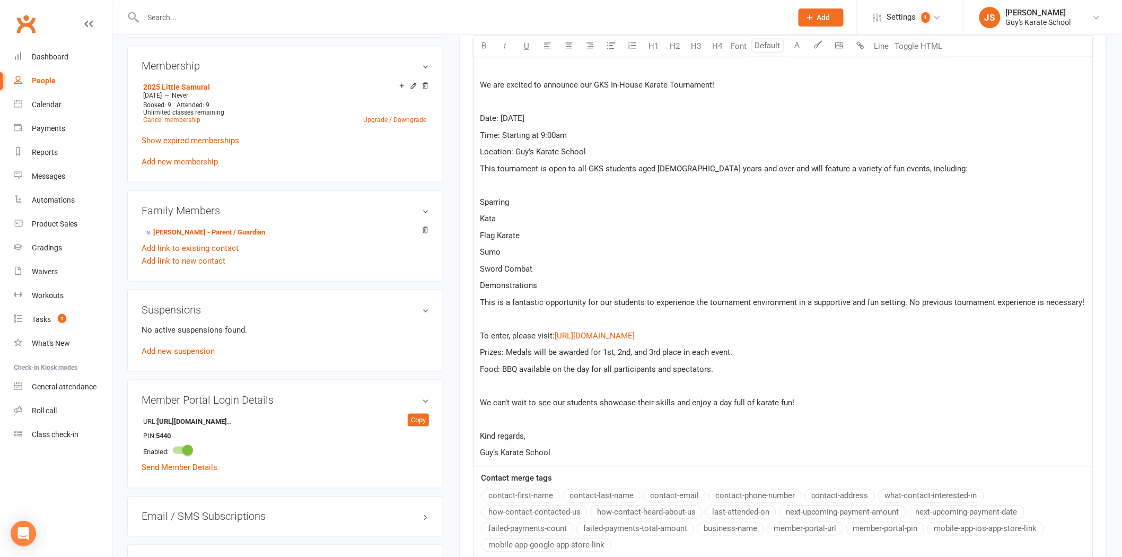
scroll to position [313, 0]
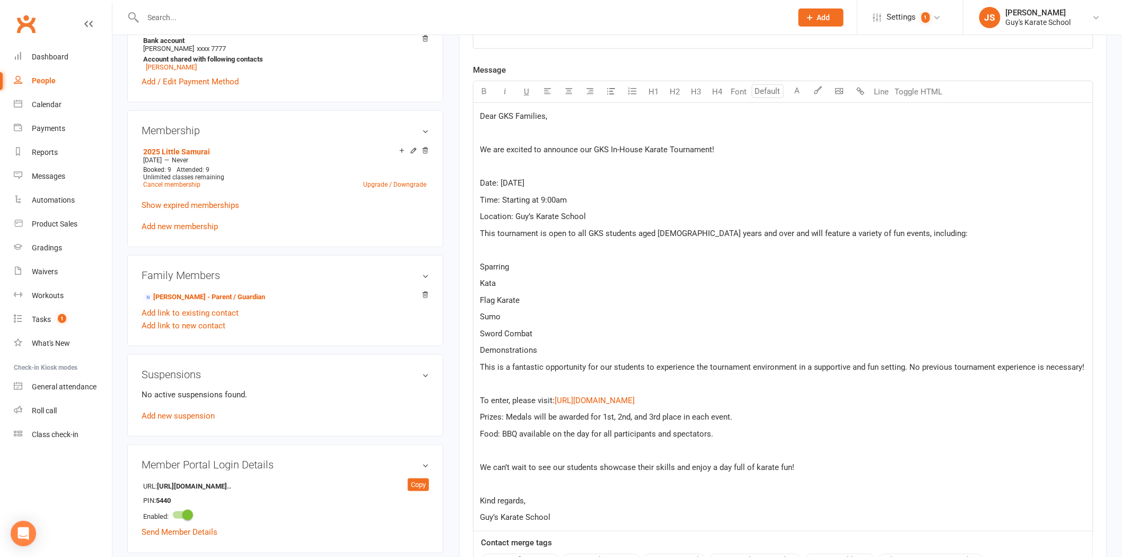
click at [520, 168] on p "﻿" at bounding box center [783, 166] width 606 height 13
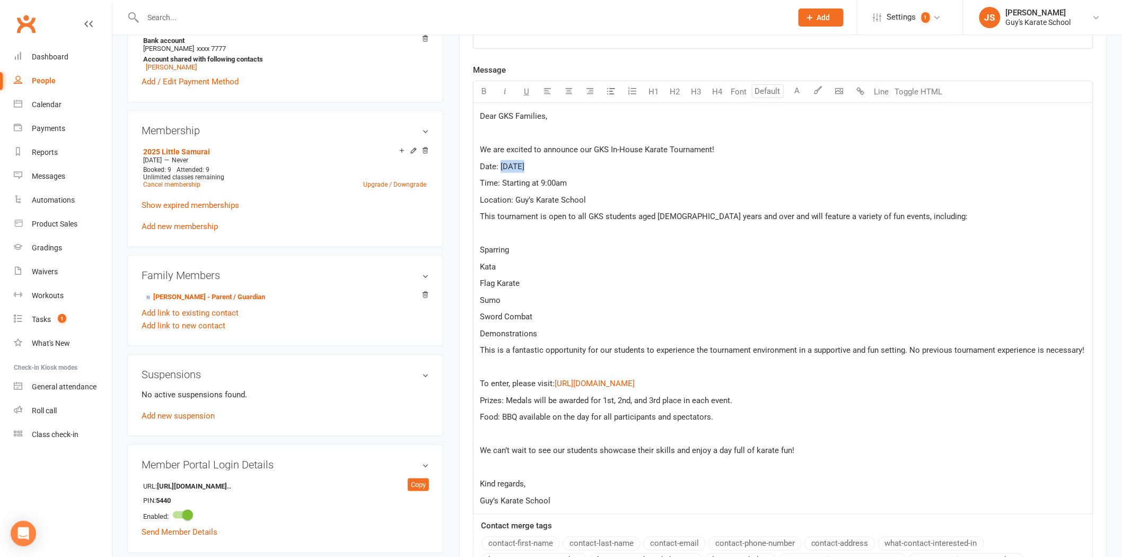
drag, startPoint x: 521, startPoint y: 164, endPoint x: 500, endPoint y: 168, distance: 20.9
click at [500, 168] on span "Date: [DATE]" at bounding box center [502, 167] width 45 height 10
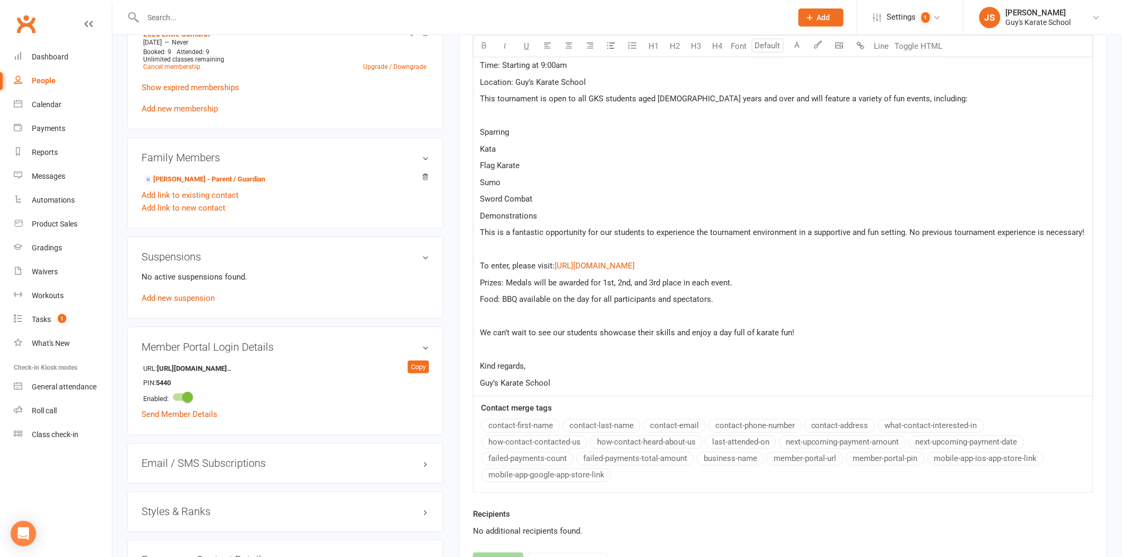
click at [508, 115] on p "﻿" at bounding box center [783, 115] width 606 height 13
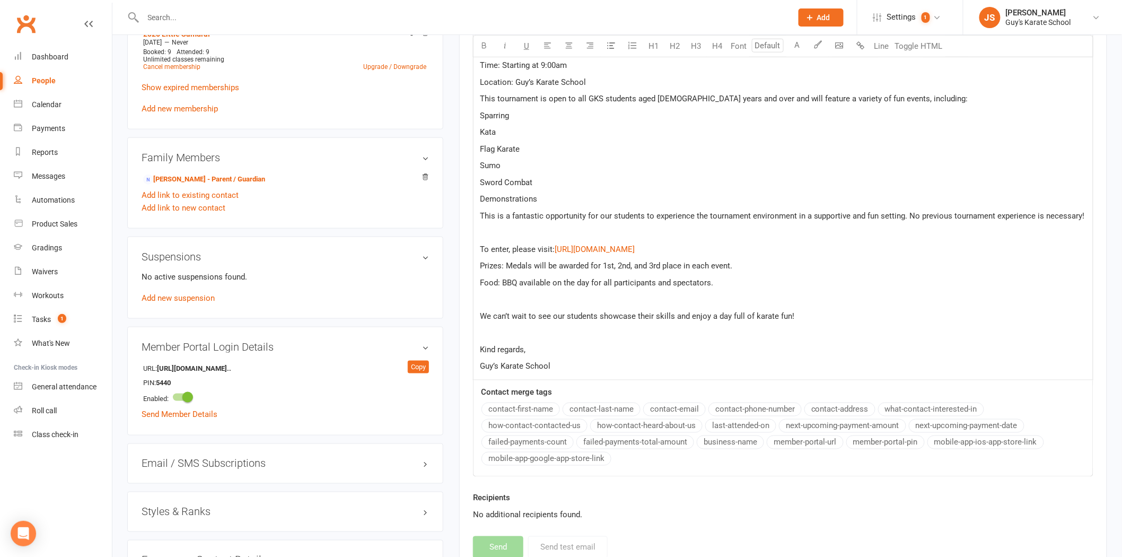
click at [597, 80] on p "Location: Guy’s Karate School" at bounding box center [783, 82] width 606 height 13
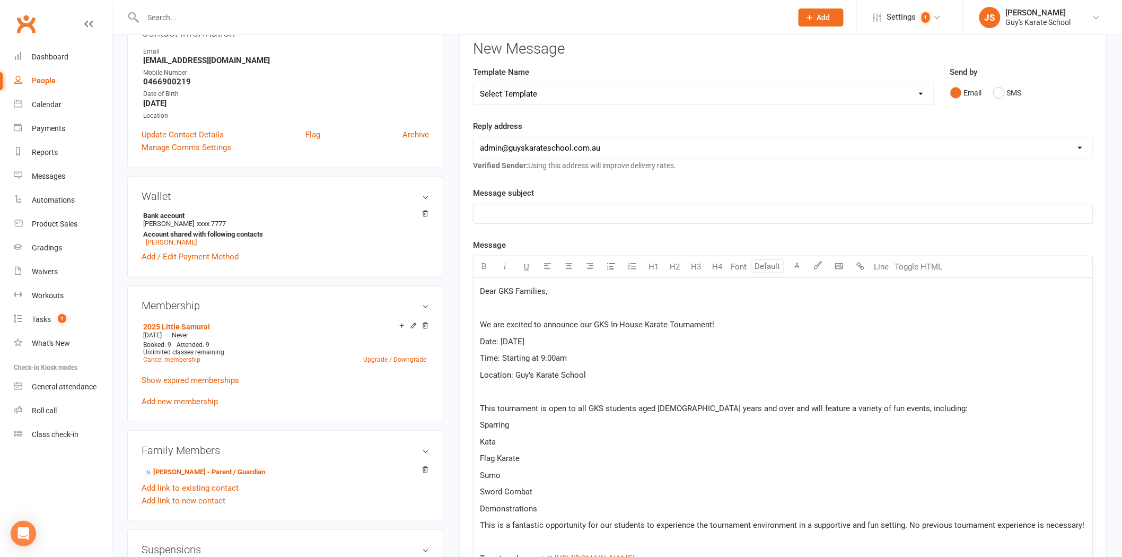
scroll to position [136, 0]
click at [542, 215] on p "﻿" at bounding box center [783, 215] width 606 height 13
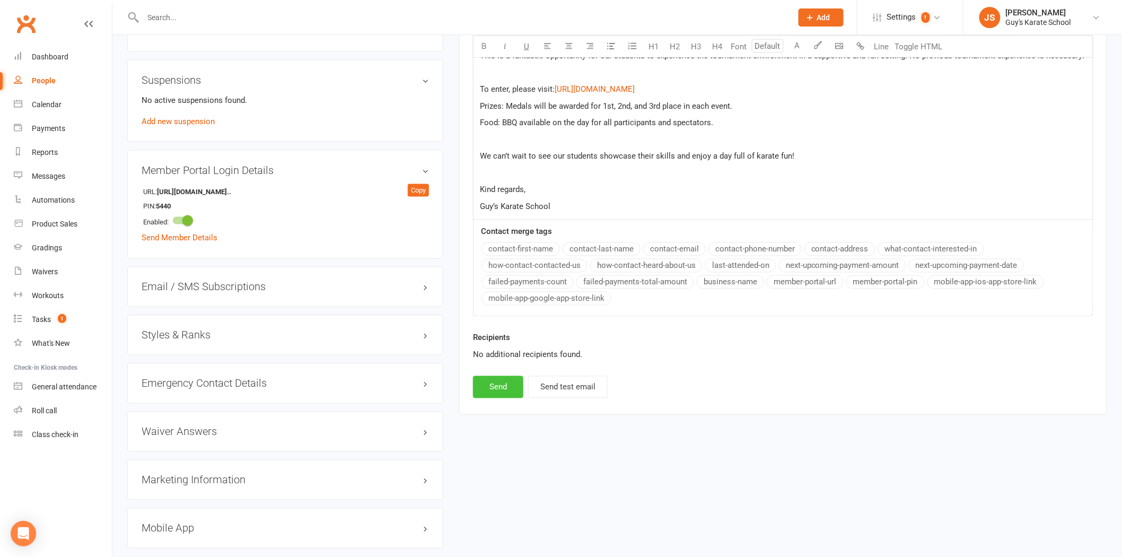
click at [511, 391] on button "Send" at bounding box center [498, 387] width 50 height 22
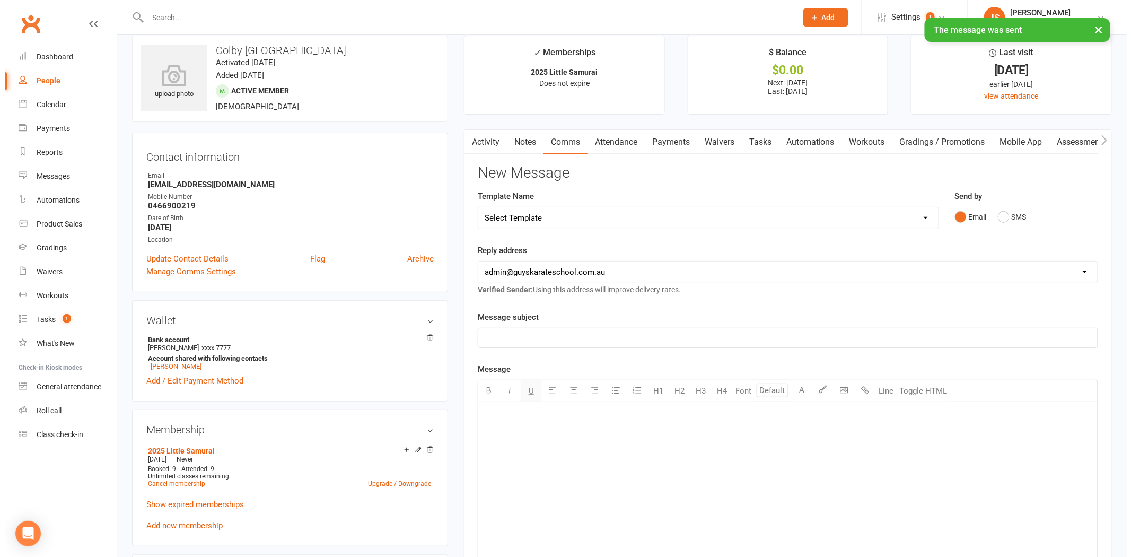
scroll to position [0, 0]
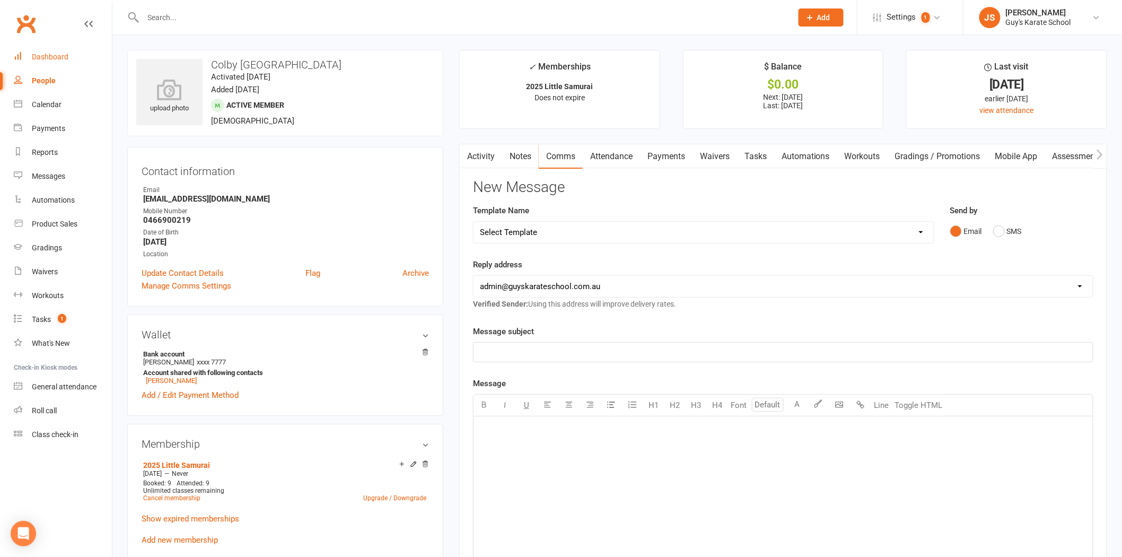
click at [55, 56] on div "Dashboard" at bounding box center [50, 56] width 37 height 8
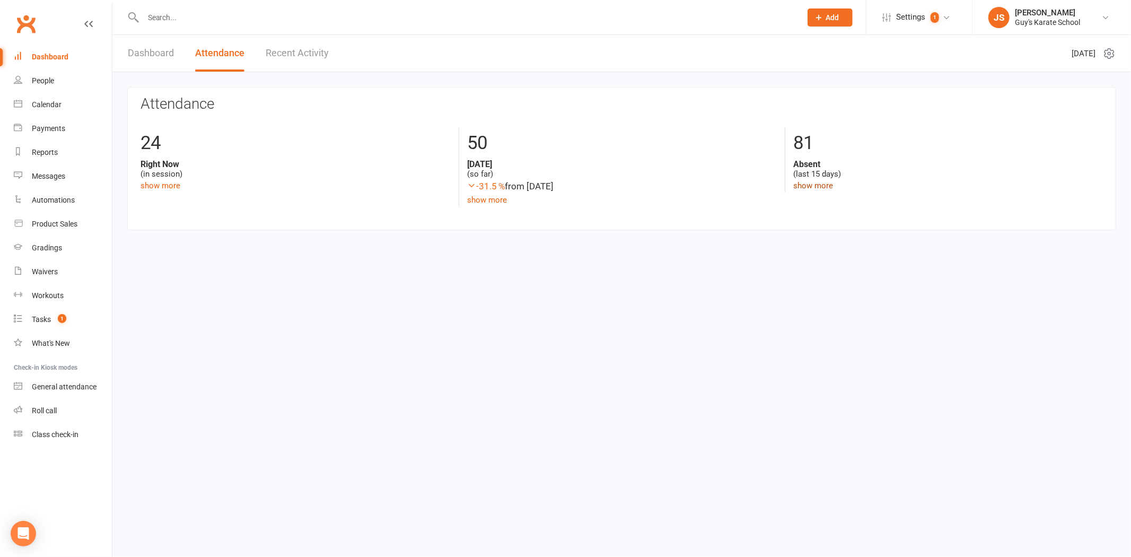
click at [731, 183] on link "show more" at bounding box center [813, 186] width 40 height 10
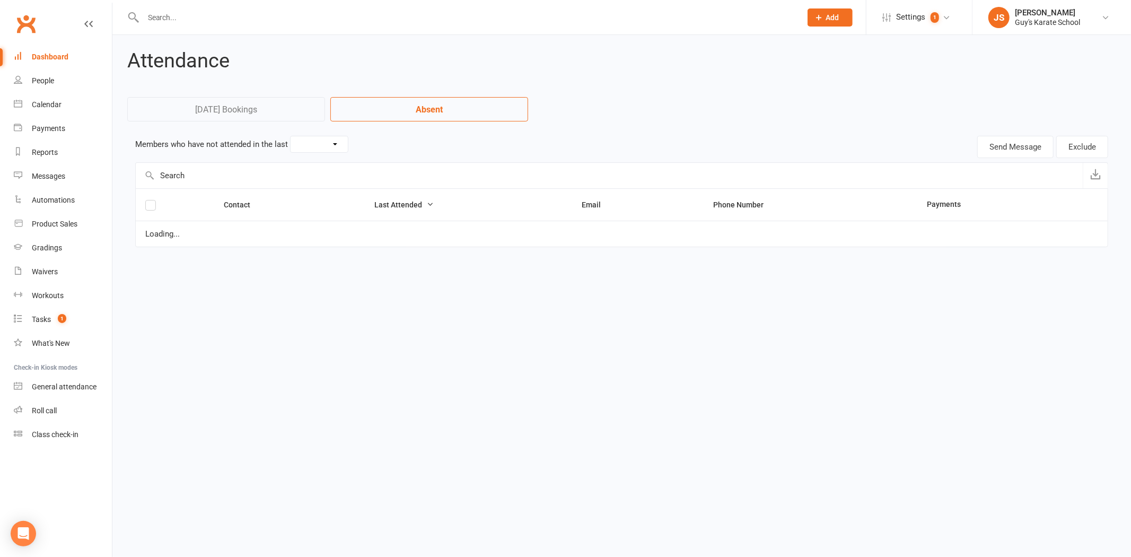
select select "15"
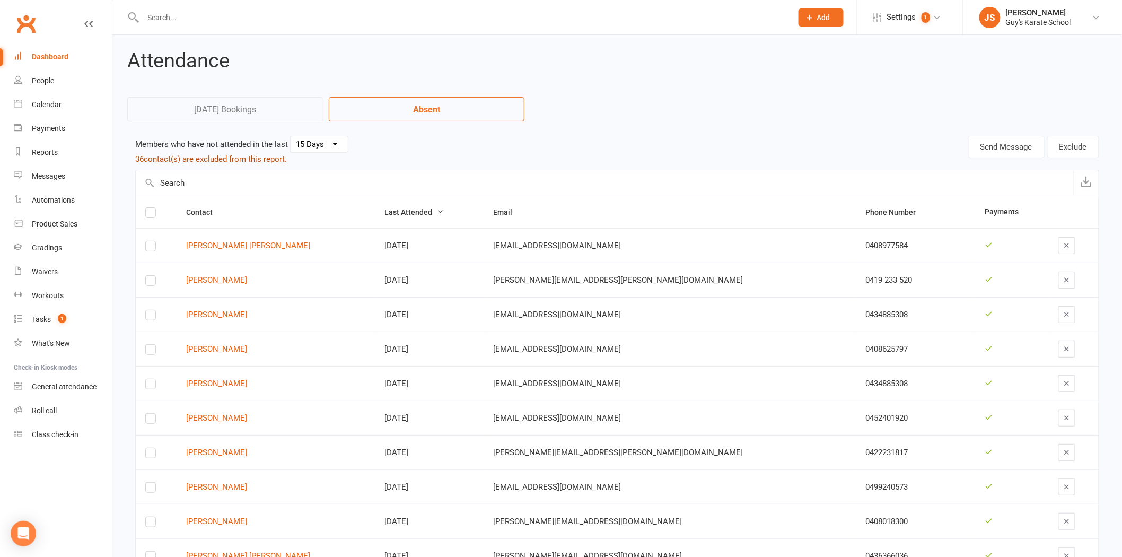
click at [233, 160] on button "36 contact(s) are excluded from this report." at bounding box center [211, 159] width 152 height 13
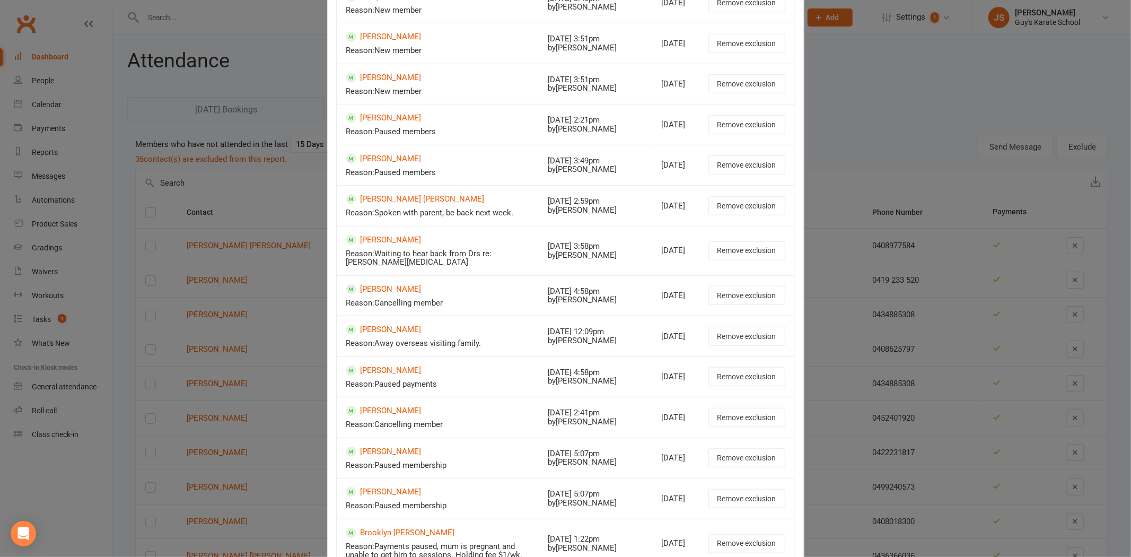
scroll to position [471, 0]
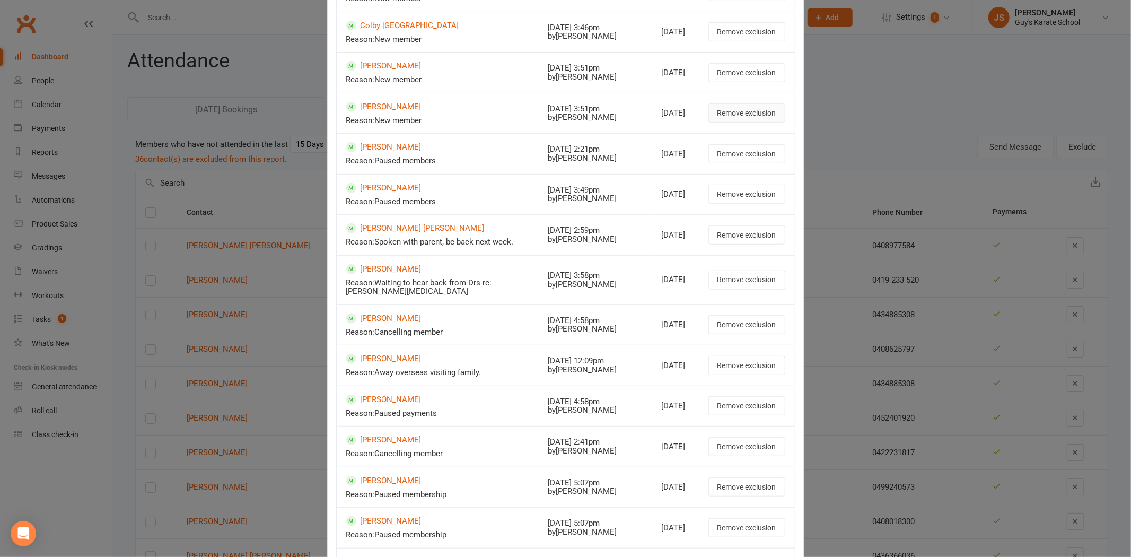
click at [722, 113] on button "Remove exclusion" at bounding box center [746, 112] width 77 height 19
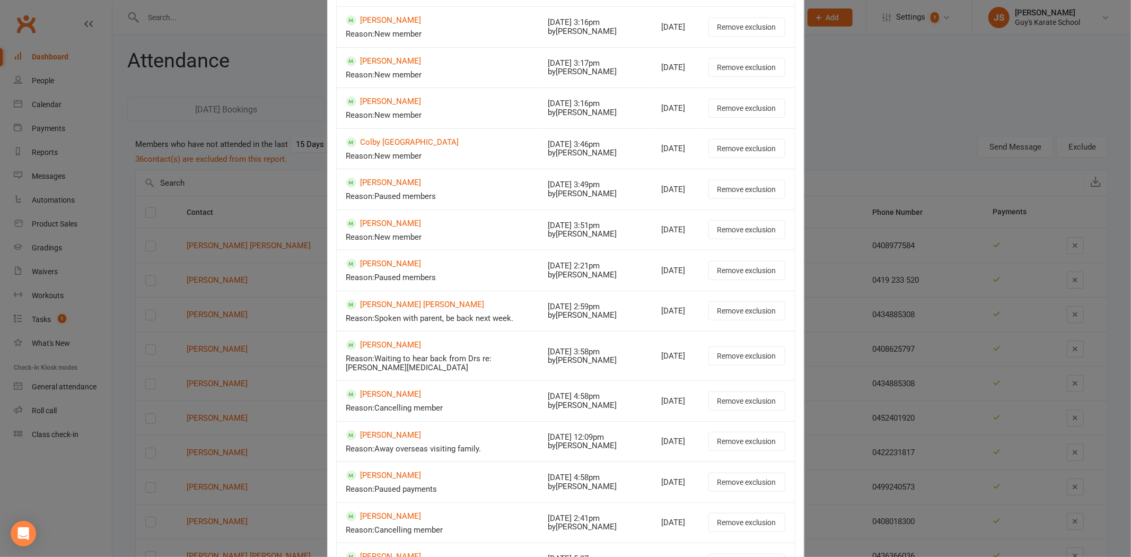
scroll to position [353, 0]
drag, startPoint x: 717, startPoint y: 148, endPoint x: 609, endPoint y: 61, distance: 139.5
click at [718, 148] on button "Remove exclusion" at bounding box center [746, 149] width 77 height 19
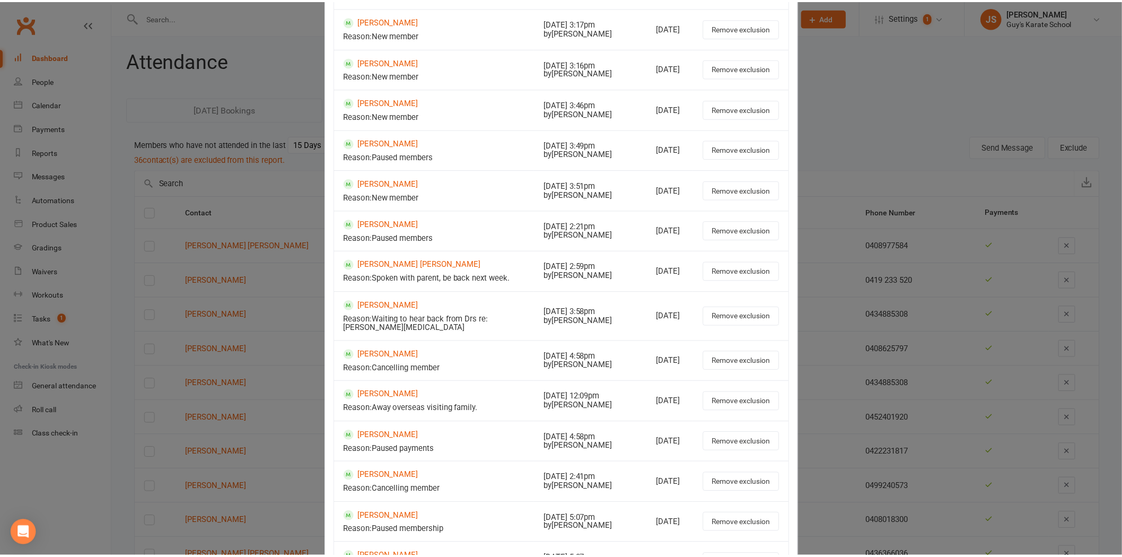
scroll to position [29, 0]
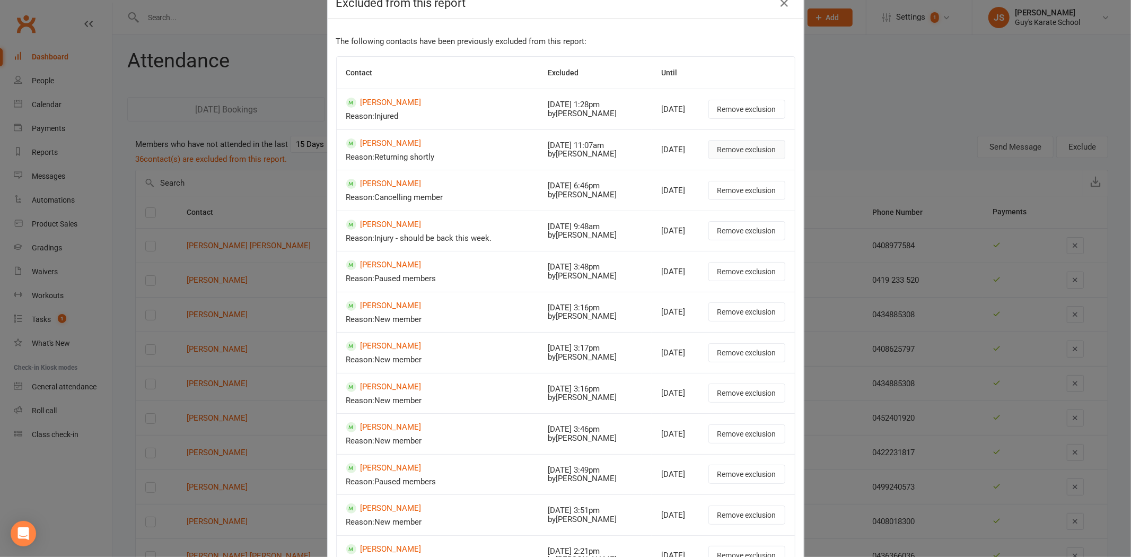
click at [731, 152] on button "Remove exclusion" at bounding box center [746, 149] width 77 height 19
click at [390, 146] on link "[PERSON_NAME]" at bounding box center [437, 143] width 183 height 10
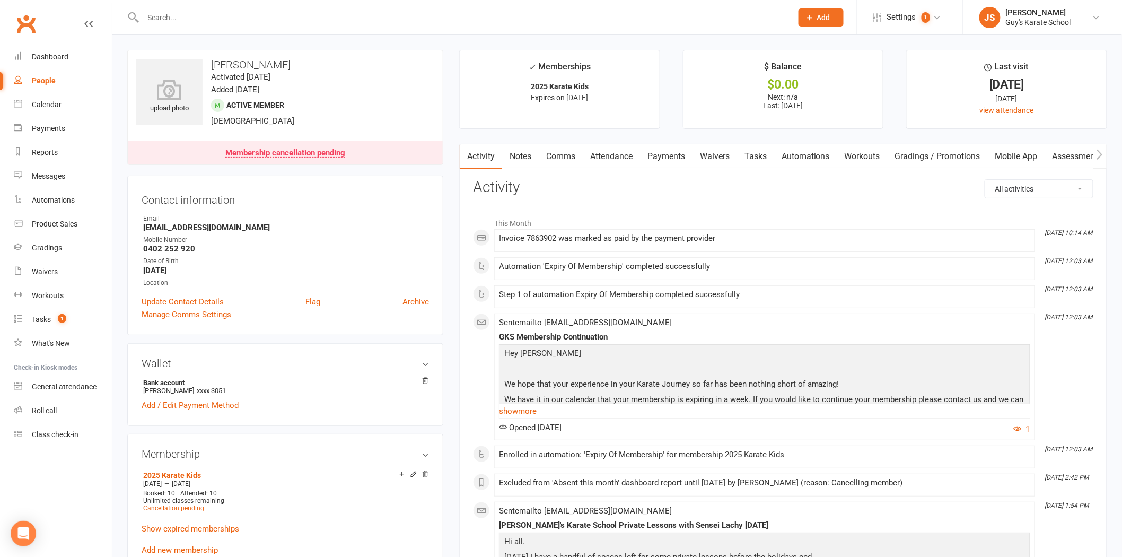
click at [659, 158] on link "Payments" at bounding box center [666, 156] width 52 height 24
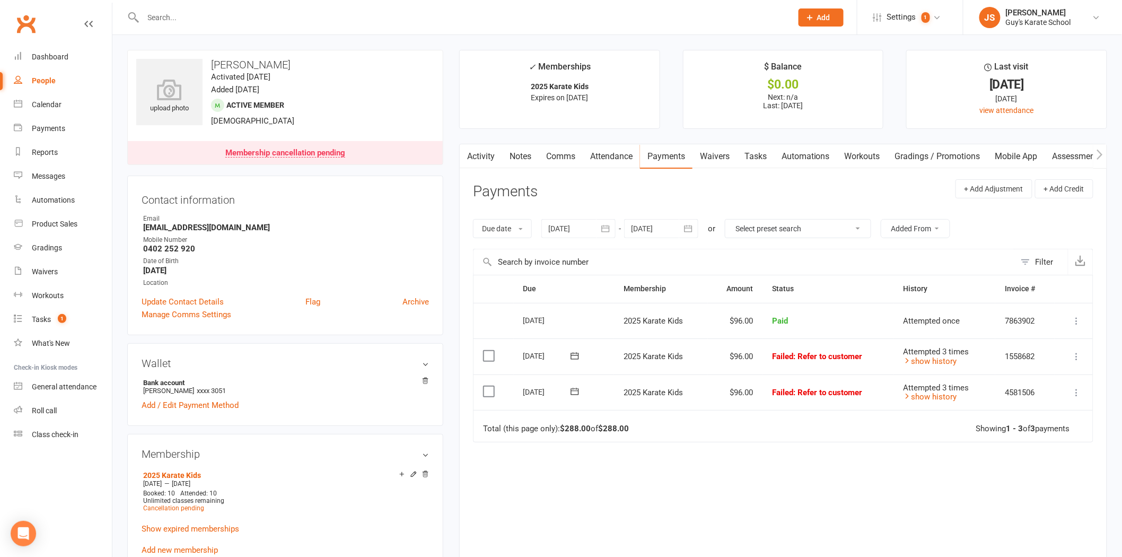
click at [586, 224] on div at bounding box center [578, 228] width 74 height 19
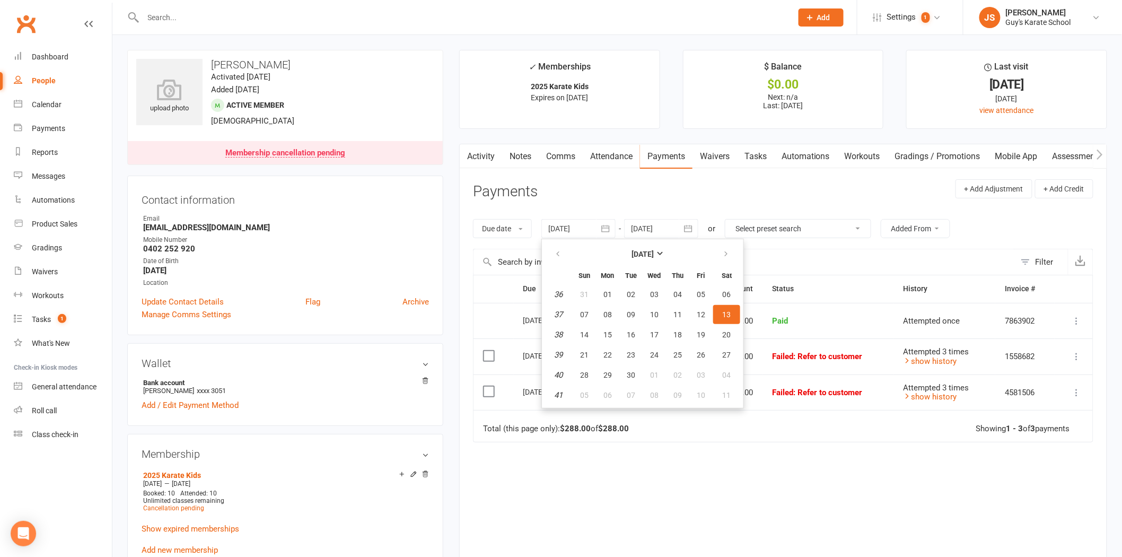
click at [571, 251] on th at bounding box center [558, 253] width 27 height 23
click at [561, 252] on icon "button" at bounding box center [557, 254] width 7 height 8
click at [628, 292] on span "29" at bounding box center [631, 294] width 8 height 8
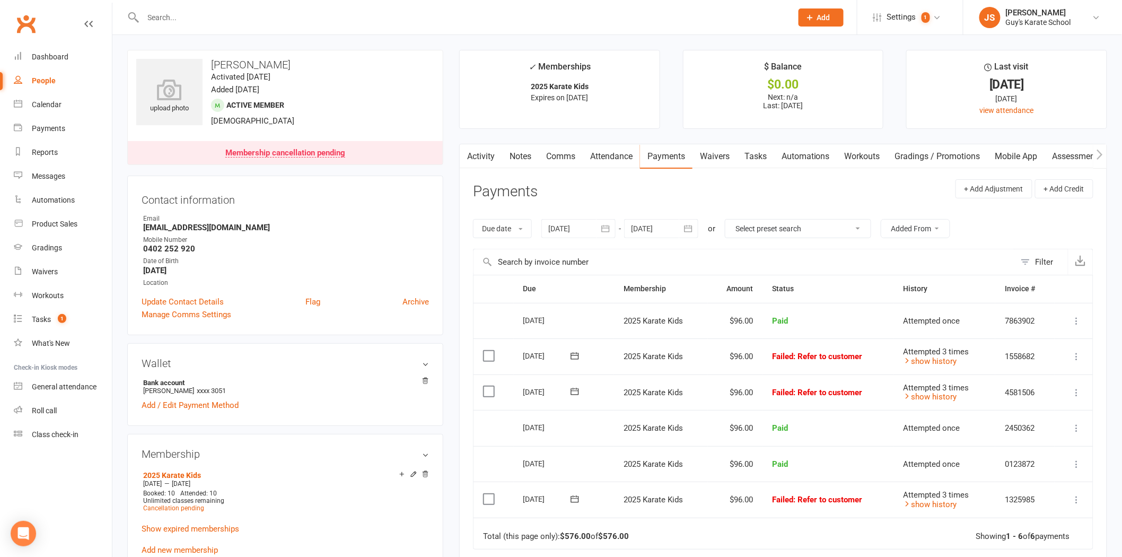
click at [579, 238] on div at bounding box center [578, 228] width 74 height 19
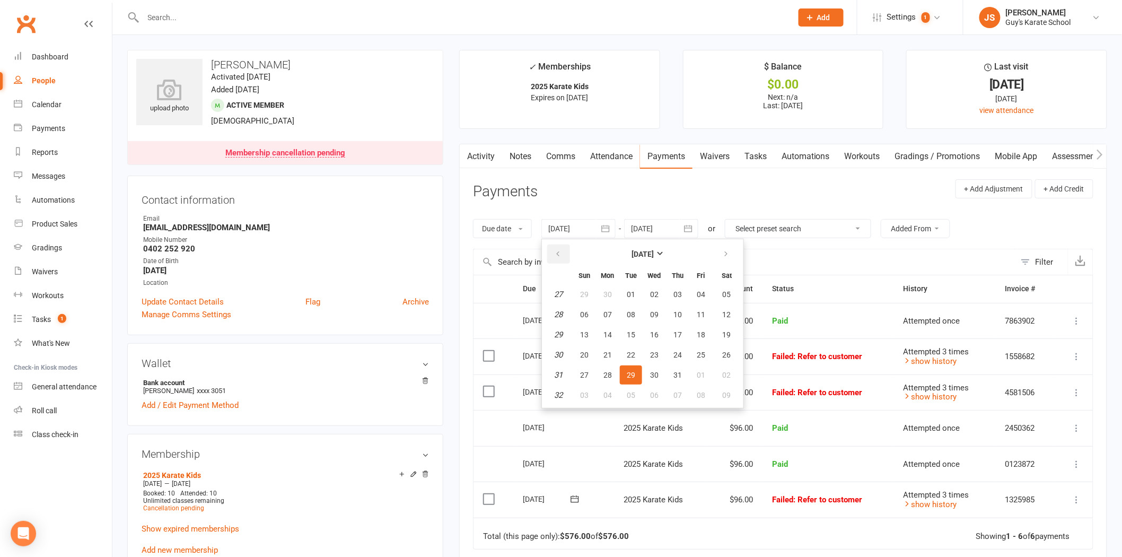
click at [558, 248] on button "button" at bounding box center [558, 253] width 23 height 19
click at [631, 293] on span "03" at bounding box center [631, 294] width 8 height 8
type input "[DATE]"
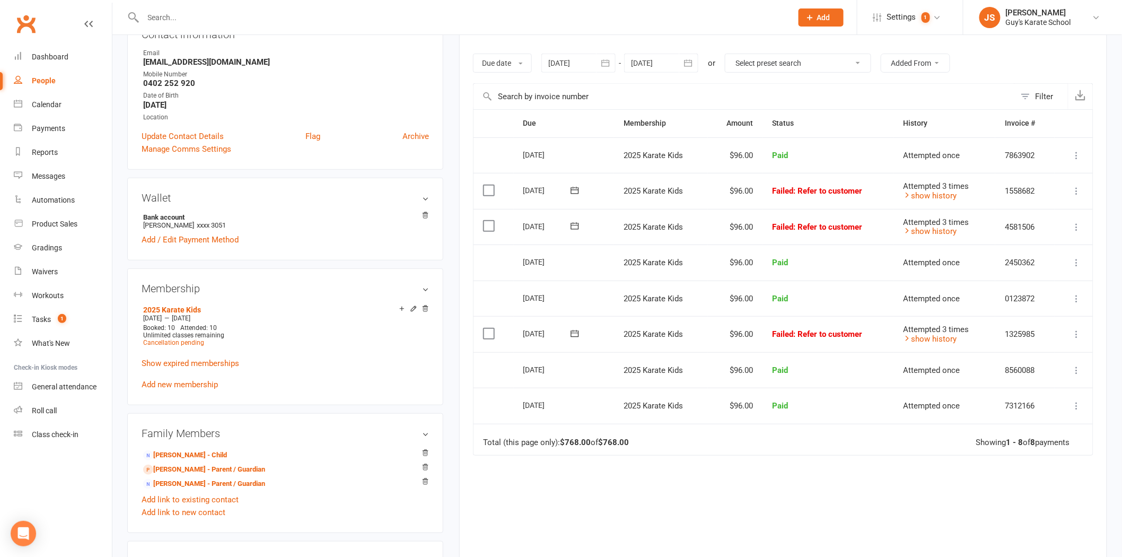
scroll to position [177, 0]
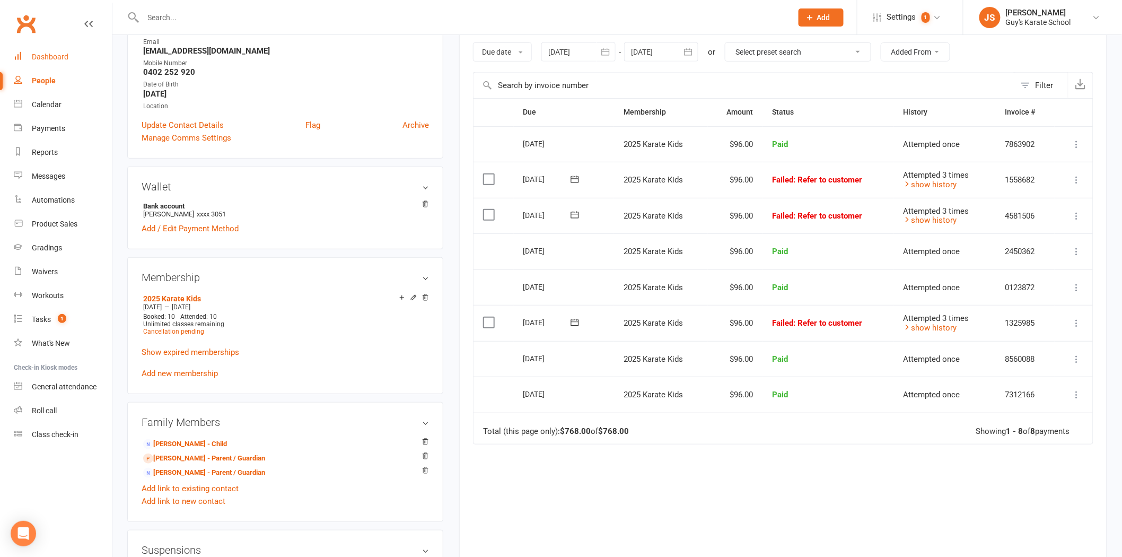
click at [53, 57] on div "Dashboard" at bounding box center [50, 56] width 37 height 8
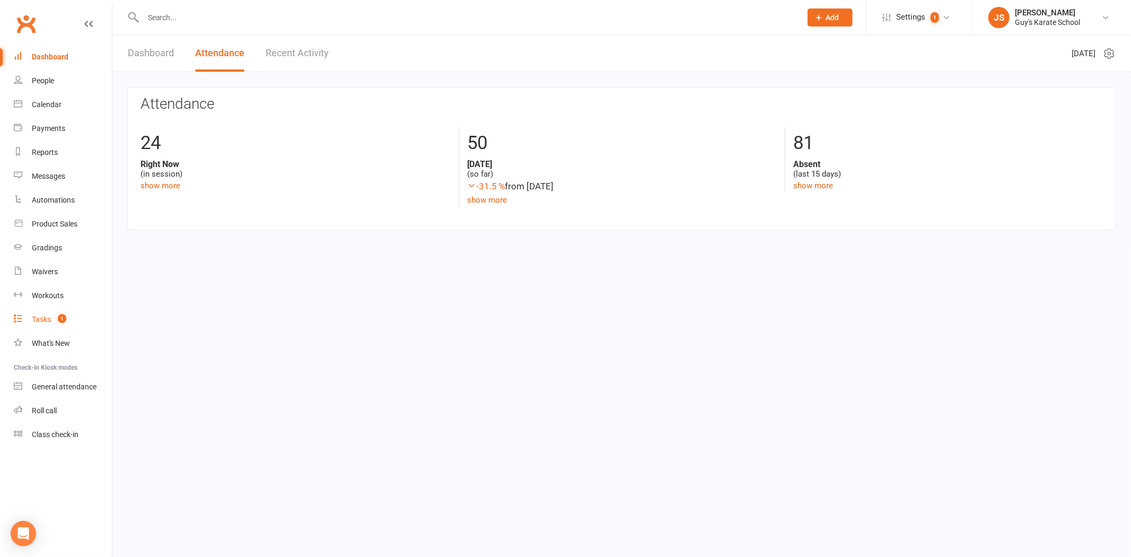
click at [56, 319] on count-badge "1" at bounding box center [59, 319] width 14 height 8
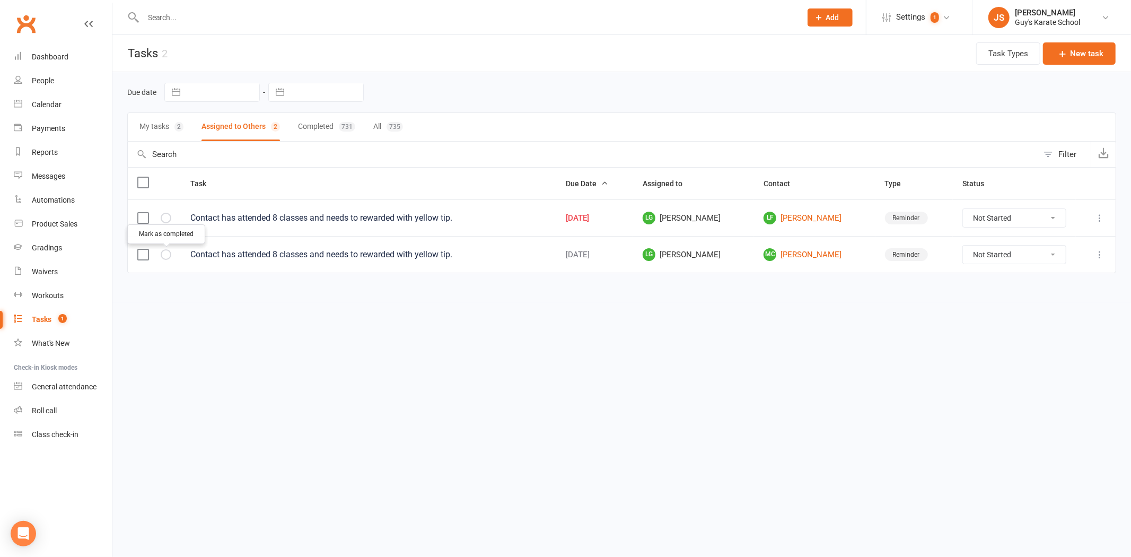
click at [164, 259] on button "button" at bounding box center [166, 254] width 11 height 11
click at [174, 34] on div at bounding box center [460, 17] width 666 height 34
click at [178, 22] on input "text" at bounding box center [467, 17] width 654 height 15
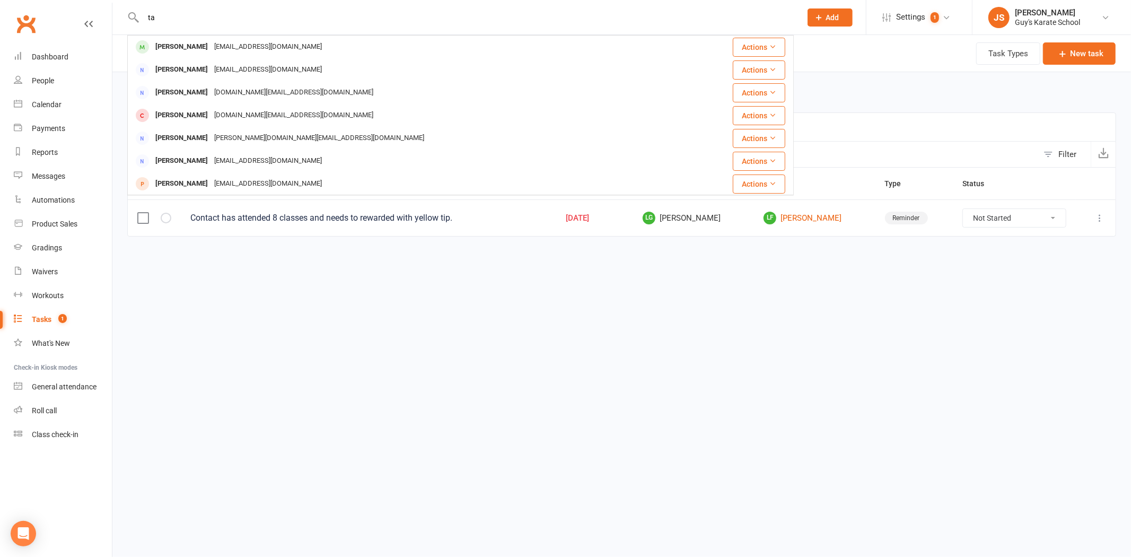
type input "t"
